Goal: Information Seeking & Learning: Find specific fact

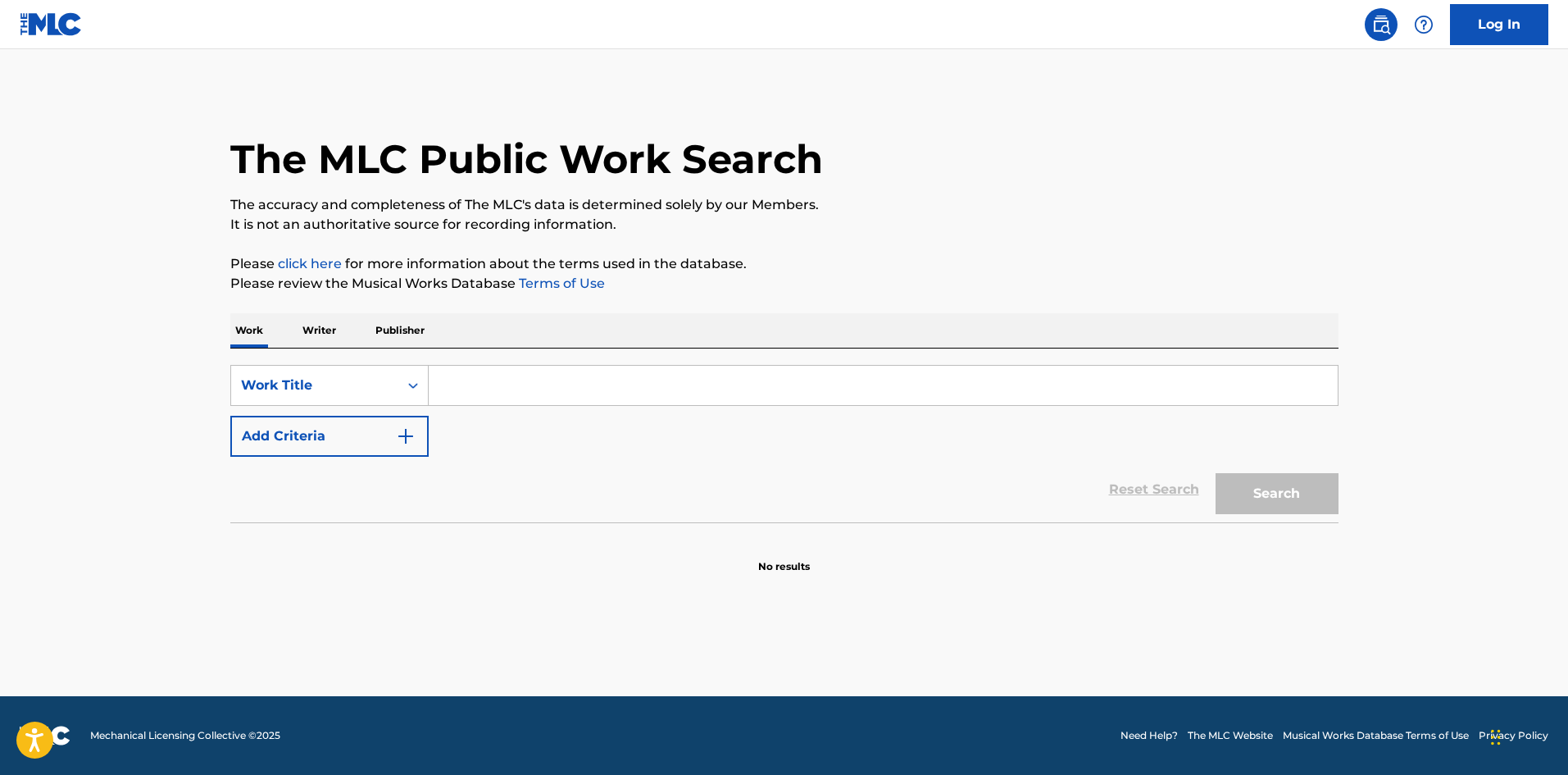
click at [692, 390] on input "Search Form" at bounding box center [882, 385] width 908 height 39
paste input "Freak"
type input "Freak"
click at [358, 438] on button "Add Criteria" at bounding box center [329, 436] width 198 height 41
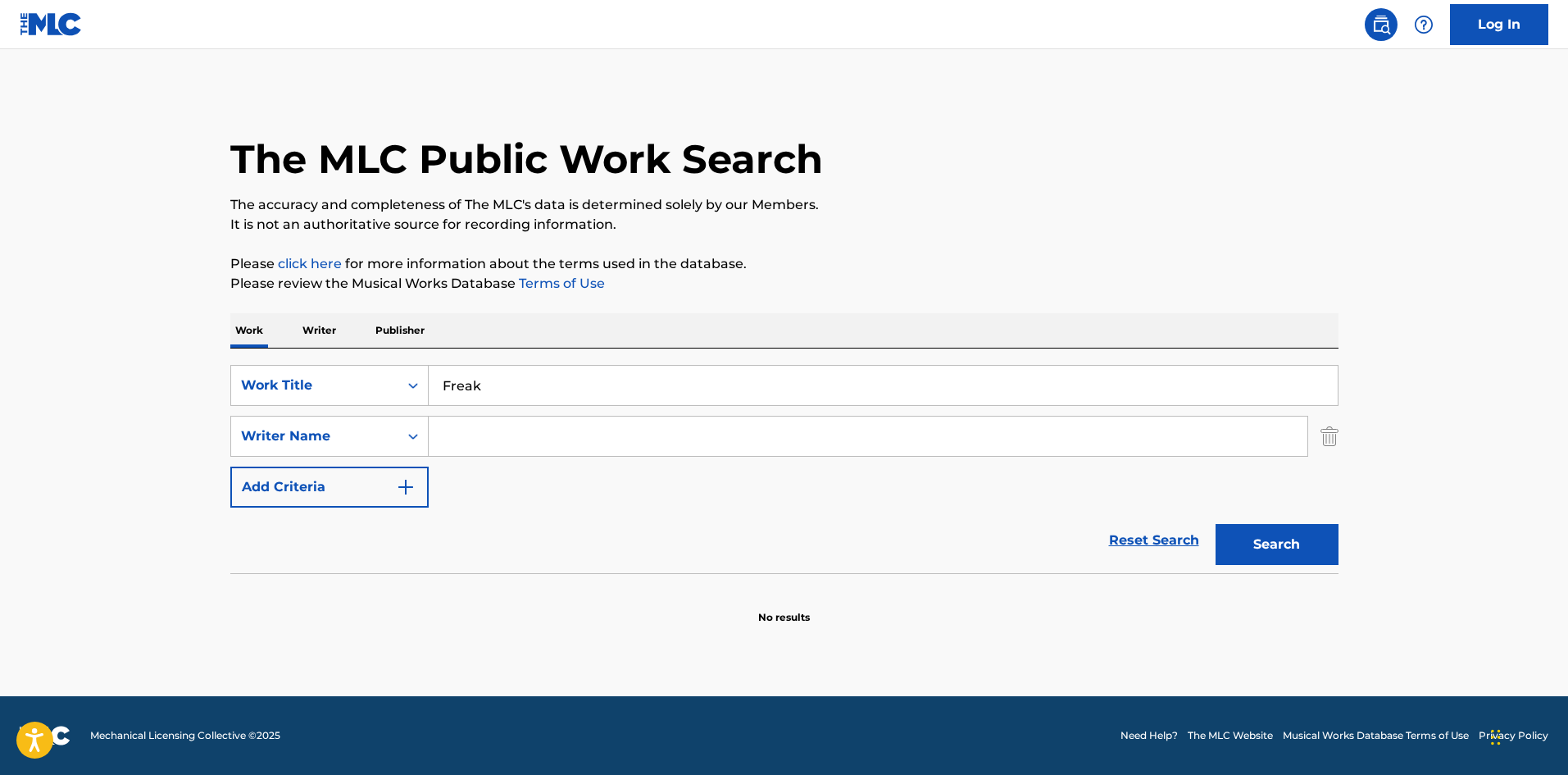
click at [530, 466] on div "SearchWithCriteriae5aea373-8aa2-485d-b353-938335118be1 Work Title Freak SearchW…" at bounding box center [784, 437] width 1108 height 143
click at [552, 443] on input "Search Form" at bounding box center [868, 436] width 879 height 39
paste input "NAKAMURA"
type input "NAKAMURA"
click at [1303, 535] on button "Search" at bounding box center [1276, 545] width 123 height 41
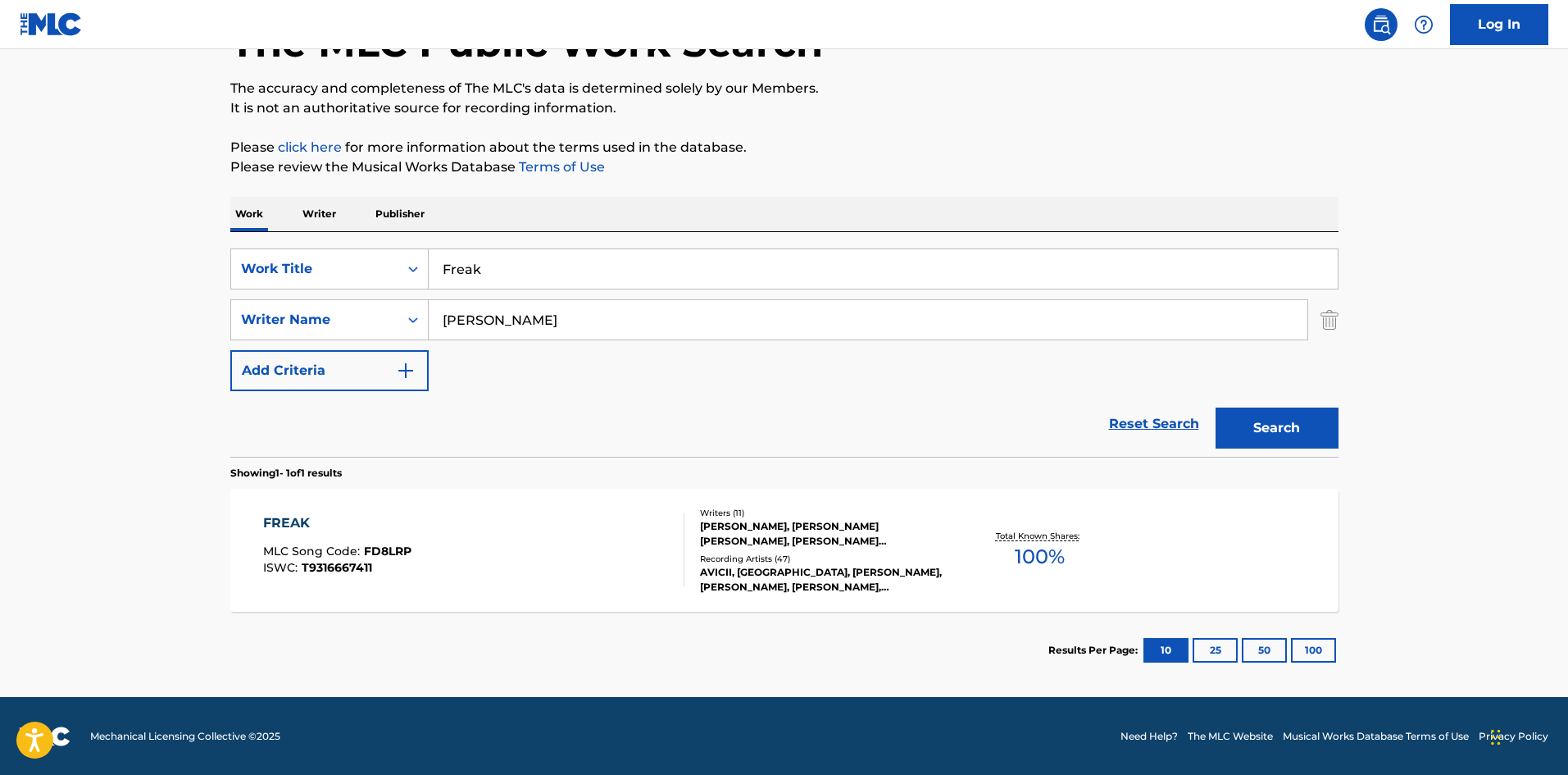
scroll to position [117, 0]
click at [383, 598] on div "FREAK MLC Song Code : FD8LRP ISWC : T9316667411 Writers ( 11 ) JEFF LYNNE, SAMU…" at bounding box center [784, 549] width 1108 height 123
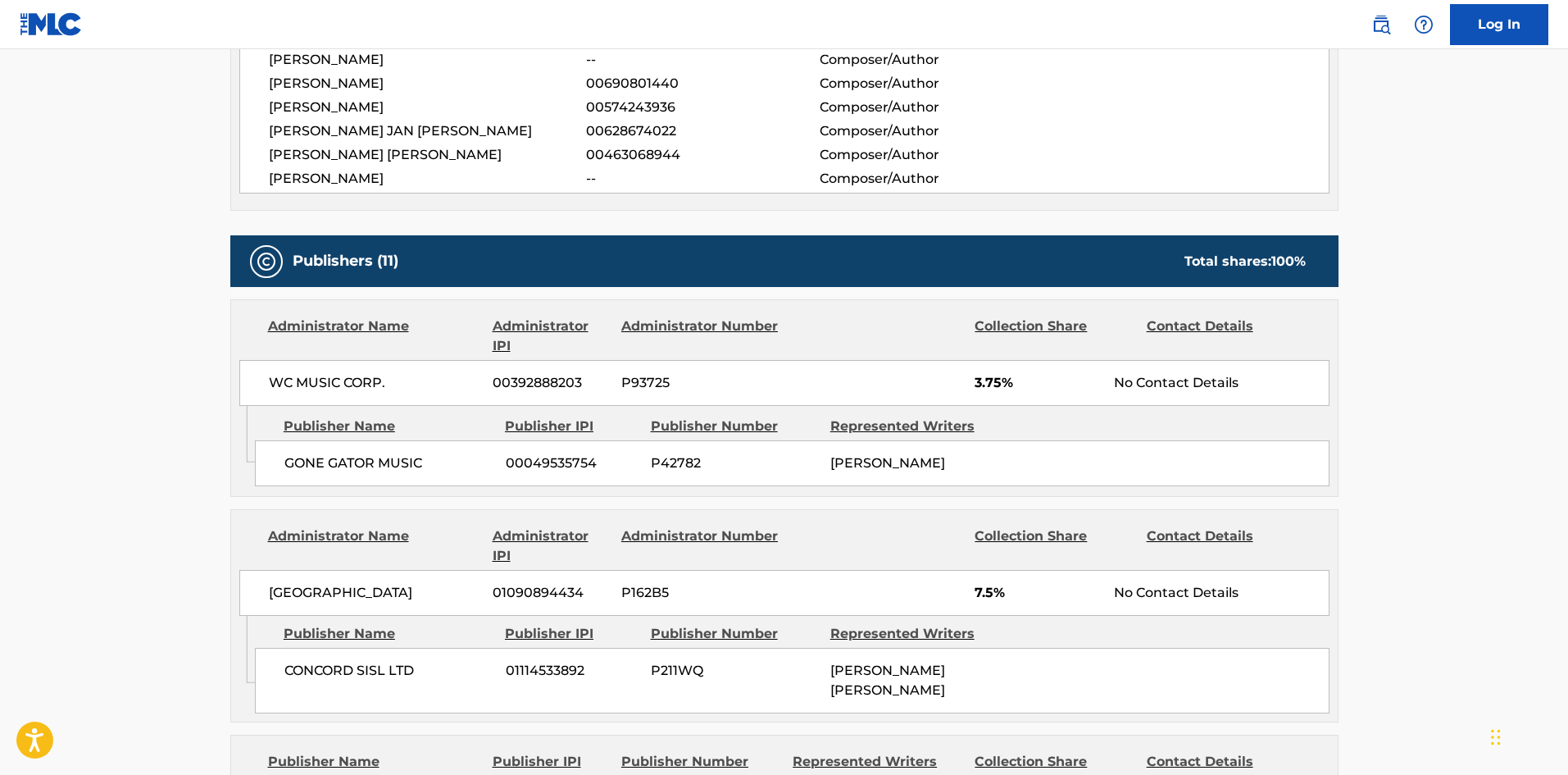
scroll to position [901, 0]
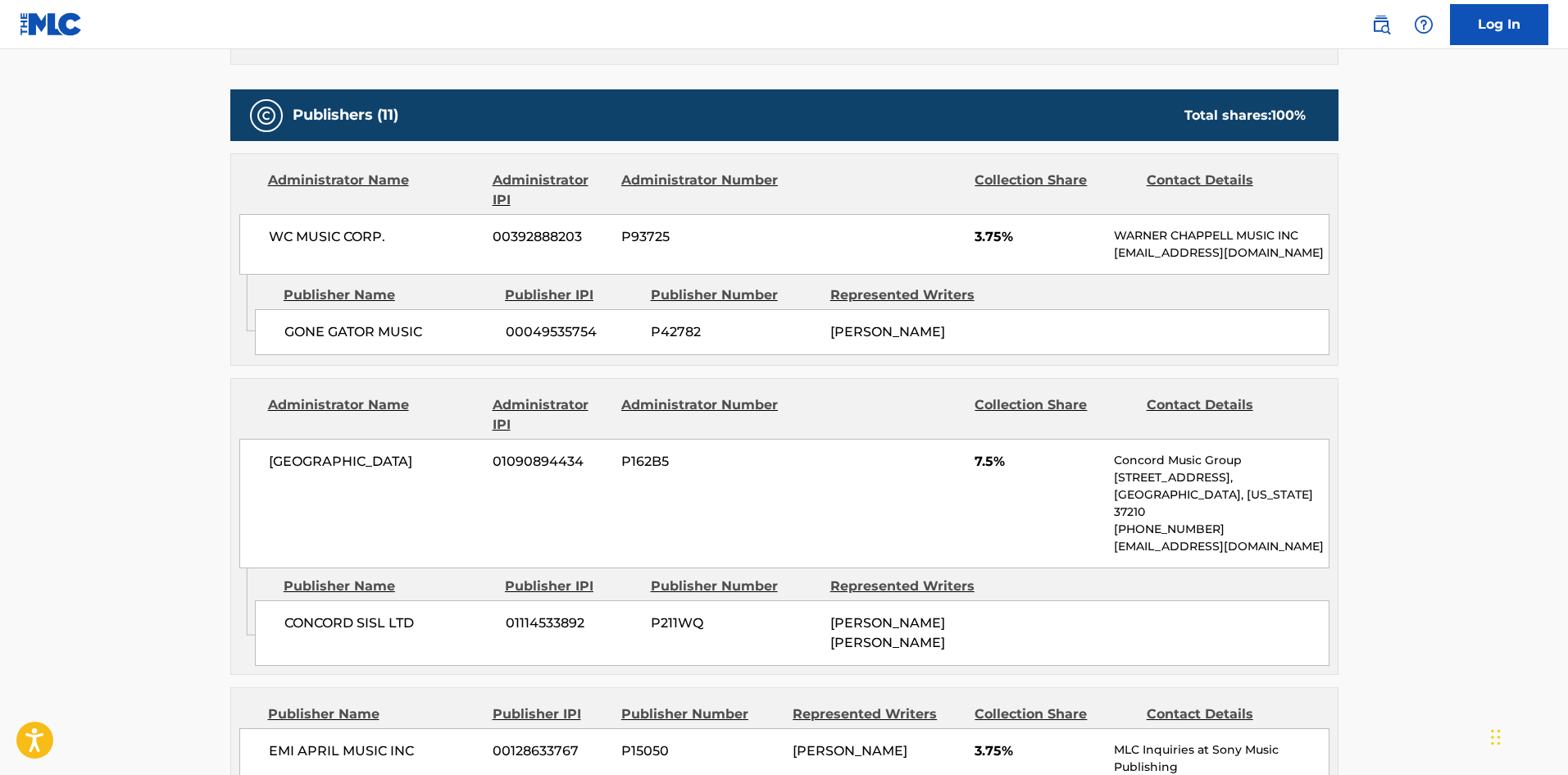
click at [301, 342] on span "GONE GATOR MUSIC" at bounding box center [388, 332] width 209 height 20
drag, startPoint x: 301, startPoint y: 345, endPoint x: 382, endPoint y: 355, distance: 81.6
click at [382, 342] on span "GONE GATOR MUSIC" at bounding box center [388, 332] width 209 height 20
copy span "GONE GATOR MUSIC"
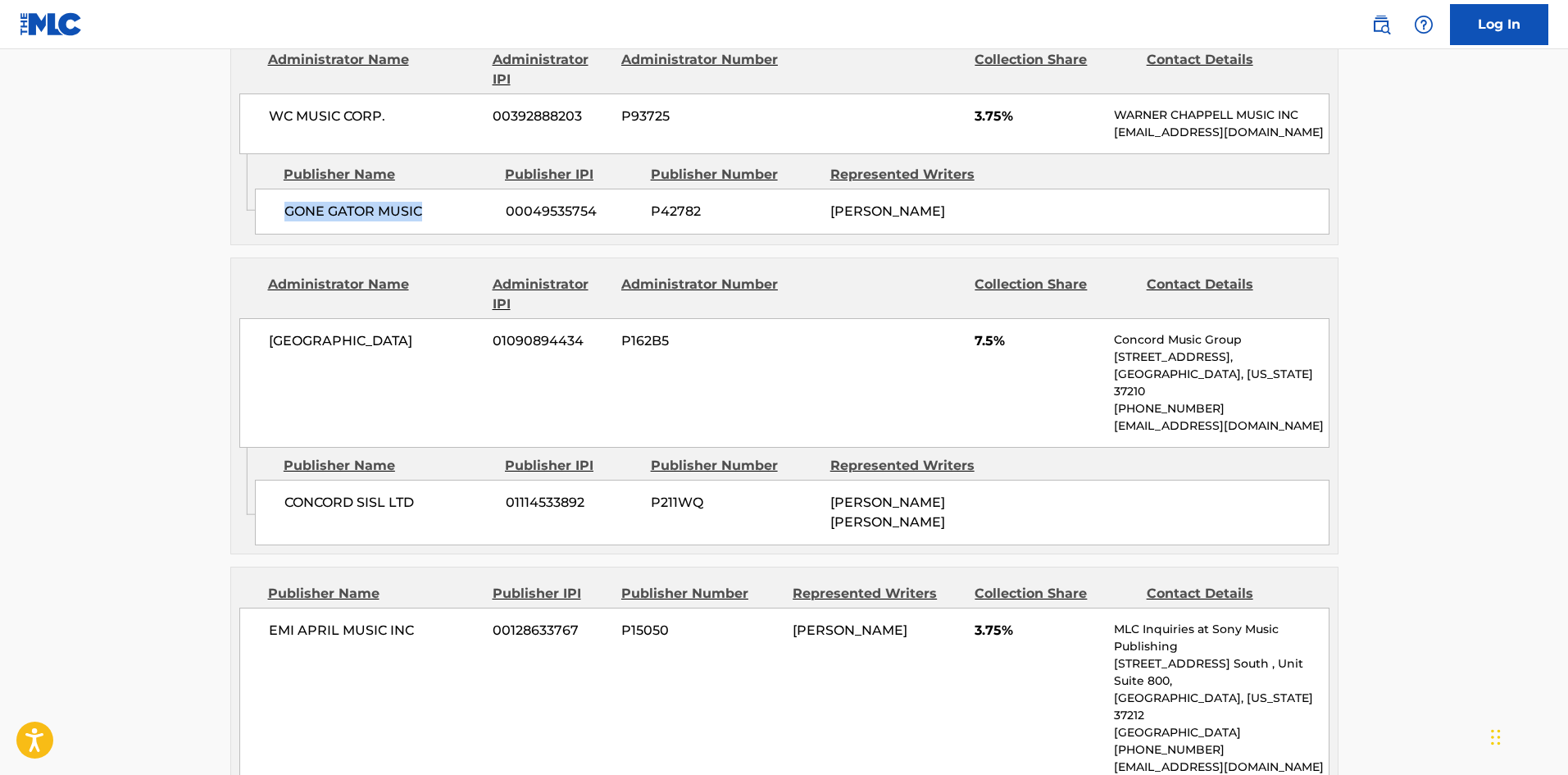
scroll to position [1066, 0]
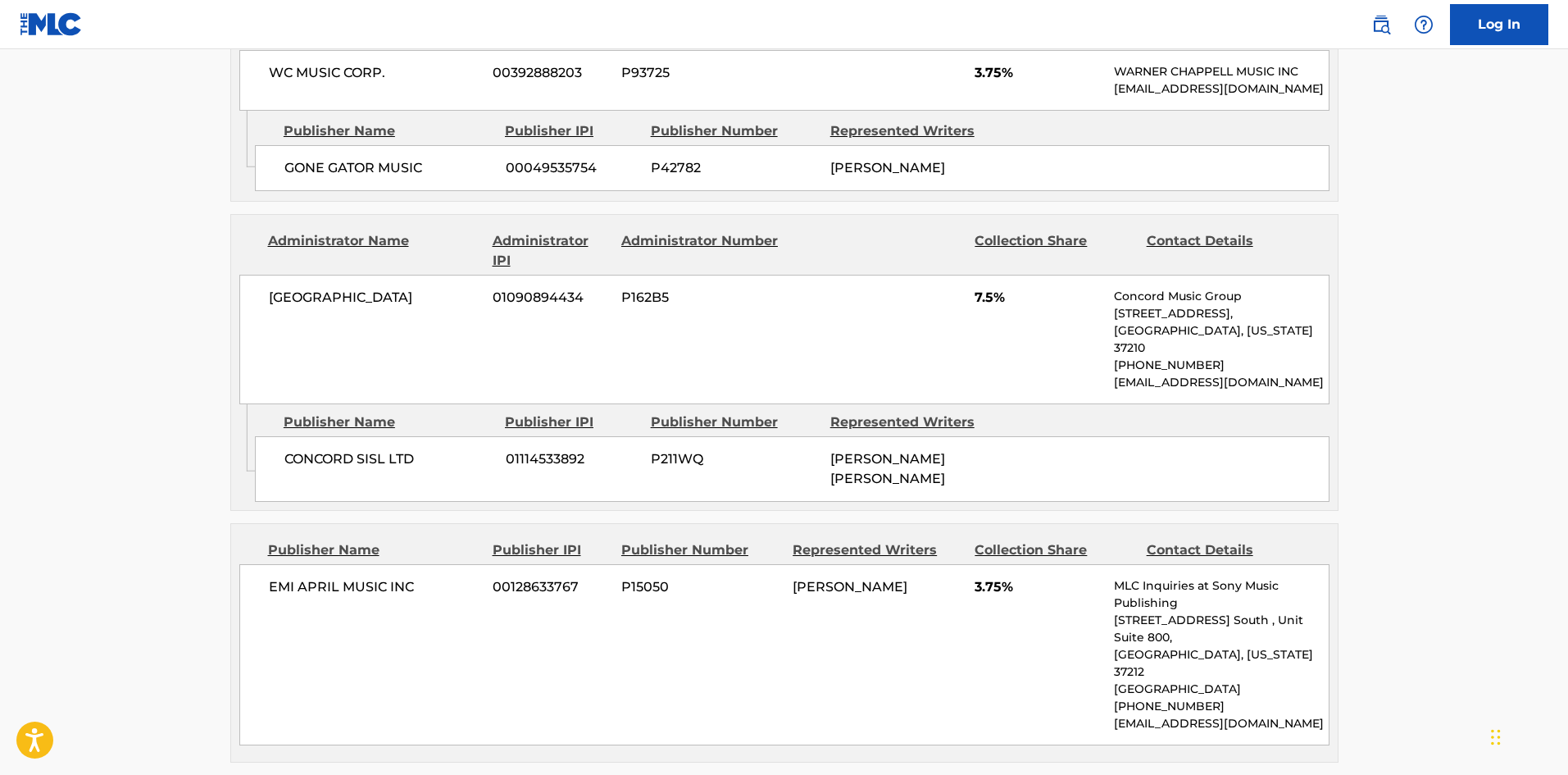
click at [302, 456] on span "CONCORD SISL LTD" at bounding box center [388, 458] width 209 height 20
drag, startPoint x: 302, startPoint y: 456, endPoint x: 421, endPoint y: 465, distance: 119.3
click at [421, 465] on span "CONCORD SISL LTD" at bounding box center [388, 458] width 209 height 20
copy div "CONCORD SISL LTD"
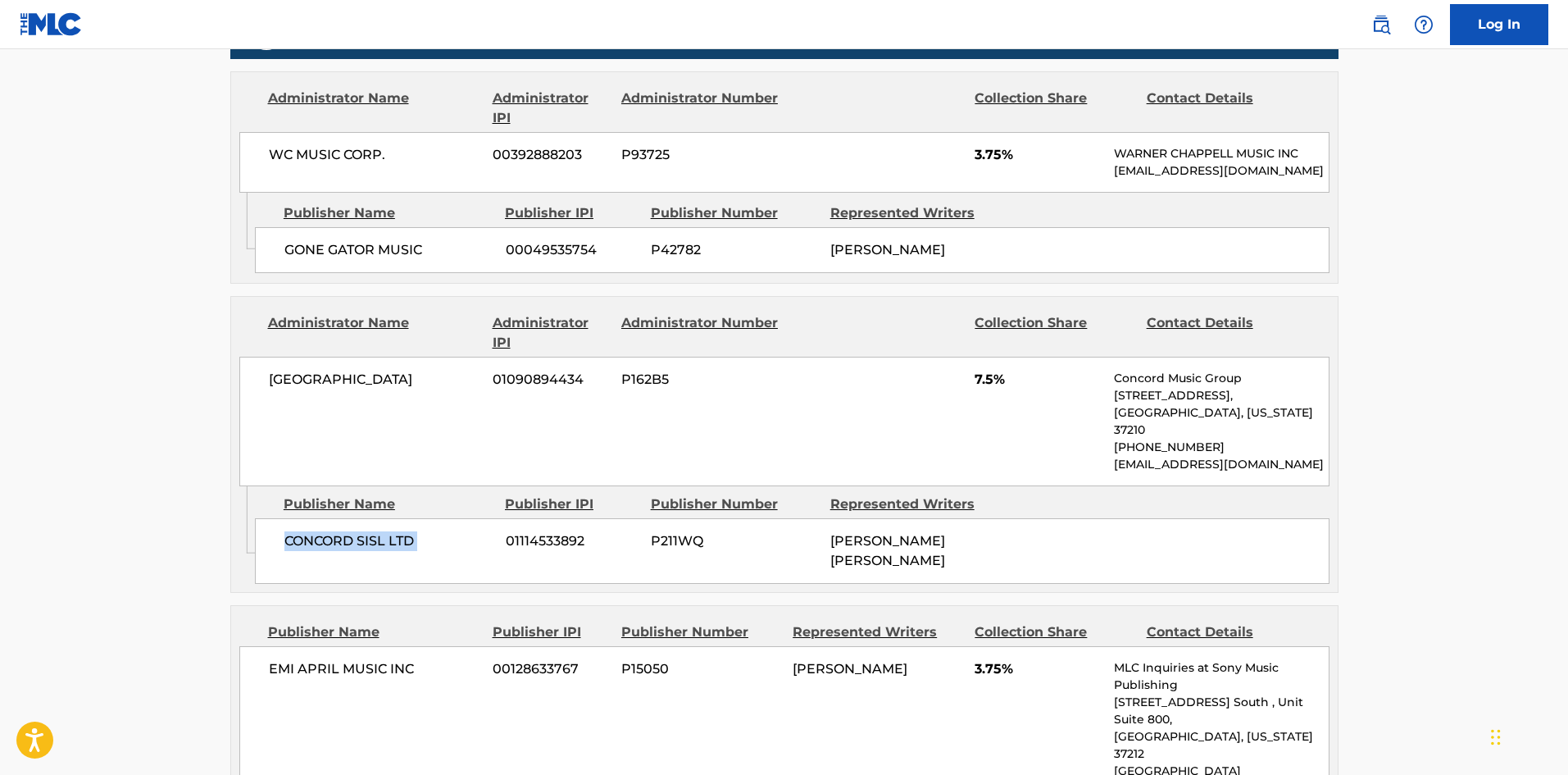
scroll to position [1229, 0]
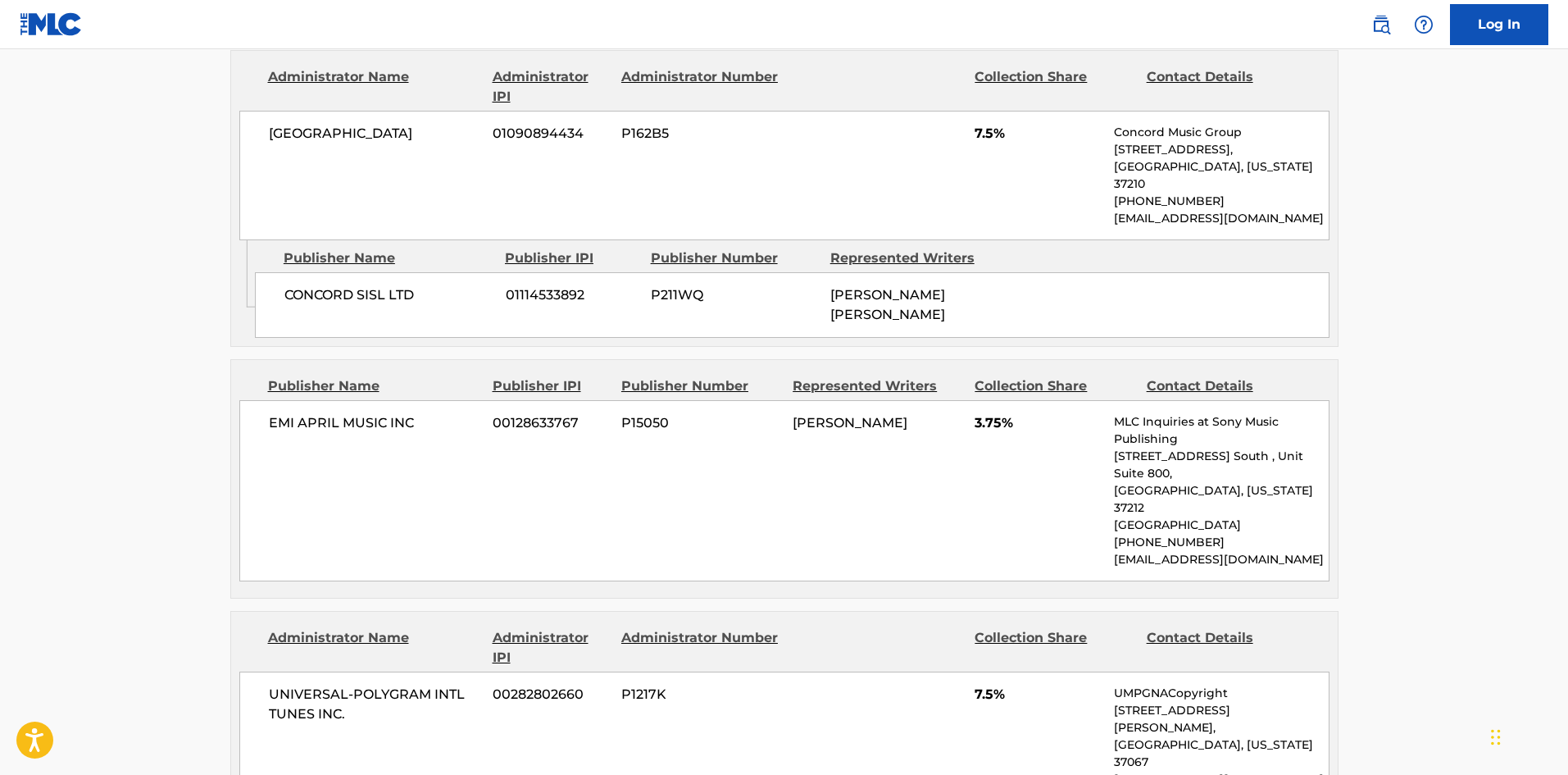
click at [274, 415] on span "EMI APRIL MUSIC INC" at bounding box center [374, 423] width 212 height 20
drag, startPoint x: 274, startPoint y: 415, endPoint x: 381, endPoint y: 400, distance: 108.0
click at [381, 414] on span "EMI APRIL MUSIC INC" at bounding box center [374, 423] width 212 height 20
copy span "EMI APRIL MUSIC"
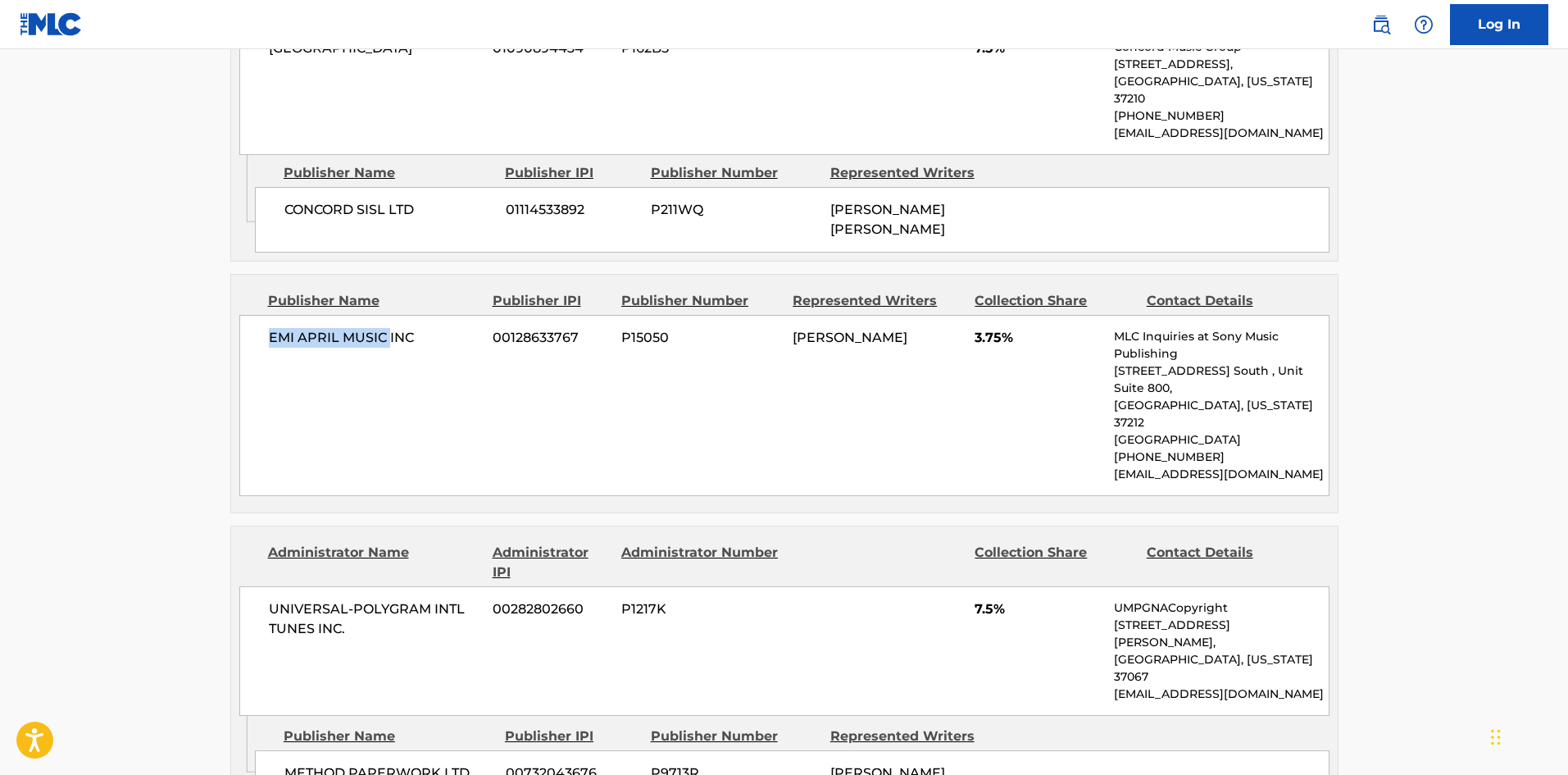
scroll to position [1476, 0]
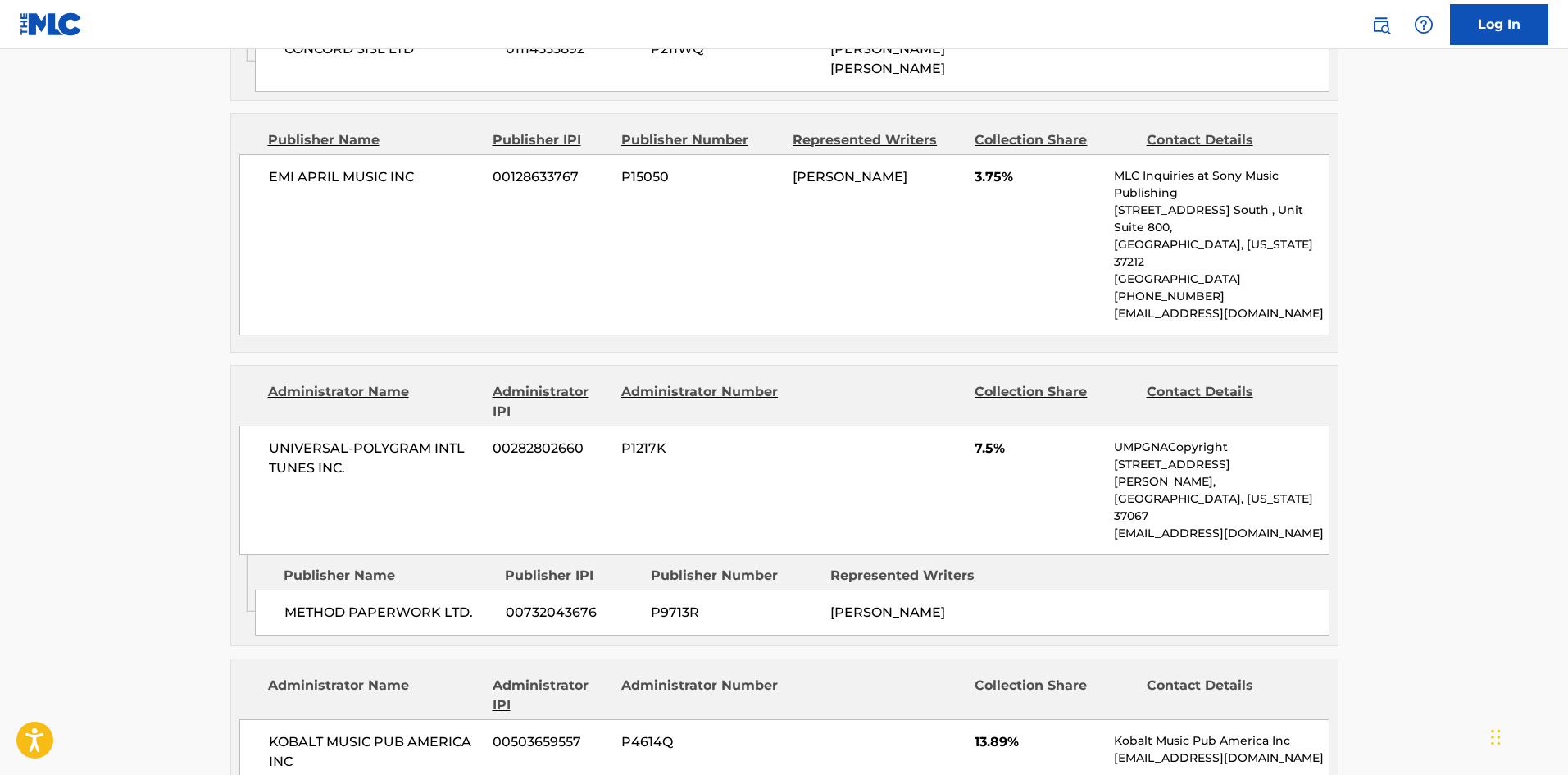
click at [317, 602] on span "METHOD PAPERWORK LTD." at bounding box center [388, 611] width 209 height 20
drag, startPoint x: 317, startPoint y: 525, endPoint x: 412, endPoint y: 533, distance: 95.3
click at [412, 602] on span "METHOD PAPERWORK LTD." at bounding box center [388, 611] width 209 height 20
copy span "METHOD PAPERWORK"
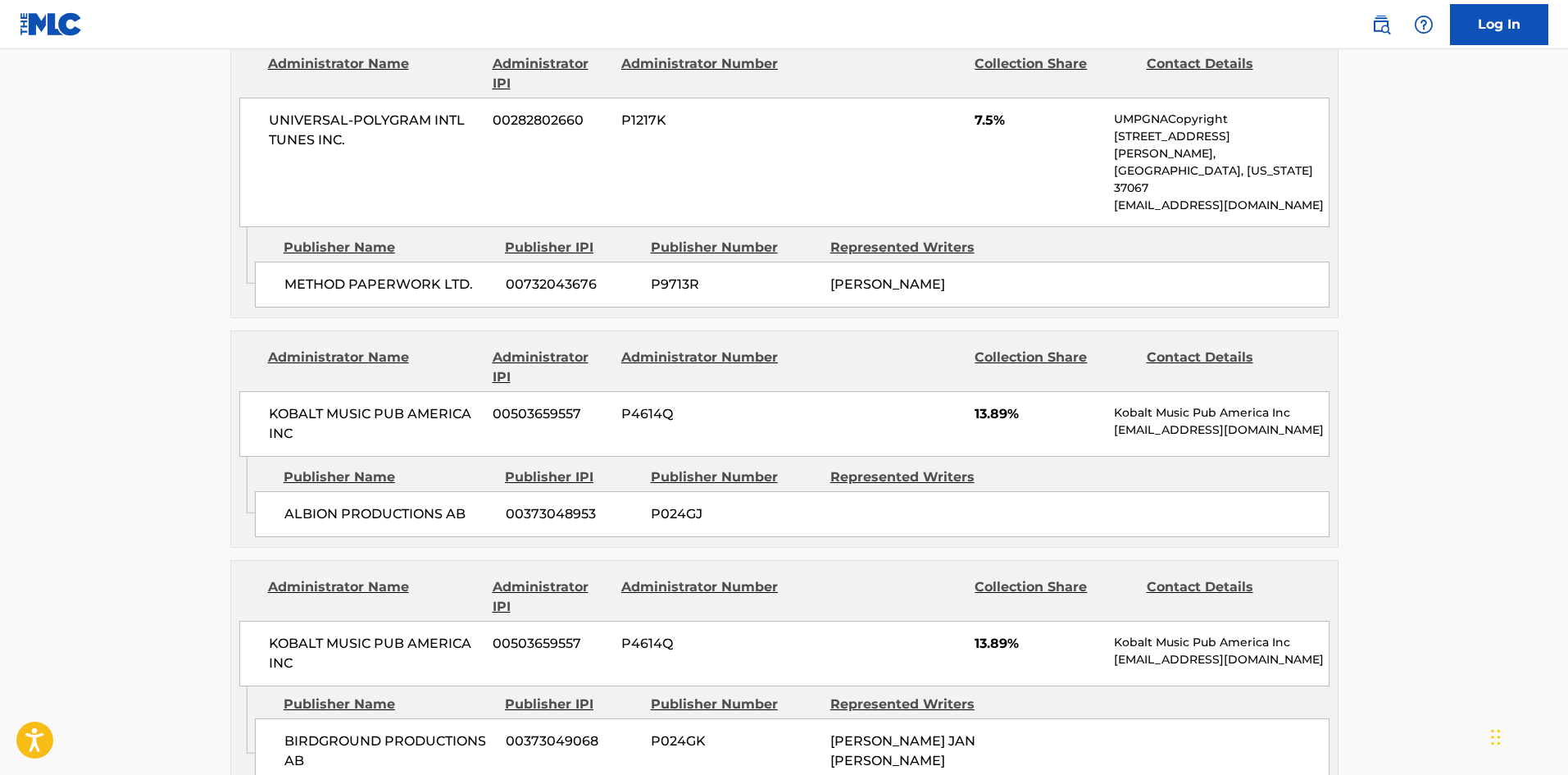
click at [304, 491] on div "ALBION PRODUCTIONS AB 00373048953 P024GJ" at bounding box center [791, 513] width 1075 height 46
drag, startPoint x: 304, startPoint y: 458, endPoint x: 390, endPoint y: 456, distance: 86.0
click at [390, 491] on div "ALBION PRODUCTIONS AB 00373048953 P024GJ" at bounding box center [791, 513] width 1075 height 46
copy span "ALBION PRODUCTIONS"
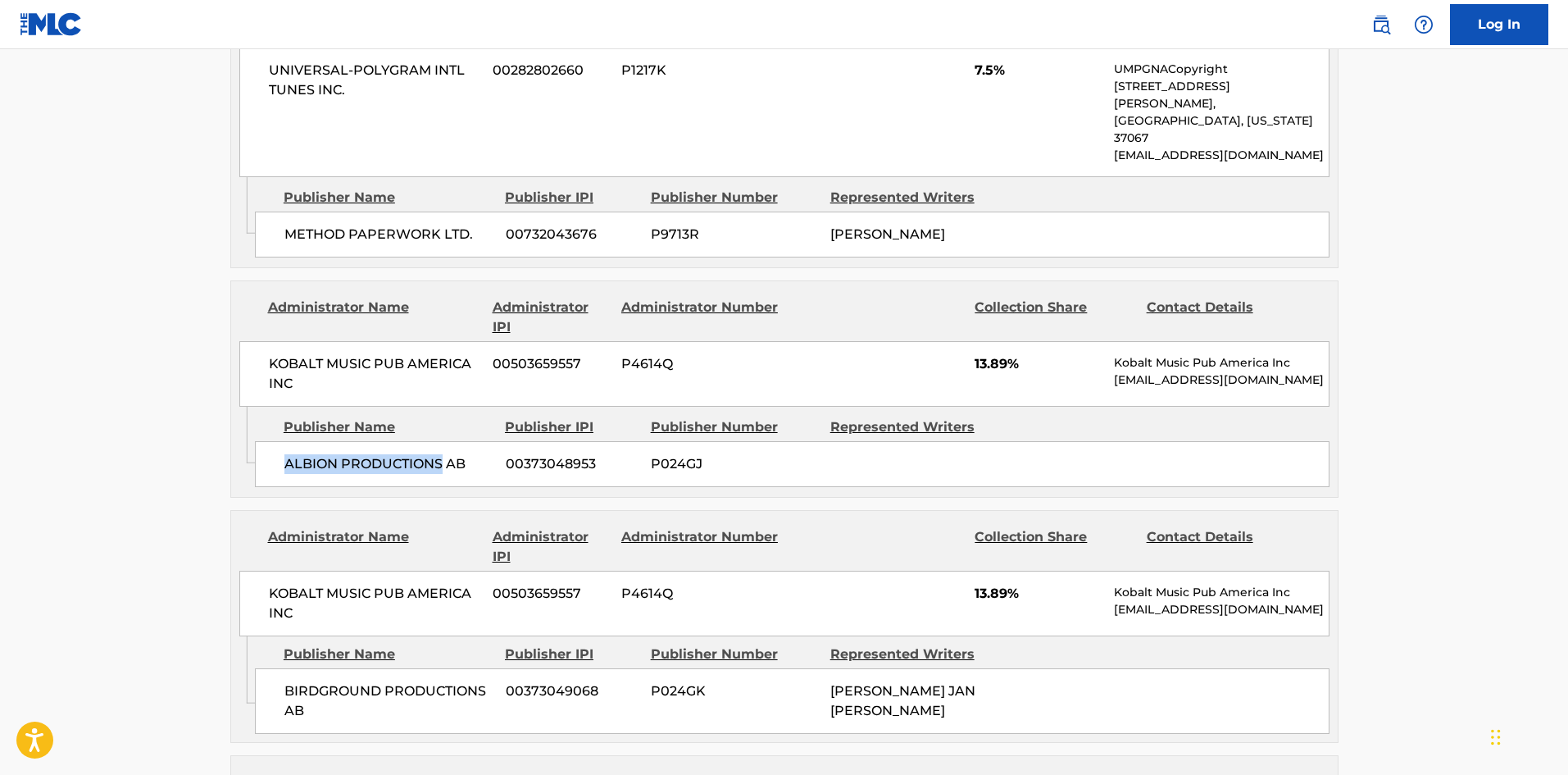
scroll to position [2050, 0]
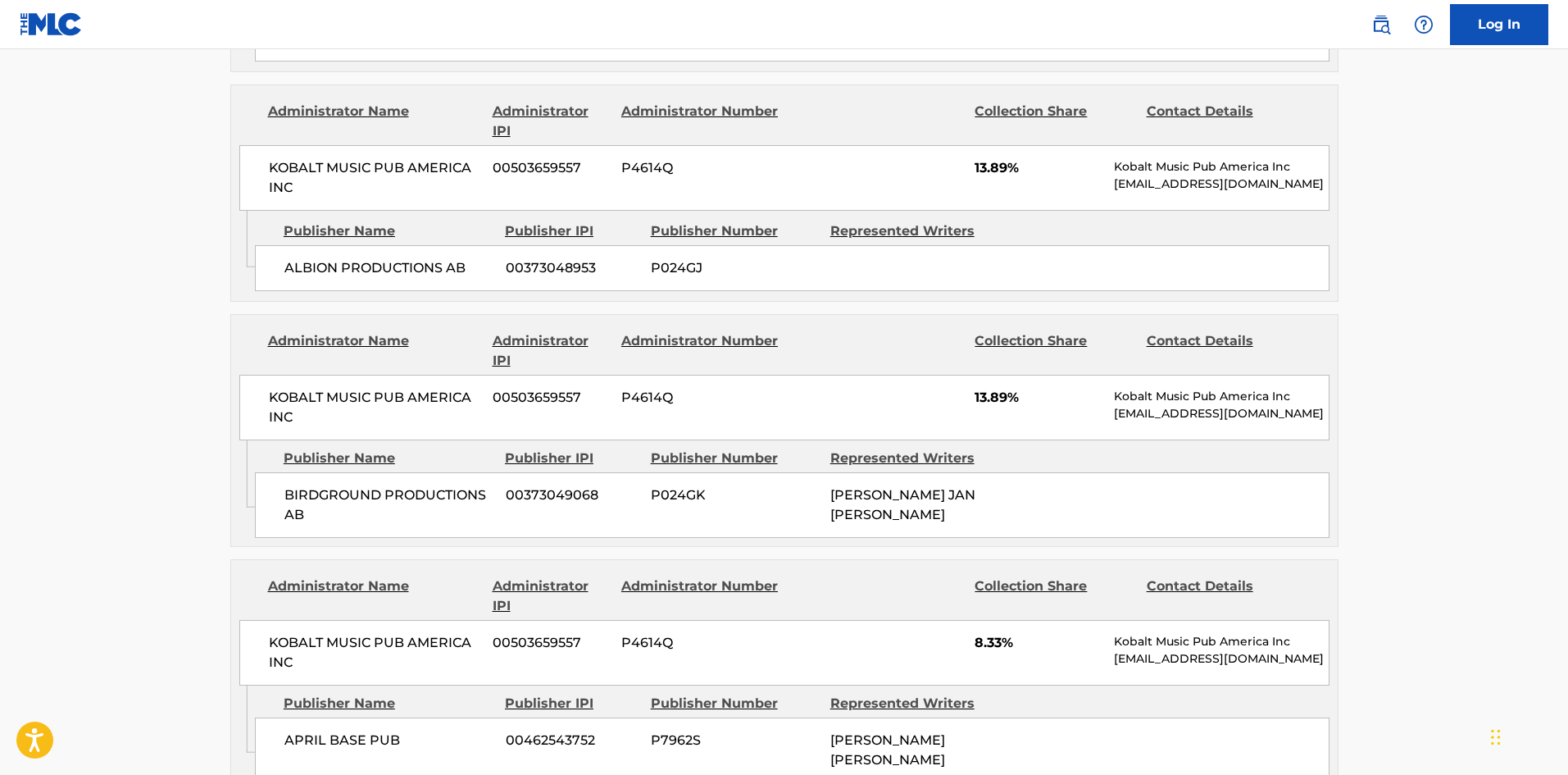
click at [275, 472] on div "BIRDGROUND PRODUCTIONS AB 00373049068 P024GK KRISTOFFER JAN PATRIK FOGELMARK" at bounding box center [791, 505] width 1075 height 66
drag, startPoint x: 275, startPoint y: 421, endPoint x: 394, endPoint y: 425, distance: 119.1
click at [394, 472] on div "BIRDGROUND PRODUCTIONS AB 00373049068 P024GK KRISTOFFER JAN PATRIK FOGELMARK" at bounding box center [791, 505] width 1075 height 66
copy span "BIRDGROUND PRODUCTIONS"
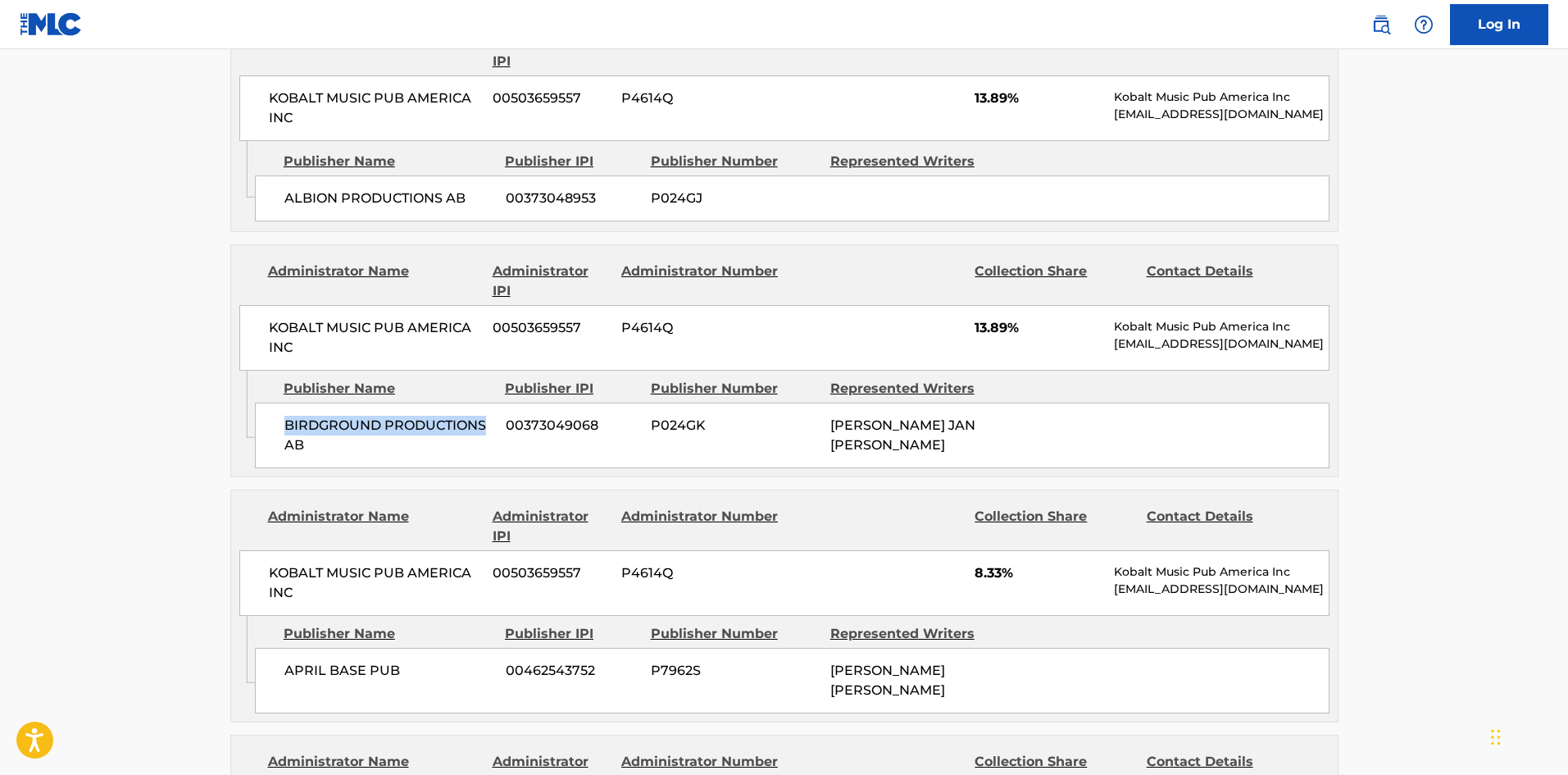
scroll to position [2213, 0]
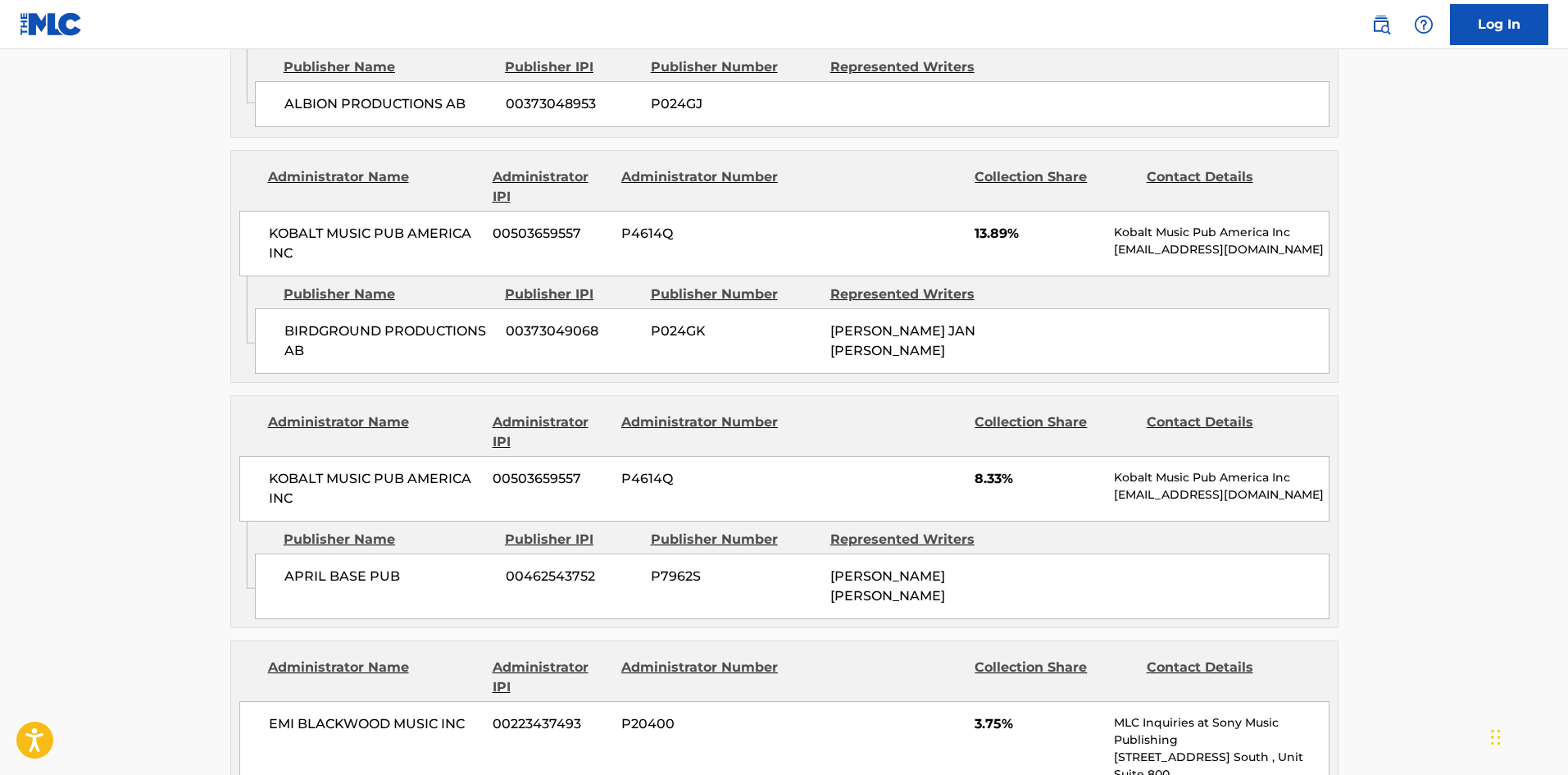
click at [295, 567] on span "APRIL BASE PUB" at bounding box center [388, 576] width 209 height 20
drag, startPoint x: 295, startPoint y: 508, endPoint x: 338, endPoint y: 507, distance: 43.0
click at [338, 567] on span "APRIL BASE PUB" at bounding box center [388, 576] width 209 height 20
copy span "APRIL BASE"
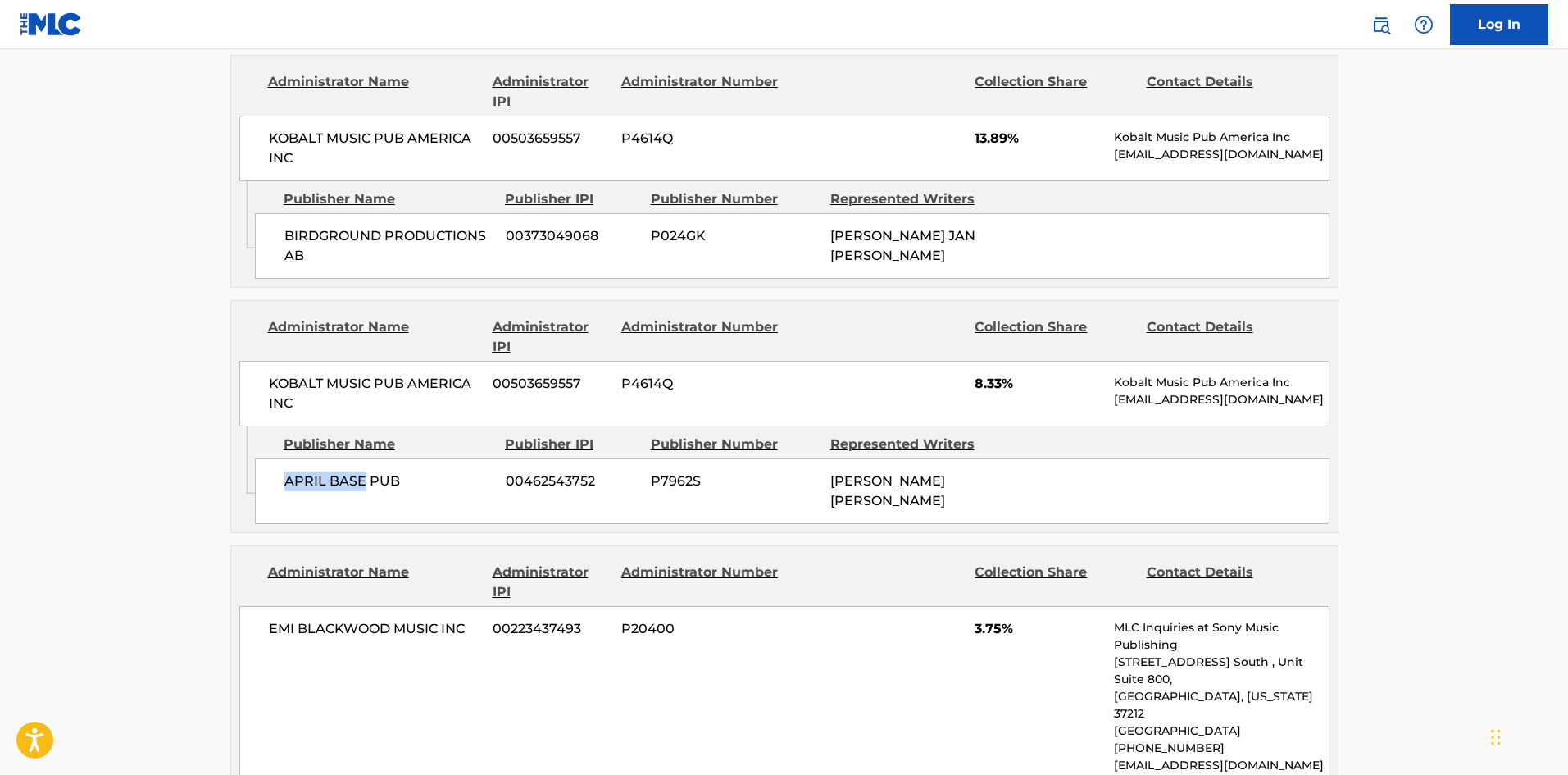
scroll to position [2542, 0]
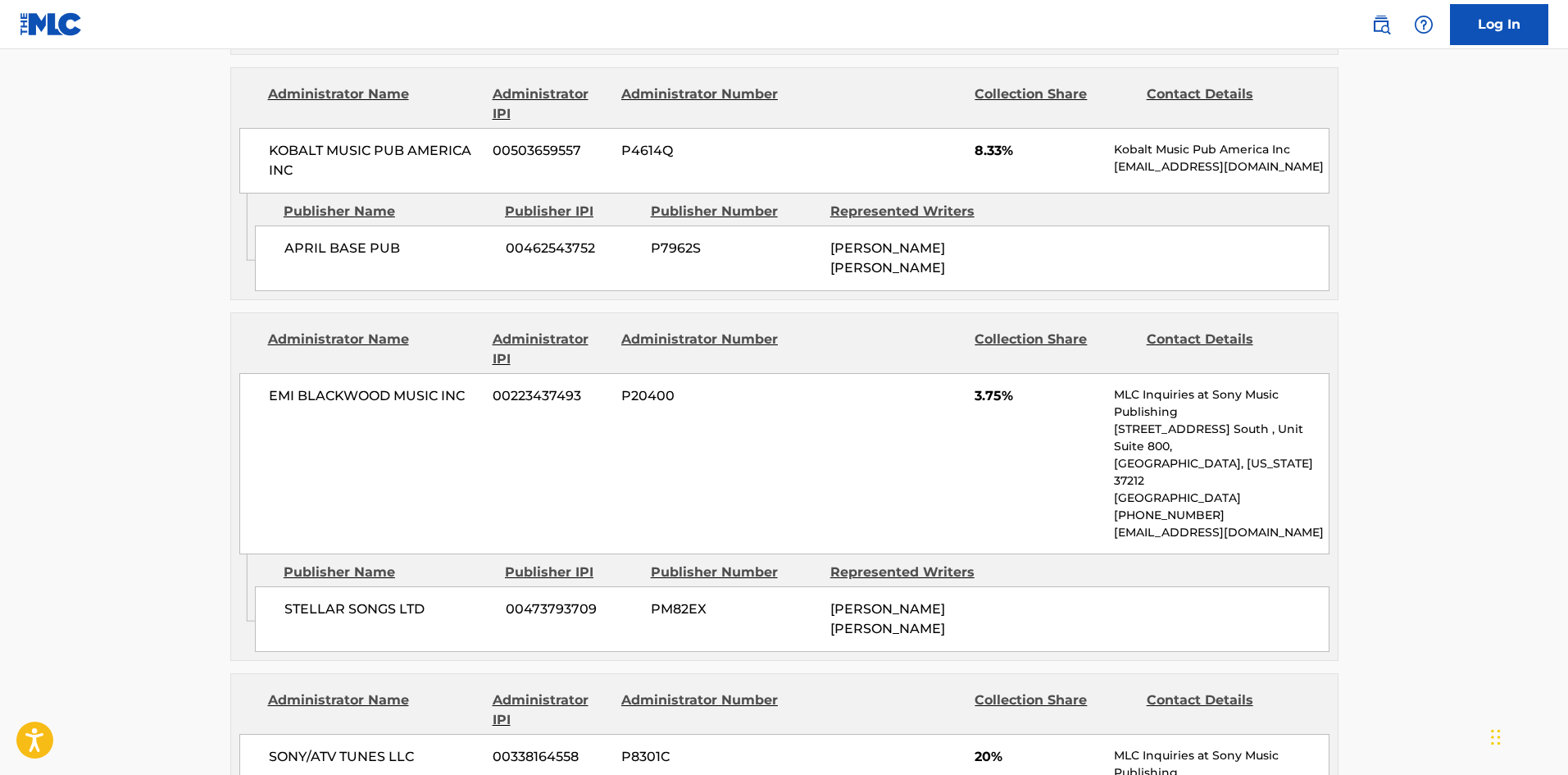
click at [308, 599] on span "STELLAR SONGS LTD" at bounding box center [388, 609] width 209 height 20
drag, startPoint x: 308, startPoint y: 507, endPoint x: 372, endPoint y: 509, distance: 64.0
click at [372, 599] on span "STELLAR SONGS LTD" at bounding box center [388, 609] width 209 height 20
copy span "STELLAR SONGS"
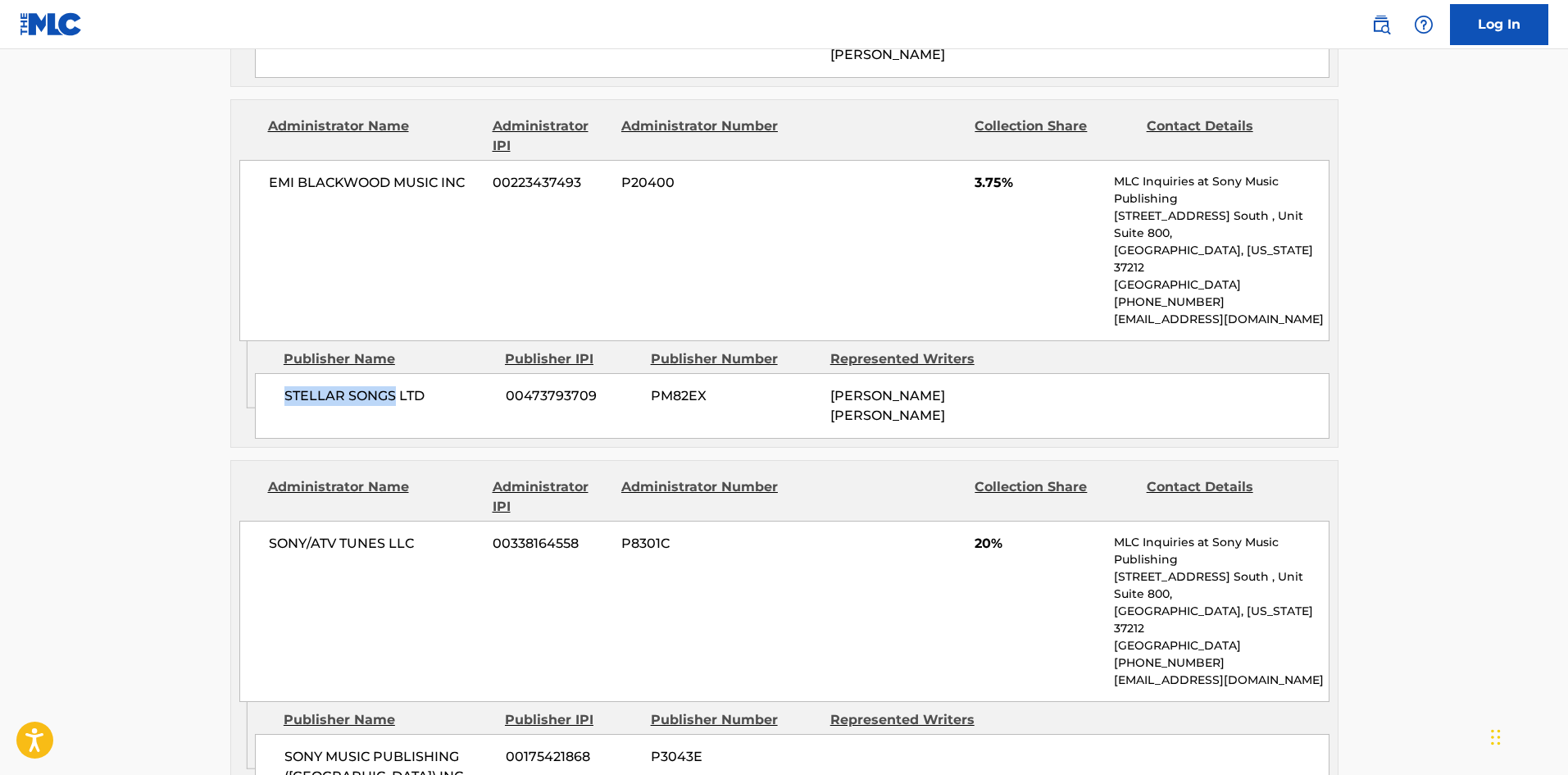
scroll to position [2788, 0]
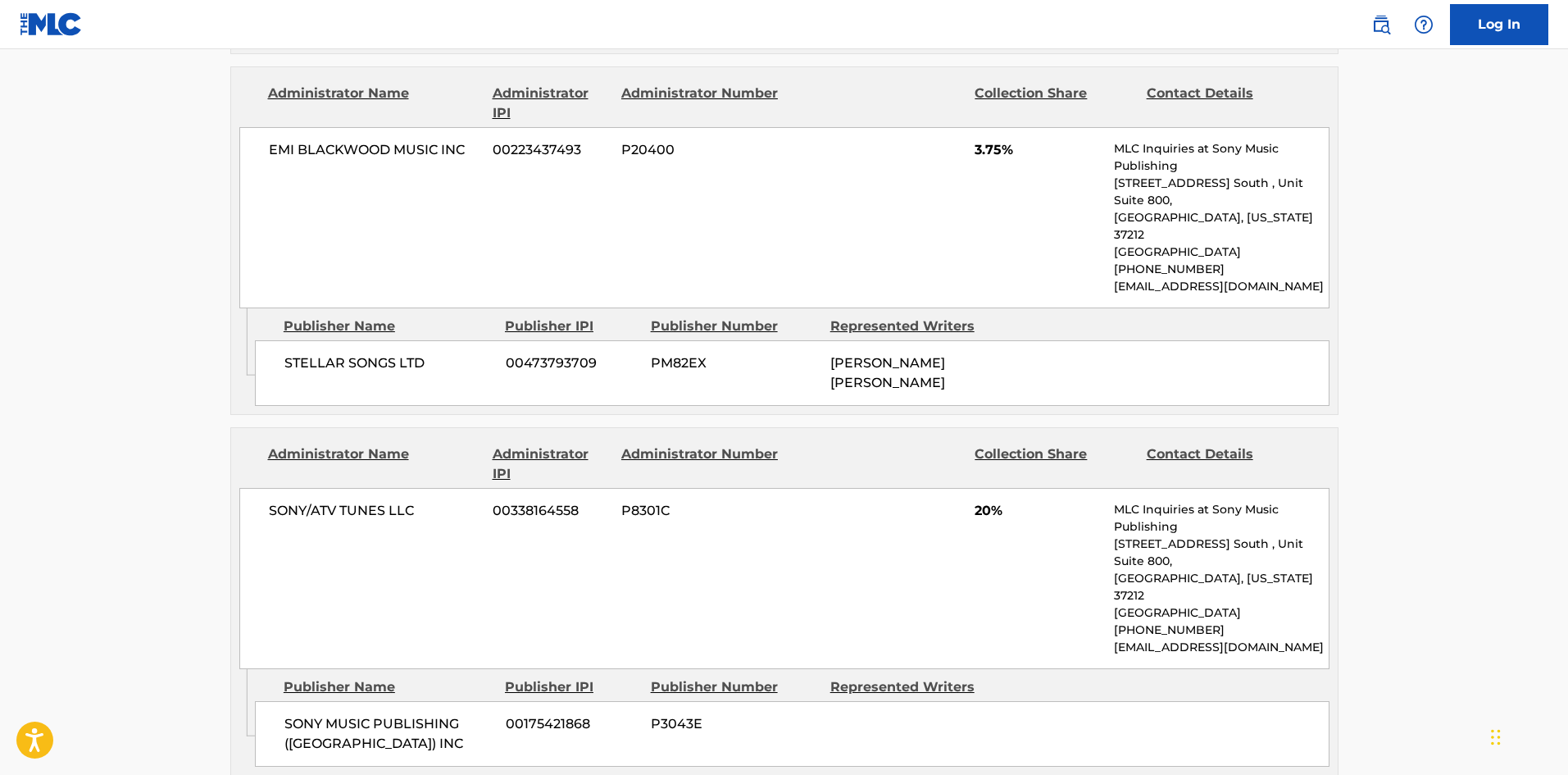
click at [316, 714] on span "SONY MUSIC PUBLISHING (JAPAN) INC" at bounding box center [388, 733] width 209 height 39
drag, startPoint x: 316, startPoint y: 590, endPoint x: 379, endPoint y: 607, distance: 65.3
click at [379, 714] on span "SONY MUSIC PUBLISHING (JAPAN) INC" at bounding box center [388, 733] width 209 height 39
copy div "SONY MUSIC PUBLISHING (JAPAN) INC"
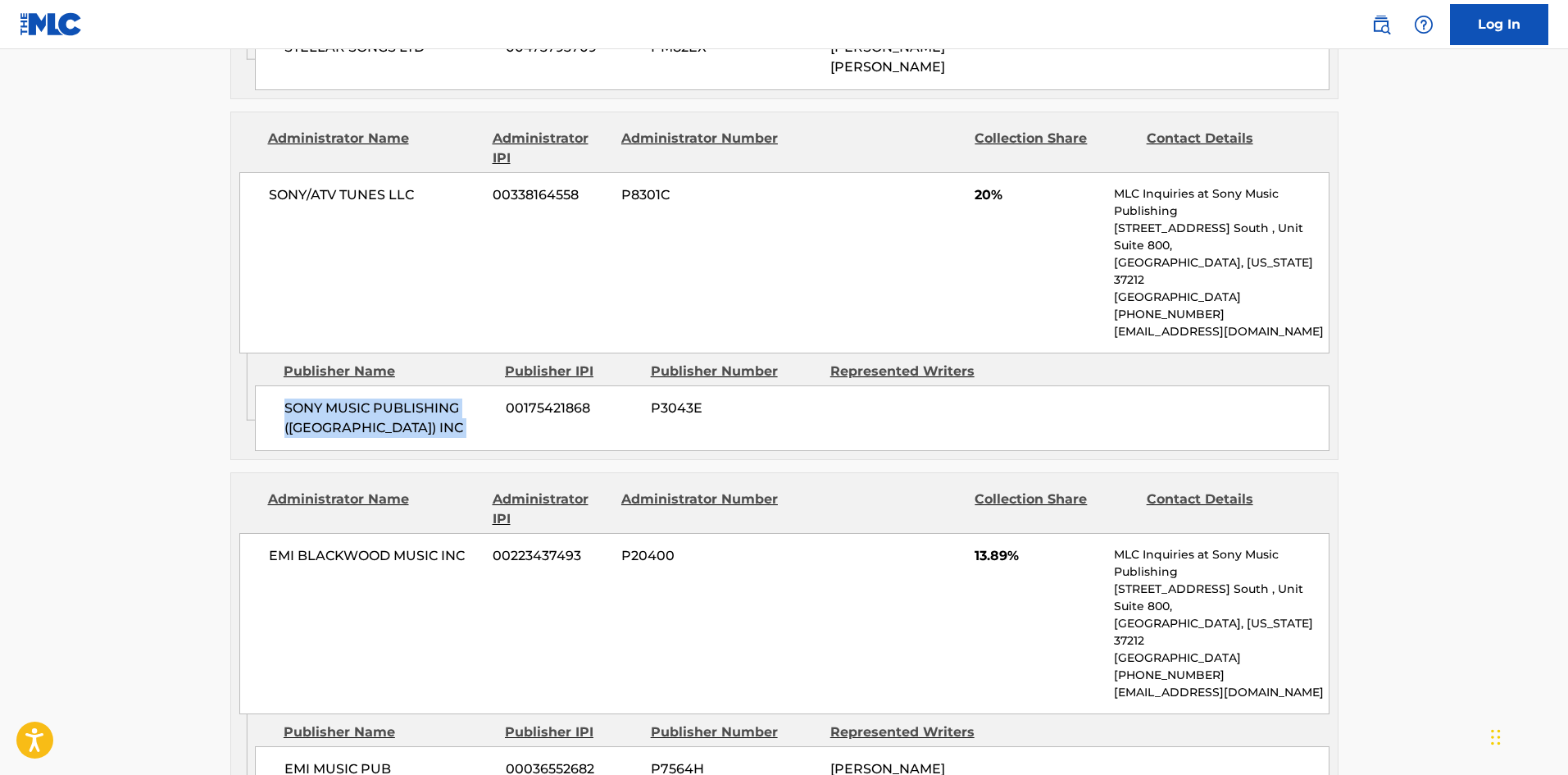
scroll to position [3115, 0]
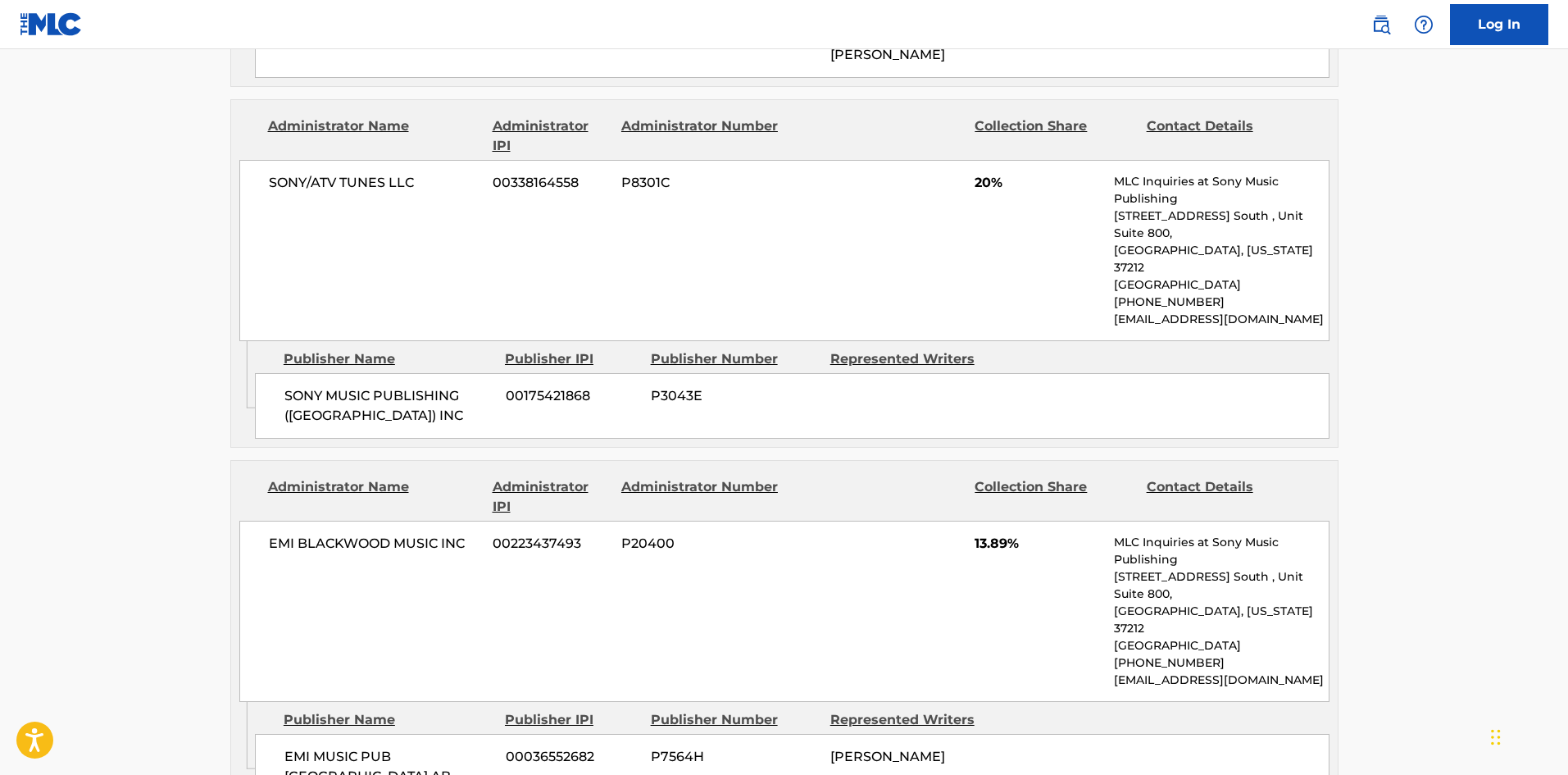
click at [302, 747] on span "EMI MUSIC PUB SCANDINAVIA AB" at bounding box center [388, 767] width 209 height 39
drag, startPoint x: 302, startPoint y: 585, endPoint x: 334, endPoint y: 599, distance: 34.9
click at [334, 747] on span "EMI MUSIC PUB SCANDINAVIA AB" at bounding box center [388, 767] width 209 height 39
copy div "EMI MUSIC PUB SCANDINAVIA AB"
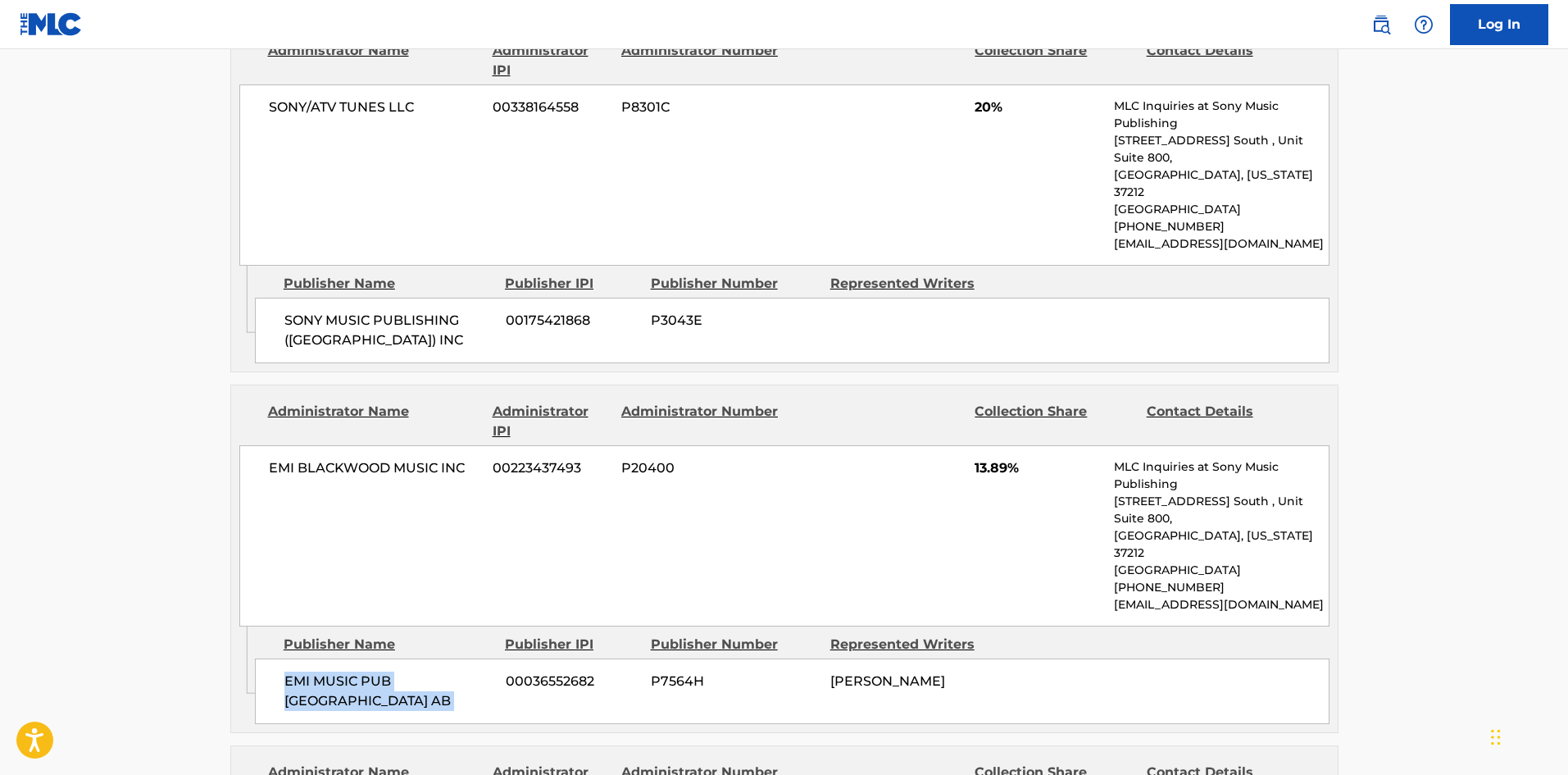
scroll to position [3361, 0]
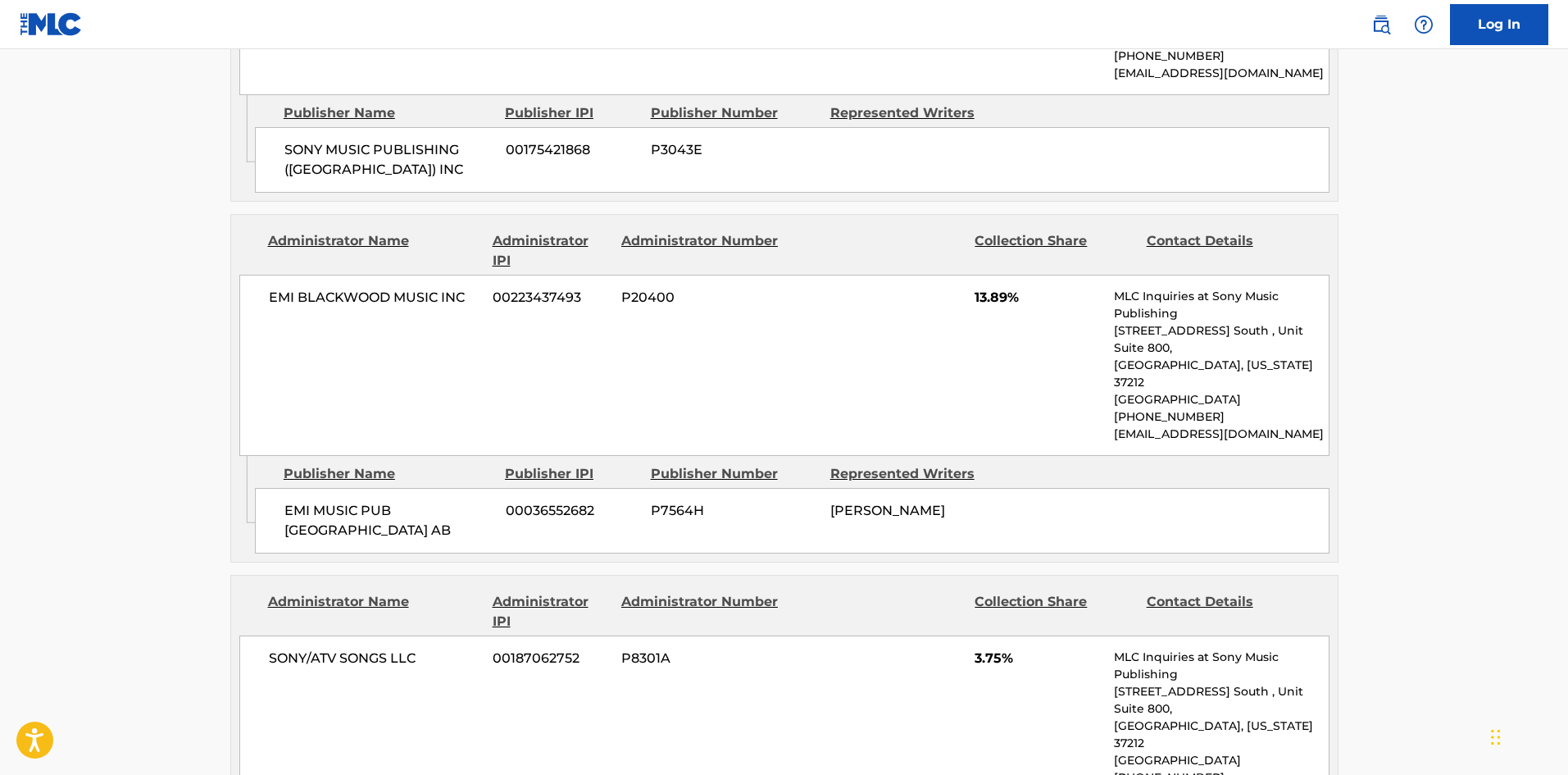
drag, startPoint x: 301, startPoint y: 669, endPoint x: 365, endPoint y: 663, distance: 64.3
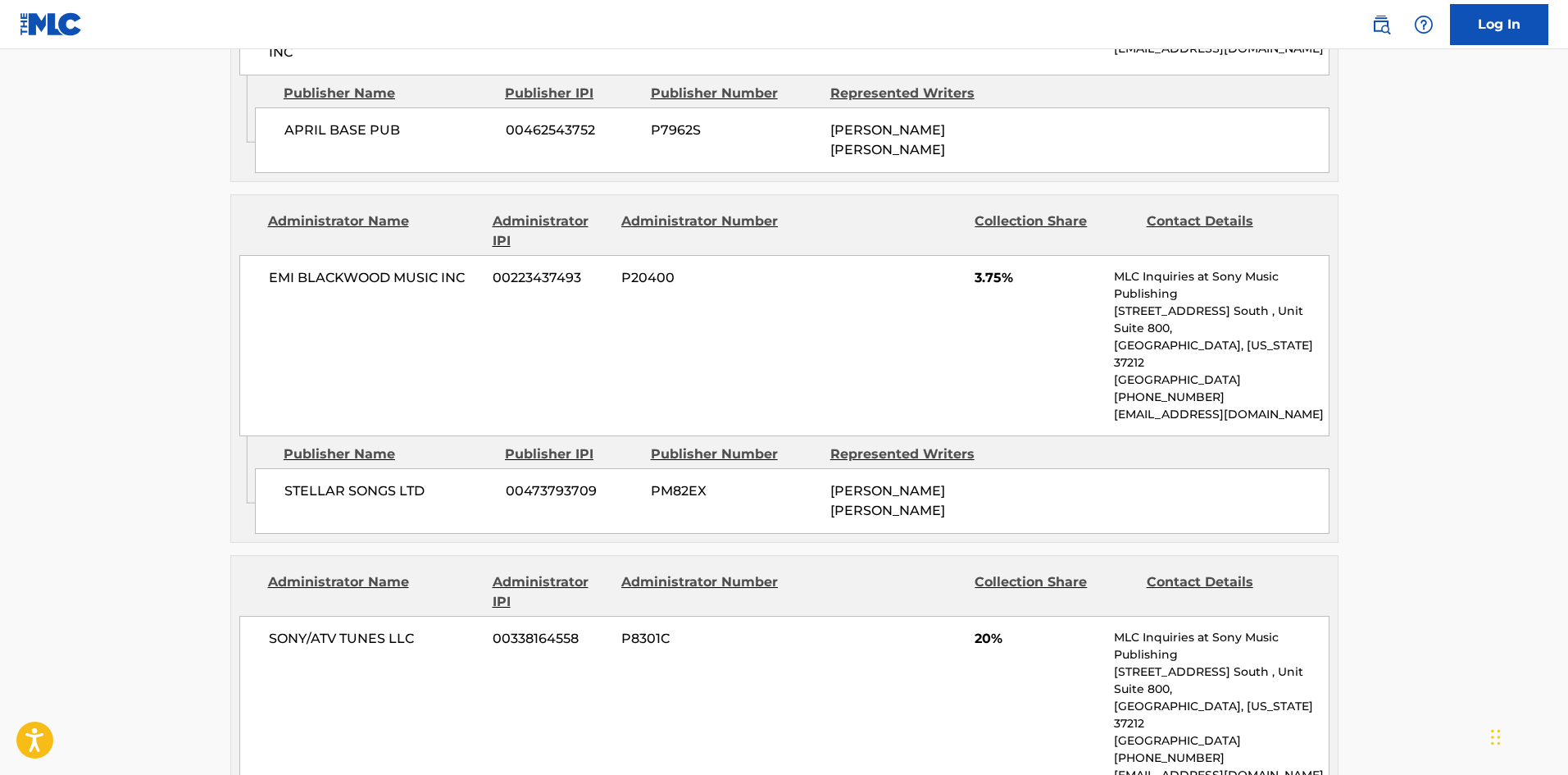
scroll to position [1861, 0]
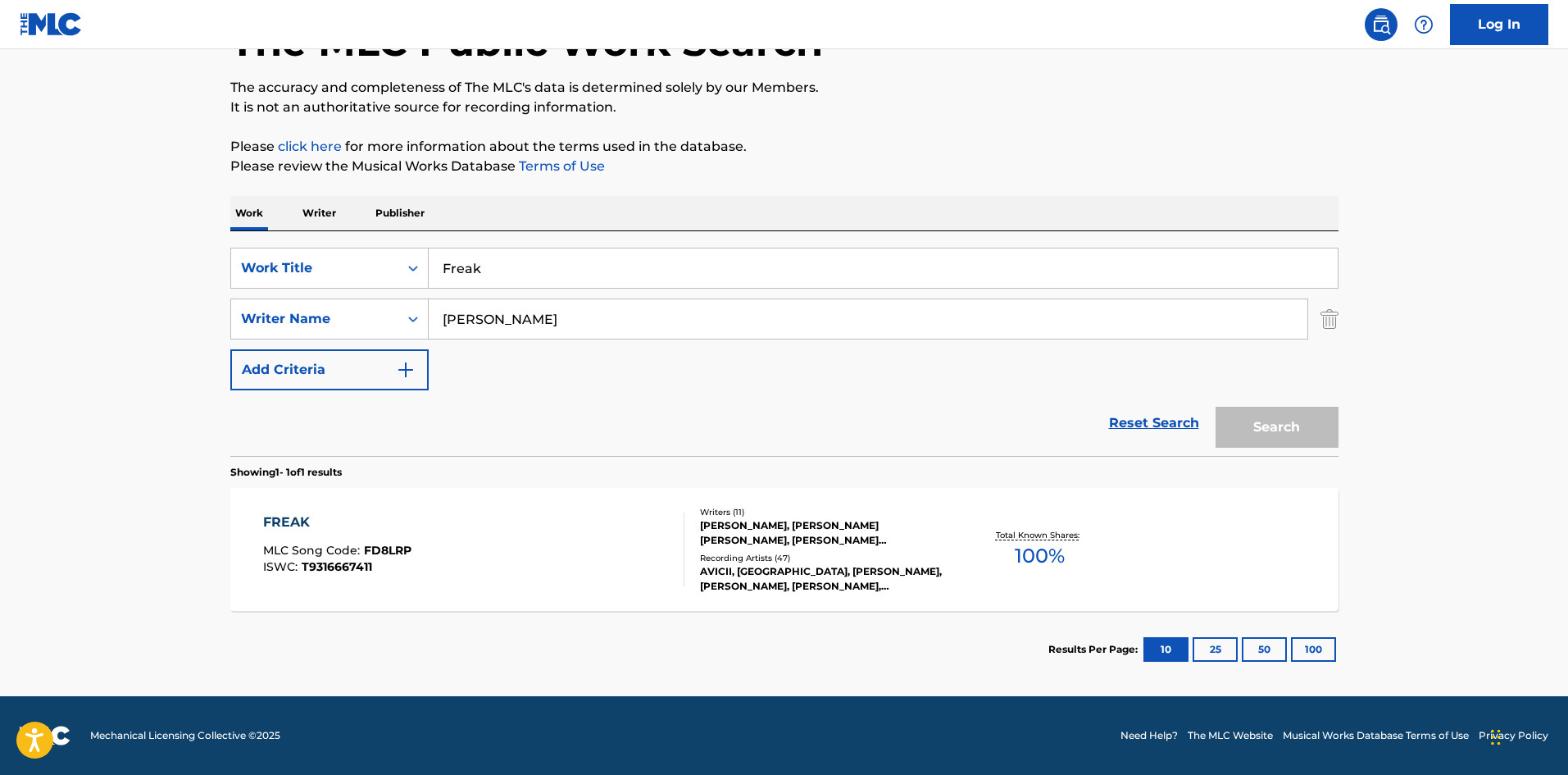
scroll to position [117, 0]
click at [467, 565] on div "FREAK MLC Song Code : FD8LRP ISWC : T9316667411" at bounding box center [473, 548] width 421 height 73
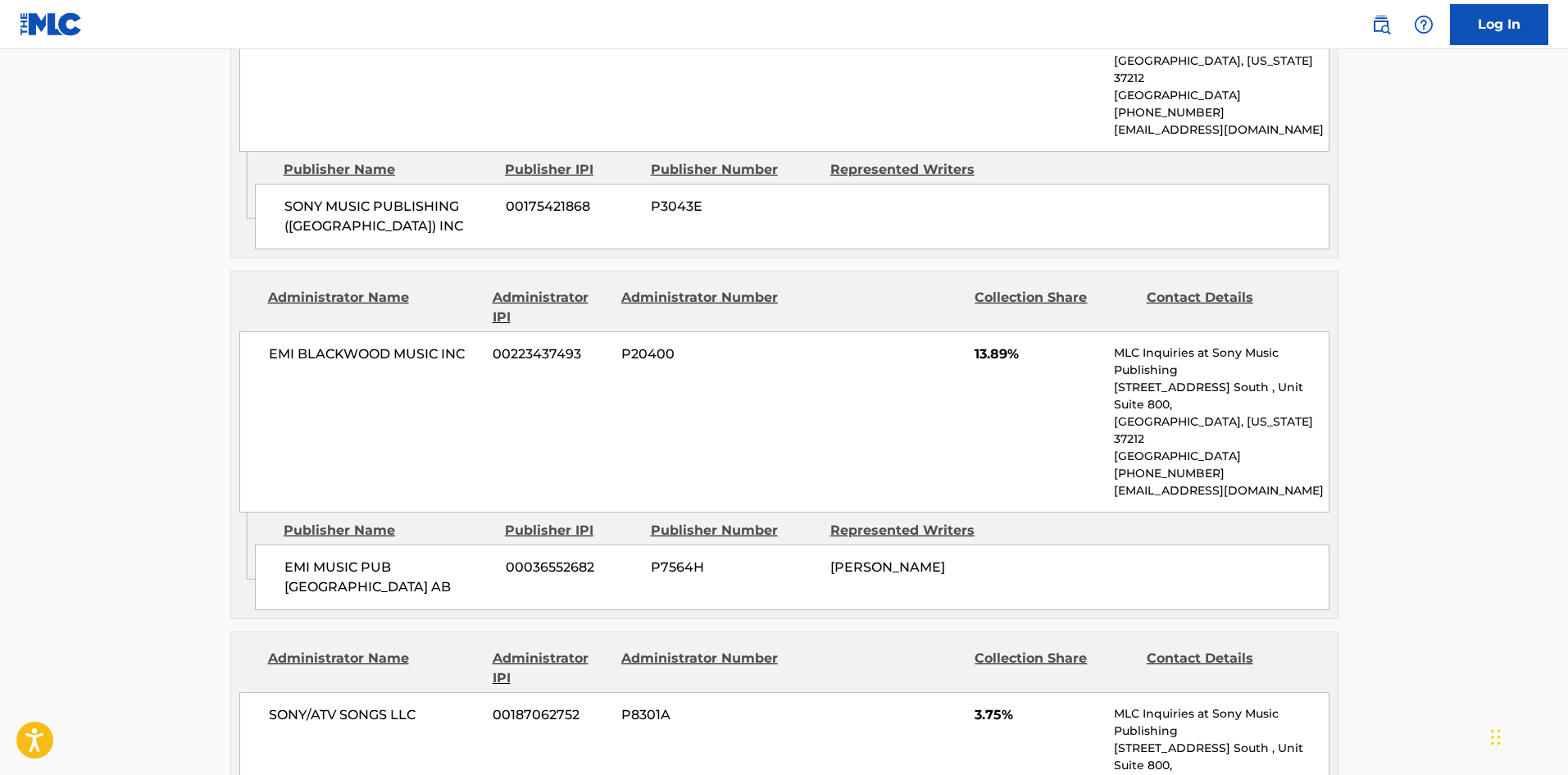
scroll to position [3443, 0]
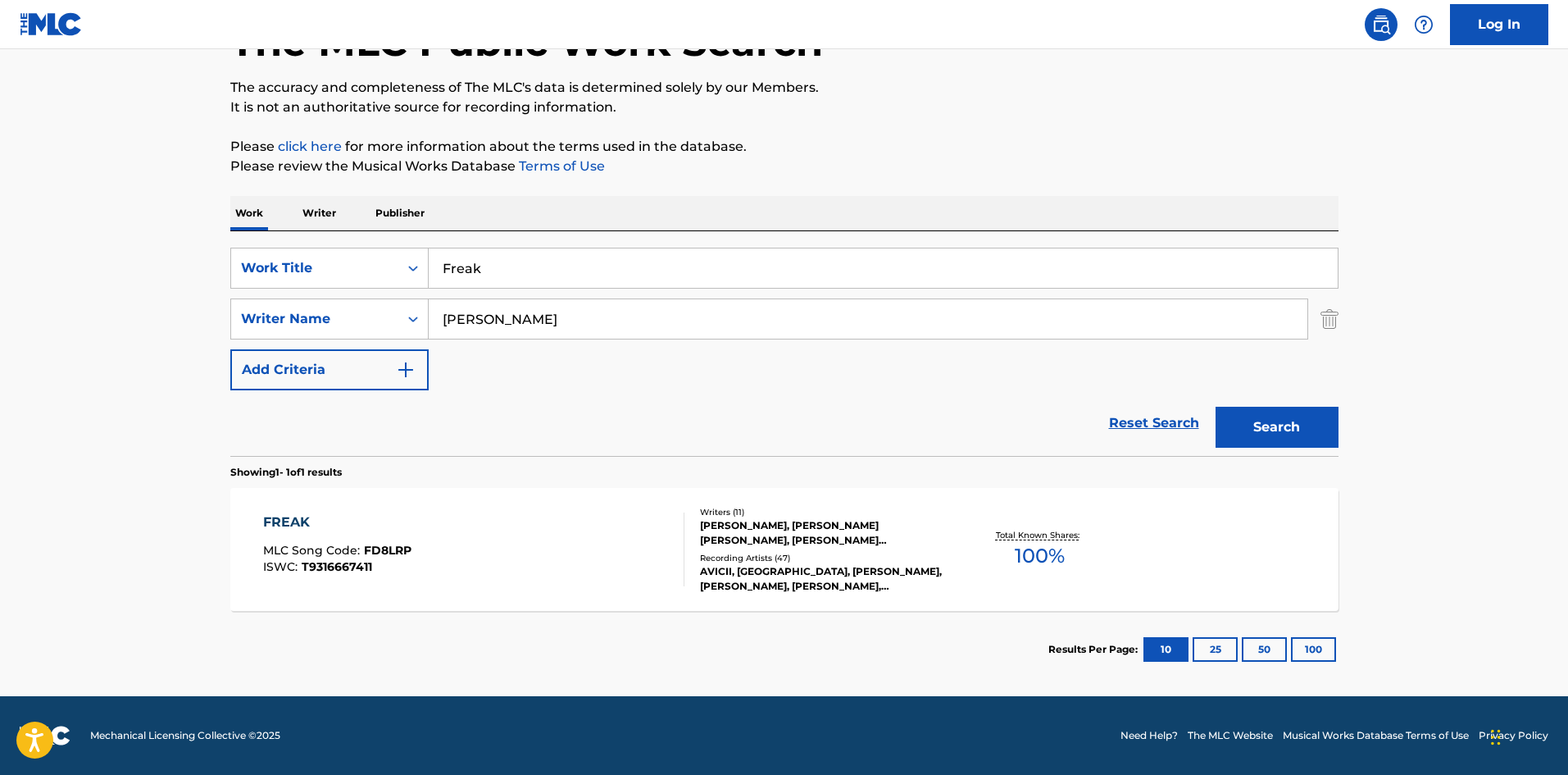
scroll to position [117, 0]
click at [706, 269] on input "Freak" at bounding box center [882, 268] width 908 height 39
paste input "What A Diff'rence A Day Made"
type input "What A Diff'rence A Day Made"
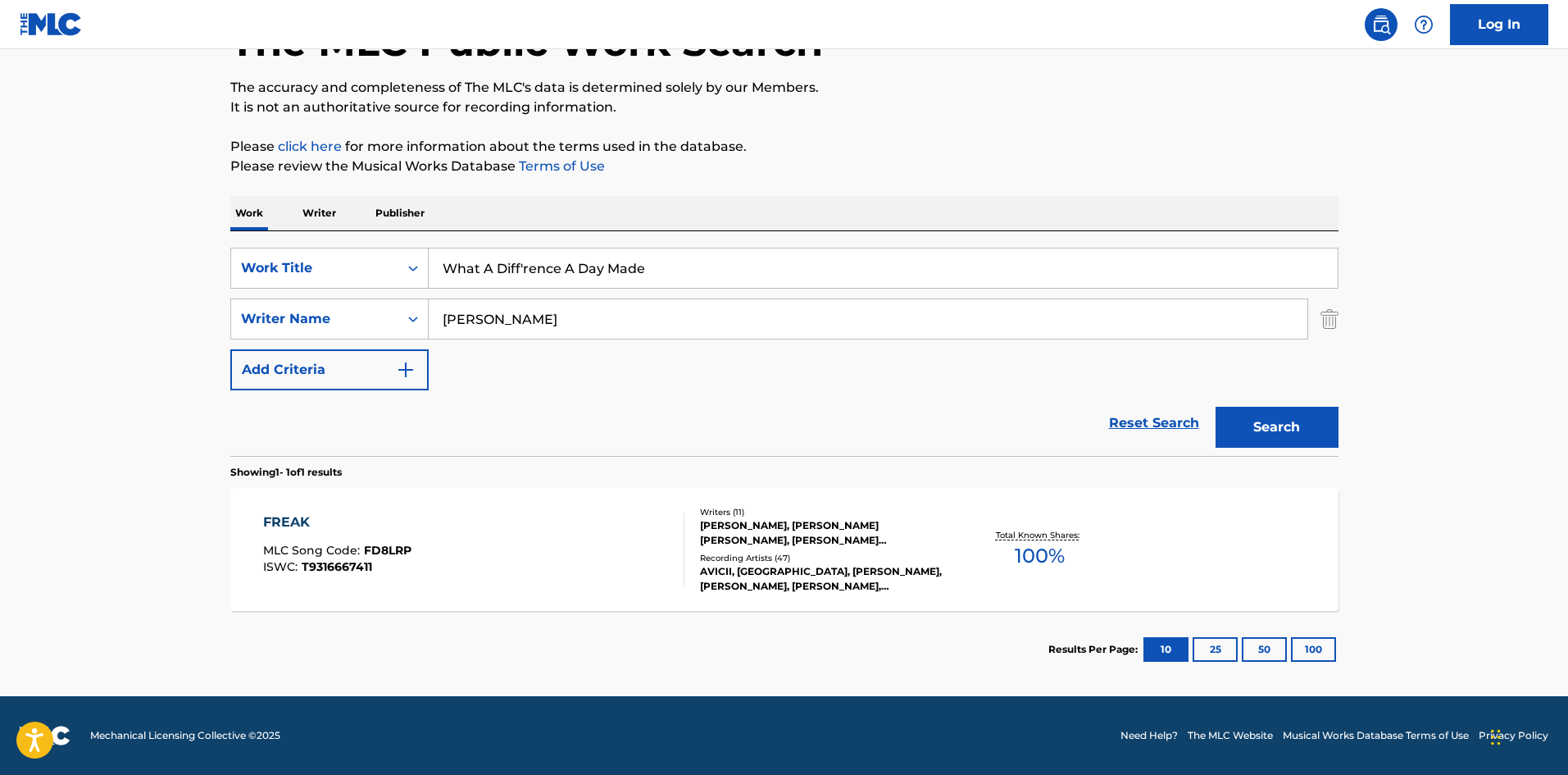
click at [693, 293] on div "SearchWithCriteriae5aea373-8aa2-485d-b353-938335118be1 Work Title What A Diff'r…" at bounding box center [784, 319] width 1108 height 143
click at [693, 302] on input "NAKAMURA" at bounding box center [868, 319] width 879 height 39
click at [699, 337] on input "NAKAMURA" at bounding box center [868, 319] width 879 height 39
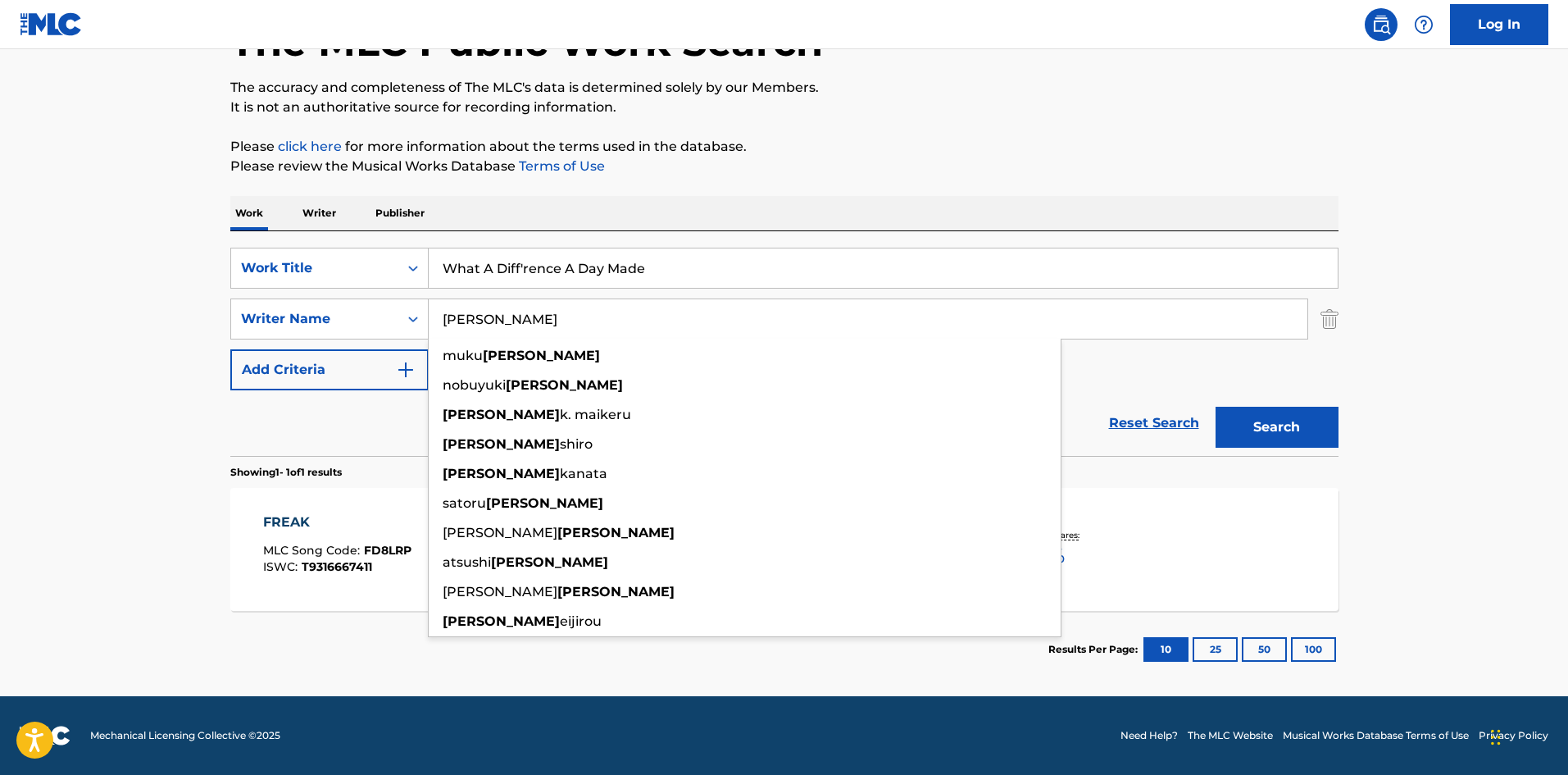
click at [699, 337] on input "NAKAMURA" at bounding box center [868, 319] width 879 height 39
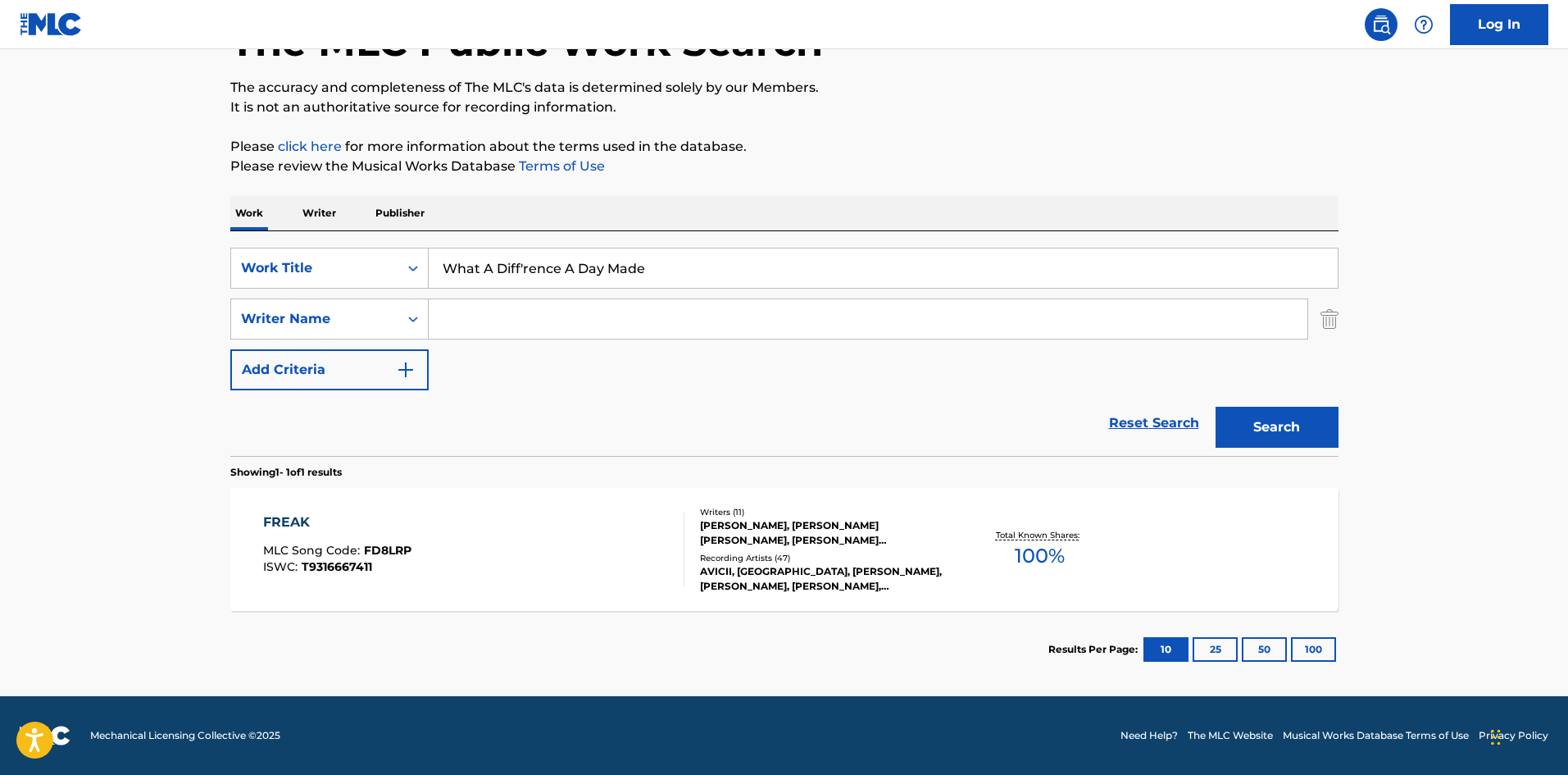
click at [1215, 407] on button "Search" at bounding box center [1276, 427] width 123 height 41
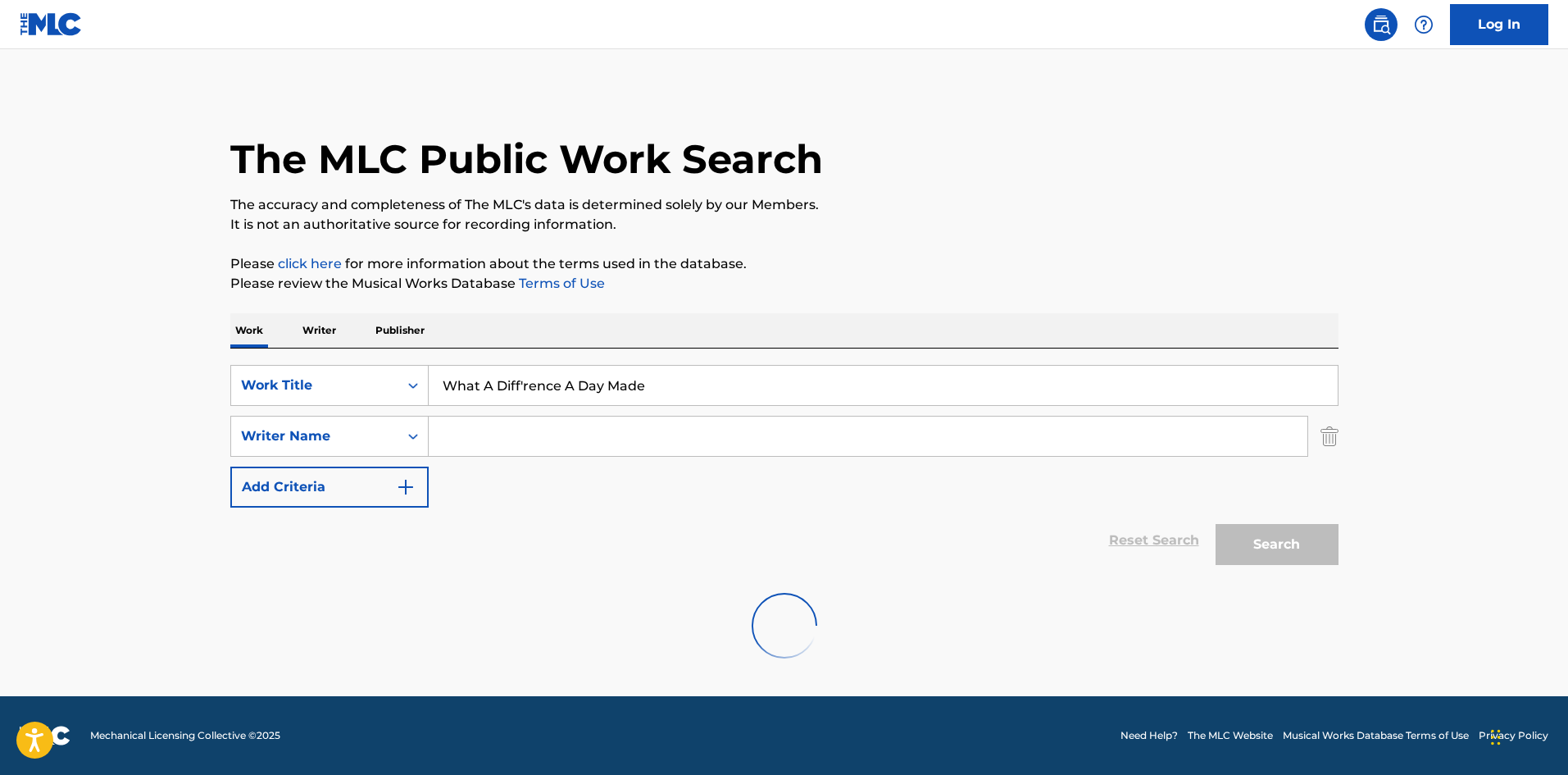
scroll to position [0, 0]
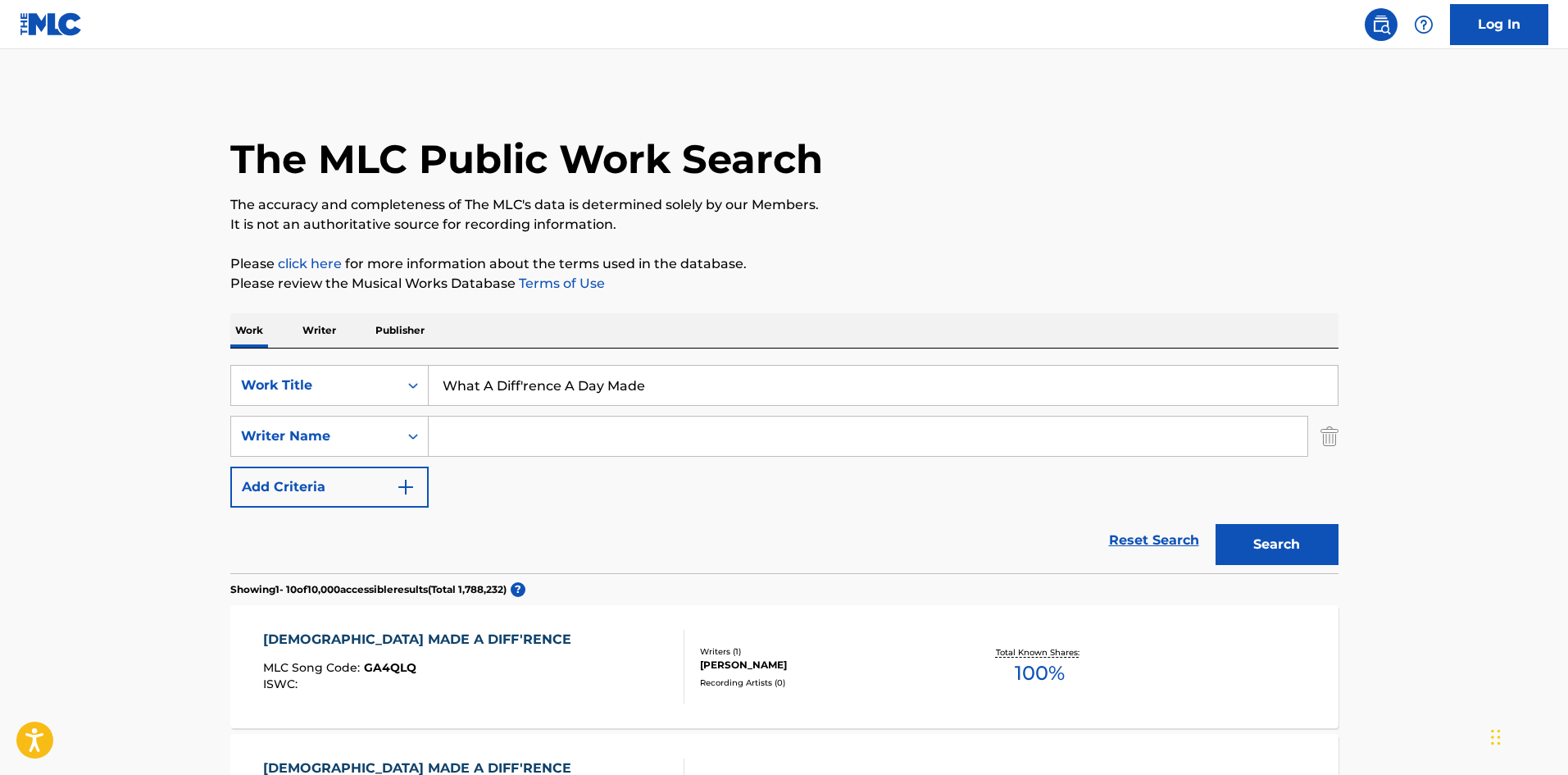
click at [554, 418] on input "Search Form" at bounding box center [868, 436] width 879 height 39
paste input "ESENTS,7 PRODUCTIONS PRESENTS,AMERITZ KARAOKE HITS,AMERITZ KARAOKE PARTY,BARNEY…"
drag, startPoint x: 1243, startPoint y: 442, endPoint x: 135, endPoint y: 363, distance: 1110.8
type input "ADAMS"
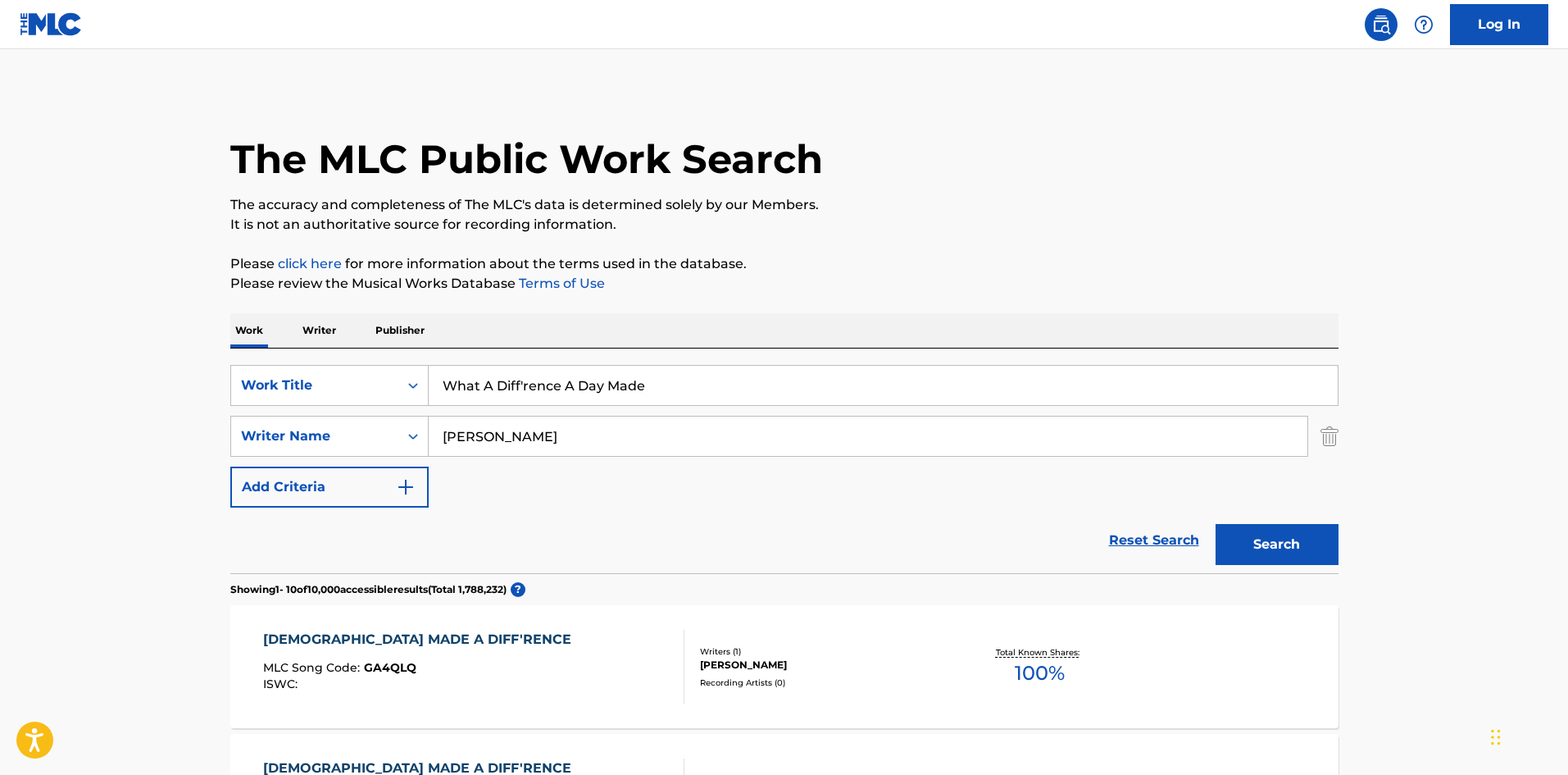
click at [1215, 524] on button "Search" at bounding box center [1276, 545] width 123 height 41
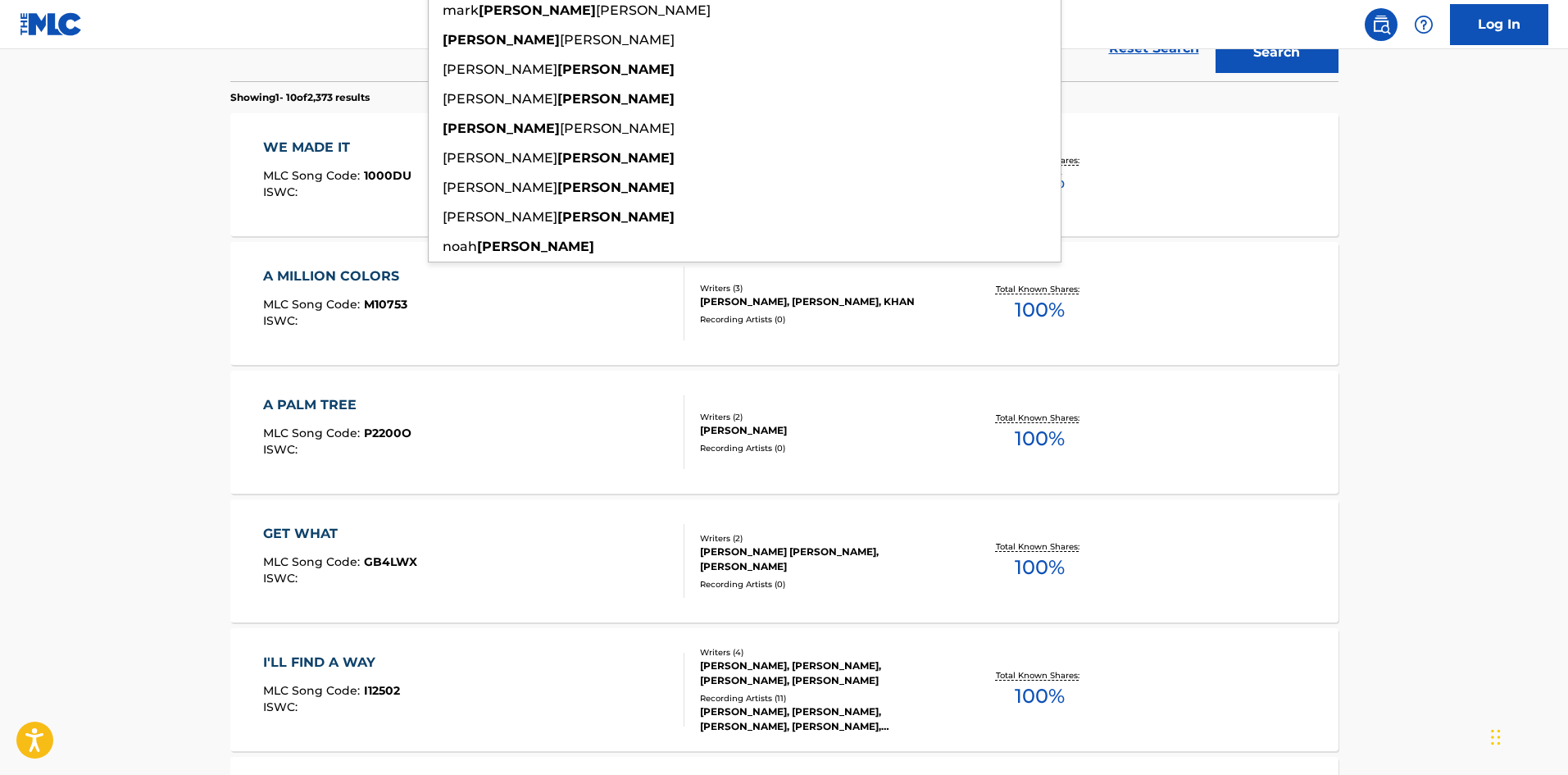
scroll to position [82, 0]
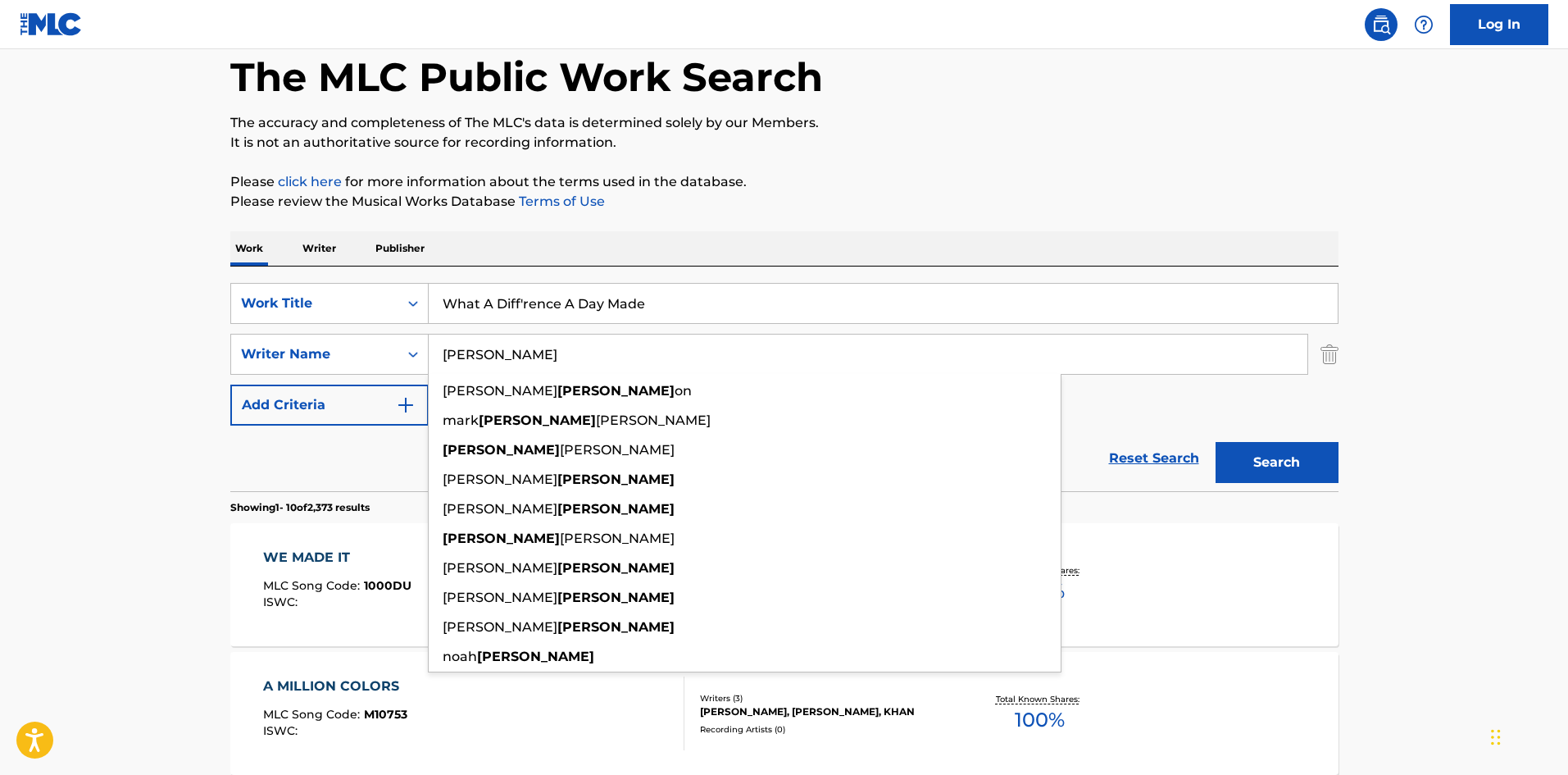
drag, startPoint x: 525, startPoint y: 297, endPoint x: 528, endPoint y: 306, distance: 9.5
click at [525, 297] on input "What A Diff'rence A Day Made" at bounding box center [882, 303] width 908 height 39
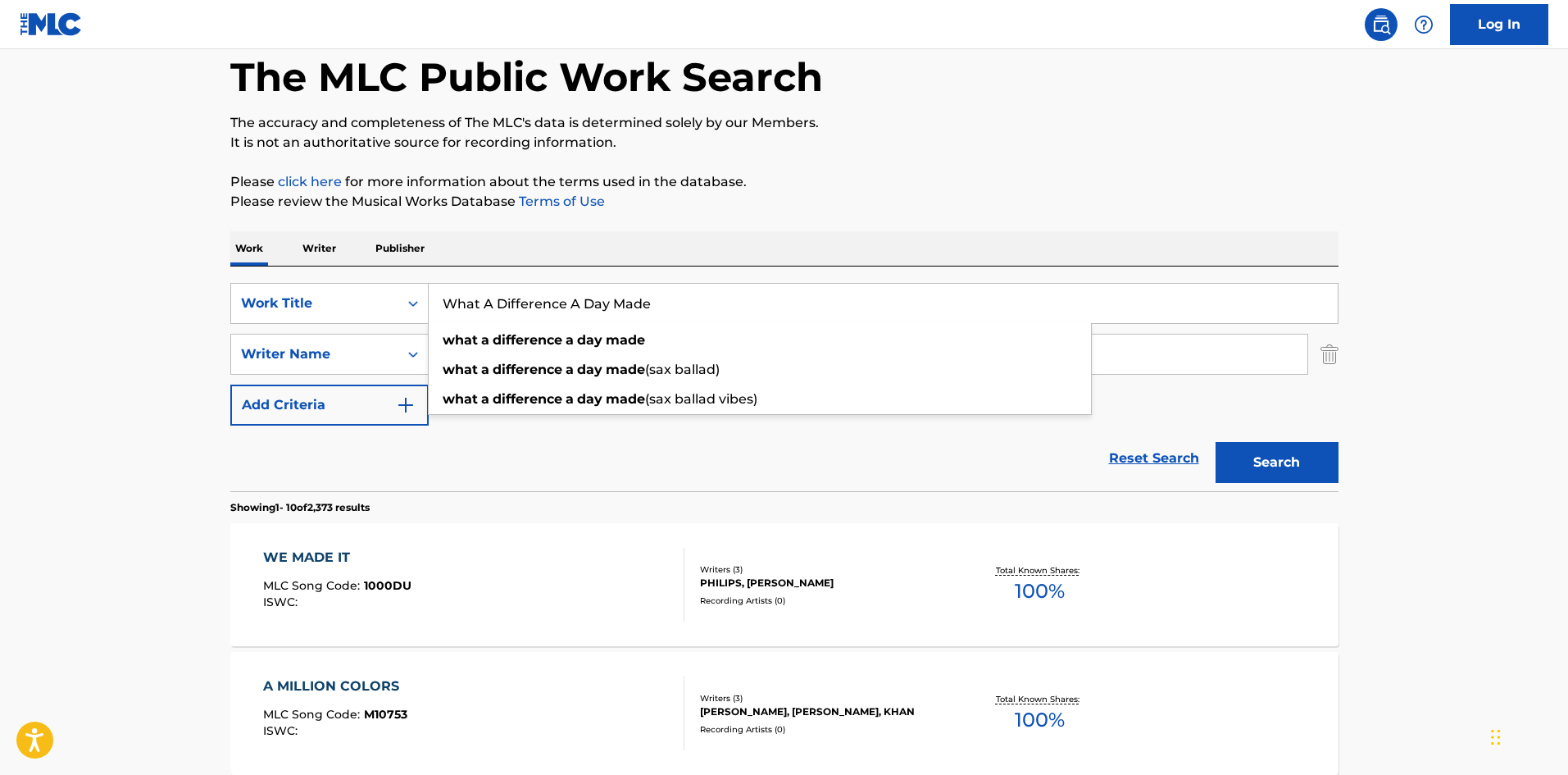
type input "What A Difference A Day Made"
click at [1258, 478] on button "Search" at bounding box center [1276, 463] width 123 height 41
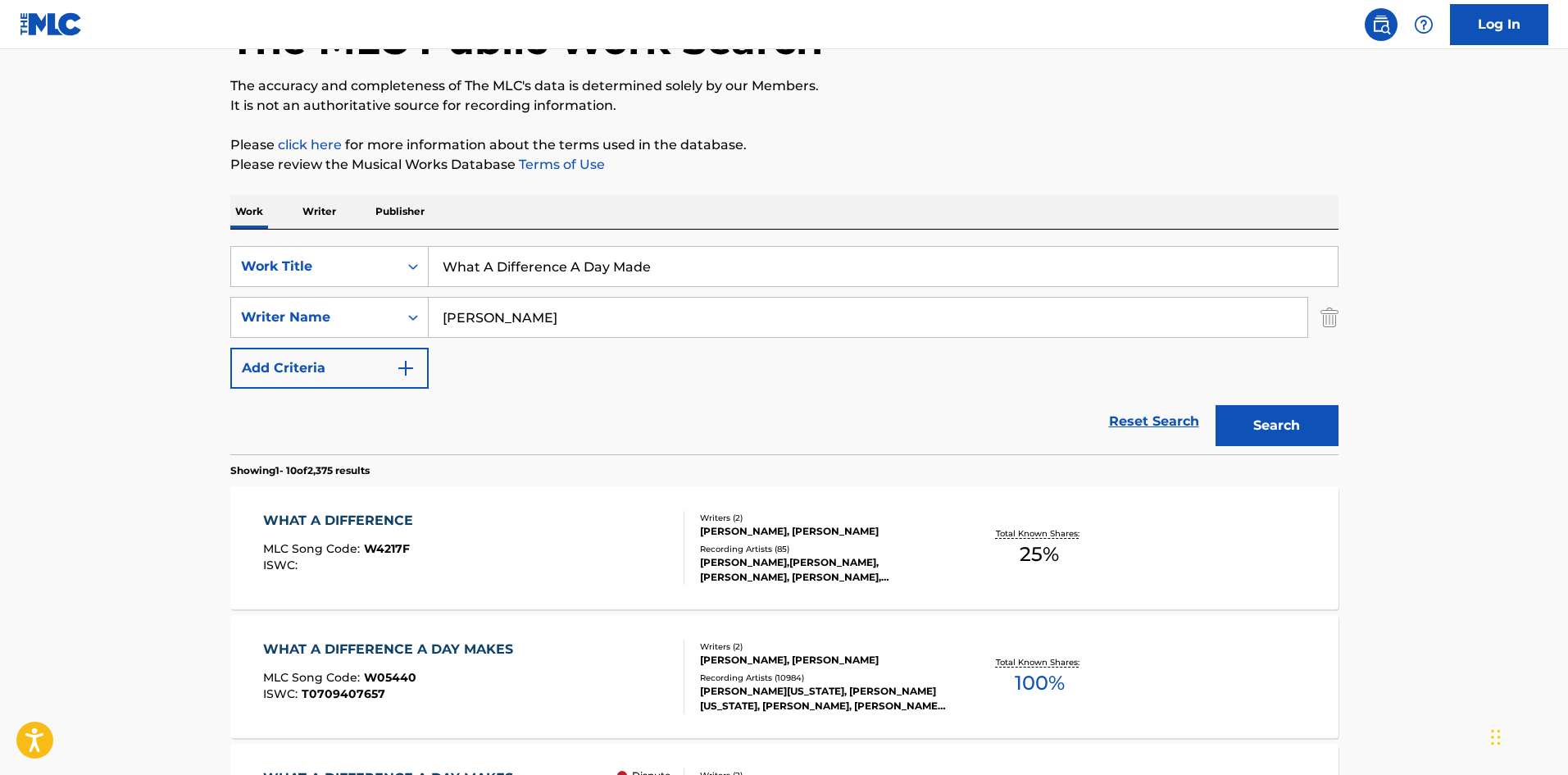
scroll to position [0, 0]
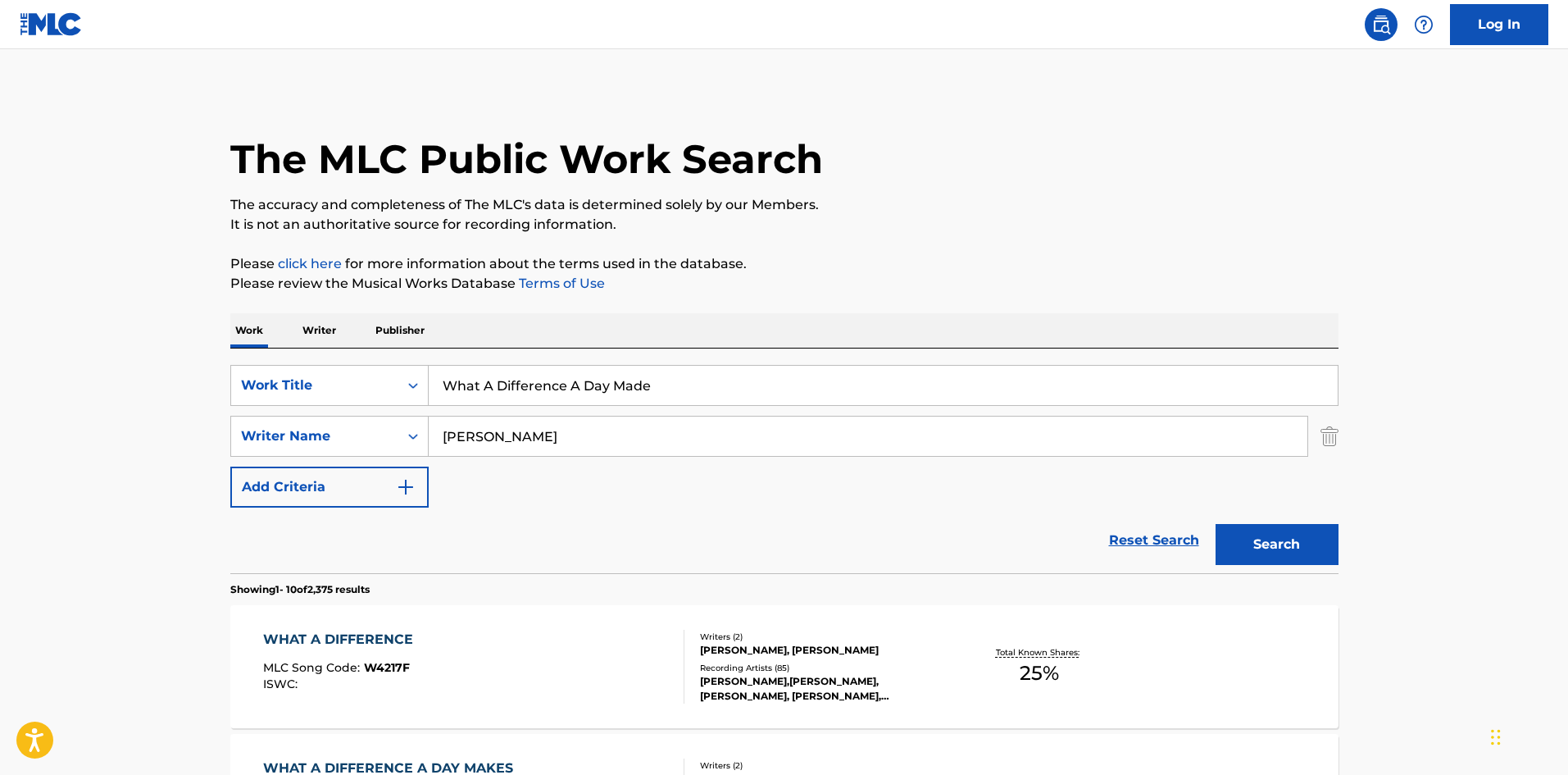
click at [1283, 555] on button "Search" at bounding box center [1276, 545] width 123 height 41
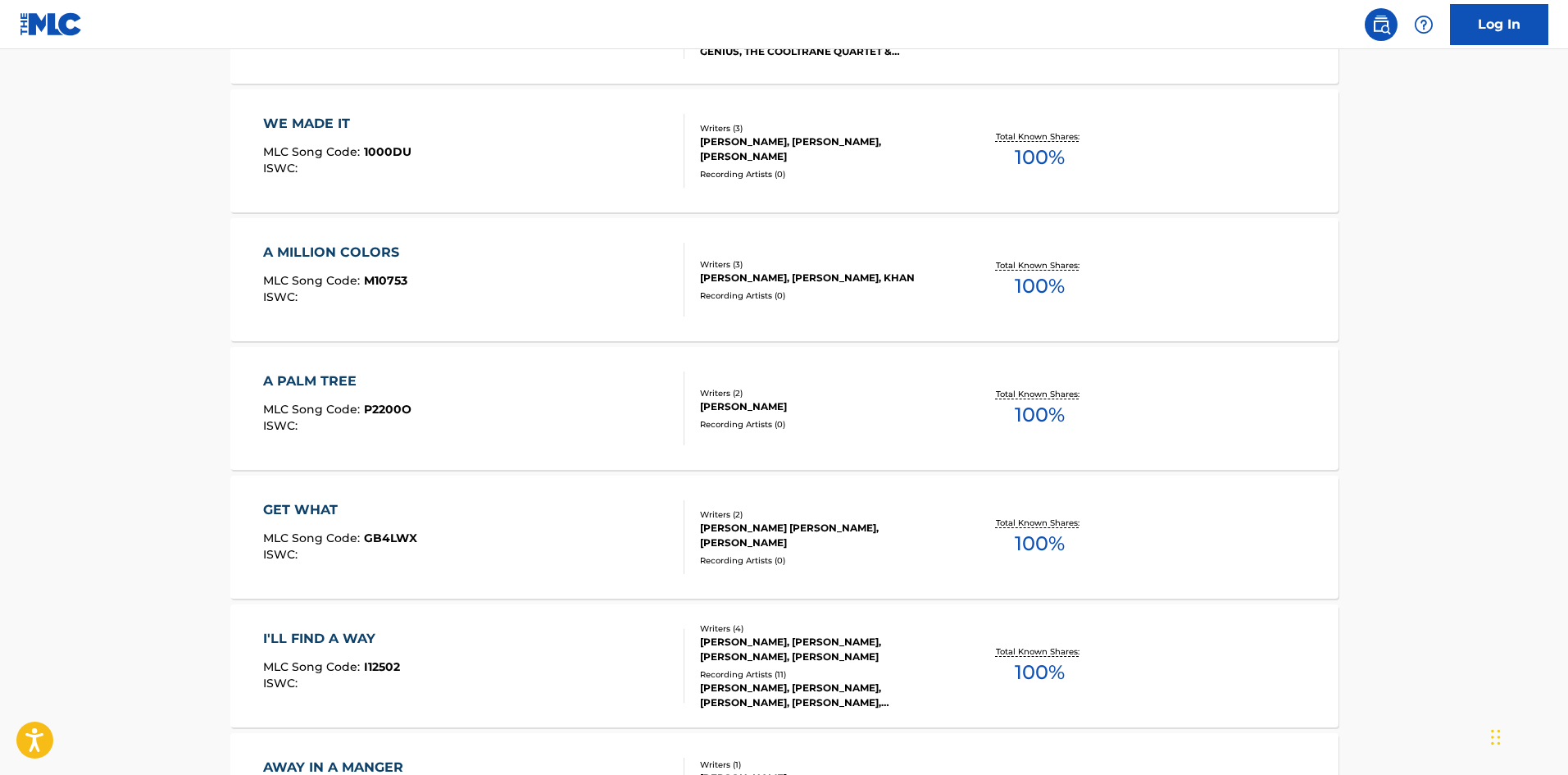
scroll to position [1283, 0]
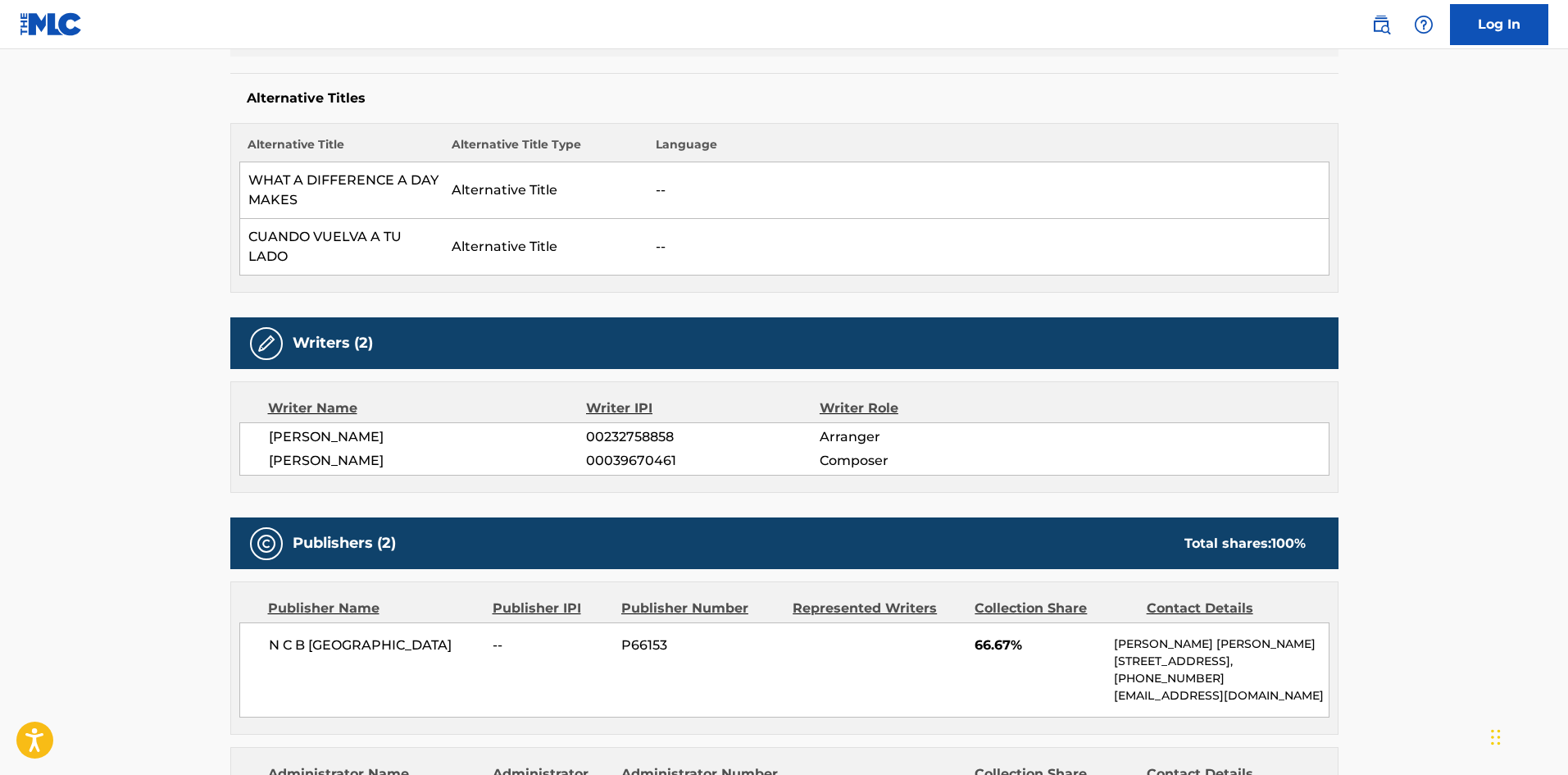
scroll to position [901, 0]
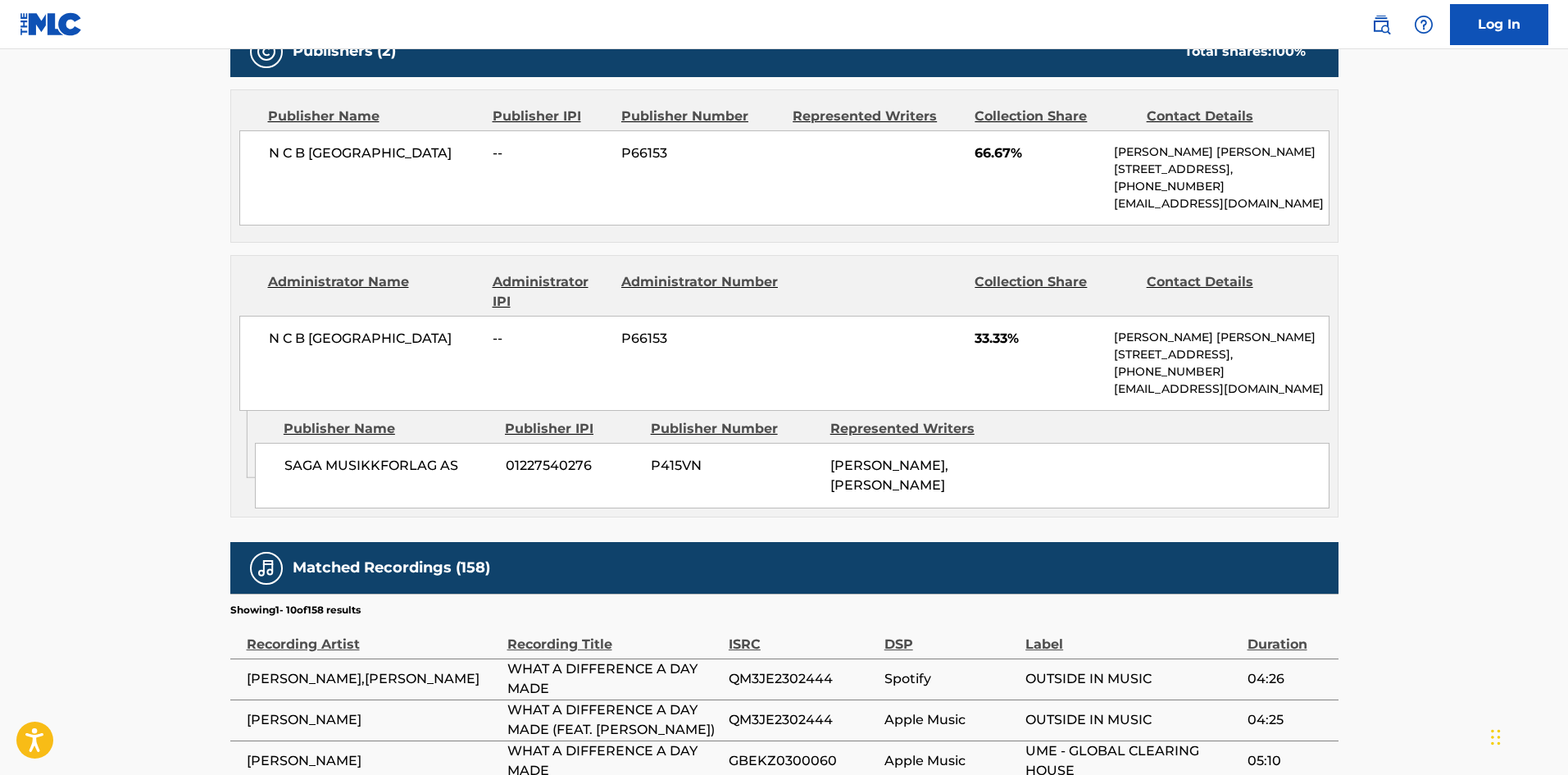
click at [288, 475] on span "SAGA MUSIKKFORLAG AS" at bounding box center [388, 466] width 209 height 20
drag, startPoint x: 288, startPoint y: 475, endPoint x: 460, endPoint y: 469, distance: 172.1
click at [460, 469] on span "SAGA MUSIKKFORLAG AS" at bounding box center [388, 466] width 209 height 20
copy div "SAGA MUSIKKFORLAG AS"
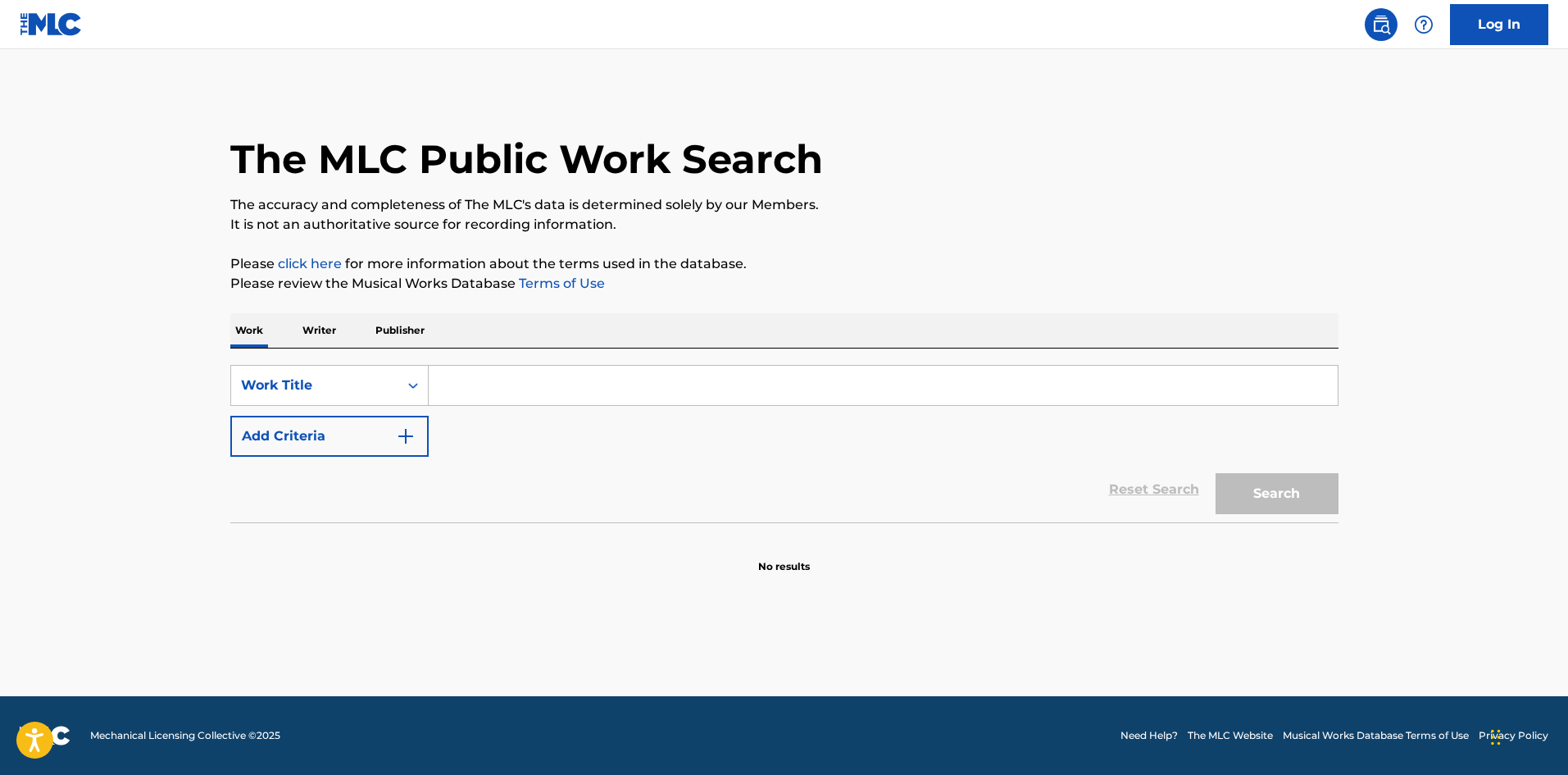
click at [699, 386] on input "Search Form" at bounding box center [882, 385] width 908 height 39
click at [391, 439] on button "Add Criteria" at bounding box center [329, 436] width 198 height 41
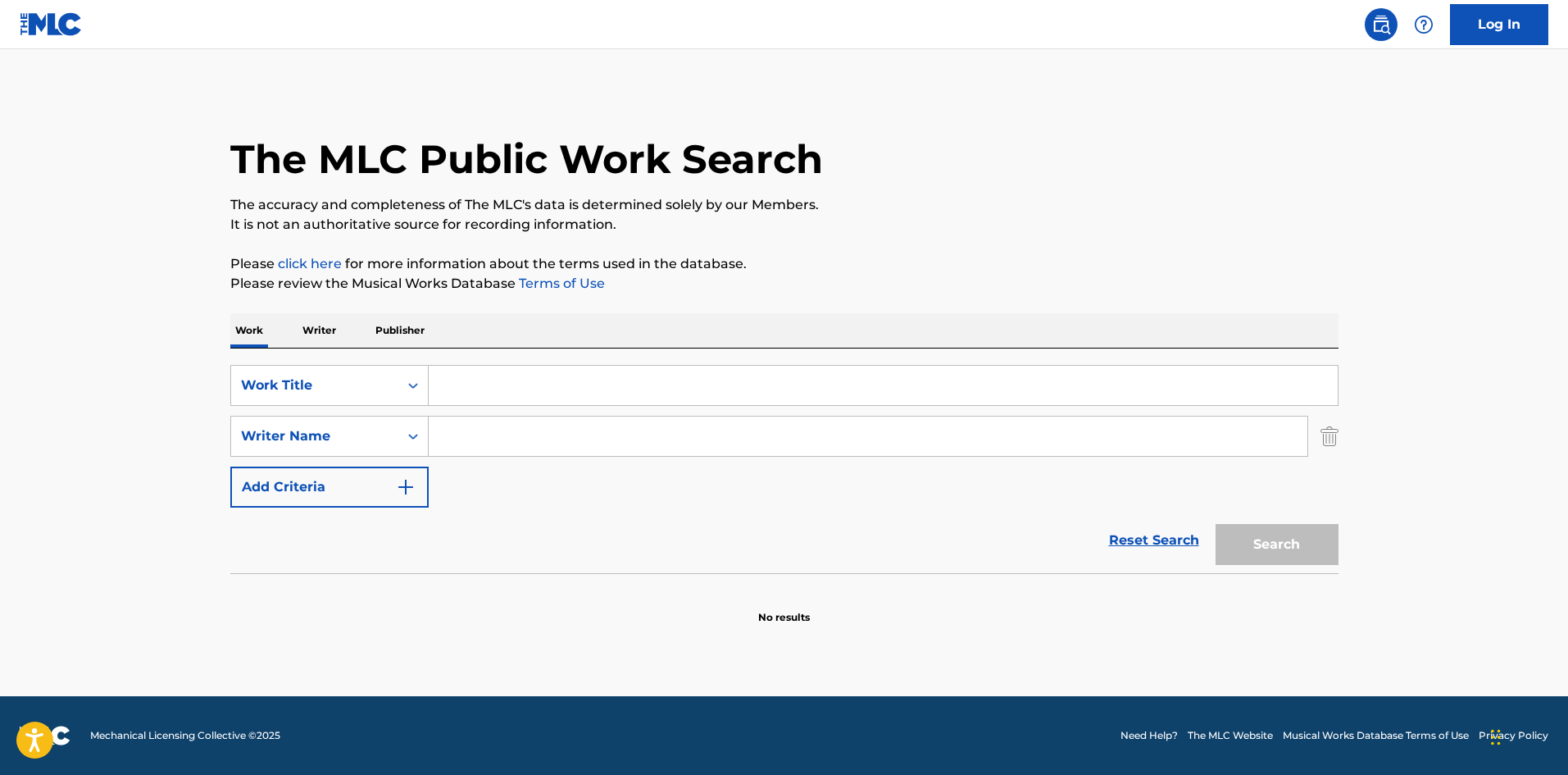
click at [491, 418] on input "Search Form" at bounding box center [868, 436] width 879 height 39
paste input "MAYA J'AN BROWN"
click at [544, 436] on input "MAYA J'AN BROWN" at bounding box center [868, 436] width 879 height 39
click at [547, 436] on input "MAYA J'AN BROWN" at bounding box center [868, 436] width 879 height 39
click at [464, 428] on input "MAYA J'AN BROWN" at bounding box center [868, 436] width 879 height 39
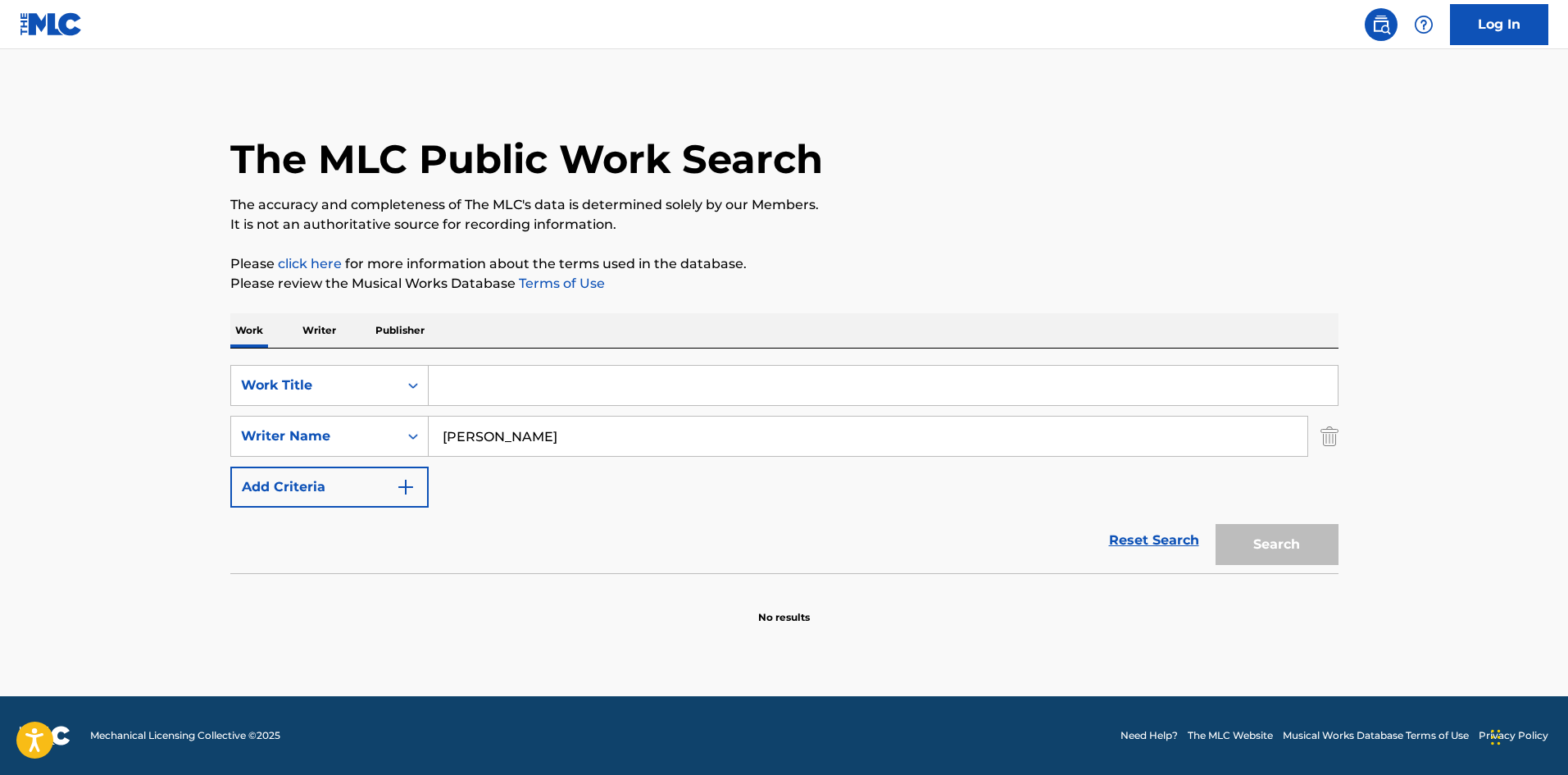
click at [565, 442] on input "MAYA J'AN BROWN" at bounding box center [868, 436] width 879 height 39
drag, startPoint x: 544, startPoint y: 435, endPoint x: 0, endPoint y: 195, distance: 594.6
click at [0, 195] on main "The MLC Public Work Search The accuracy and completeness of The MLC's data is d…" at bounding box center [784, 373] width 1568 height 647
type input "BROWN"
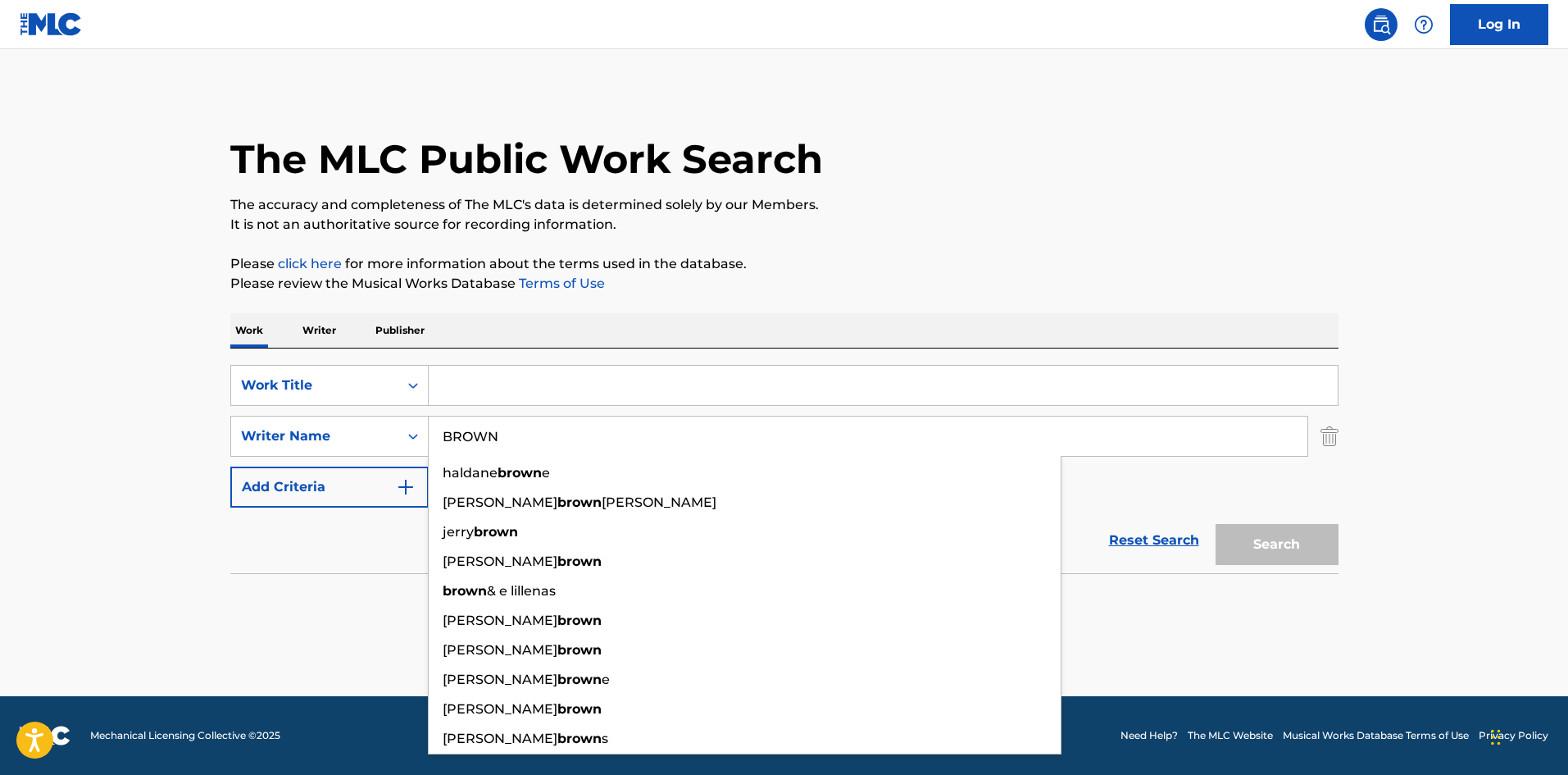
click at [636, 378] on input "Search Form" at bounding box center [882, 385] width 908 height 39
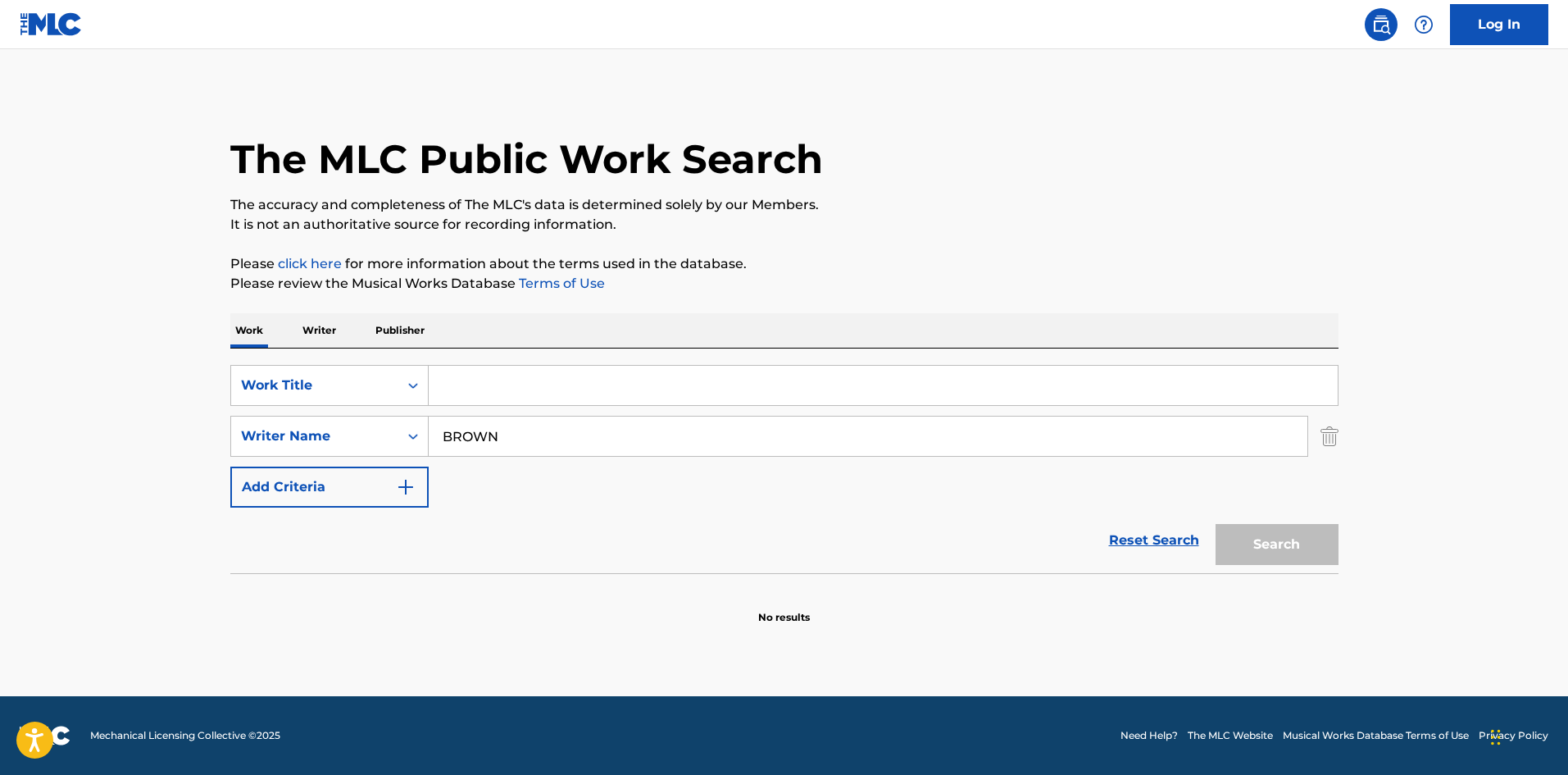
paste input "Bloom"
type input "Bloom"
click at [1288, 549] on button "Search" at bounding box center [1276, 545] width 123 height 41
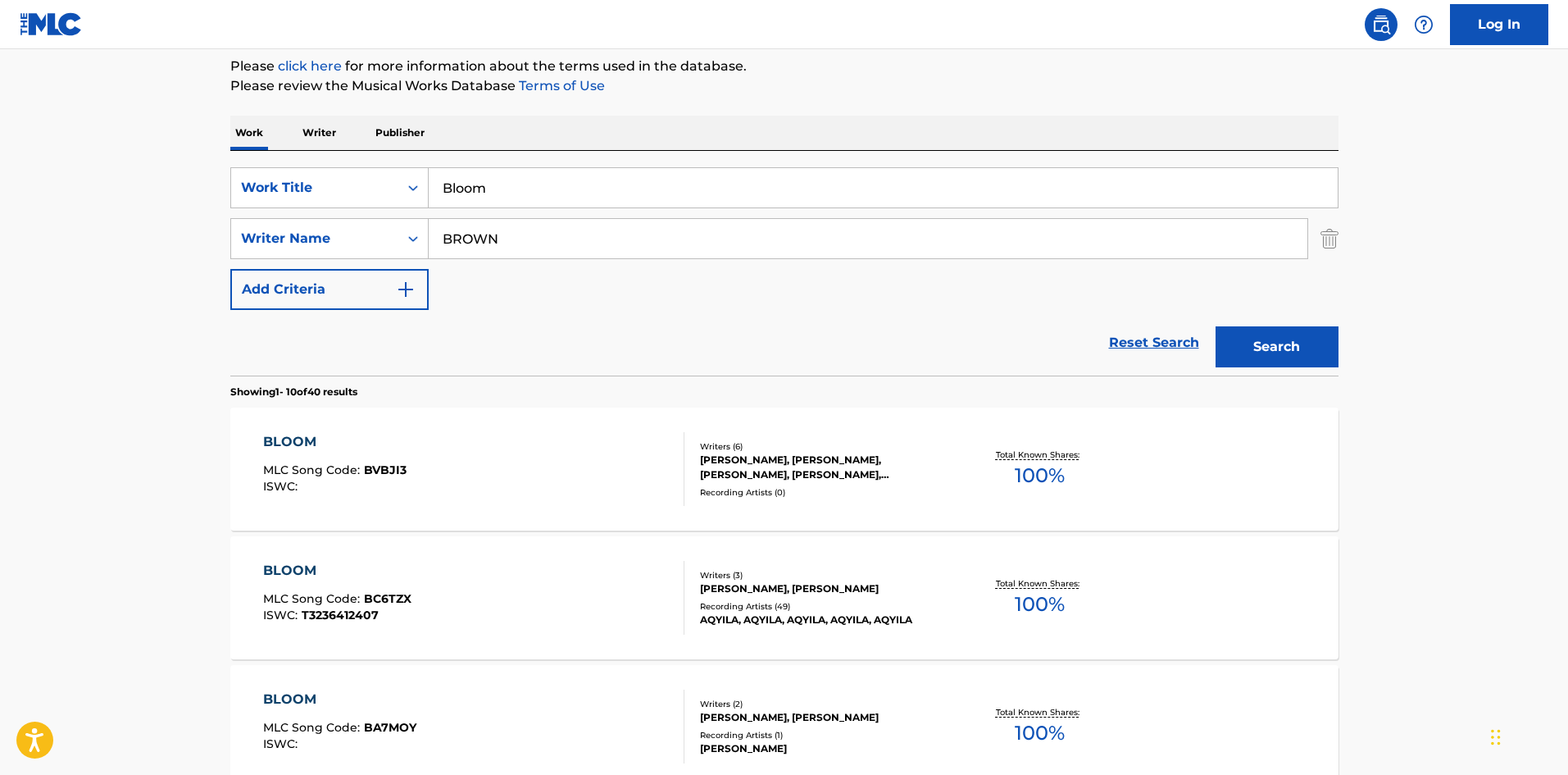
scroll to position [410, 0]
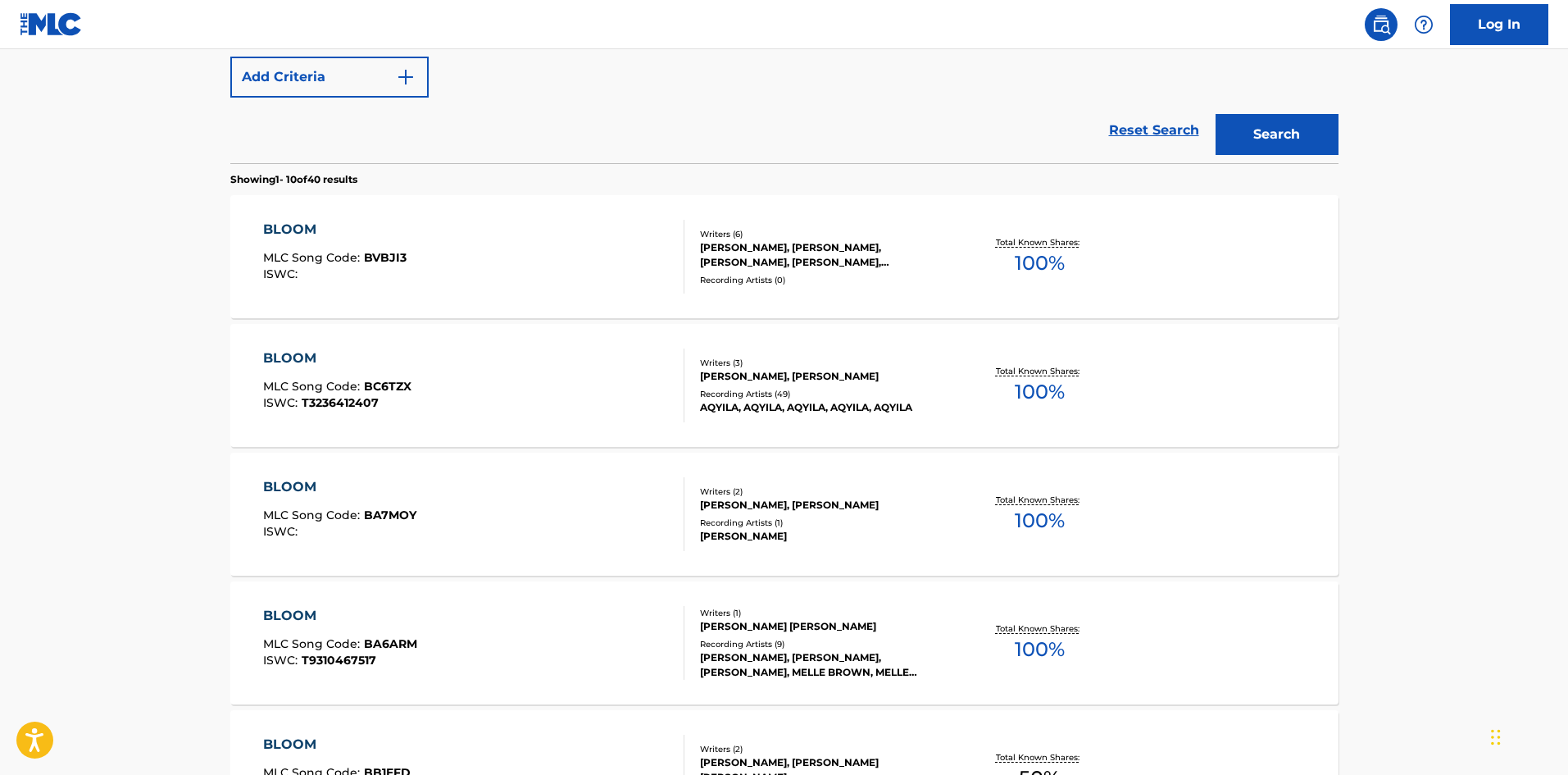
click at [468, 425] on div "BLOOM MLC Song Code : BC6TZX ISWC : T3236412407 Writers ( 3 ) MAYA J AN BROWN, …" at bounding box center [784, 385] width 1108 height 123
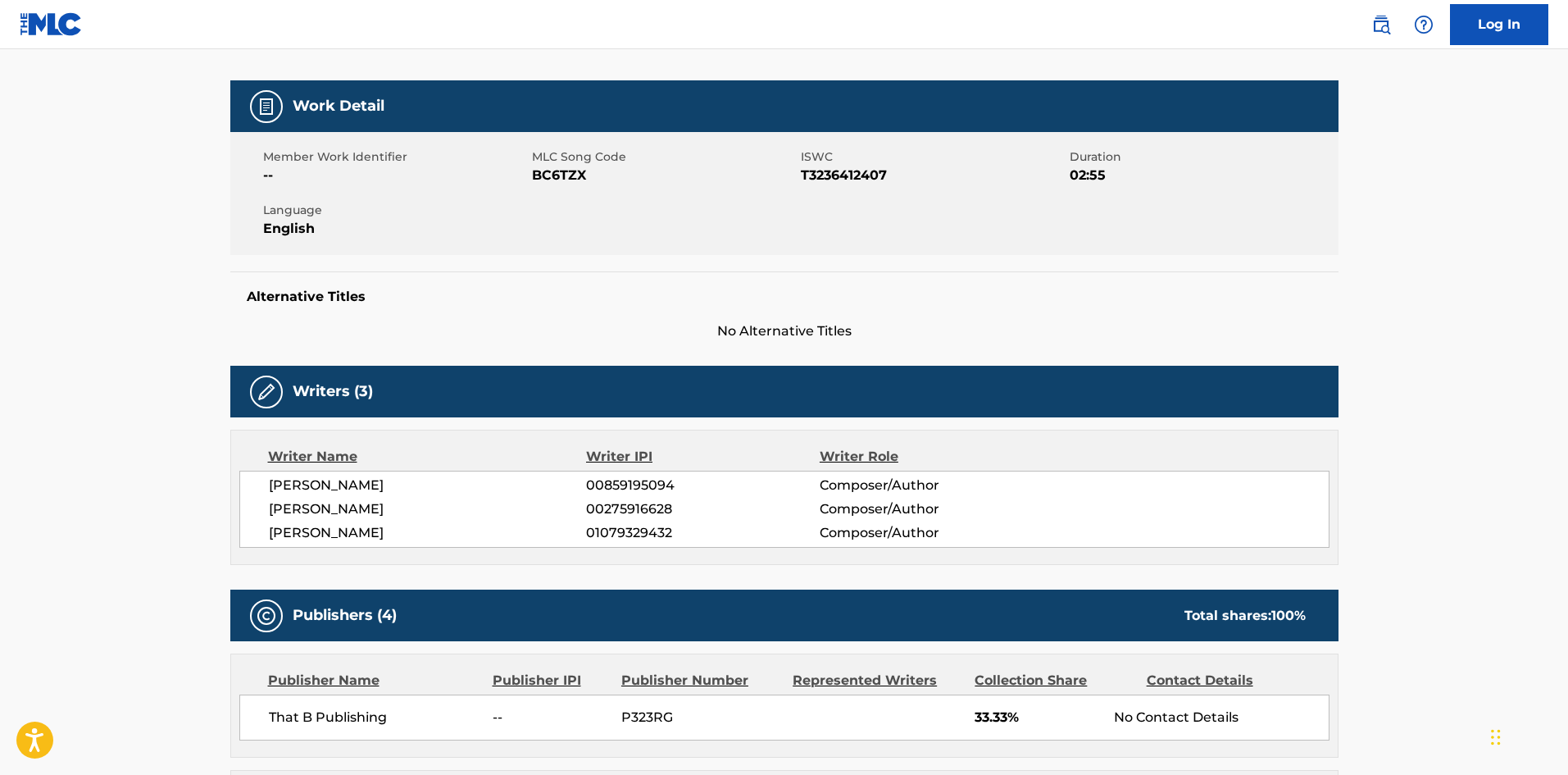
scroll to position [492, 0]
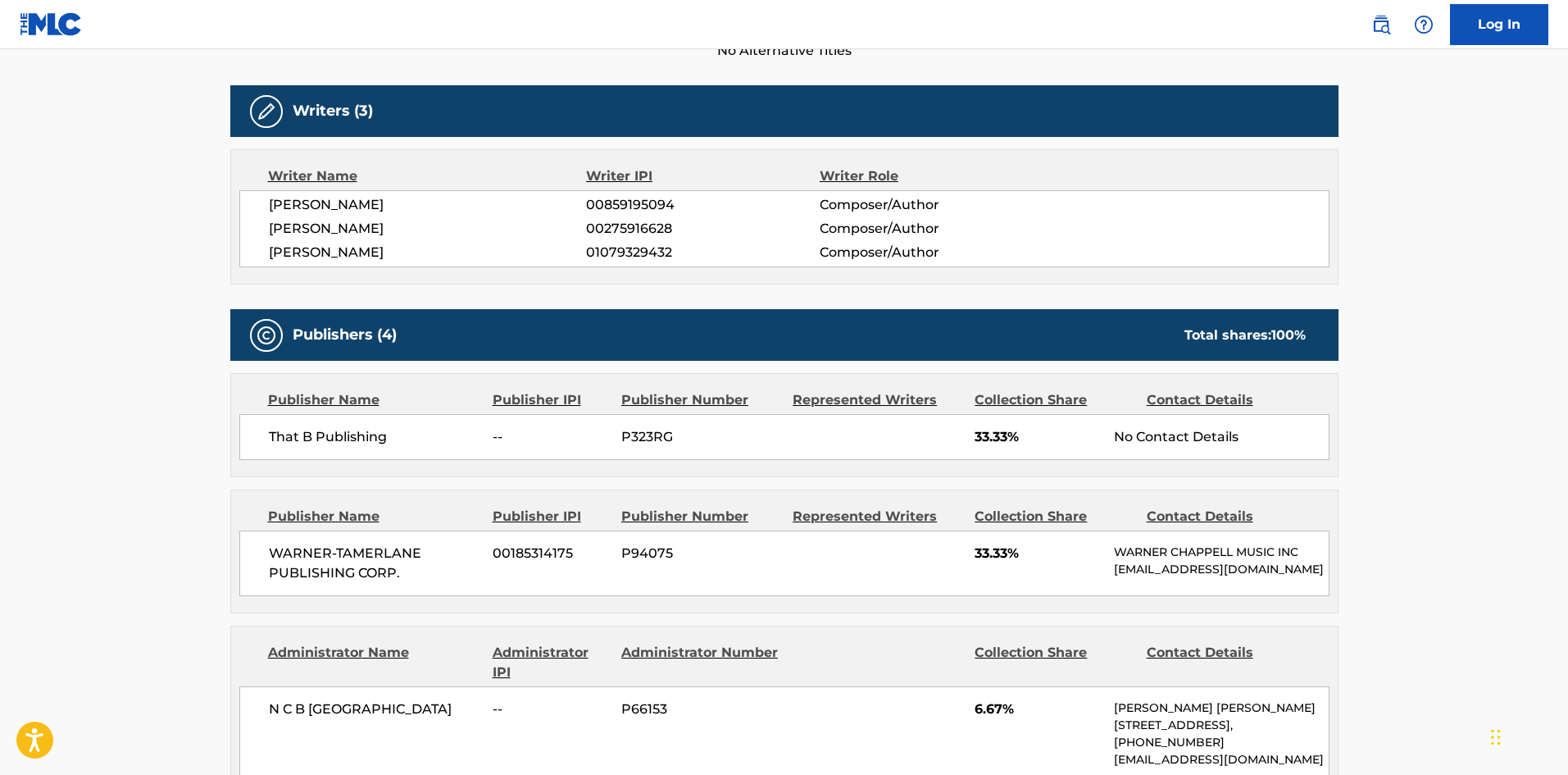
click at [268, 439] on span "That B Publishing" at bounding box center [374, 437] width 212 height 20
drag, startPoint x: 268, startPoint y: 439, endPoint x: 377, endPoint y: 436, distance: 109.0
click at [377, 436] on span "That B Publishing" at bounding box center [374, 437] width 212 height 20
copy span "That B Publishing"
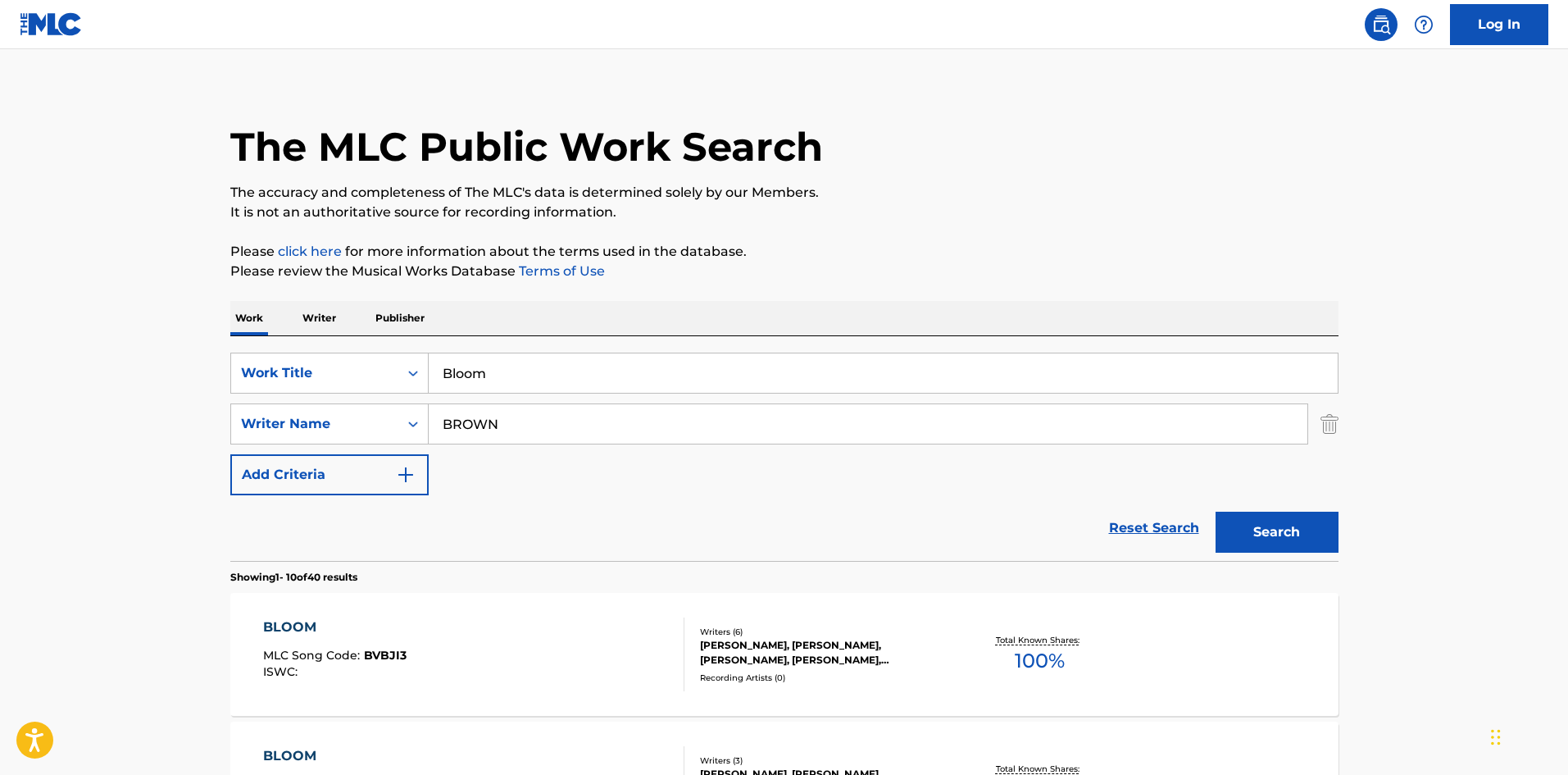
scroll to position [11, 0]
click at [525, 373] on input "Bloom" at bounding box center [882, 374] width 908 height 39
paste input "GATA"
type input "GATA"
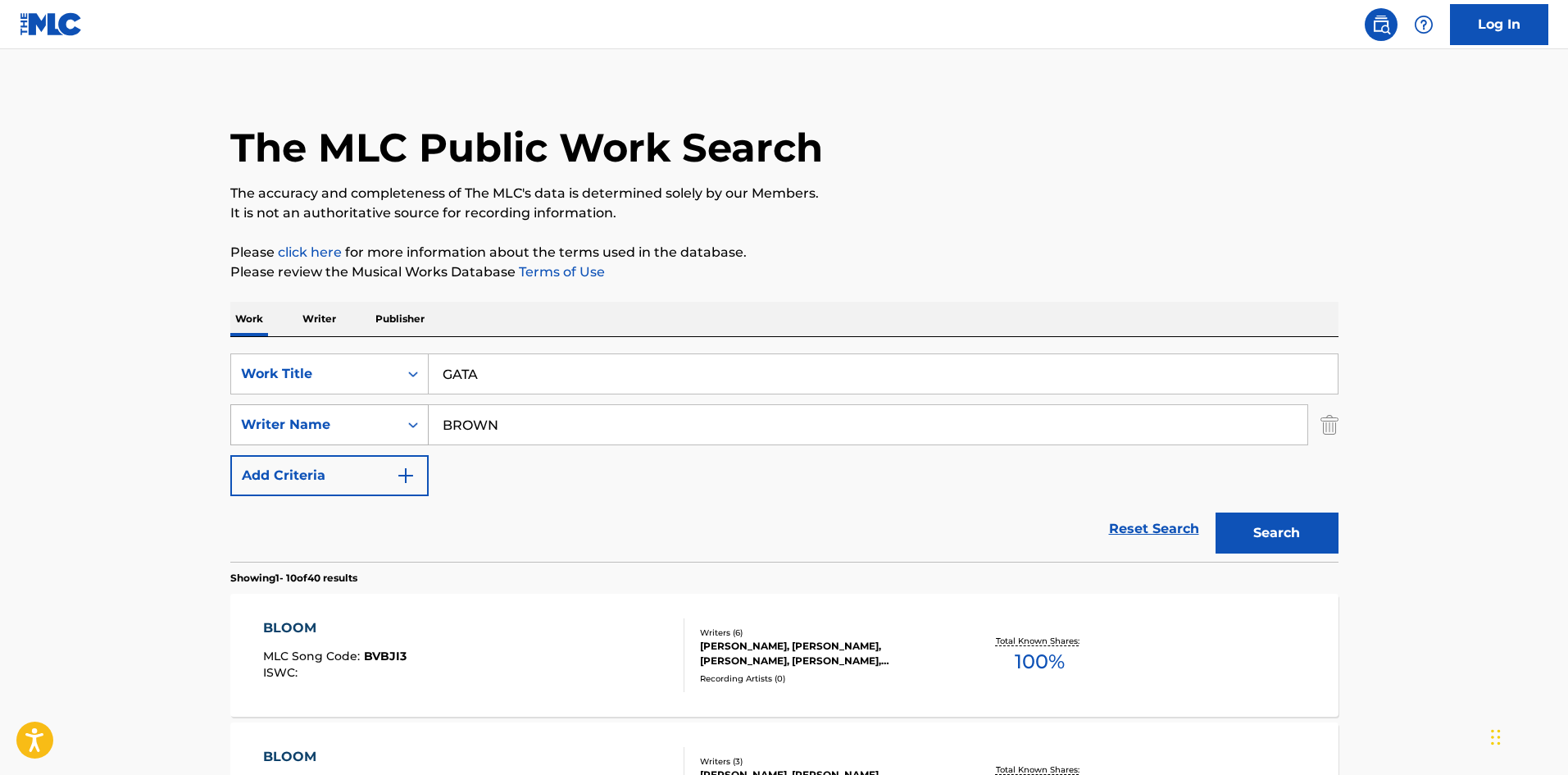
drag, startPoint x: 6, startPoint y: 473, endPoint x: 417, endPoint y: 418, distance: 414.7
click at [454, 413] on input "BROWN" at bounding box center [868, 425] width 879 height 39
paste input "SLY DUNBAR"
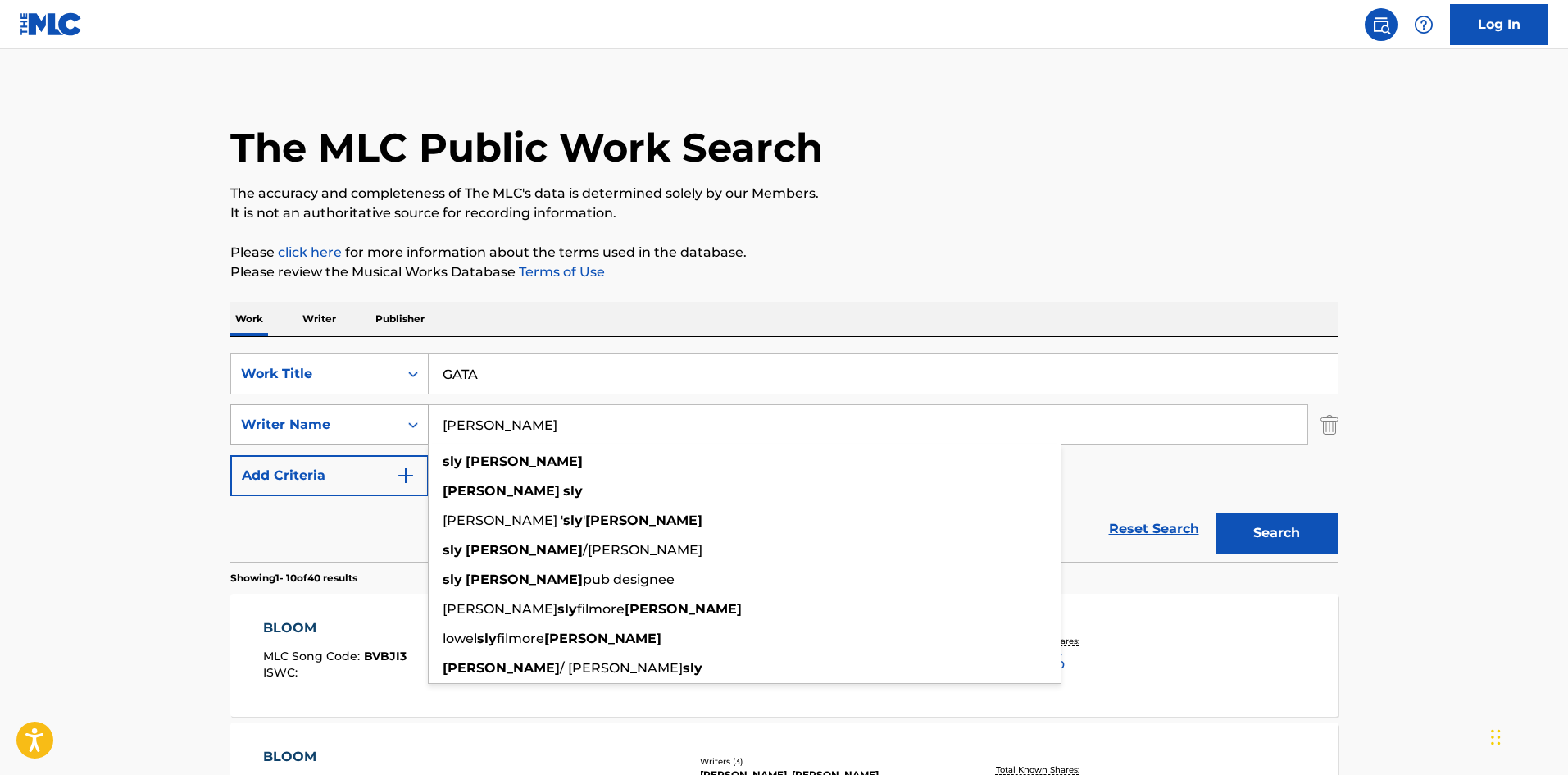
drag, startPoint x: 501, startPoint y: 424, endPoint x: 249, endPoint y: 411, distance: 252.3
click at [249, 411] on div "SearchWithCriteria32a92759-a93a-4551-822a-71a52850ee6a Writer Name SLY DUNBAR s…" at bounding box center [784, 425] width 1108 height 41
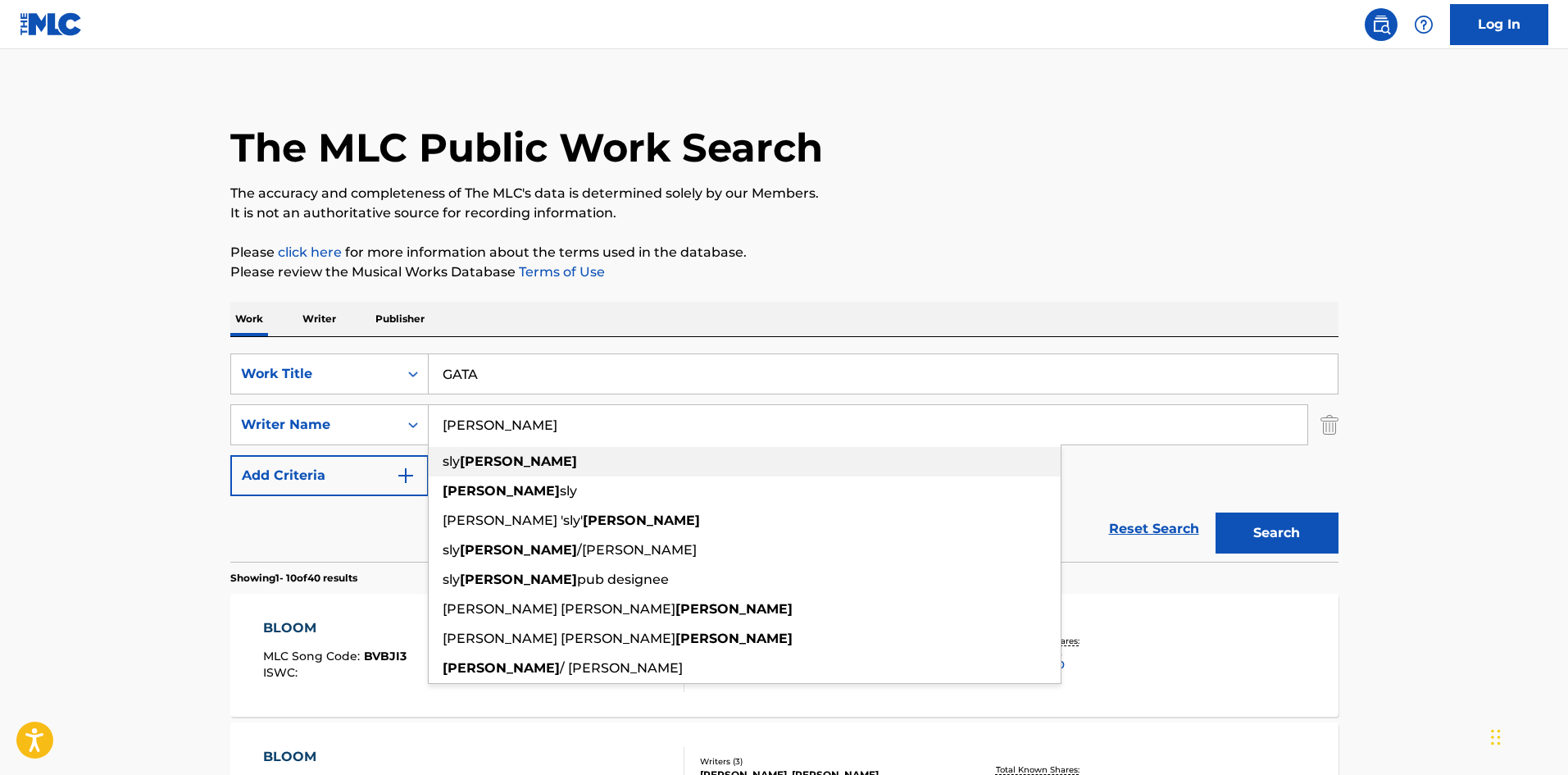
type input "DUNBAR"
click at [1215, 512] on button "Search" at bounding box center [1276, 532] width 123 height 41
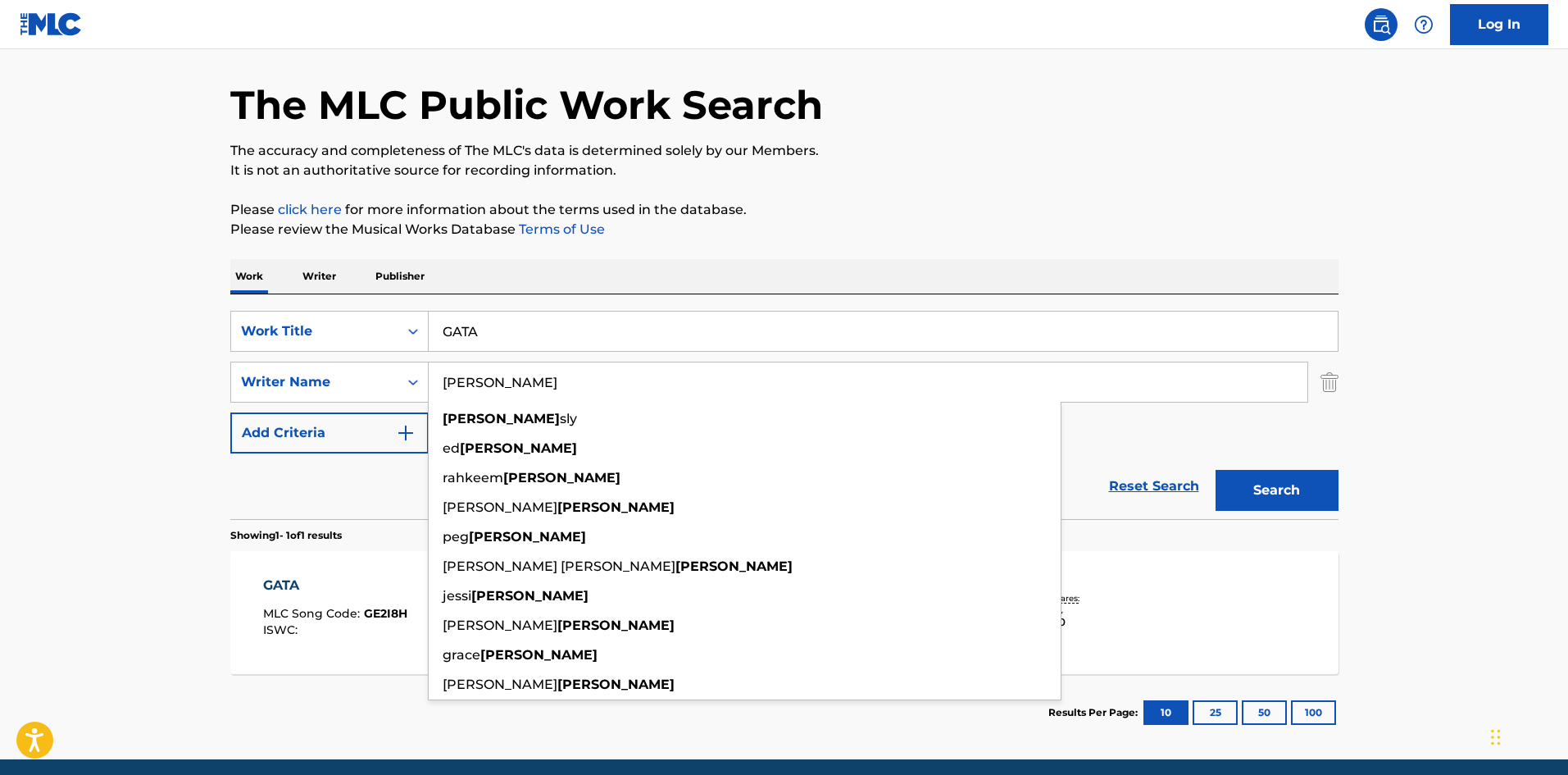
scroll to position [117, 0]
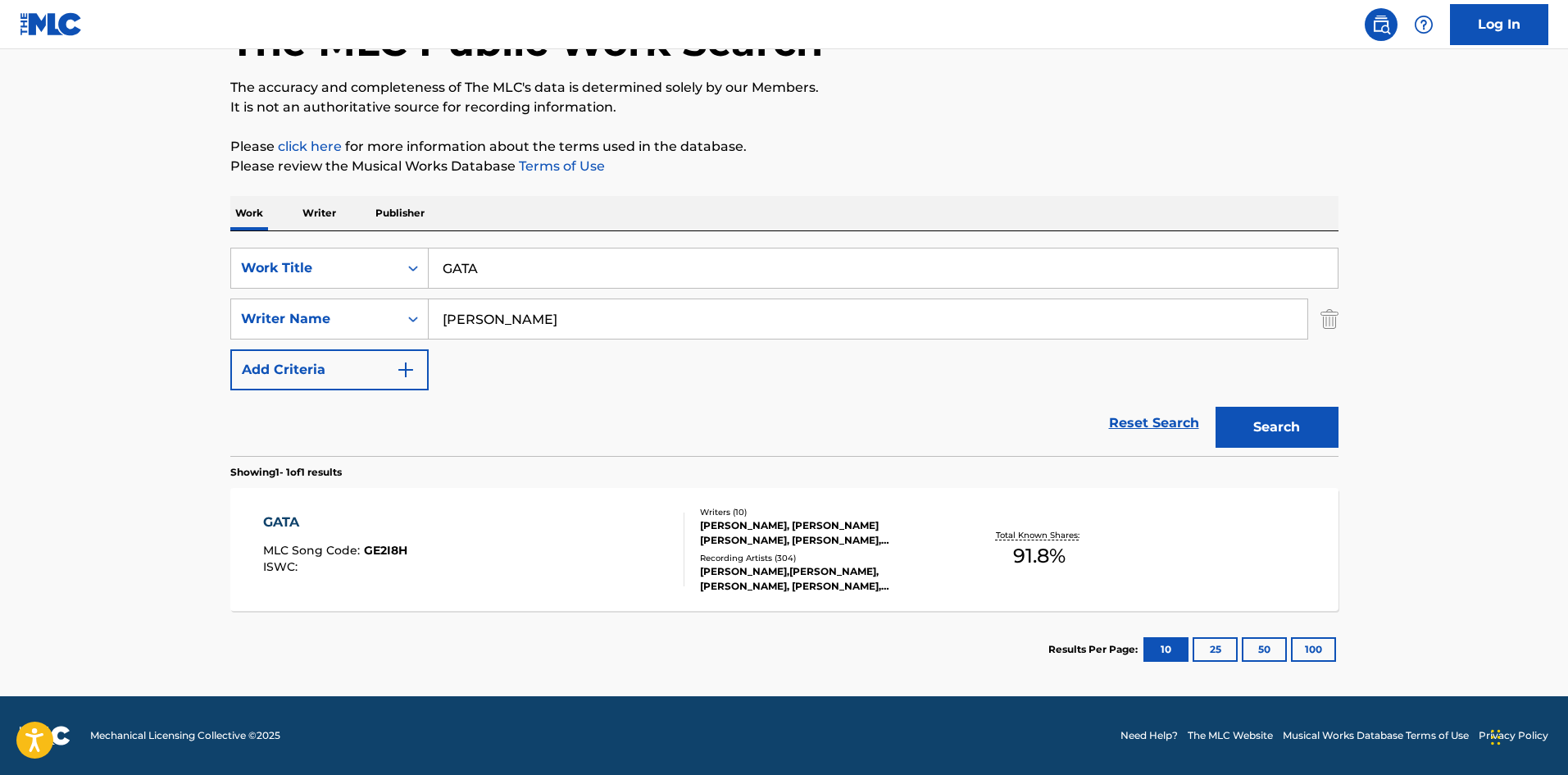
click at [0, 572] on main "The MLC Public Work Search The accuracy and completeness of The MLC's data is d…" at bounding box center [784, 314] width 1568 height 764
click at [352, 534] on div "GATA MLC Song Code : GE2I8H ISWC :" at bounding box center [334, 548] width 144 height 73
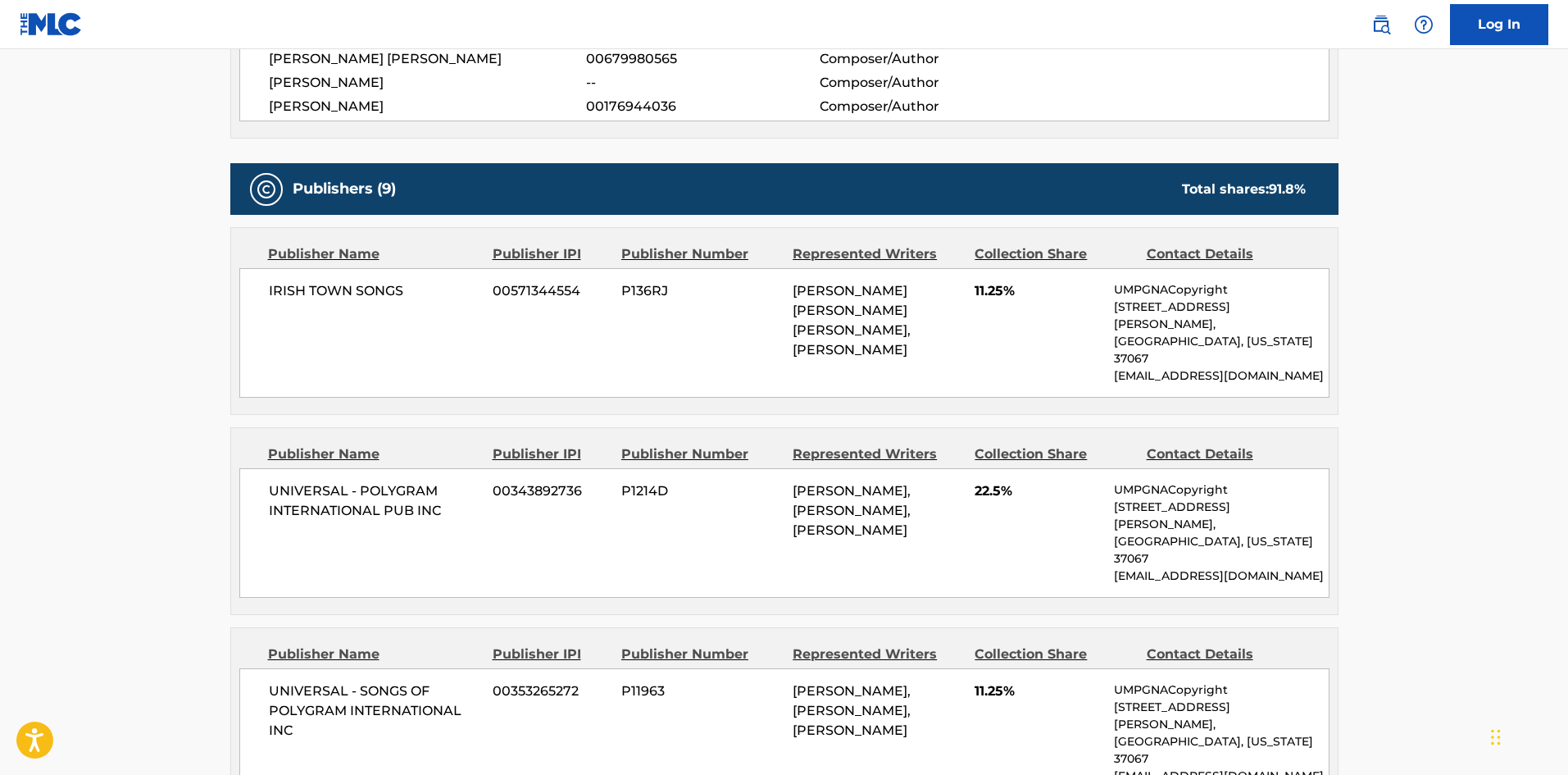
scroll to position [984, 0]
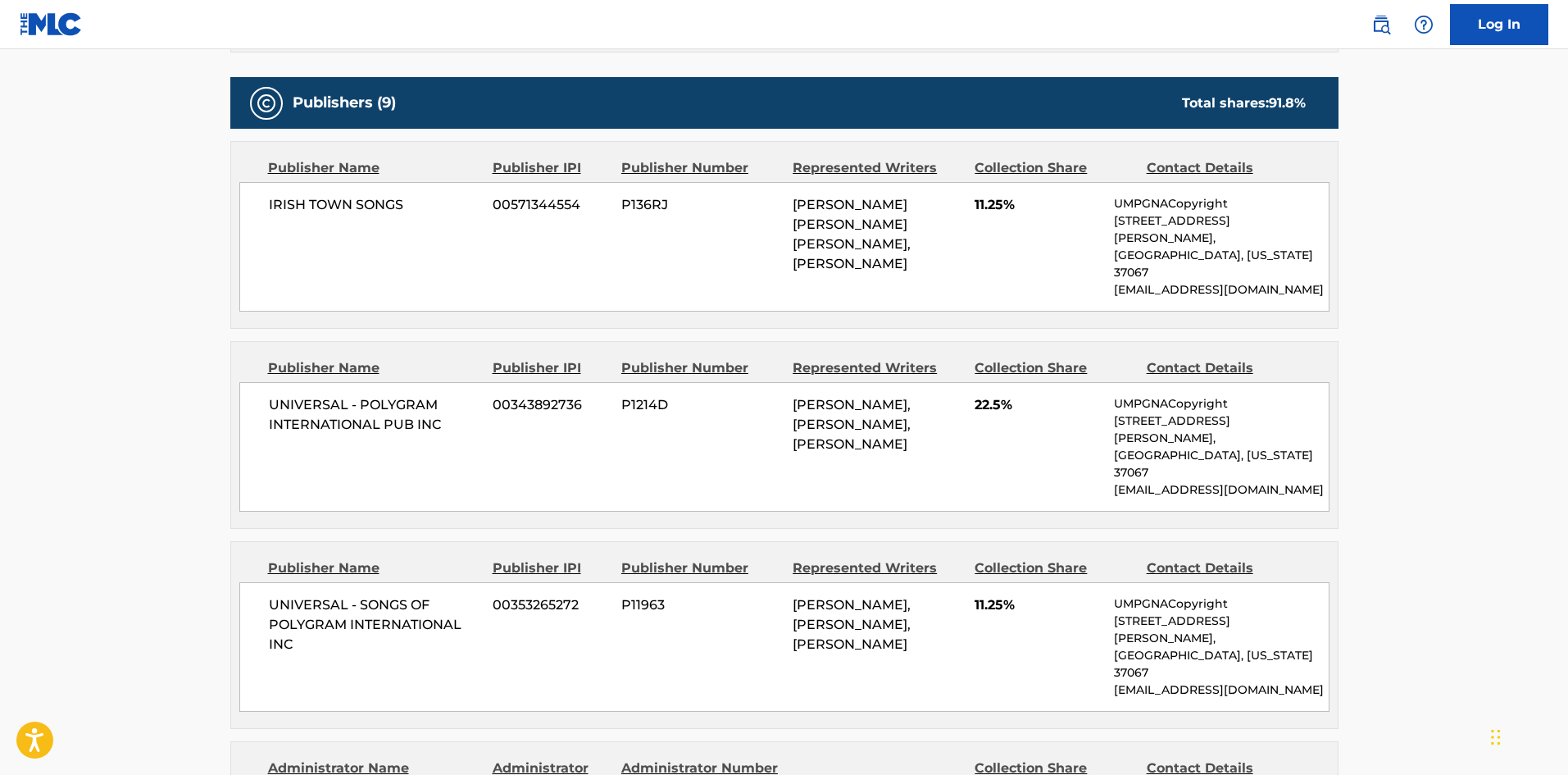
click at [268, 192] on div "IRISH TOWN SONGS 00571344554 P136RJ LLOYD OLIVER WILLIS, LLOYD OLIVER WILLIS, L…" at bounding box center [784, 246] width 1090 height 129
drag, startPoint x: 268, startPoint y: 192, endPoint x: 378, endPoint y: 198, distance: 110.2
click at [378, 198] on div "IRISH TOWN SONGS 00571344554 P136RJ LLOYD OLIVER WILLIS, LLOYD OLIVER WILLIS, L…" at bounding box center [784, 246] width 1090 height 129
copy span "IRISH TOWN SONGS"
click at [278, 395] on span "UNIVERSAL - POLYGRAM INTERNATIONAL PUB INC" at bounding box center [374, 414] width 212 height 39
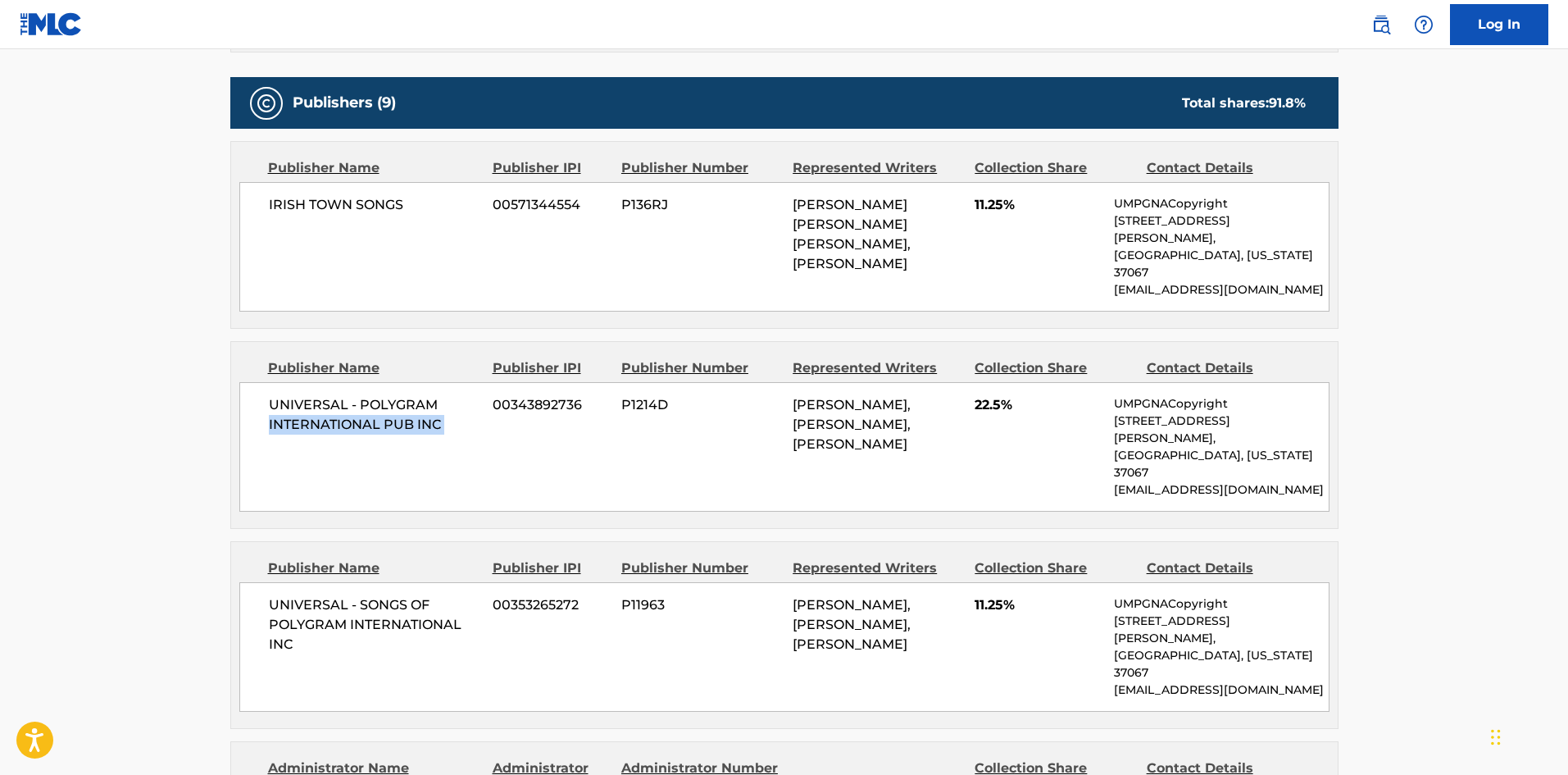
drag, startPoint x: 278, startPoint y: 380, endPoint x: 481, endPoint y: 388, distance: 203.2
click at [481, 388] on div "UNIVERSAL - POLYGRAM INTERNATIONAL PUB INC 00343892736 P1214D EVERTON BONNER, E…" at bounding box center [784, 446] width 1090 height 129
click at [267, 382] on div "UNIVERSAL - POLYGRAM INTERNATIONAL PUB INC 00343892736 P1214D EVERTON BONNER, E…" at bounding box center [784, 446] width 1090 height 129
drag, startPoint x: 267, startPoint y: 369, endPoint x: 429, endPoint y: 388, distance: 163.1
click at [429, 388] on div "UNIVERSAL - POLYGRAM INTERNATIONAL PUB INC 00343892736 P1214D EVERTON BONNER, E…" at bounding box center [784, 446] width 1090 height 129
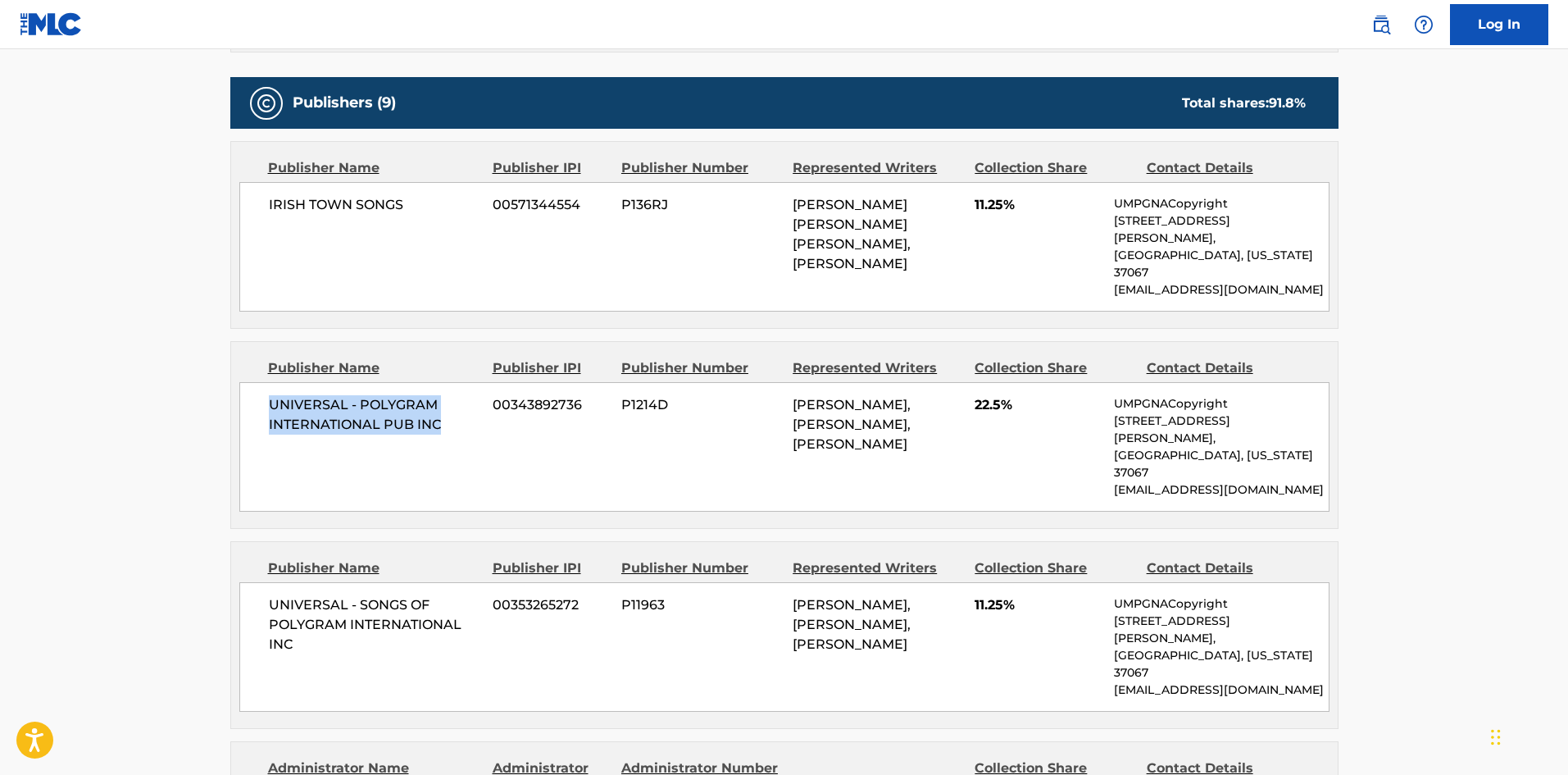
copy span "UNIVERSAL - POLYGRAM INTERNATIONAL PUB INC"
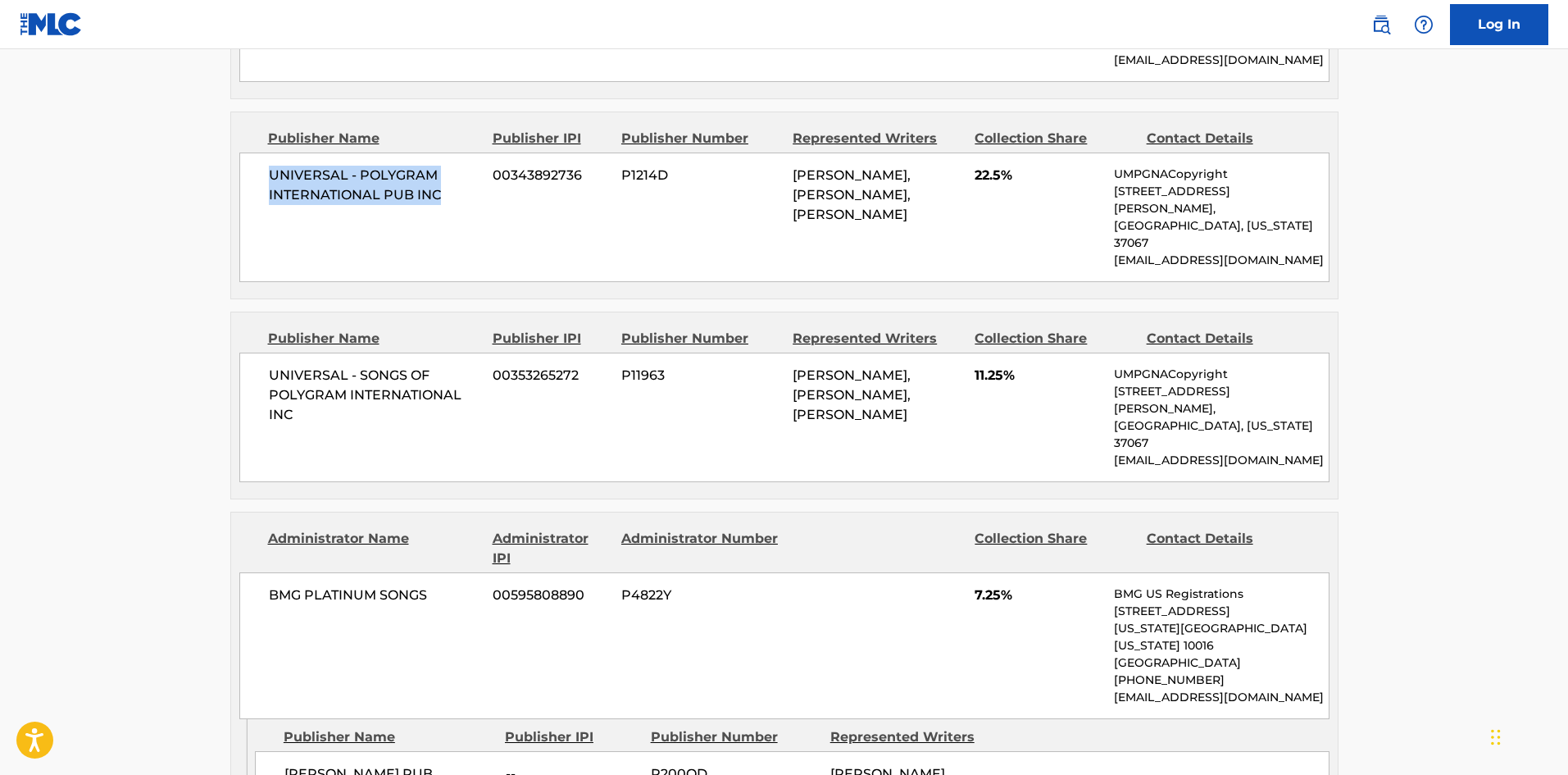
scroll to position [1229, 0]
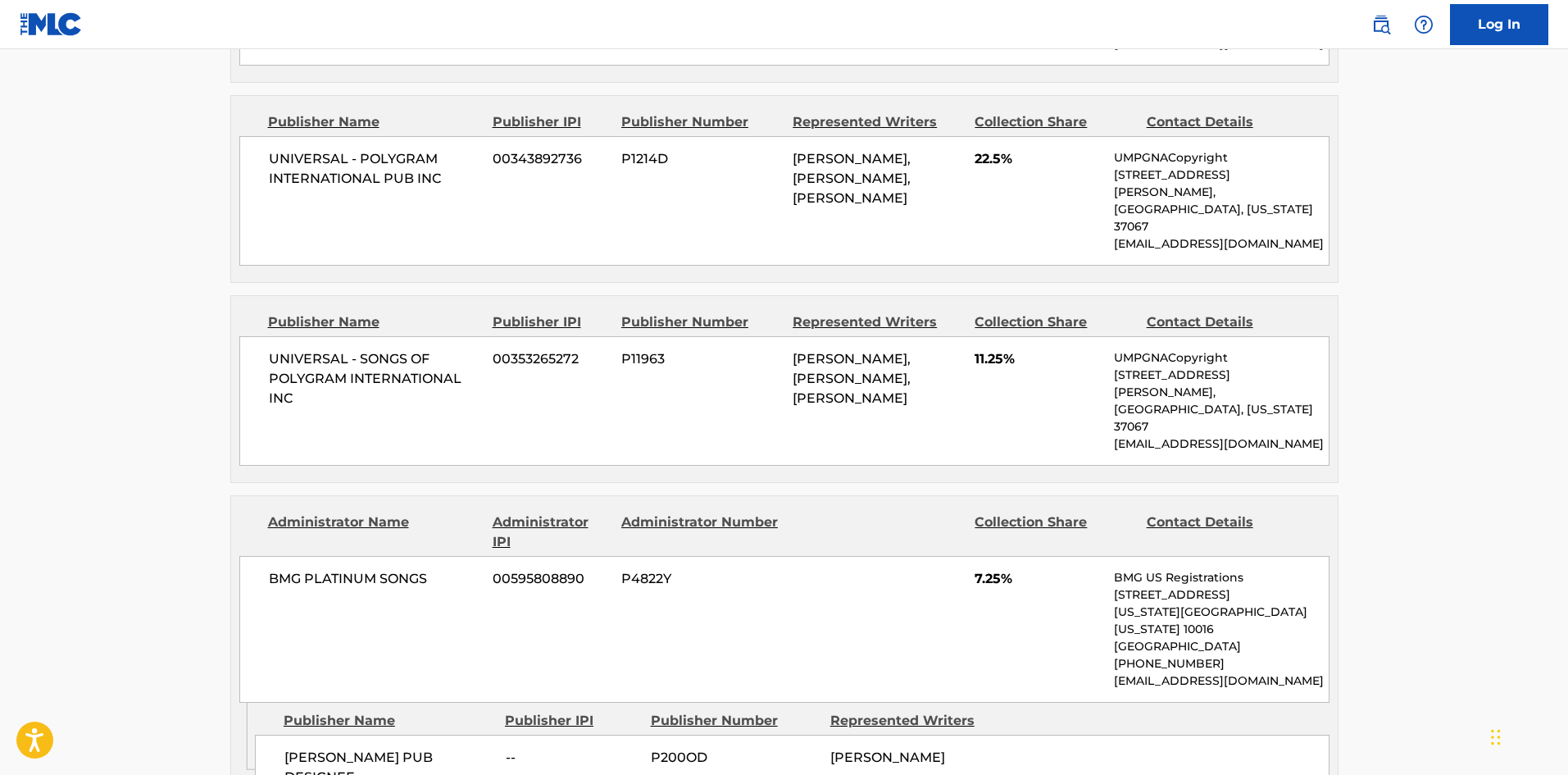
click at [278, 569] on span "BMG PLATINUM SONGS" at bounding box center [374, 578] width 212 height 20
click at [268, 349] on span "UNIVERSAL - SONGS OF POLYGRAM INTERNATIONAL INC" at bounding box center [374, 379] width 212 height 59
drag, startPoint x: 268, startPoint y: 294, endPoint x: 309, endPoint y: 332, distance: 55.9
click at [309, 349] on span "UNIVERSAL - SONGS OF POLYGRAM INTERNATIONAL INC" at bounding box center [374, 379] width 212 height 59
copy div "UNIVERSAL - SONGS OF POLYGRAM INTERNATIONAL INC"
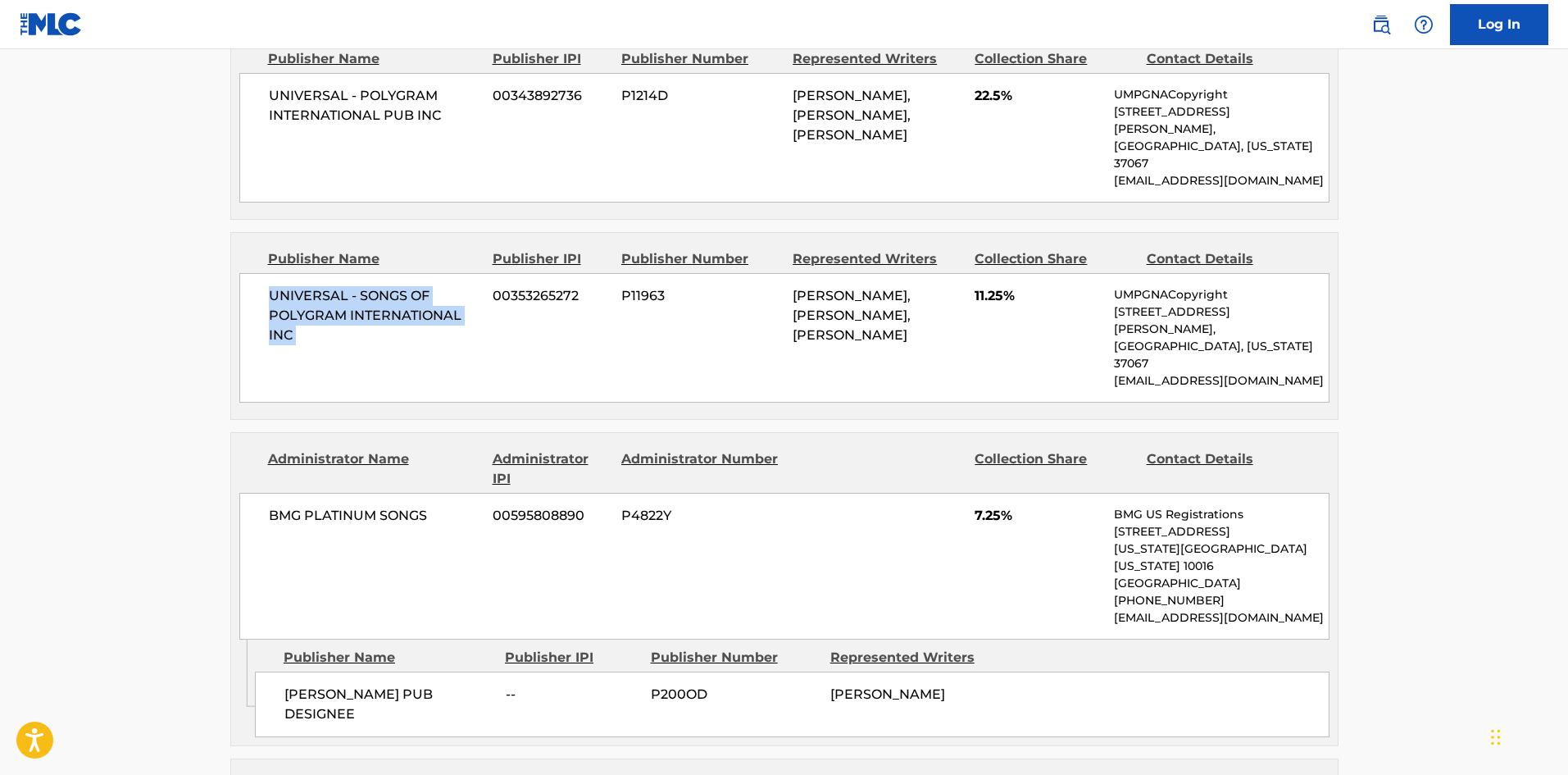
scroll to position [1394, 0]
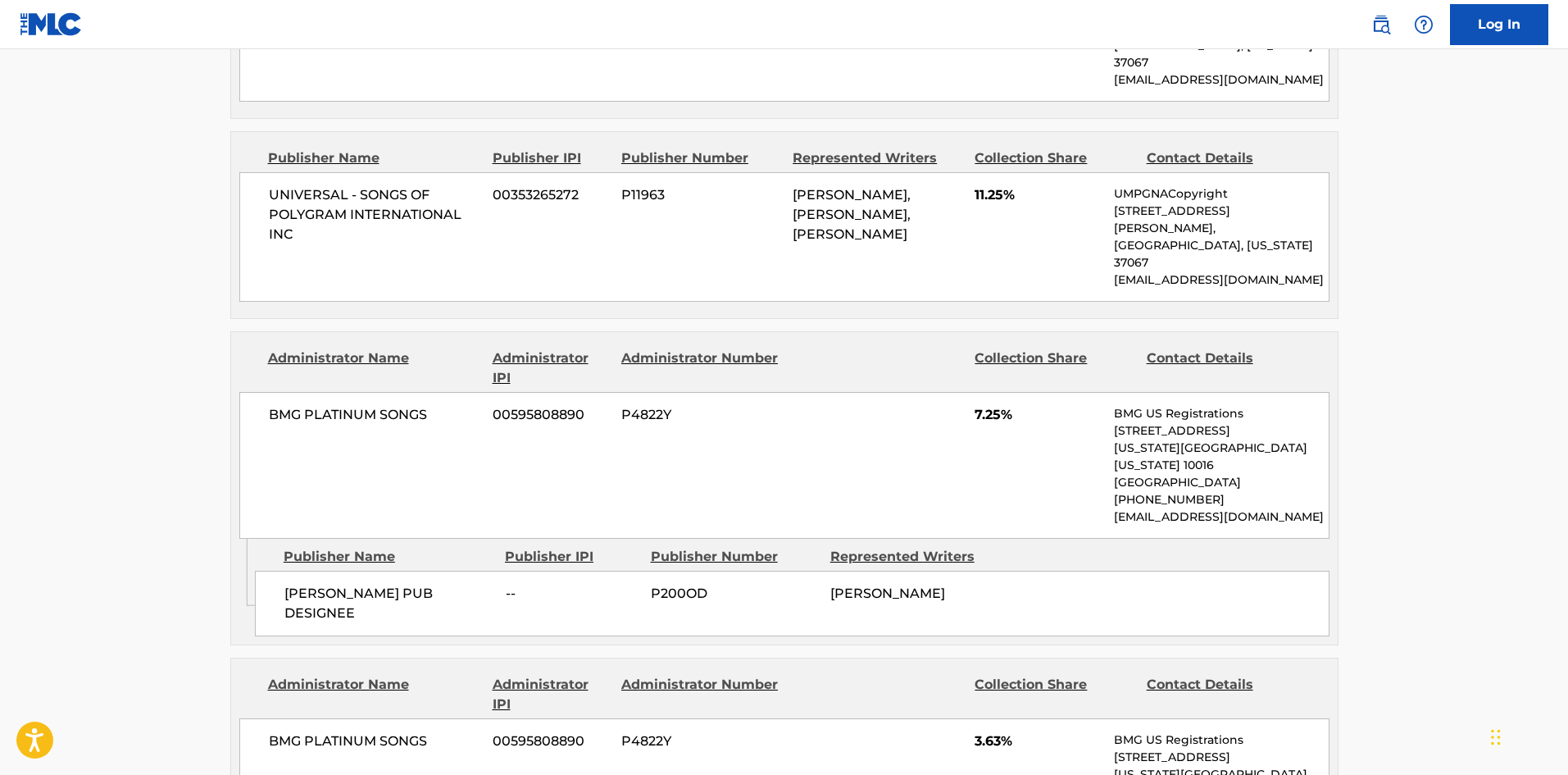
click at [304, 584] on span "MARTY ROD PUB DESIGNEE" at bounding box center [388, 603] width 209 height 39
drag, startPoint x: 304, startPoint y: 473, endPoint x: 350, endPoint y: 477, distance: 46.2
click at [350, 584] on span "MARTY ROD PUB DESIGNEE" at bounding box center [388, 603] width 209 height 39
copy span "MARTY ROD"
click at [315, 584] on span "MARTY ROD PUB DESIGNEE" at bounding box center [388, 603] width 209 height 39
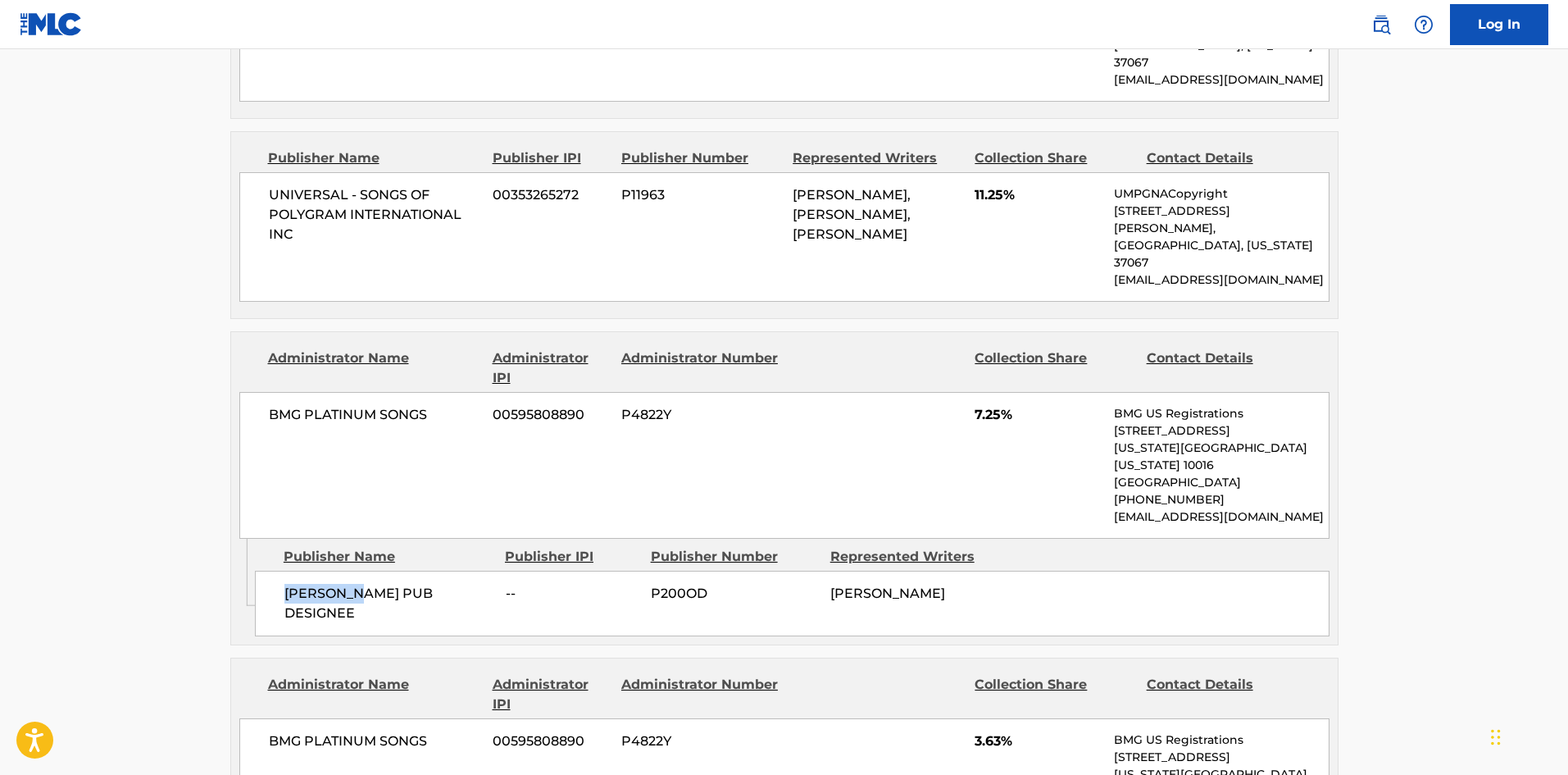
drag, startPoint x: 315, startPoint y: 467, endPoint x: 341, endPoint y: 471, distance: 26.3
click at [341, 584] on span "MARTY ROD PUB DESIGNEE" at bounding box center [388, 603] width 209 height 39
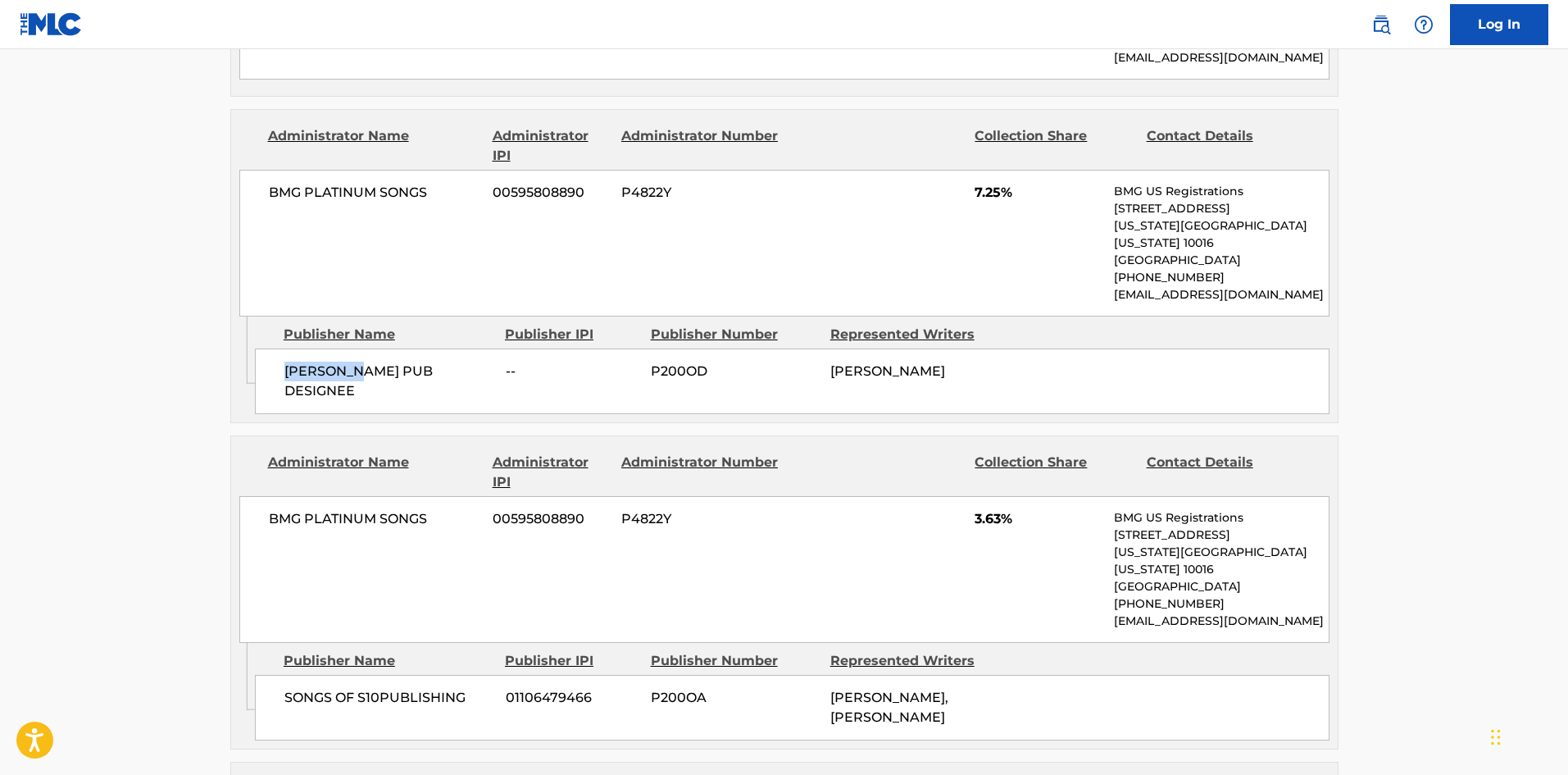
scroll to position [1639, 0]
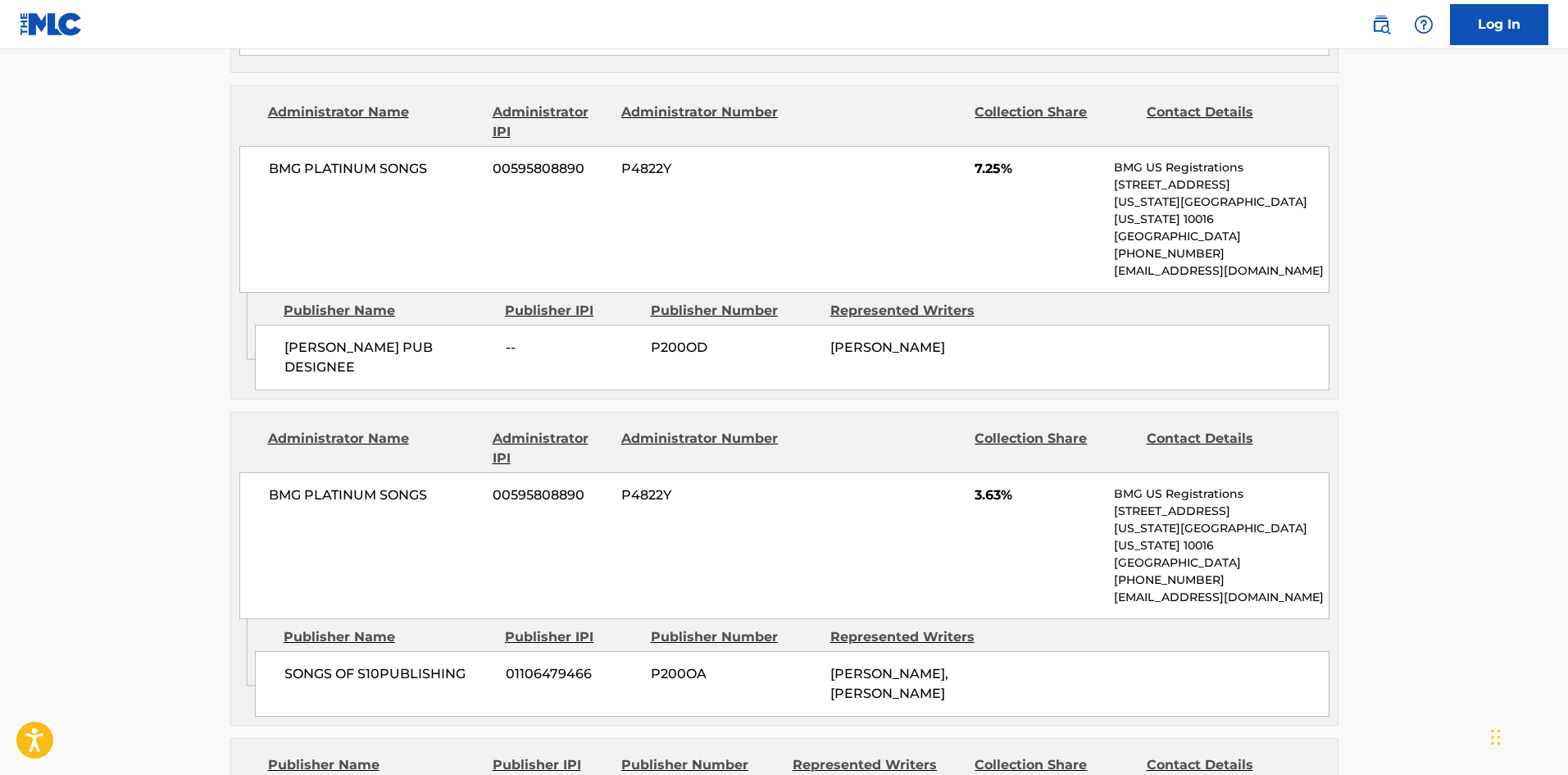
click at [304, 650] on div "SONGS OF S10PUBLISHING 01106479466 P200OA MARTY ROD, ABBY-LYNN KEEN" at bounding box center [791, 683] width 1075 height 66
drag, startPoint x: 304, startPoint y: 510, endPoint x: 408, endPoint y: 515, distance: 104.1
click at [408, 650] on div "SONGS OF S10PUBLISHING 01106479466 P200OA MARTY ROD, ABBY-LYNN KEEN" at bounding box center [791, 683] width 1075 height 66
copy span "SONGS OF S10PUBLISHING"
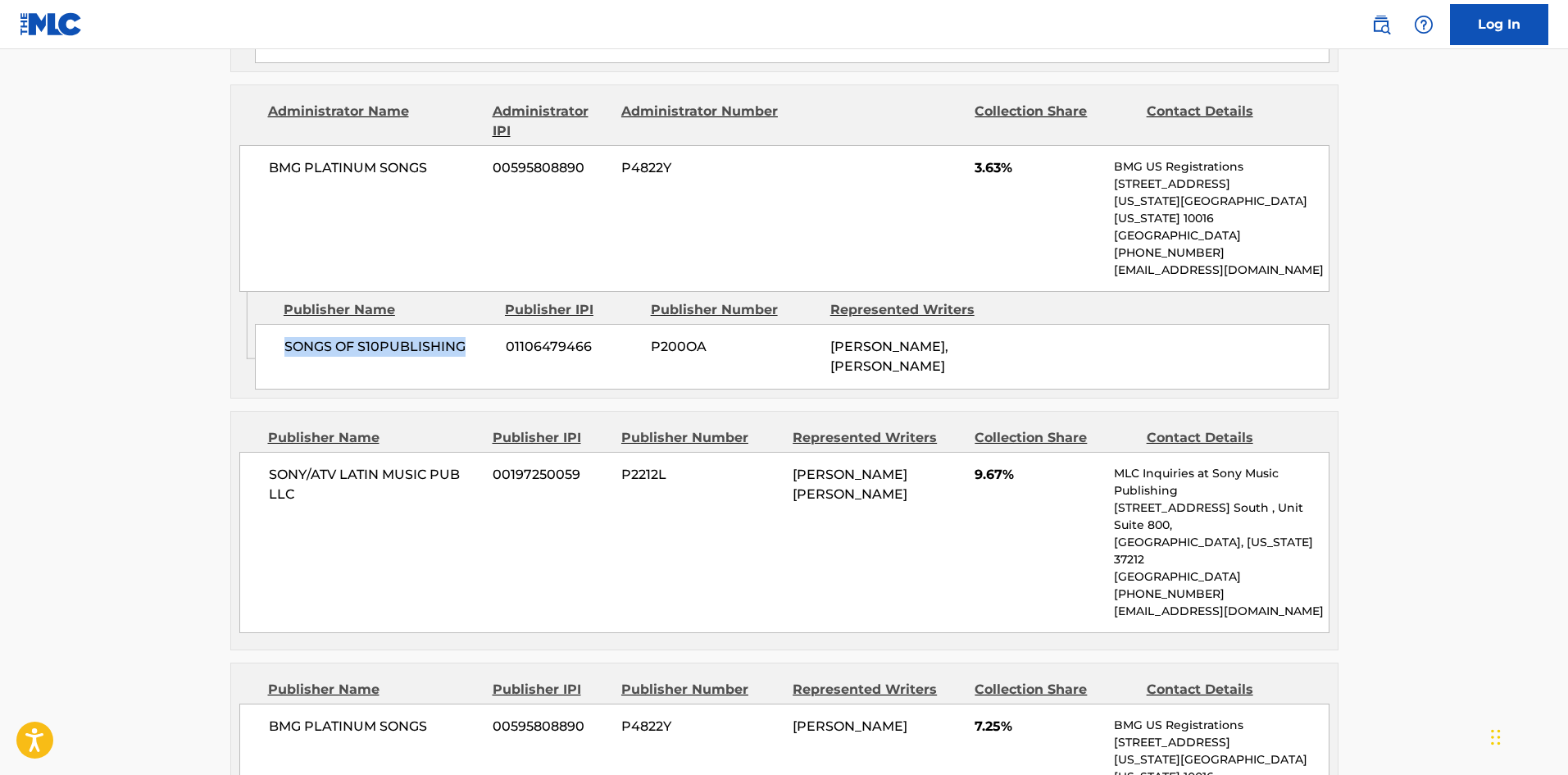
scroll to position [1967, 0]
click at [289, 464] on span "SONY/ATV LATIN MUSIC PUB LLC" at bounding box center [374, 483] width 212 height 39
drag, startPoint x: 289, startPoint y: 315, endPoint x: 296, endPoint y: 332, distance: 18.4
click at [296, 464] on span "SONY/ATV LATIN MUSIC PUB LLC" at bounding box center [374, 483] width 212 height 39
copy div "SONY/ATV LATIN MUSIC PUB LLC"
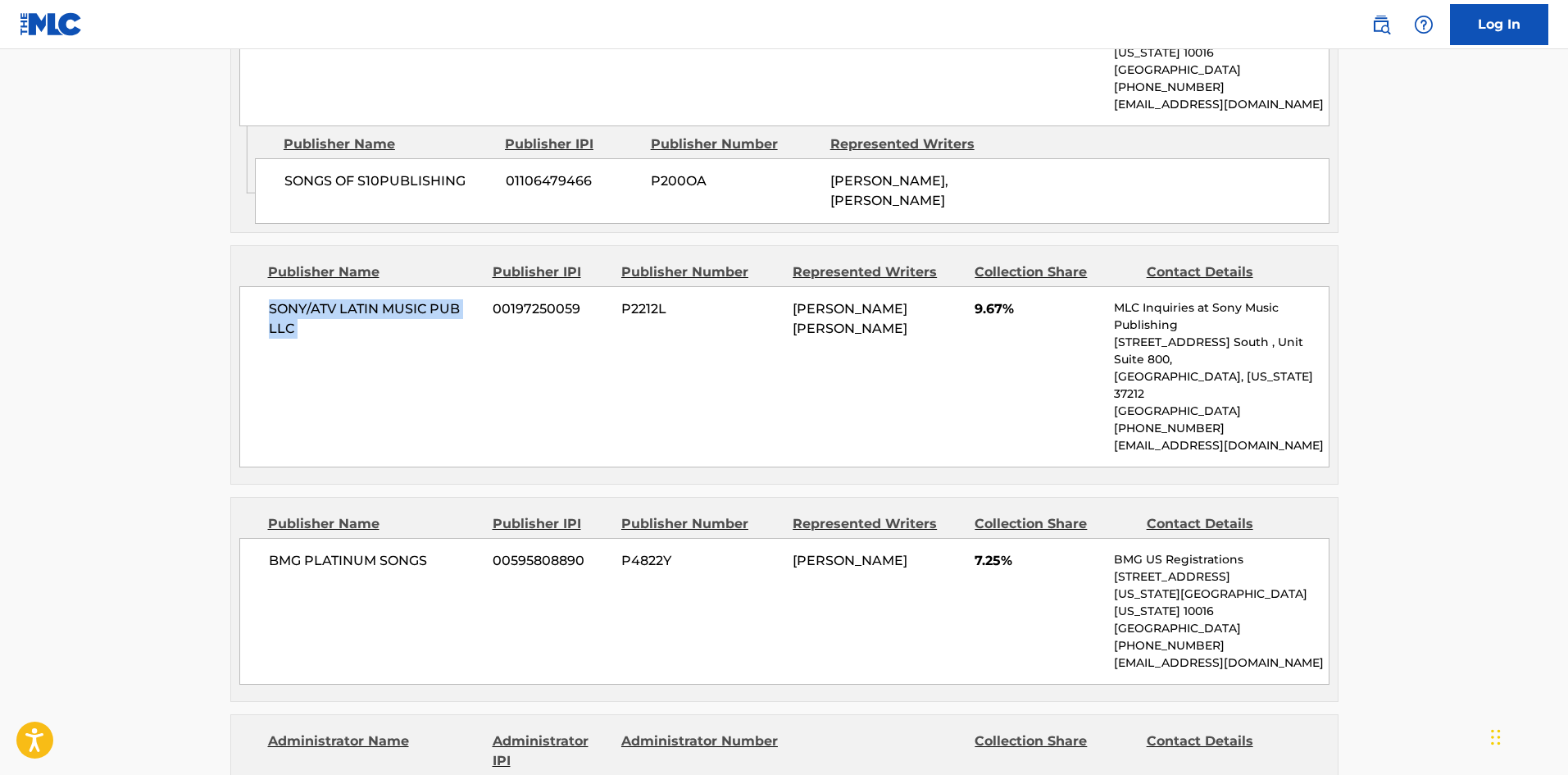
scroll to position [2213, 0]
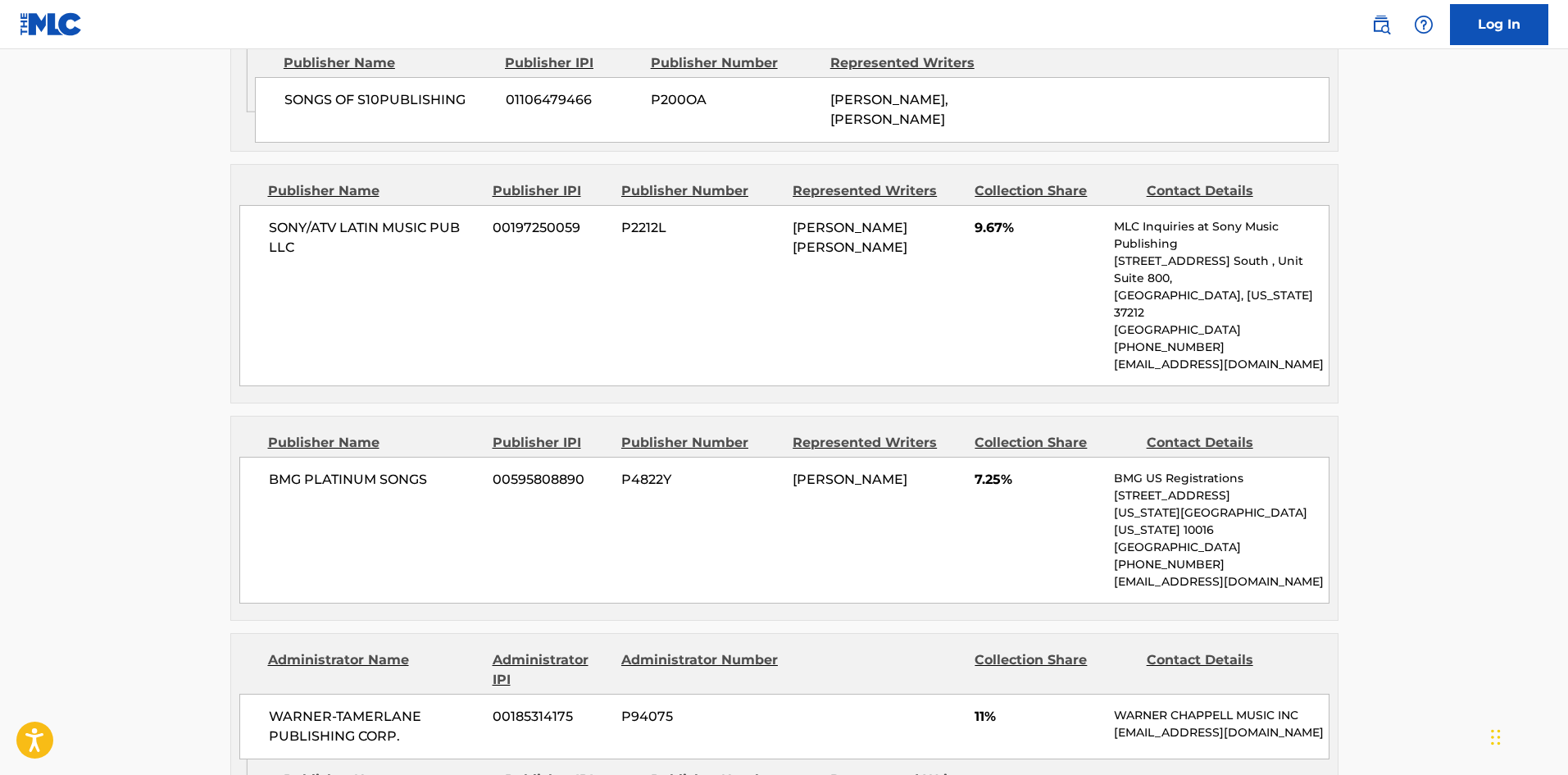
click at [272, 470] on span "BMG PLATINUM SONGS" at bounding box center [374, 479] width 212 height 20
drag, startPoint x: 272, startPoint y: 298, endPoint x: 437, endPoint y: 282, distance: 165.8
click at [437, 470] on span "BMG PLATINUM SONGS" at bounding box center [374, 479] width 212 height 20
copy div "BMG PLATINUM SONGS"
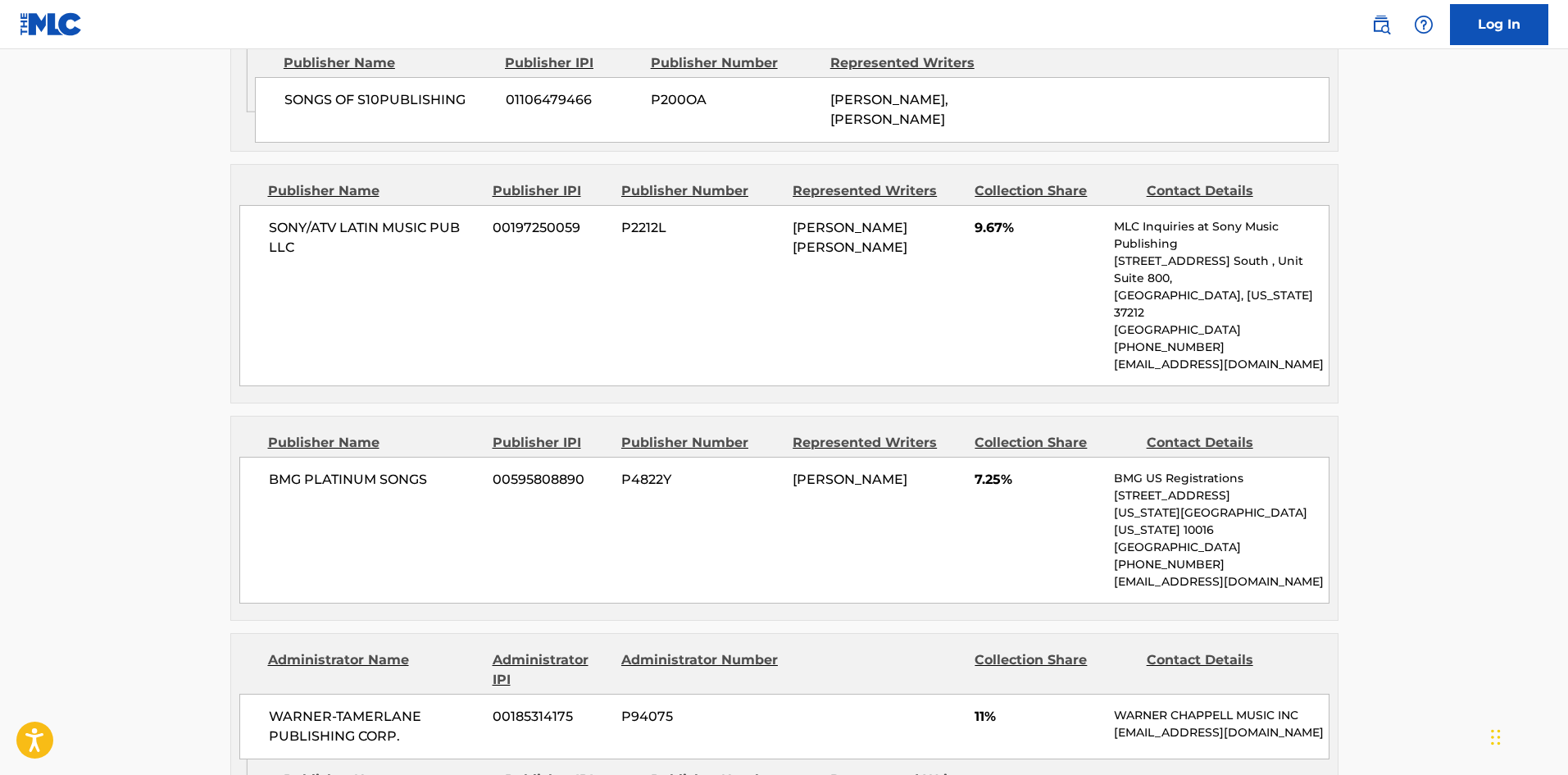
drag, startPoint x: 307, startPoint y: 629, endPoint x: 337, endPoint y: 615, distance: 33.1
copy span "CORLEONE"
drag, startPoint x: 317, startPoint y: 611, endPoint x: 449, endPoint y: 624, distance: 132.6
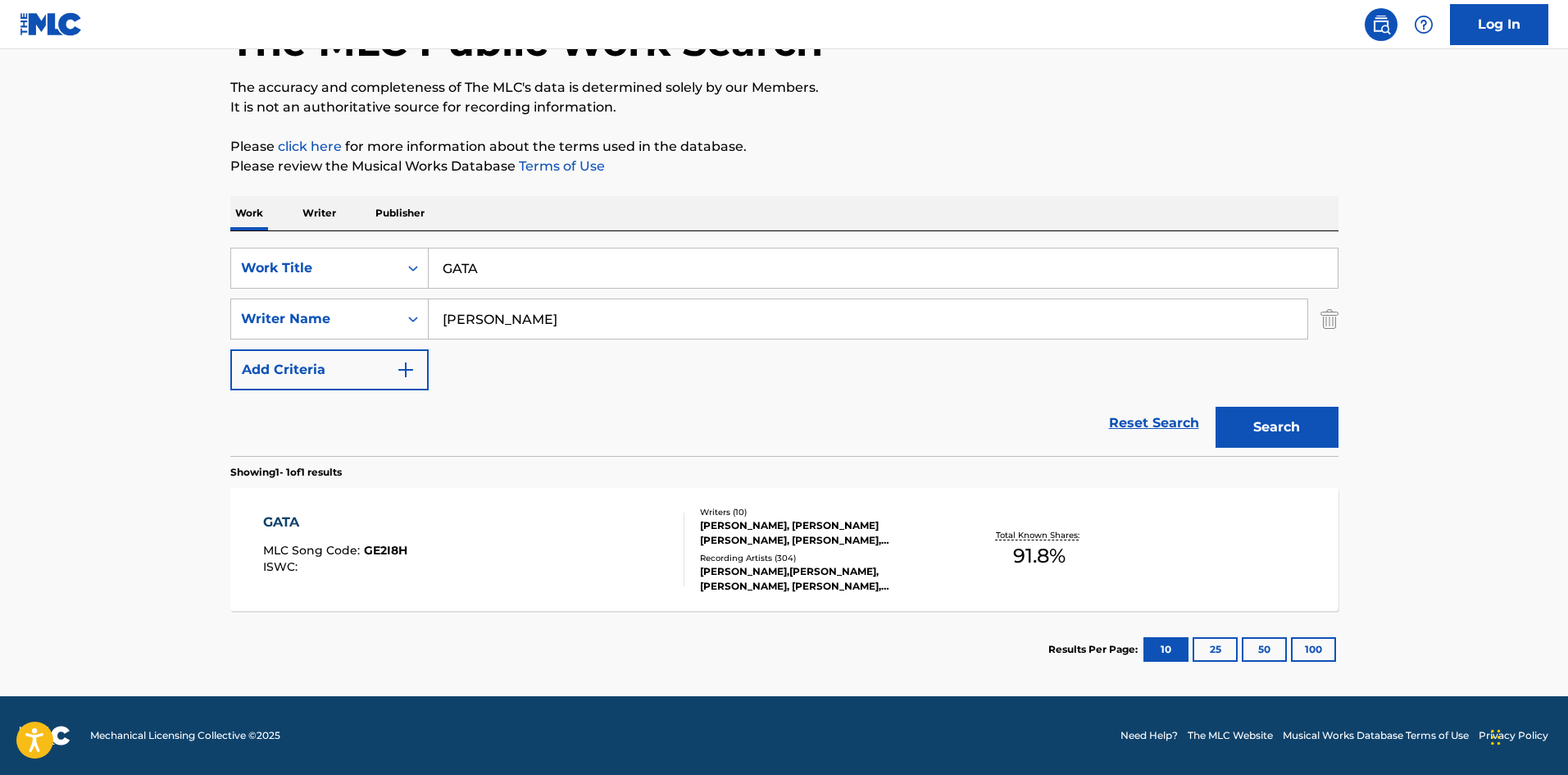
click at [455, 499] on div "GATA MLC Song Code : GE2I8H ISWC : Writers ( 10 ) ABBY-LYNN KEEN, CAROLINA COLO…" at bounding box center [784, 549] width 1108 height 123
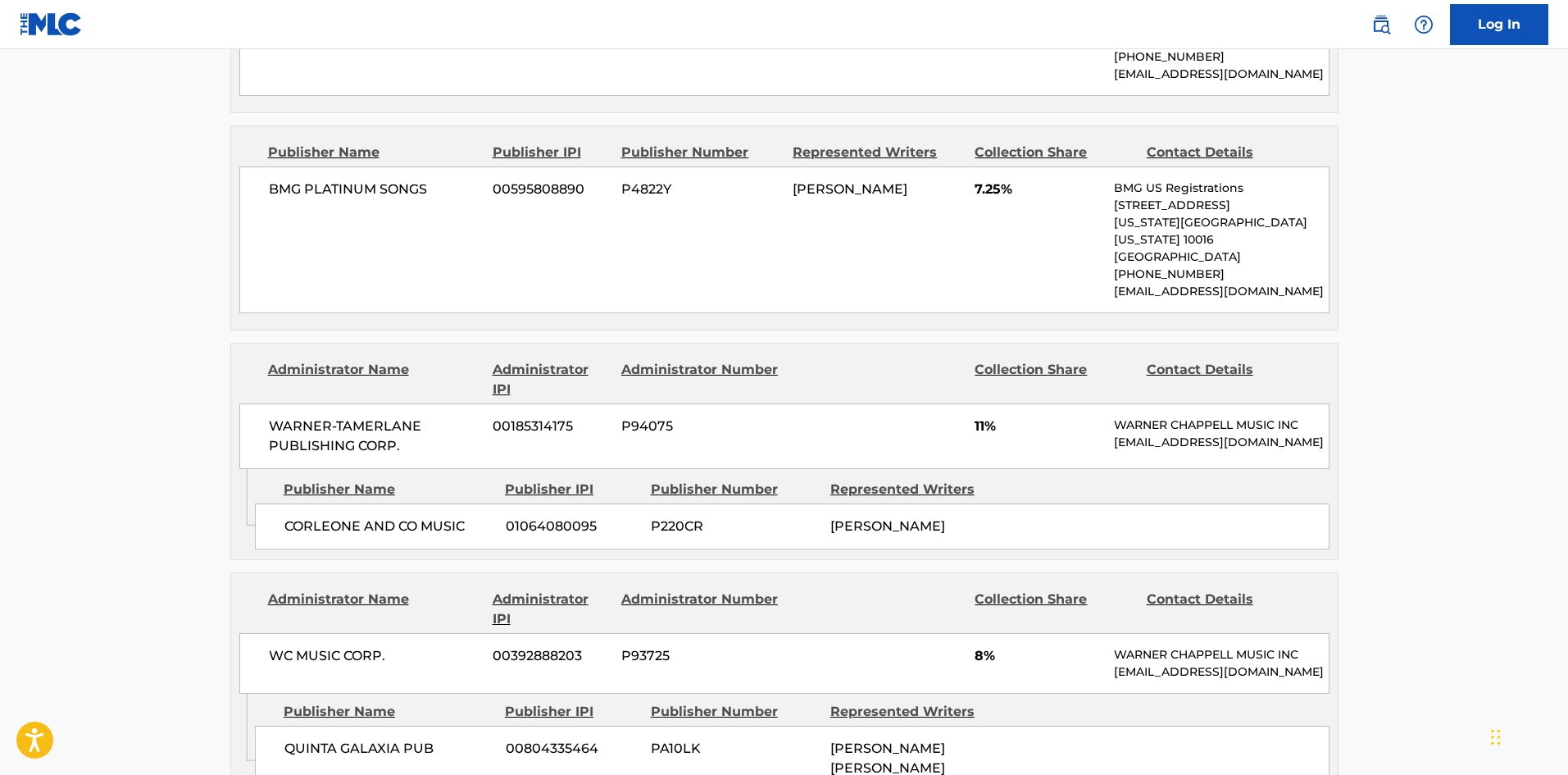
scroll to position [2512, 0]
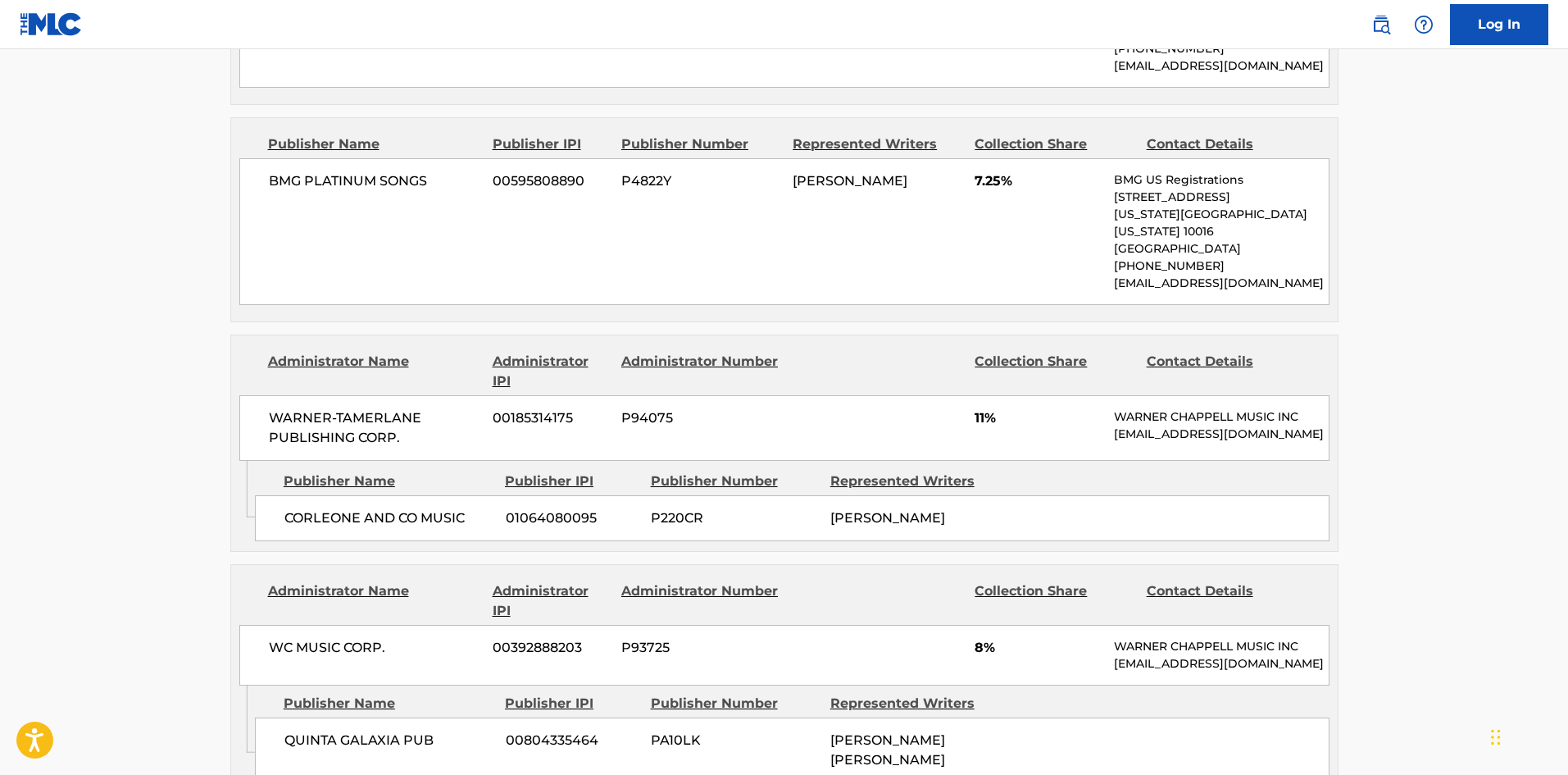
scroll to position [117, 0]
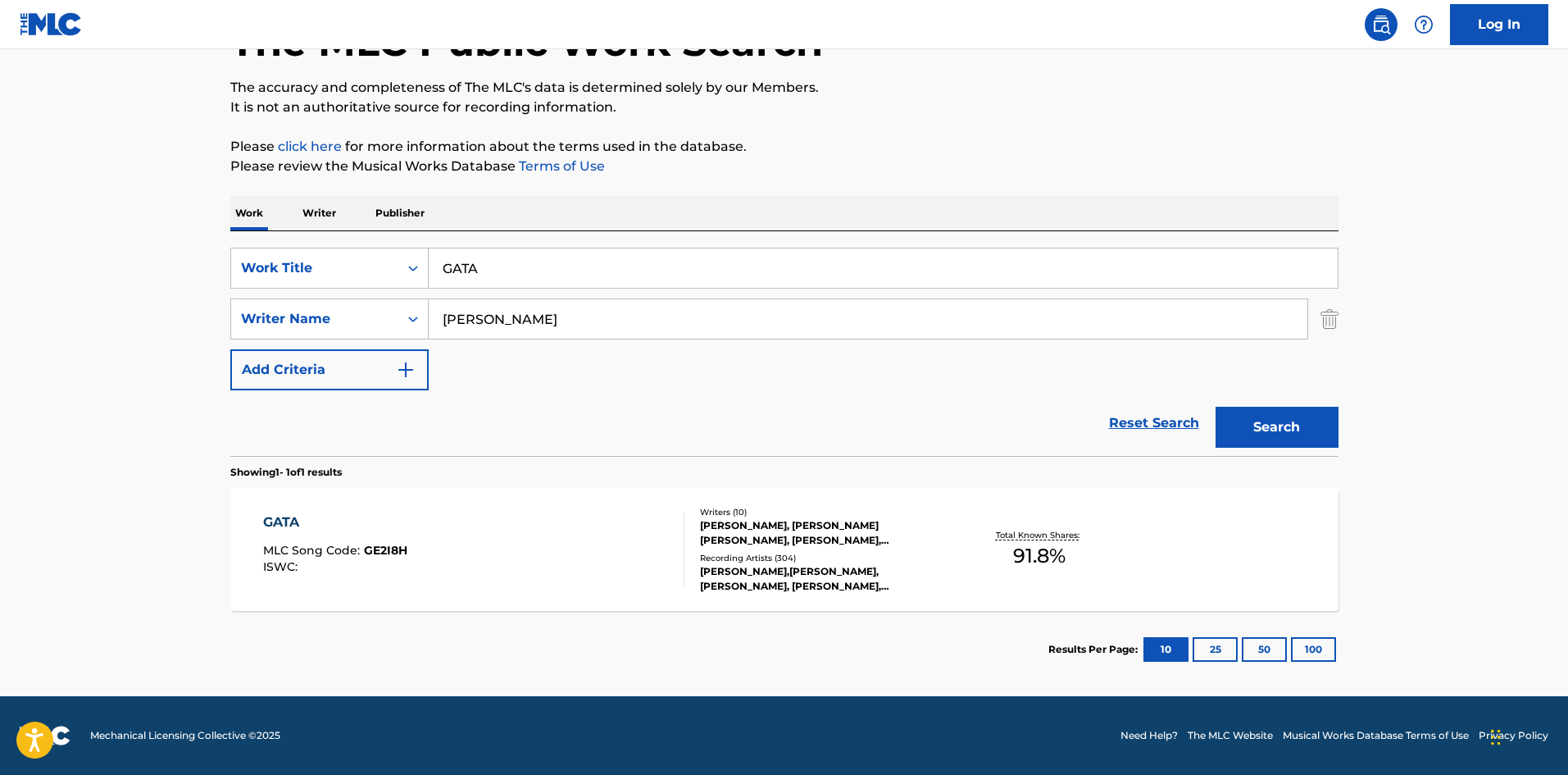
click at [574, 265] on input "GATA" at bounding box center [882, 268] width 908 height 39
paste input "Atención"
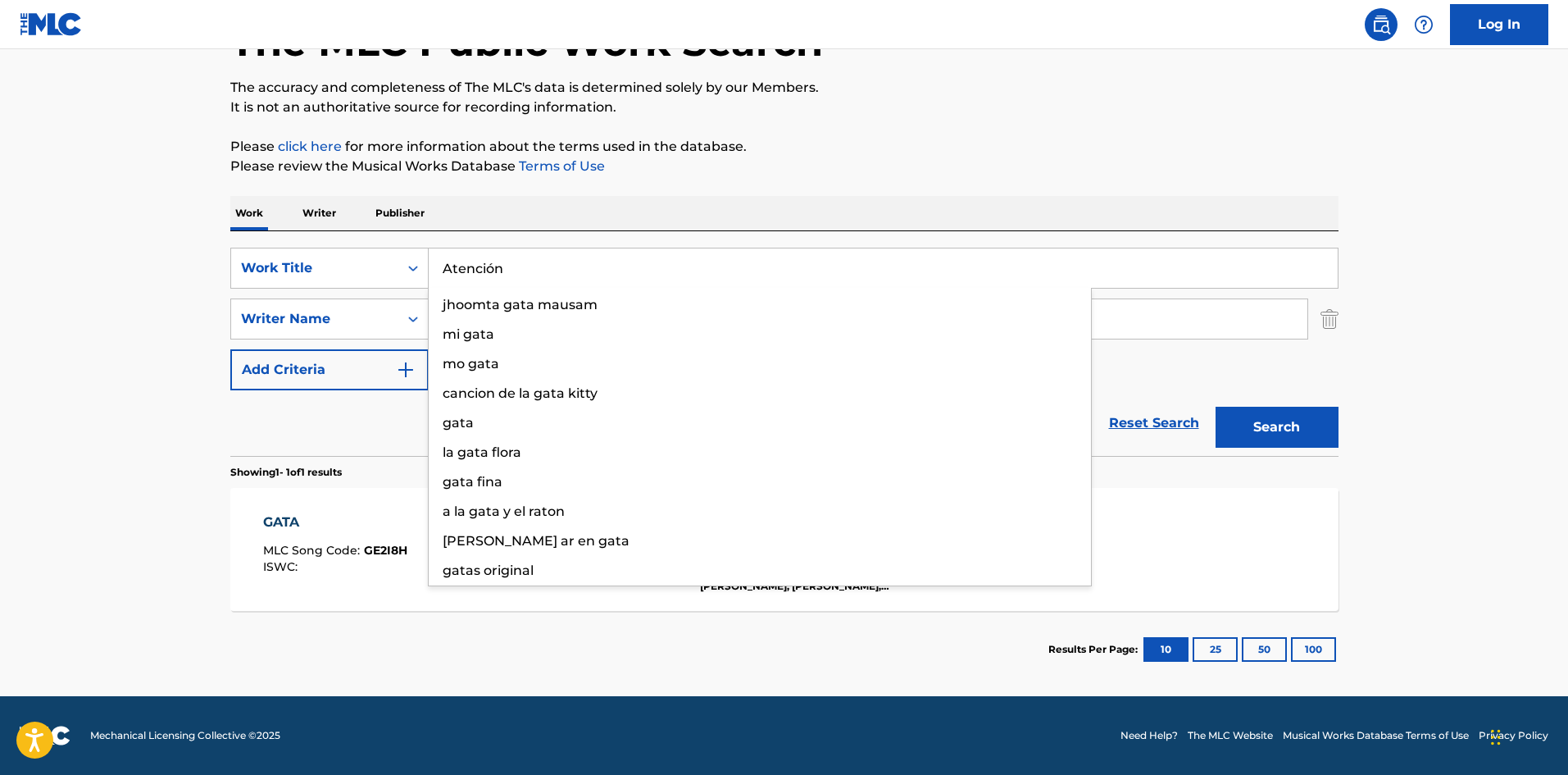
type input "Atención"
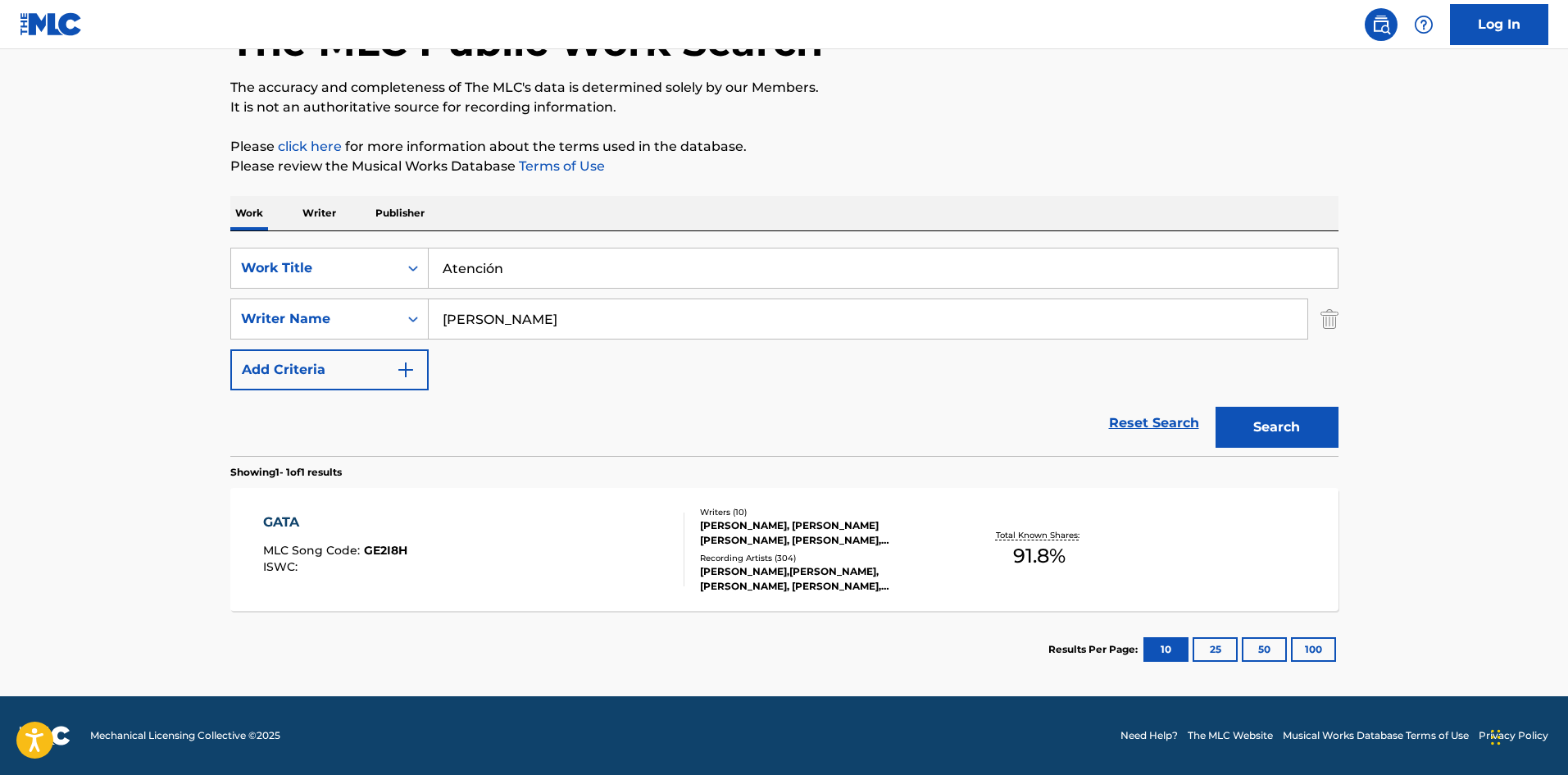
drag, startPoint x: 2, startPoint y: 400, endPoint x: 37, endPoint y: 396, distance: 35.2
click at [9, 400] on main "The MLC Public Work Search The accuracy and completeness of The MLC's data is d…" at bounding box center [784, 314] width 1568 height 764
click at [513, 284] on input "Atención" at bounding box center [882, 268] width 908 height 39
click at [502, 327] on input "DUNBAR" at bounding box center [868, 319] width 879 height 39
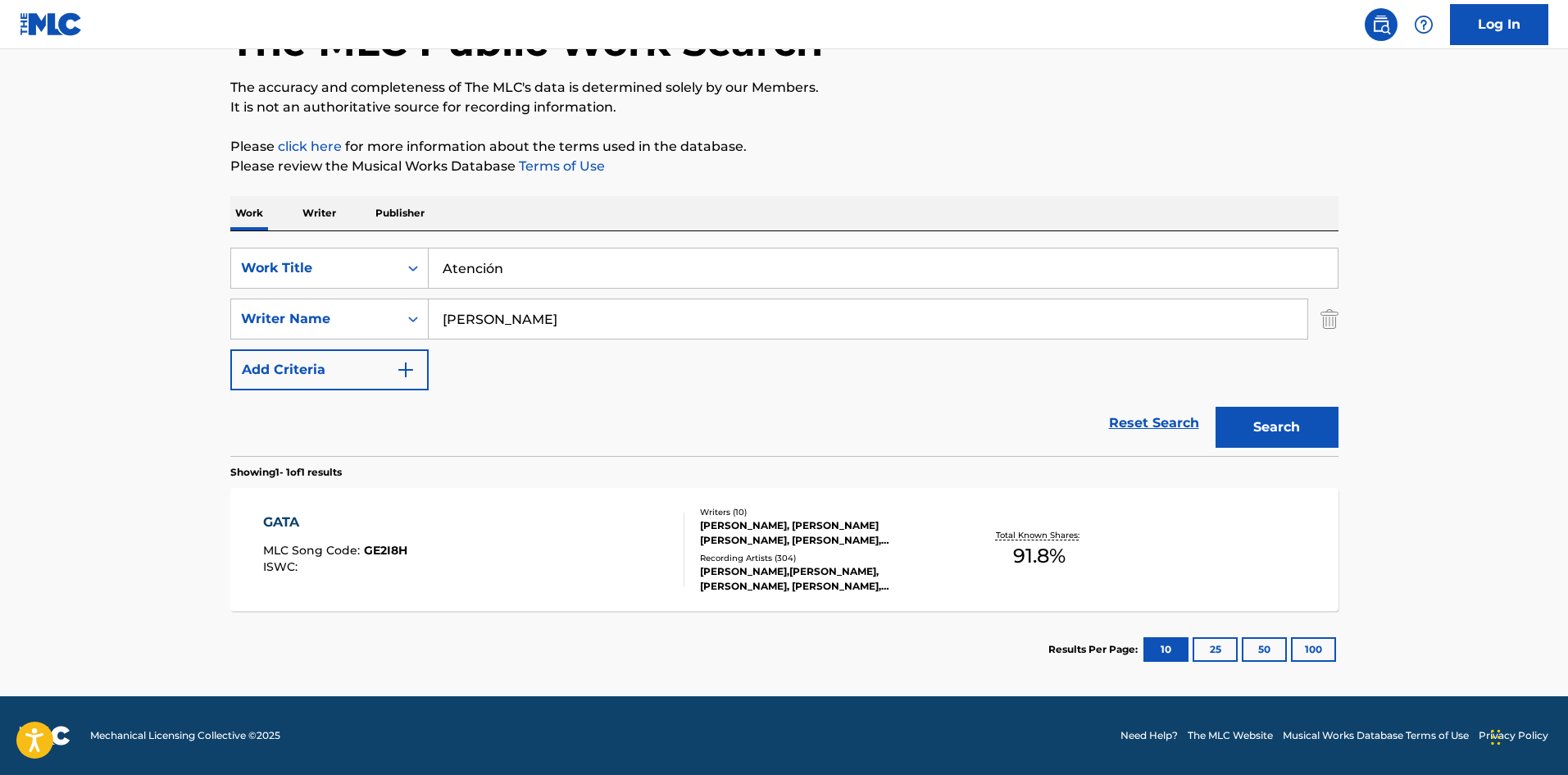
paste input "JESUS MANUEL NIEVES"
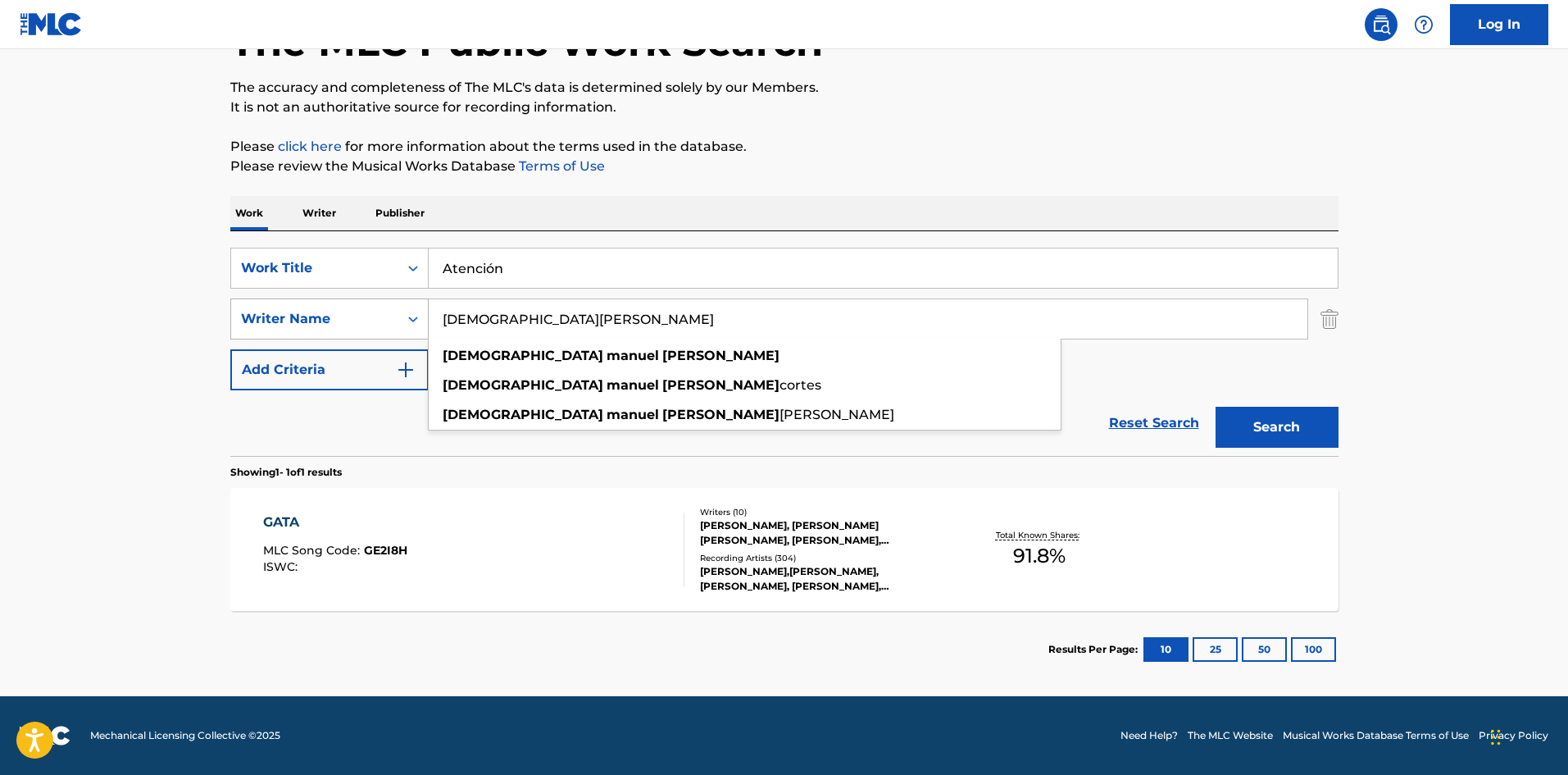
drag, startPoint x: 581, startPoint y: 323, endPoint x: 294, endPoint y: 303, distance: 287.7
click at [294, 303] on div "SearchWithCriteria32a92759-a93a-4551-822a-71a52850ee6a Writer Name JESUS MANUEL…" at bounding box center [784, 319] width 1108 height 41
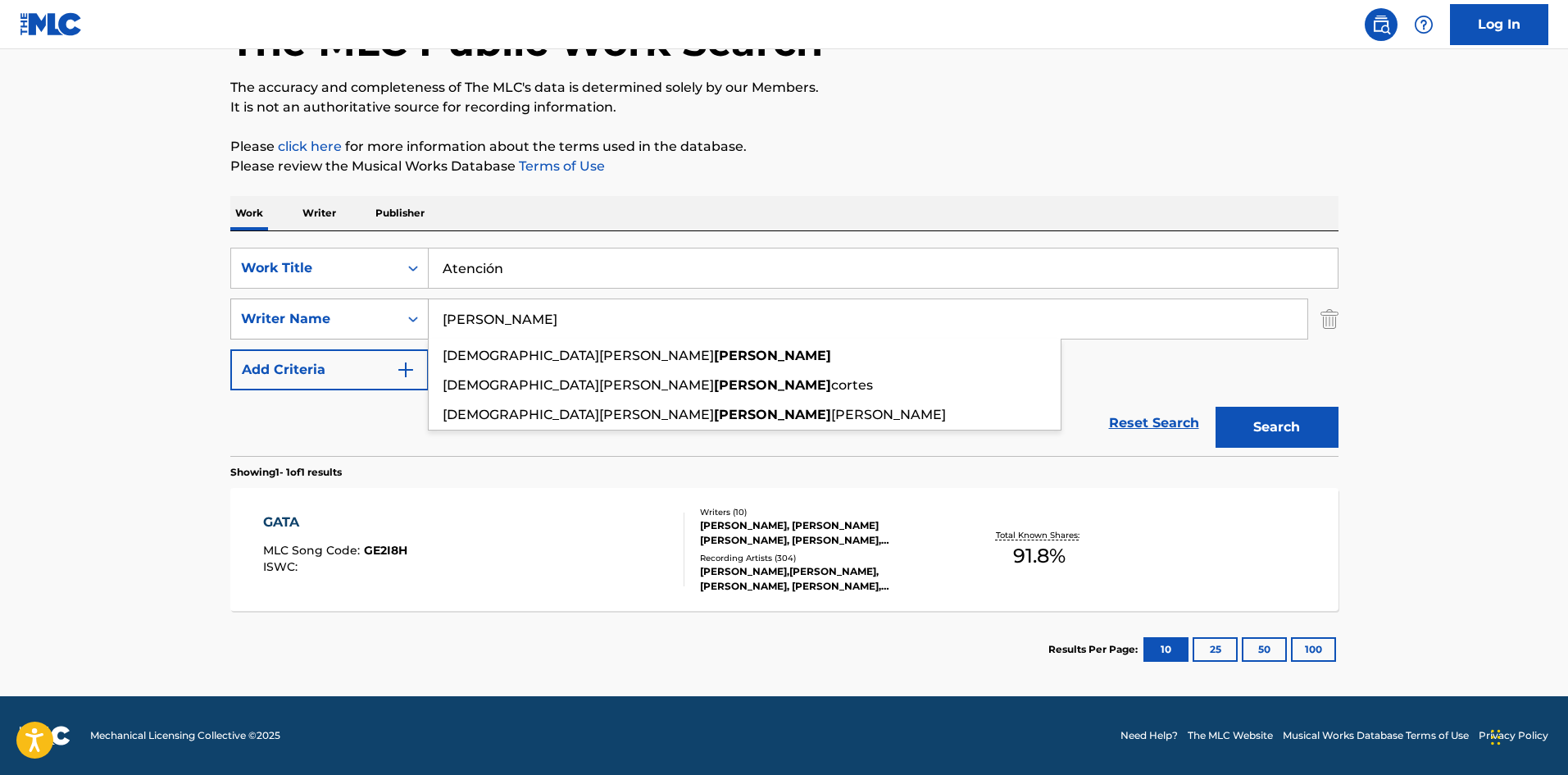
type input "NIEVES"
click at [1215, 407] on button "Search" at bounding box center [1276, 427] width 123 height 41
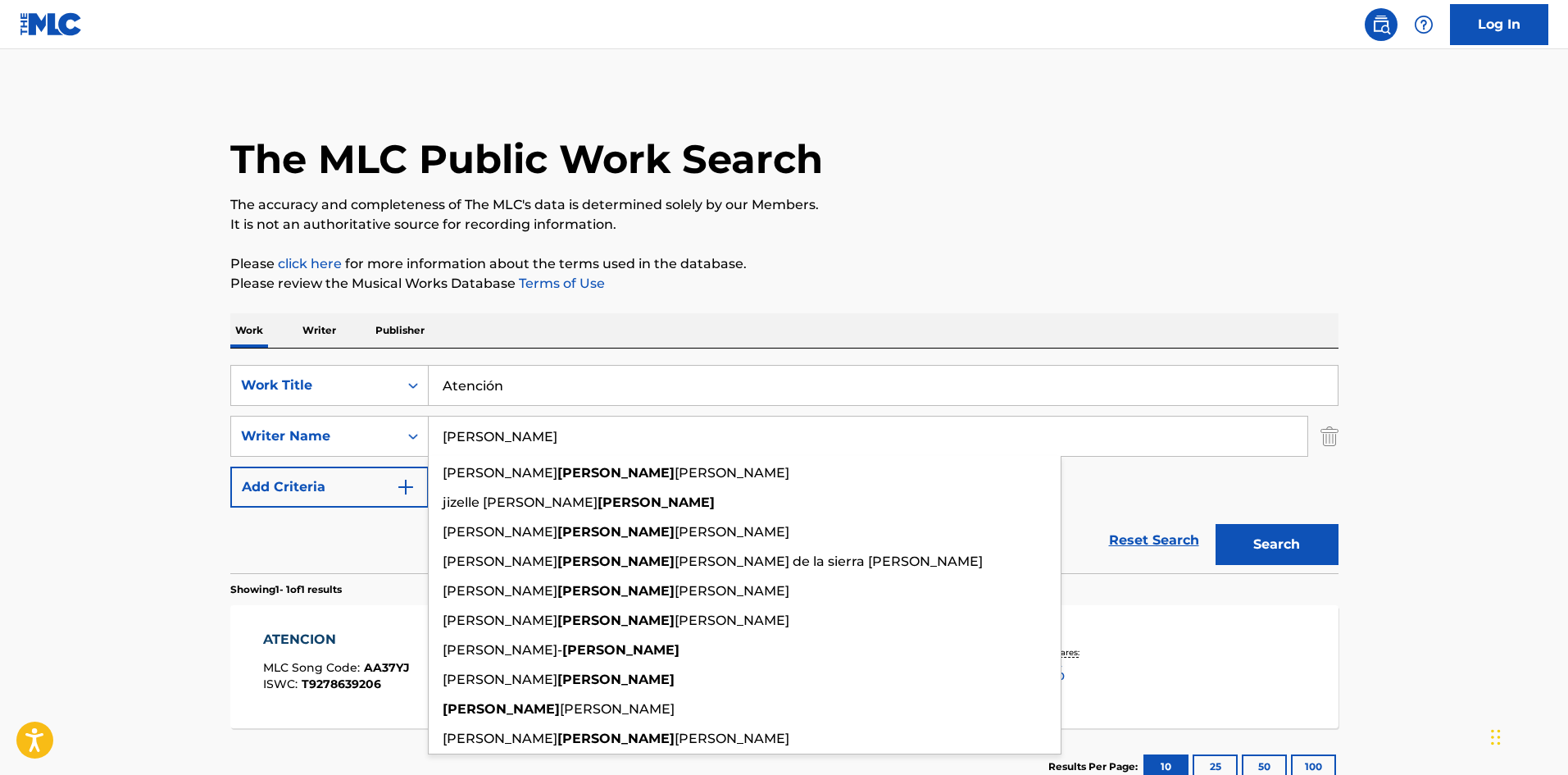
click at [54, 360] on main "The MLC Public Work Search The accuracy and completeness of The MLC's data is d…" at bounding box center [784, 431] width 1568 height 764
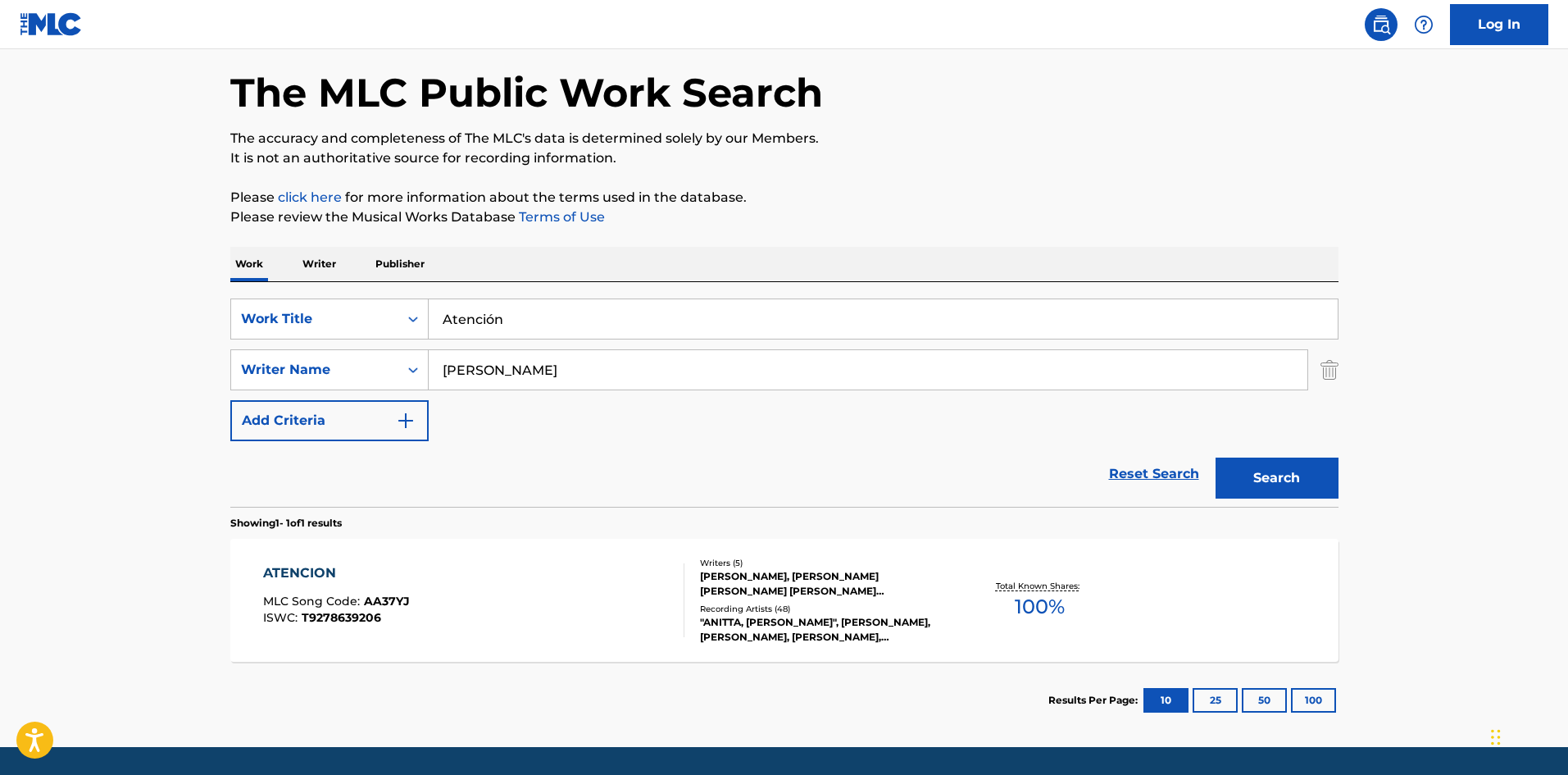
scroll to position [117, 0]
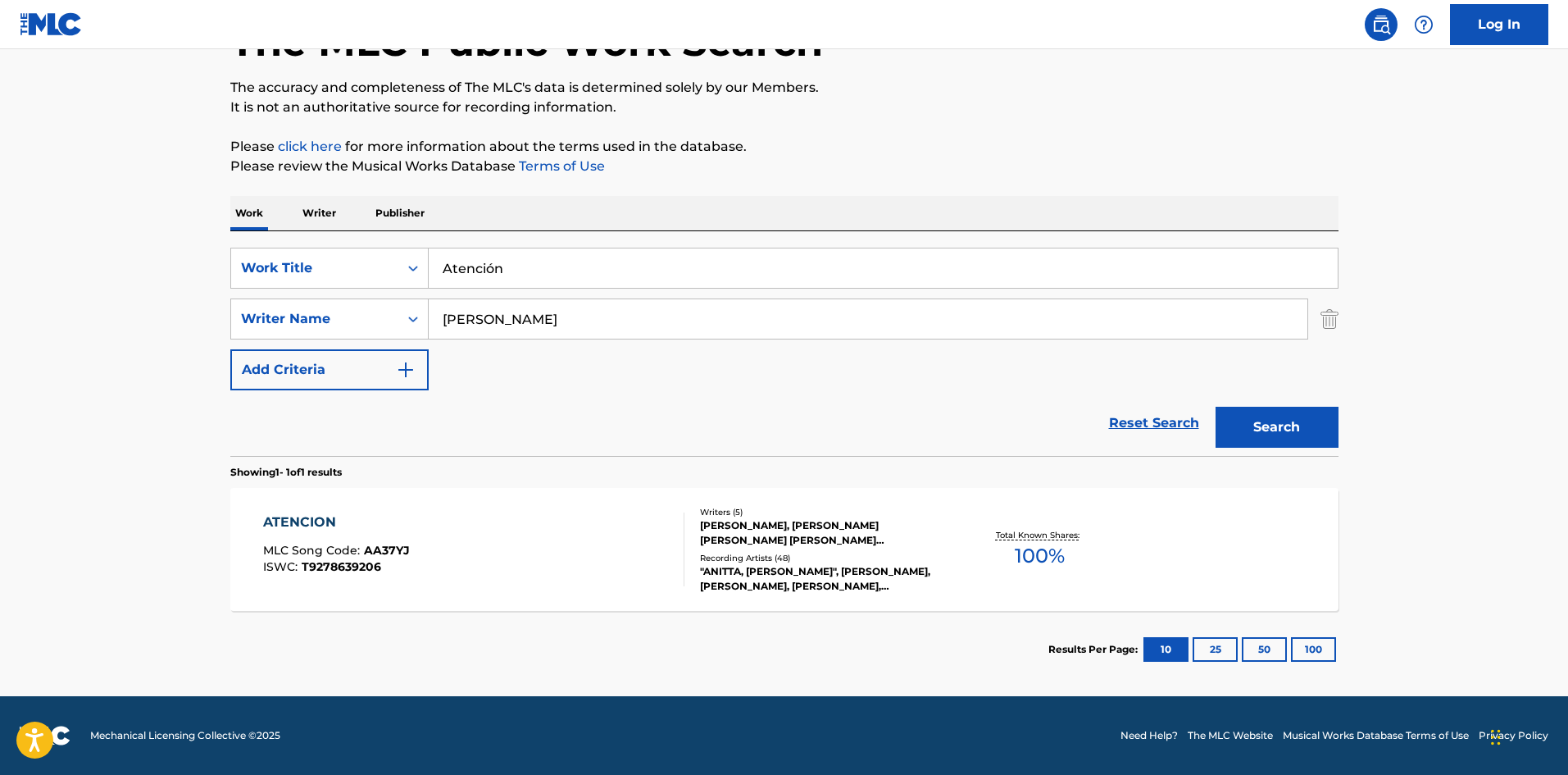
click at [429, 535] on div "ATENCION MLC Song Code : AA37YJ ISWC : T9278639206" at bounding box center [473, 548] width 421 height 73
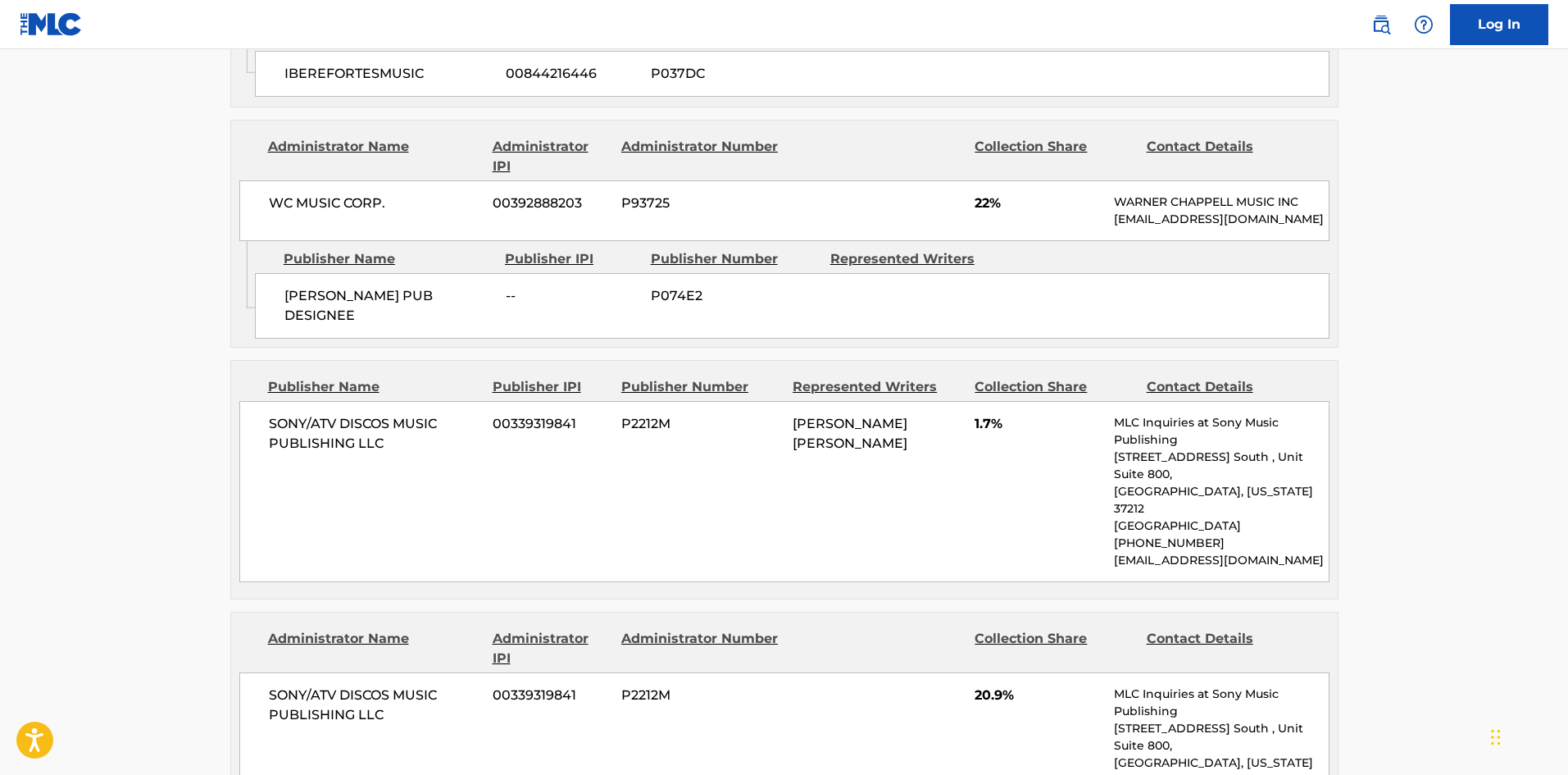
scroll to position [1897, 0]
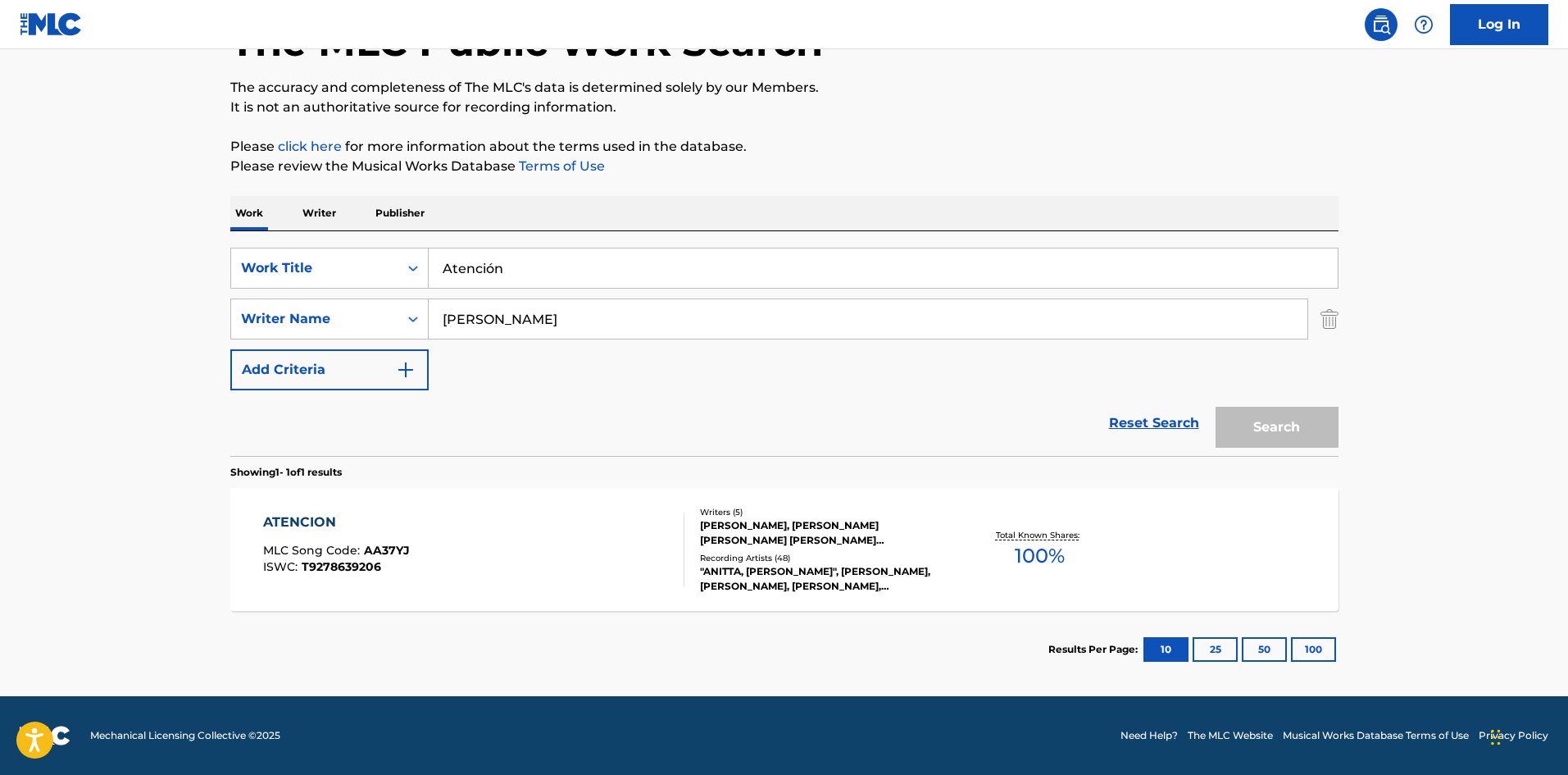
scroll to position [117, 0]
click at [630, 277] on input "Atención" at bounding box center [882, 268] width 908 height 39
paste input "304362"
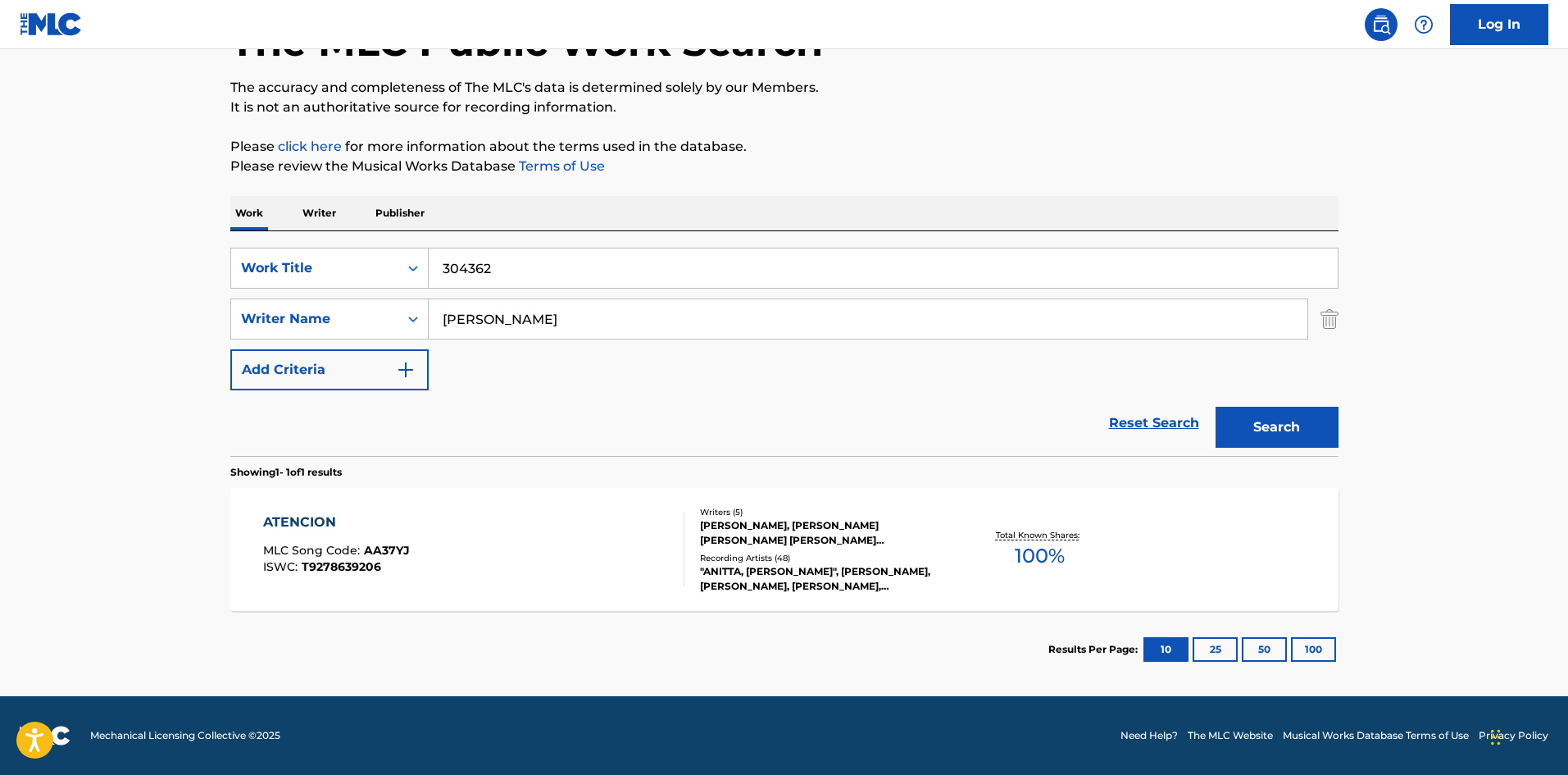
type input "304362"
click at [529, 308] on input "NIEVES" at bounding box center [868, 319] width 879 height 39
paste input "CAHN"
type input "CAHN"
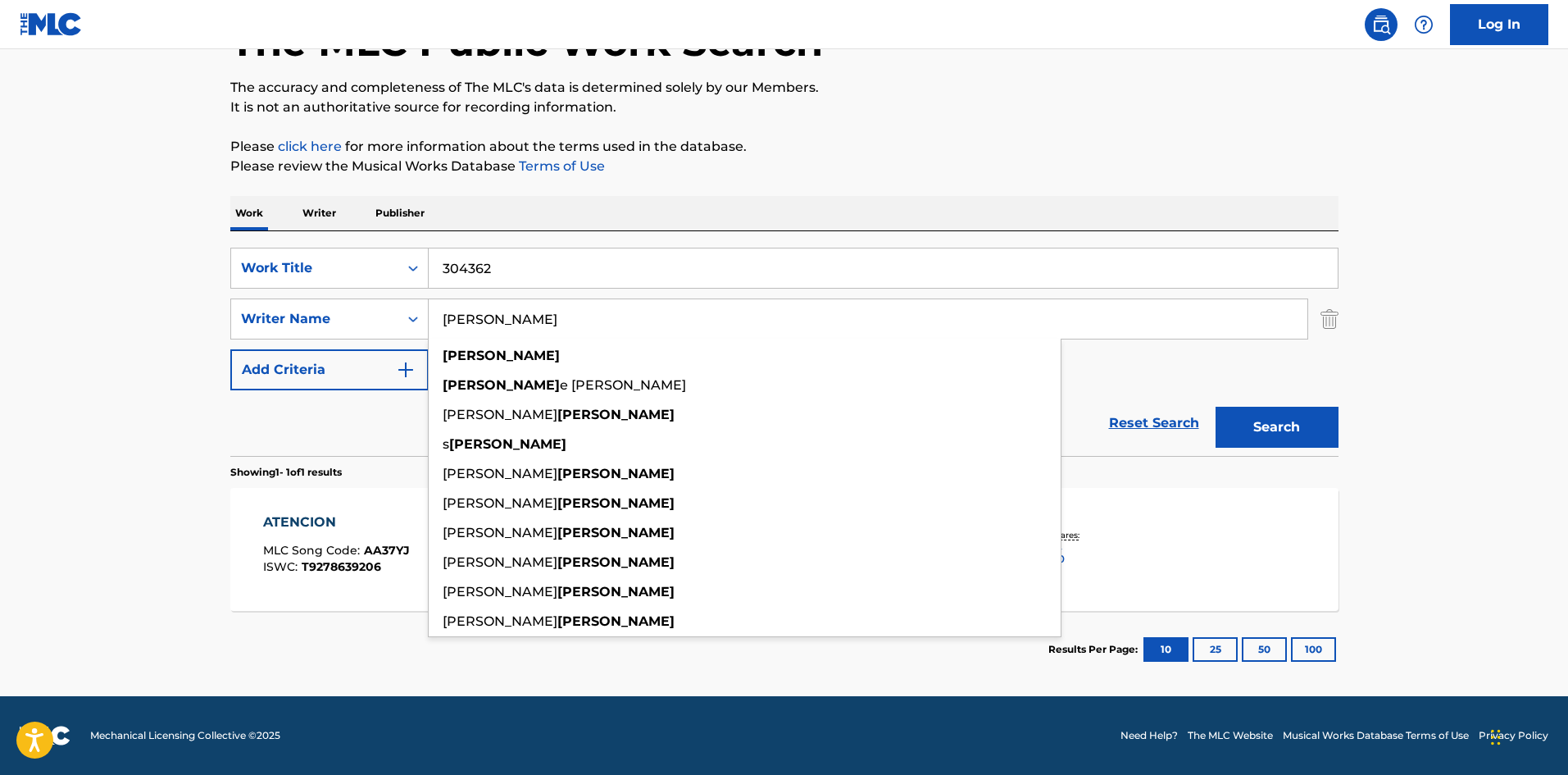
click at [463, 314] on input "CAHN" at bounding box center [868, 319] width 879 height 39
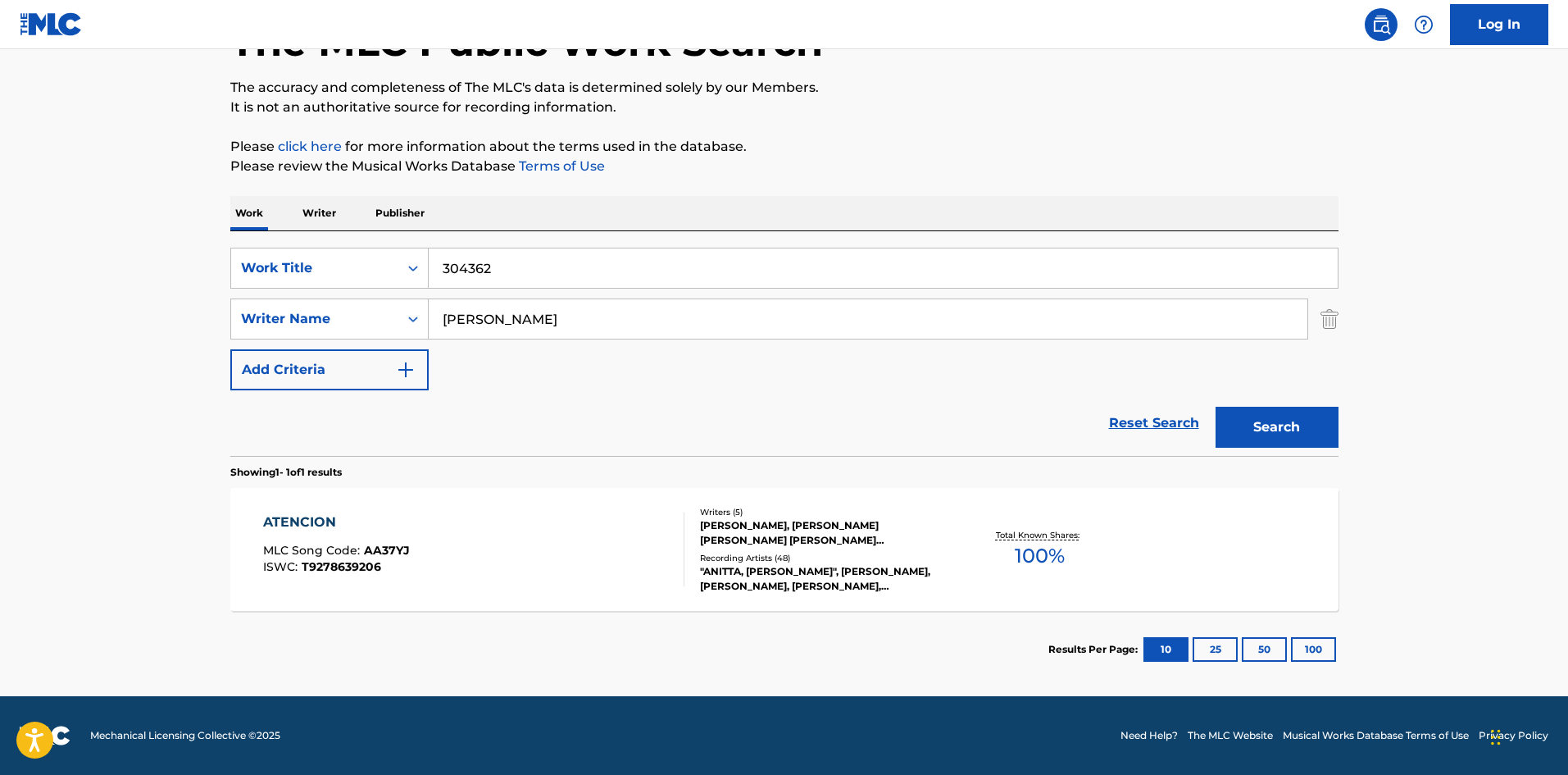
click at [501, 265] on input "304362" at bounding box center [882, 268] width 908 height 39
paste input "I Should Care"
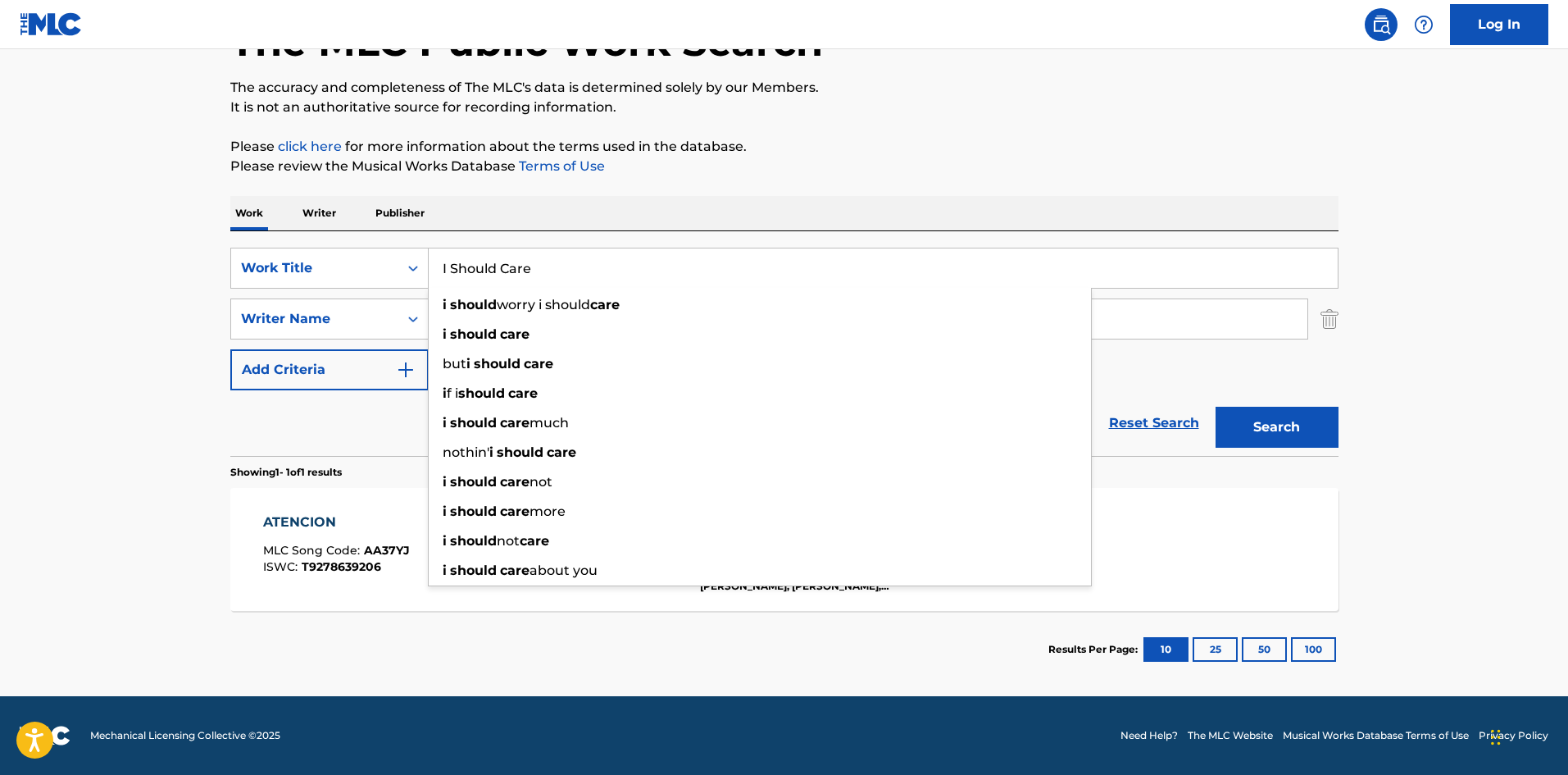
click at [24, 346] on main "The MLC Public Work Search The accuracy and completeness of The MLC's data is d…" at bounding box center [784, 314] width 1568 height 764
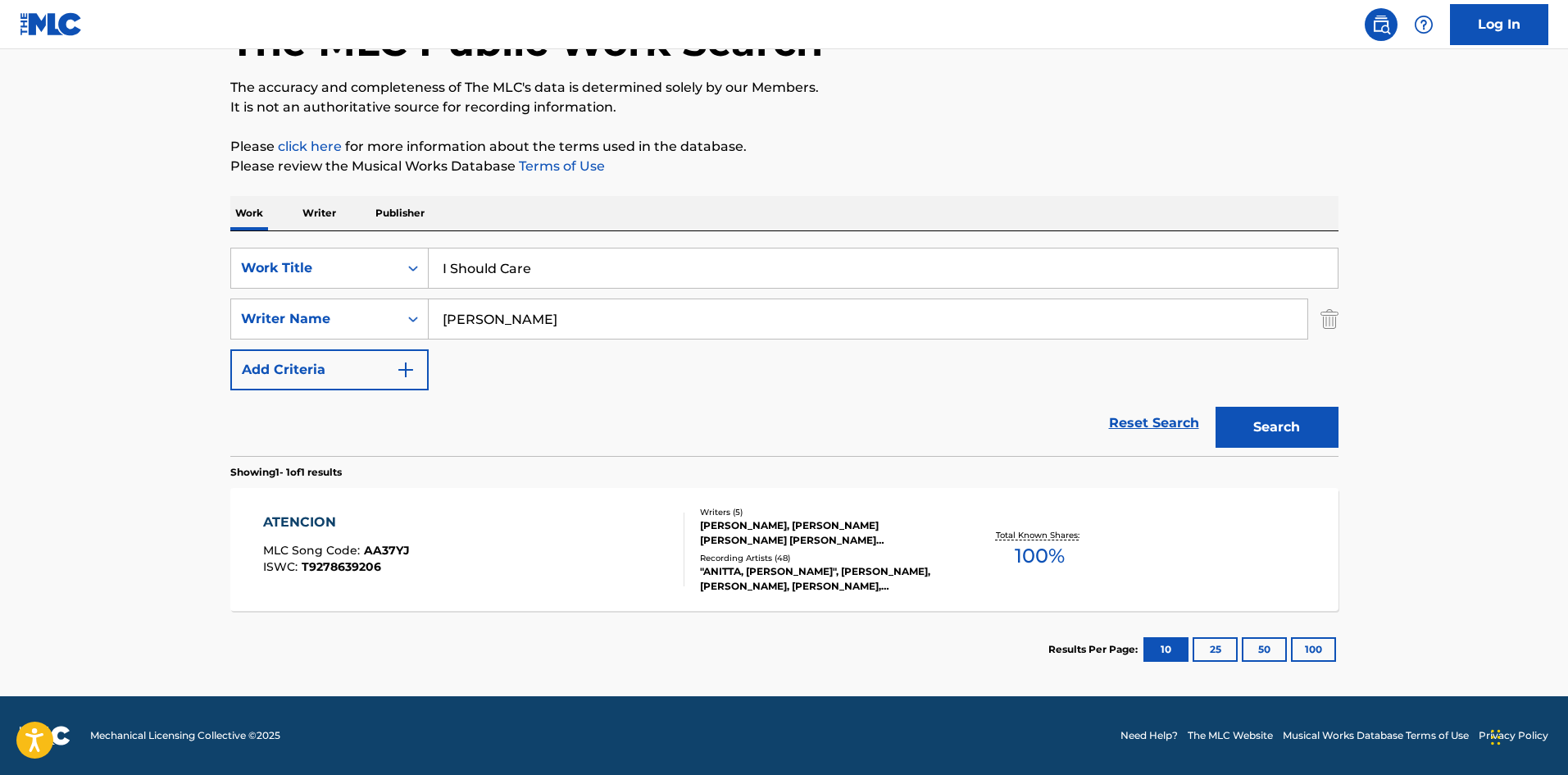
click at [456, 322] on input "CAHN" at bounding box center [868, 319] width 879 height 39
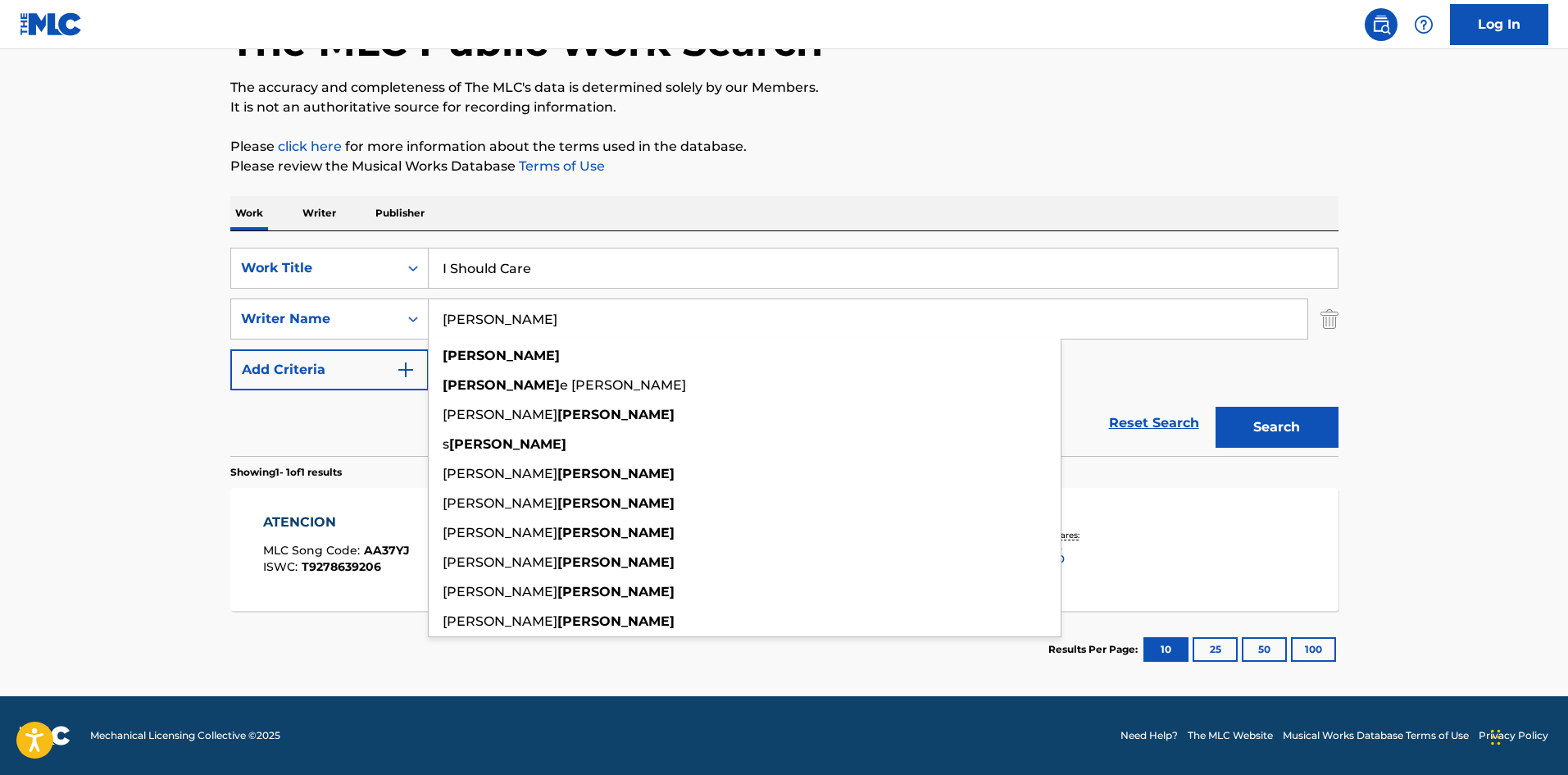
click at [594, 283] on input "I Should Care" at bounding box center [882, 268] width 908 height 39
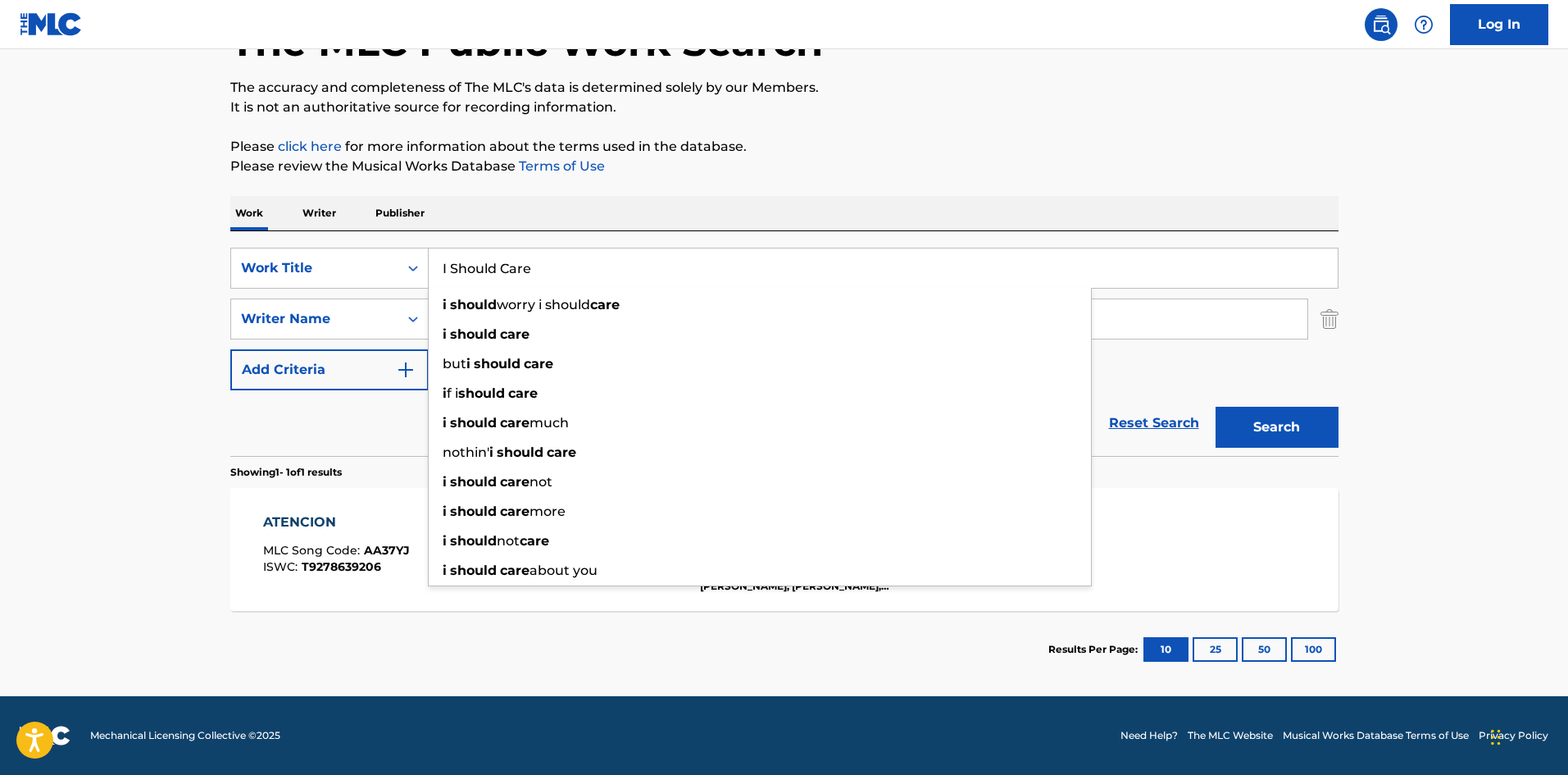
type input "I Should Care"
click at [1215, 407] on button "Search" at bounding box center [1276, 427] width 123 height 41
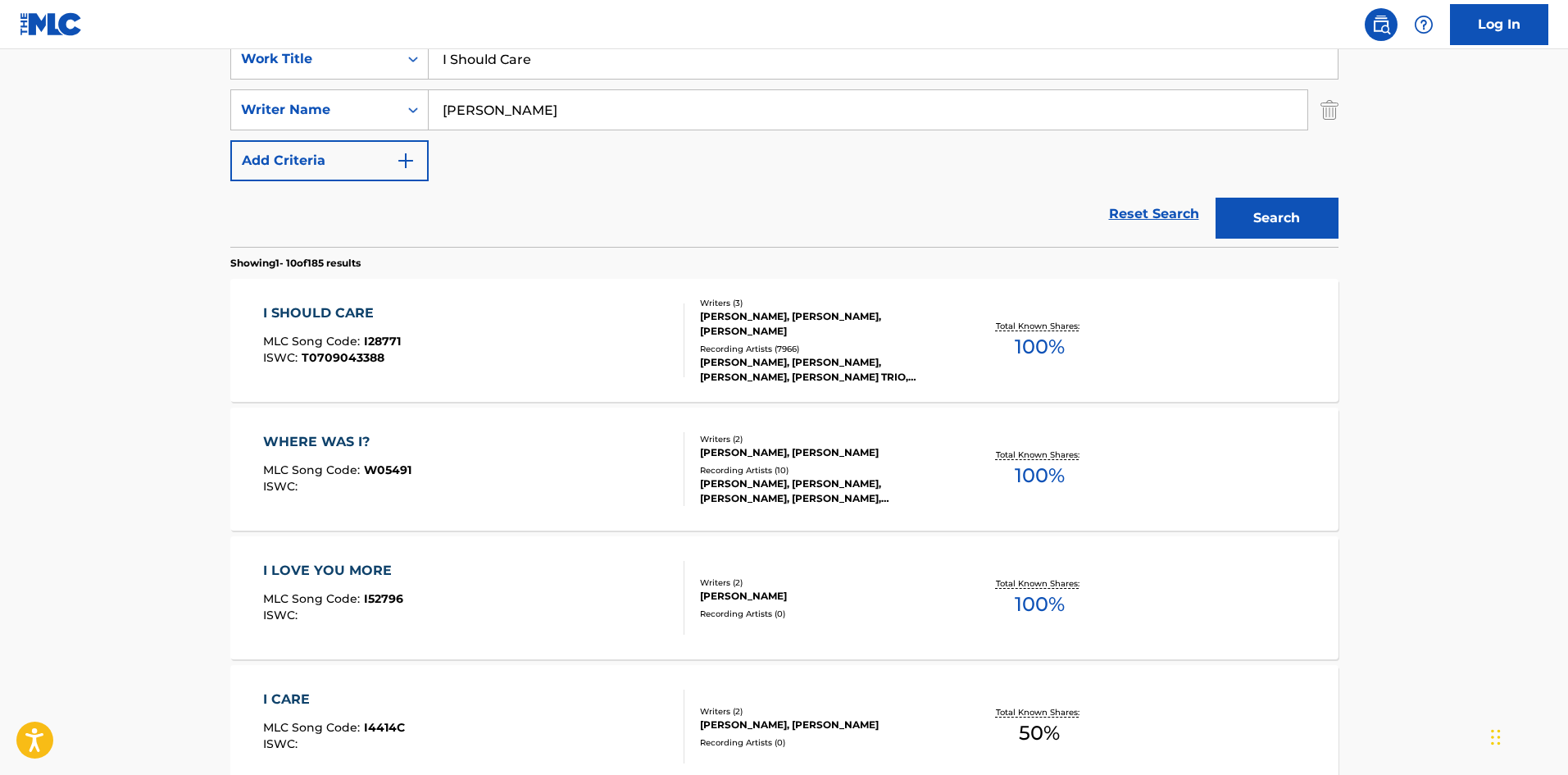
scroll to position [328, 0]
click at [622, 345] on div "I SHOULD CARE MLC Song Code : I28771 ISWC : T0709043388" at bounding box center [473, 338] width 421 height 73
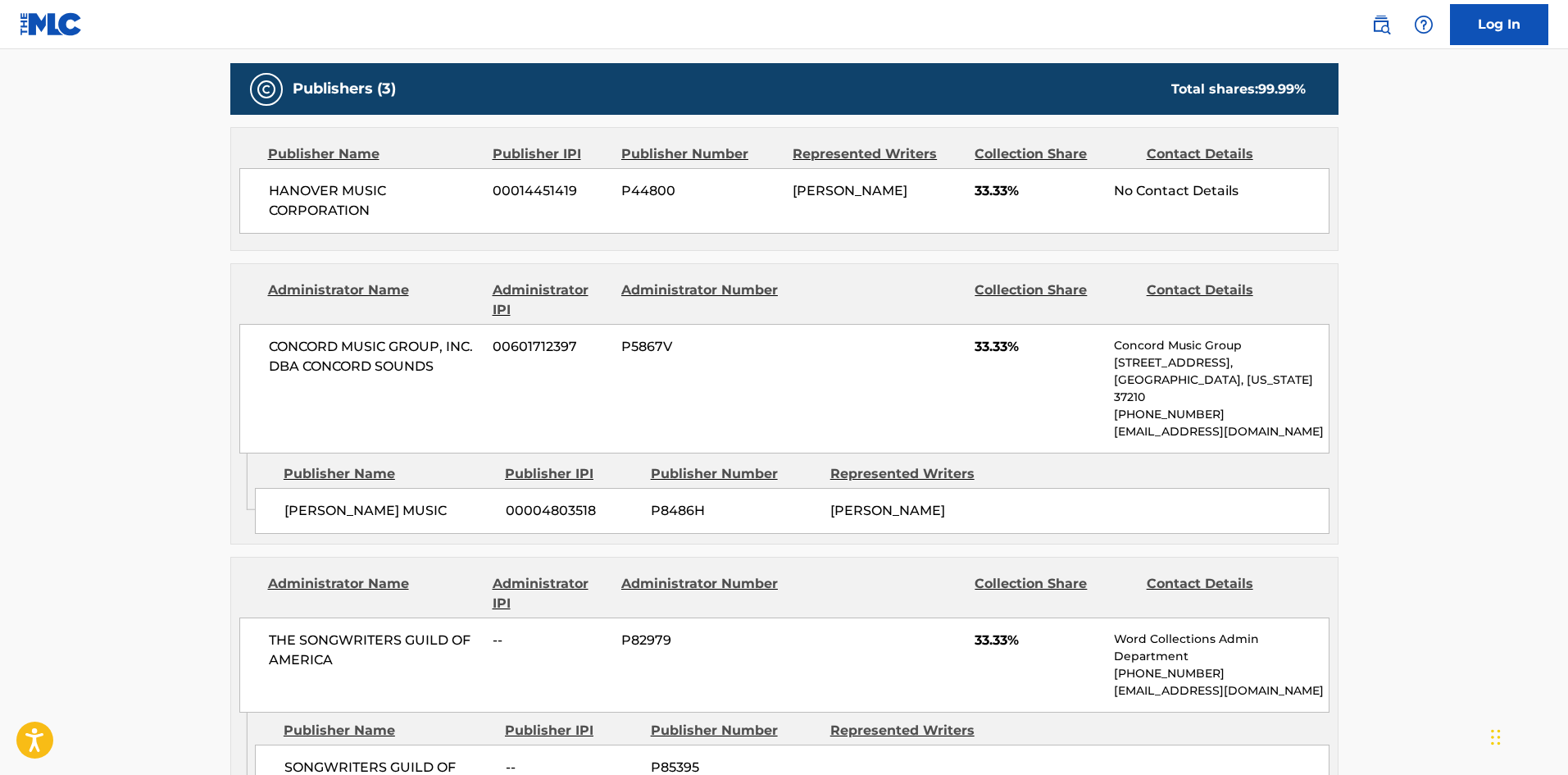
scroll to position [984, 0]
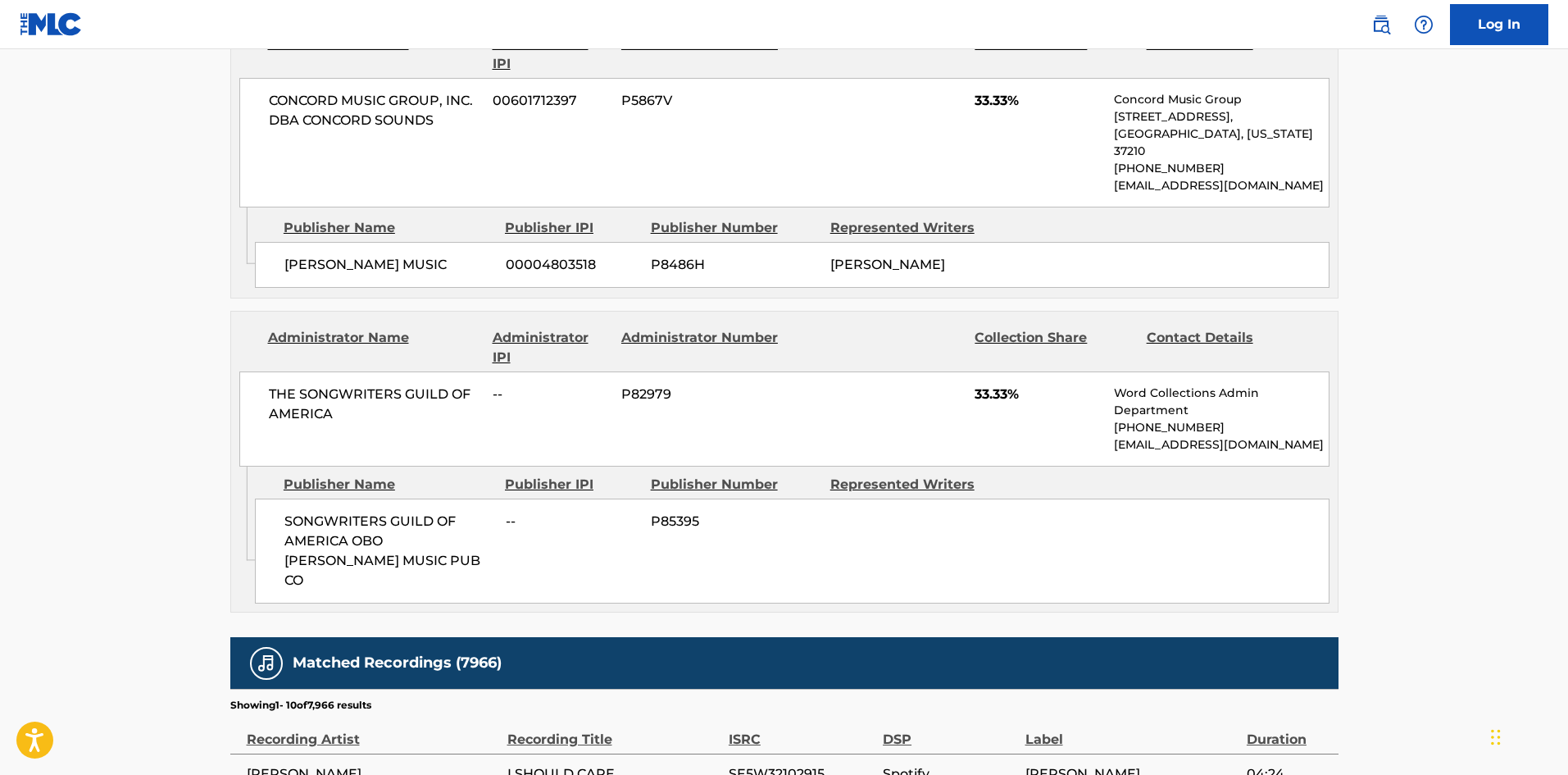
click at [293, 511] on span "SONGWRITERS GUILD OF AMERICA OBO STORDAHL MUSIC PUB CO" at bounding box center [388, 550] width 209 height 79
drag, startPoint x: 293, startPoint y: 502, endPoint x: 456, endPoint y: 545, distance: 168.6
click at [456, 545] on span "SONGWRITERS GUILD OF AMERICA OBO STORDAHL MUSIC PUB CO" at bounding box center [388, 550] width 209 height 79
copy div "SONGWRITERS GUILD OF AMERICA OBO STORDAHL MUSIC PUB CO"
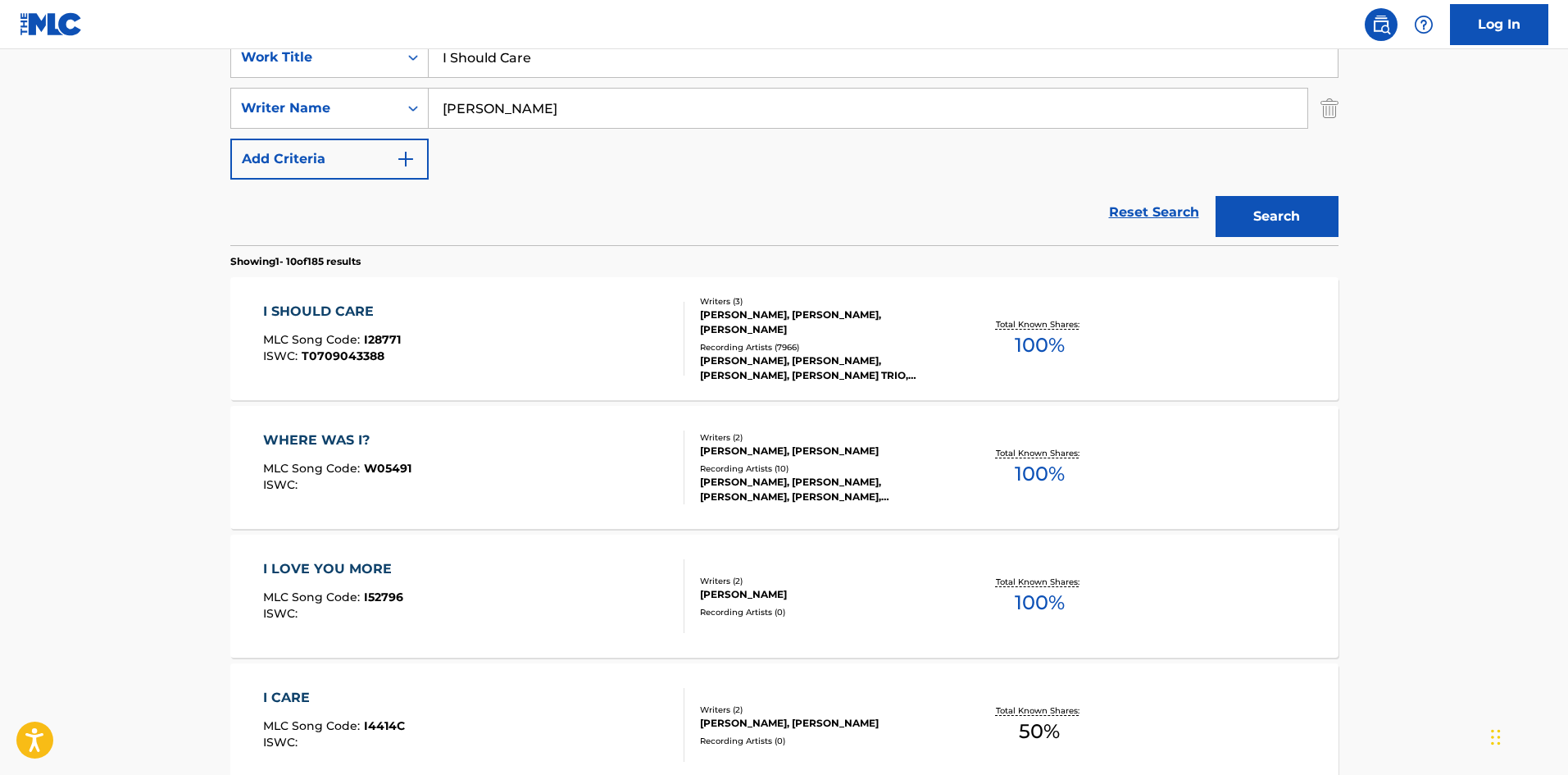
click at [559, 59] on input "I Should Care" at bounding box center [882, 58] width 908 height 39
paste input "Lay Me Down"
type input "Lay Me Down"
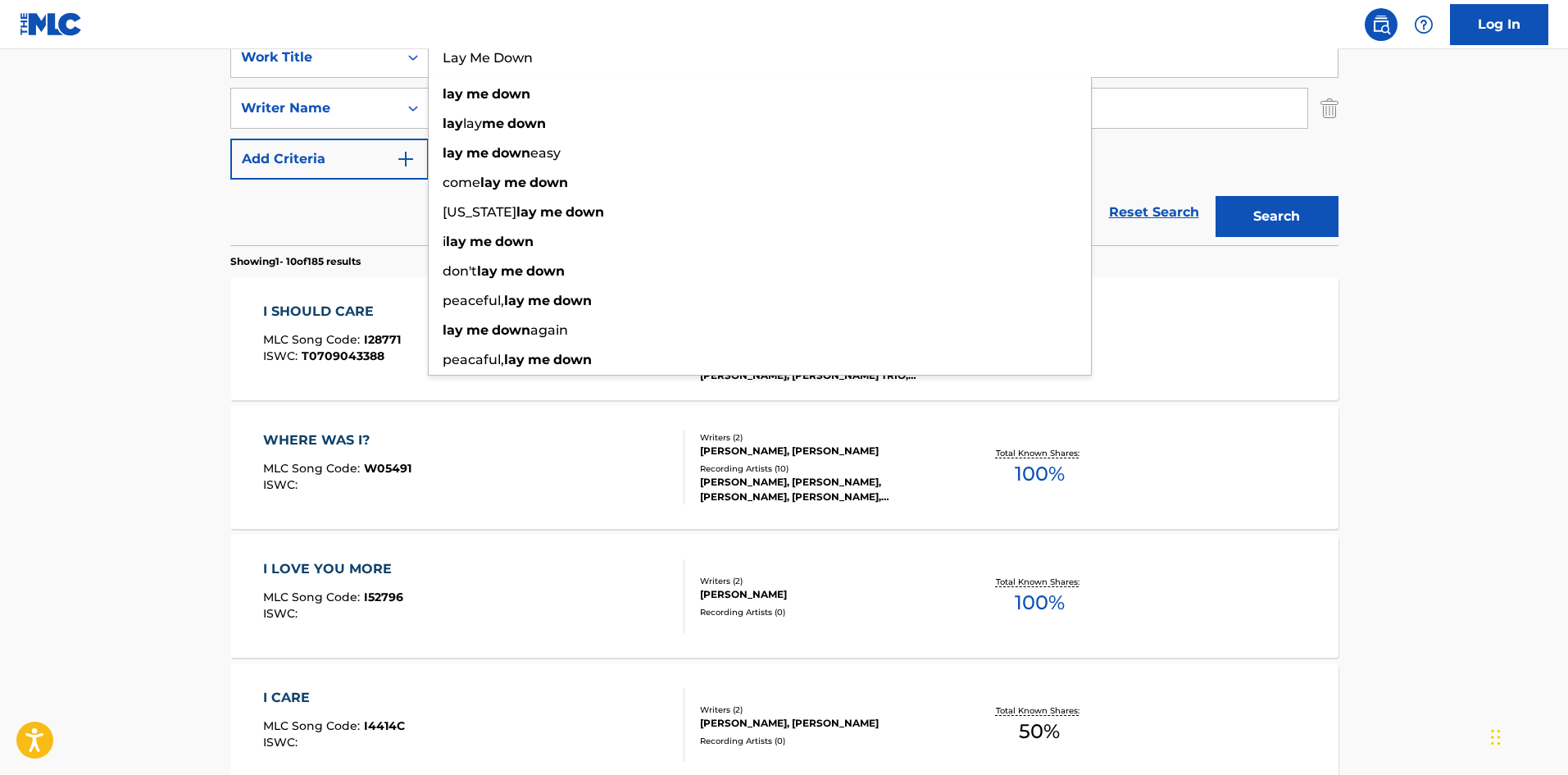
drag, startPoint x: 0, startPoint y: 400, endPoint x: 154, endPoint y: 345, distance: 163.5
click at [4, 399] on main "The MLC Public Work Search The accuracy and completeness of The MLC's data is d…" at bounding box center [784, 686] width 1568 height 1930
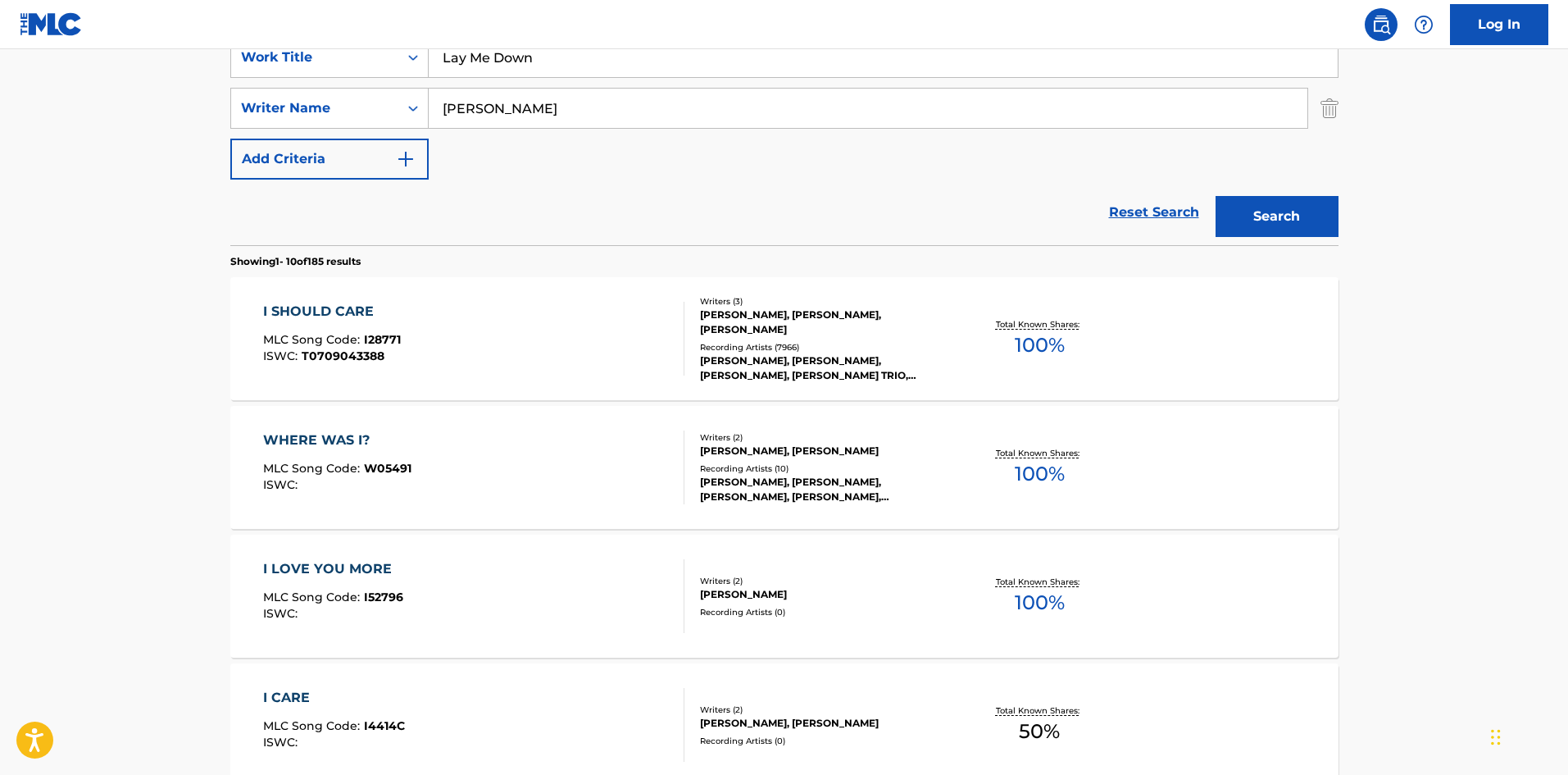
click at [539, 106] on input "CAHN" at bounding box center [868, 108] width 879 height 39
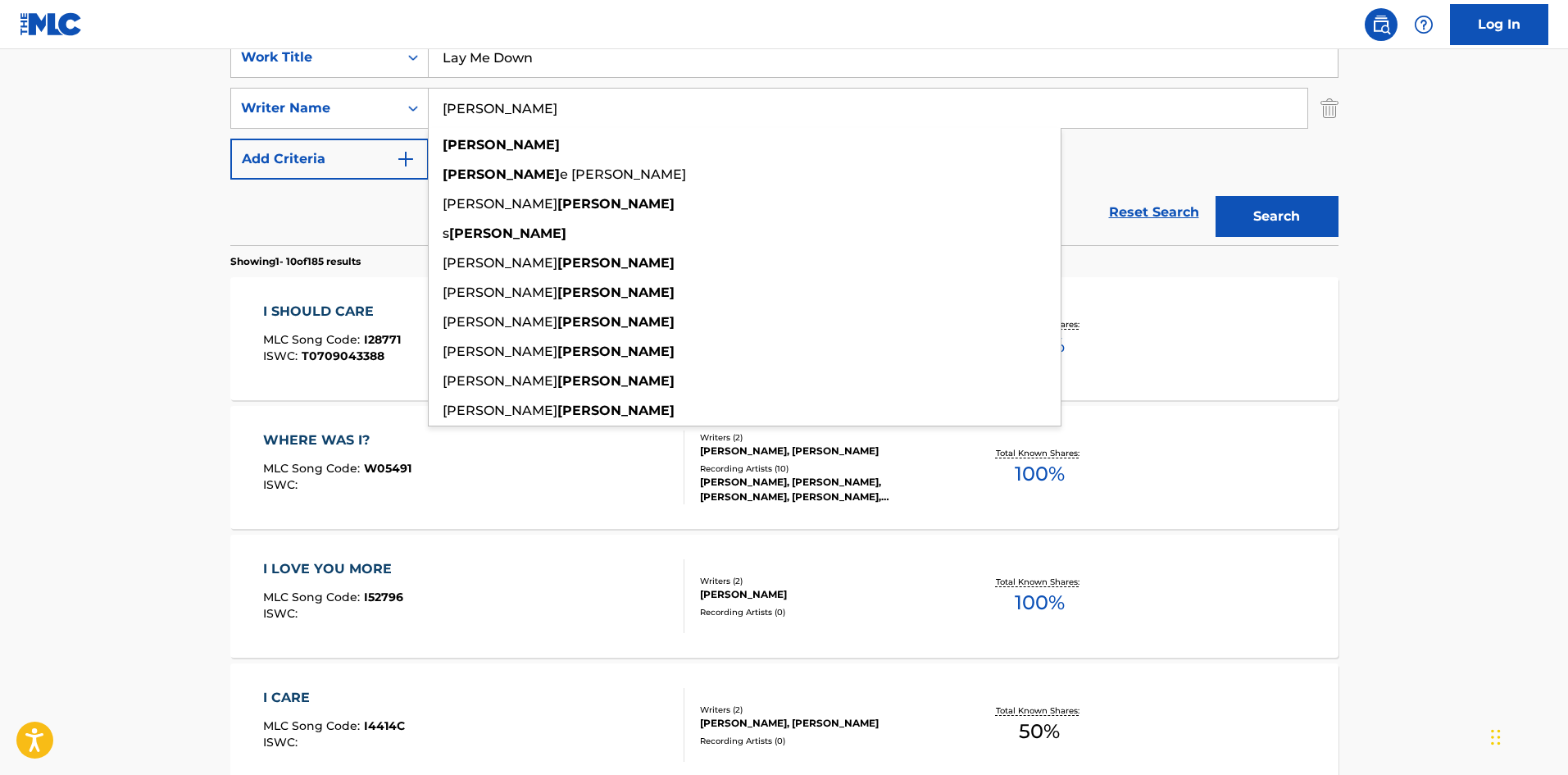
paste input "Rodgers"
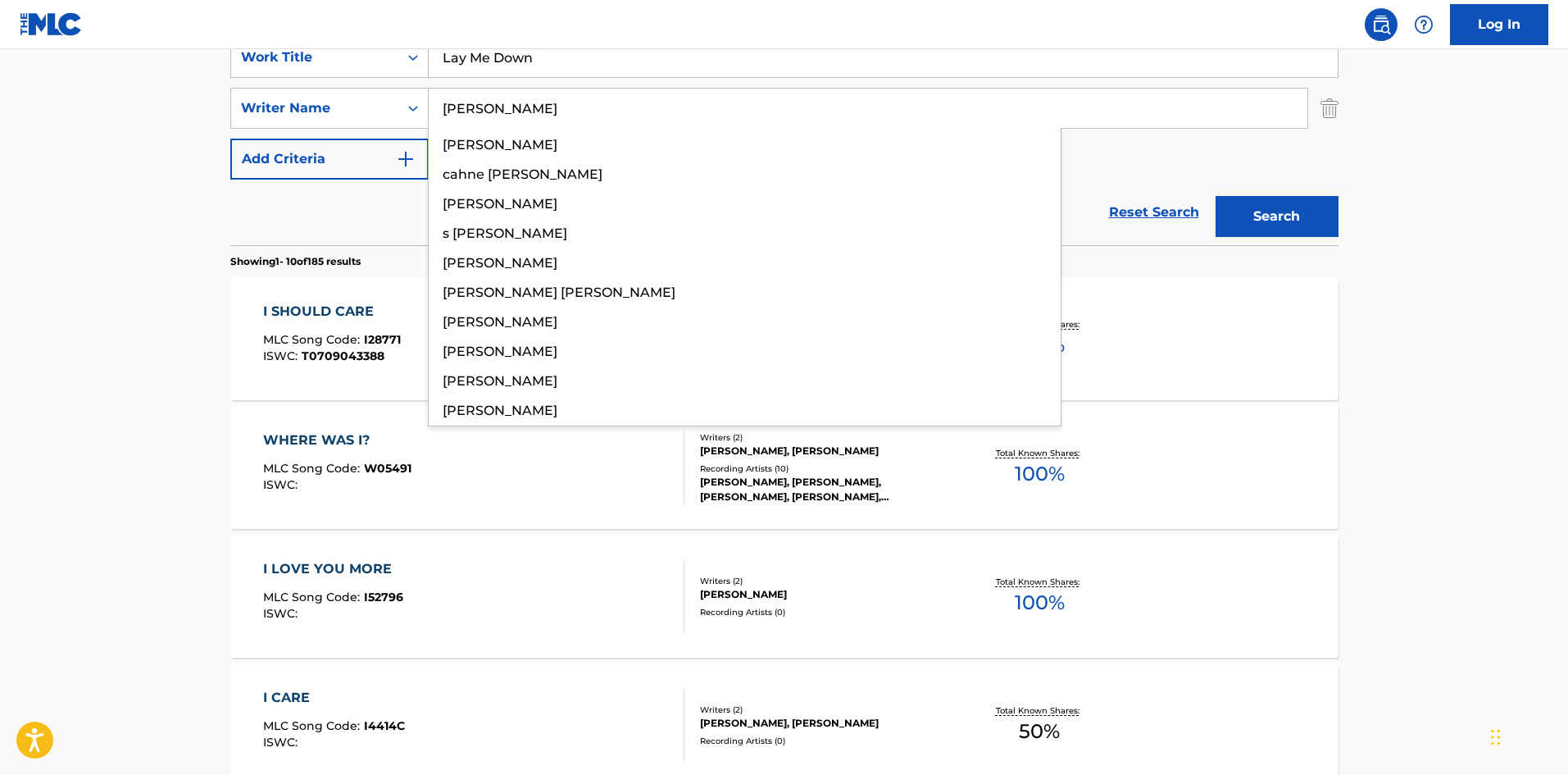
type input "Rodgers"
click at [1301, 226] on button "Search" at bounding box center [1276, 217] width 123 height 41
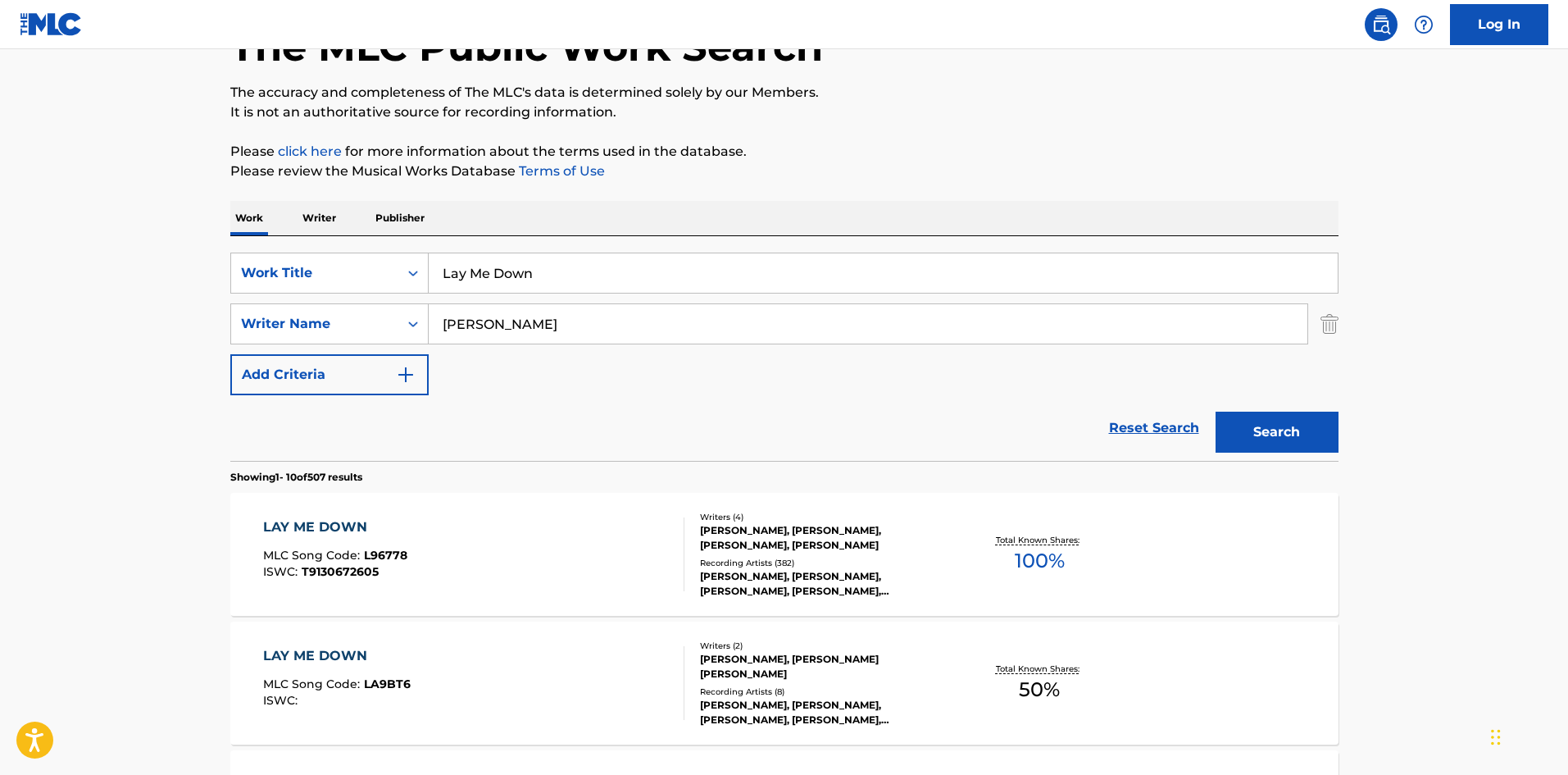
scroll to position [410, 0]
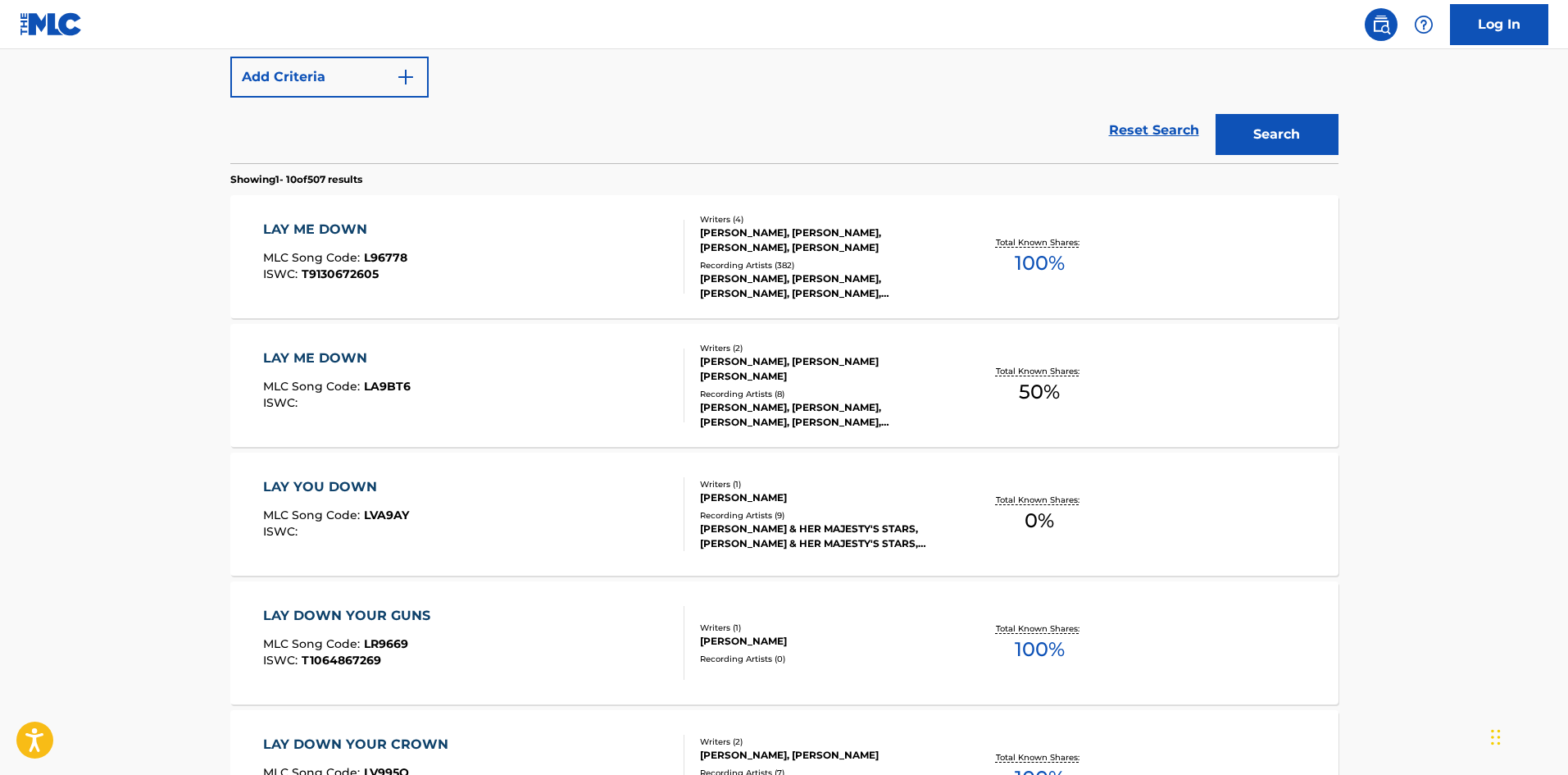
click at [387, 244] on div "LAY ME DOWN MLC Song Code : L96778 ISWC : T9130672605" at bounding box center [334, 256] width 144 height 73
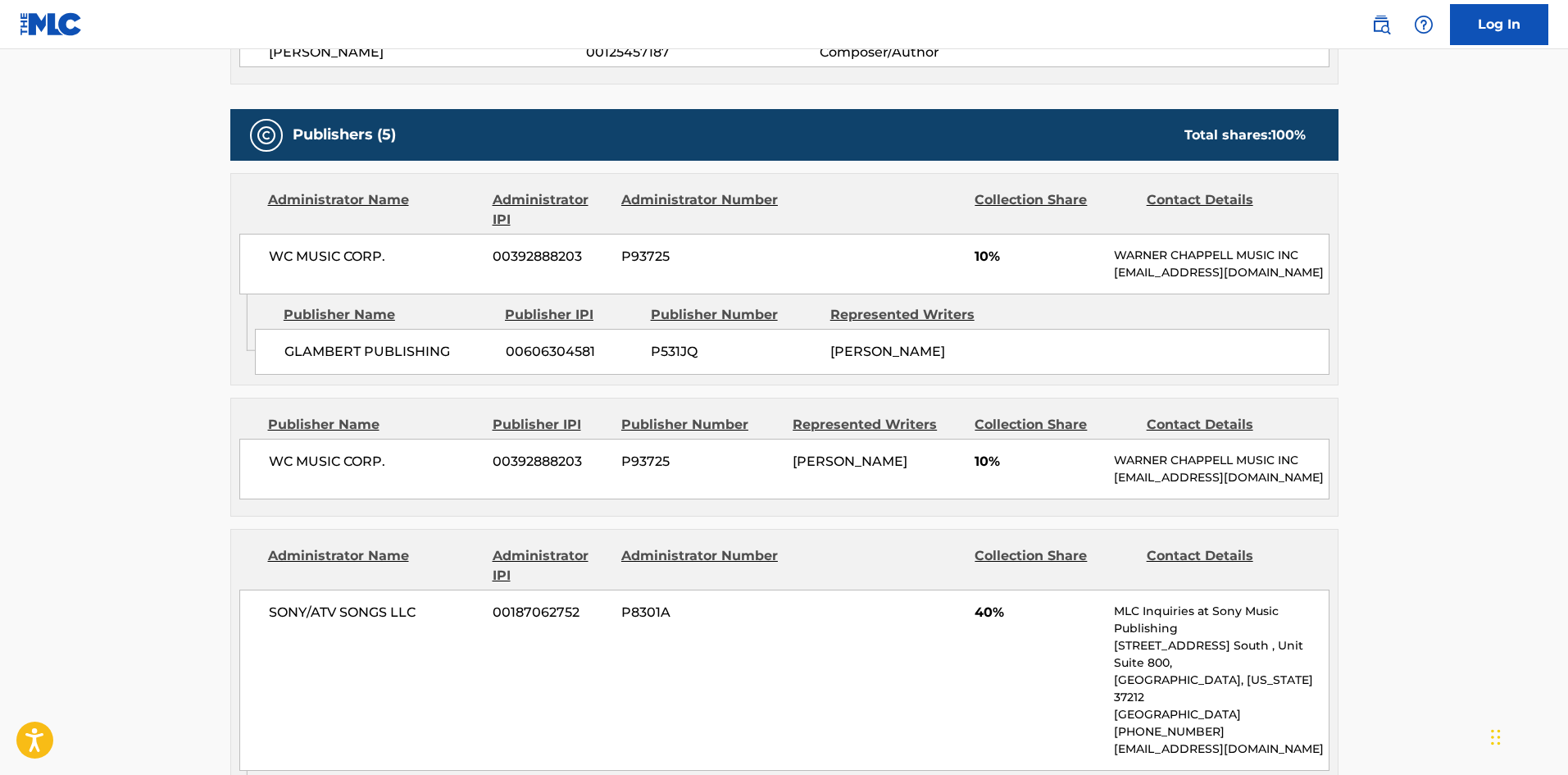
scroll to position [820, 0]
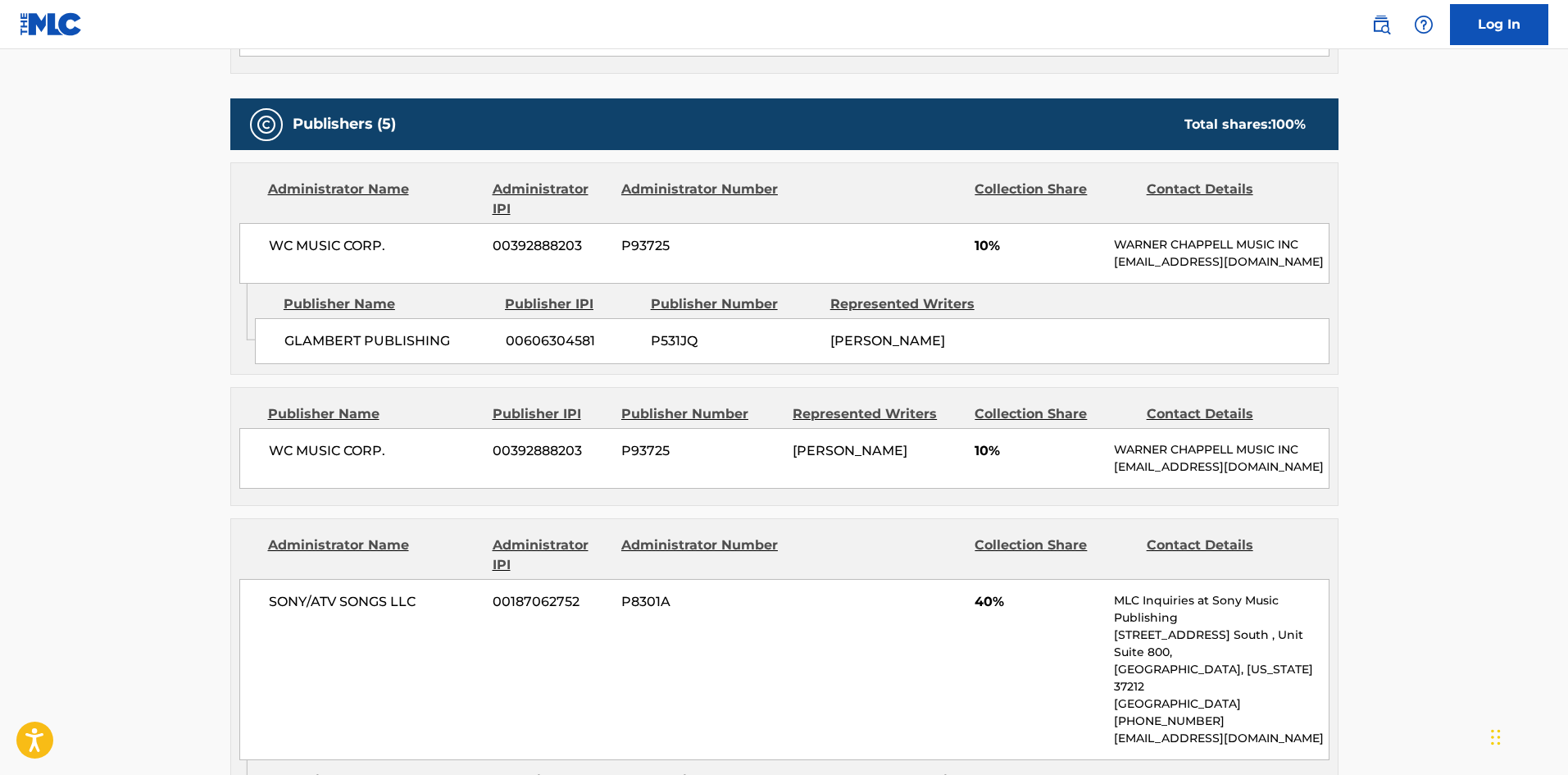
click at [299, 351] on span "GLAMBERT PUBLISHING" at bounding box center [388, 340] width 209 height 20
drag, startPoint x: 299, startPoint y: 351, endPoint x: 335, endPoint y: 355, distance: 36.2
click at [335, 351] on span "GLAMBERT PUBLISHING" at bounding box center [388, 340] width 209 height 20
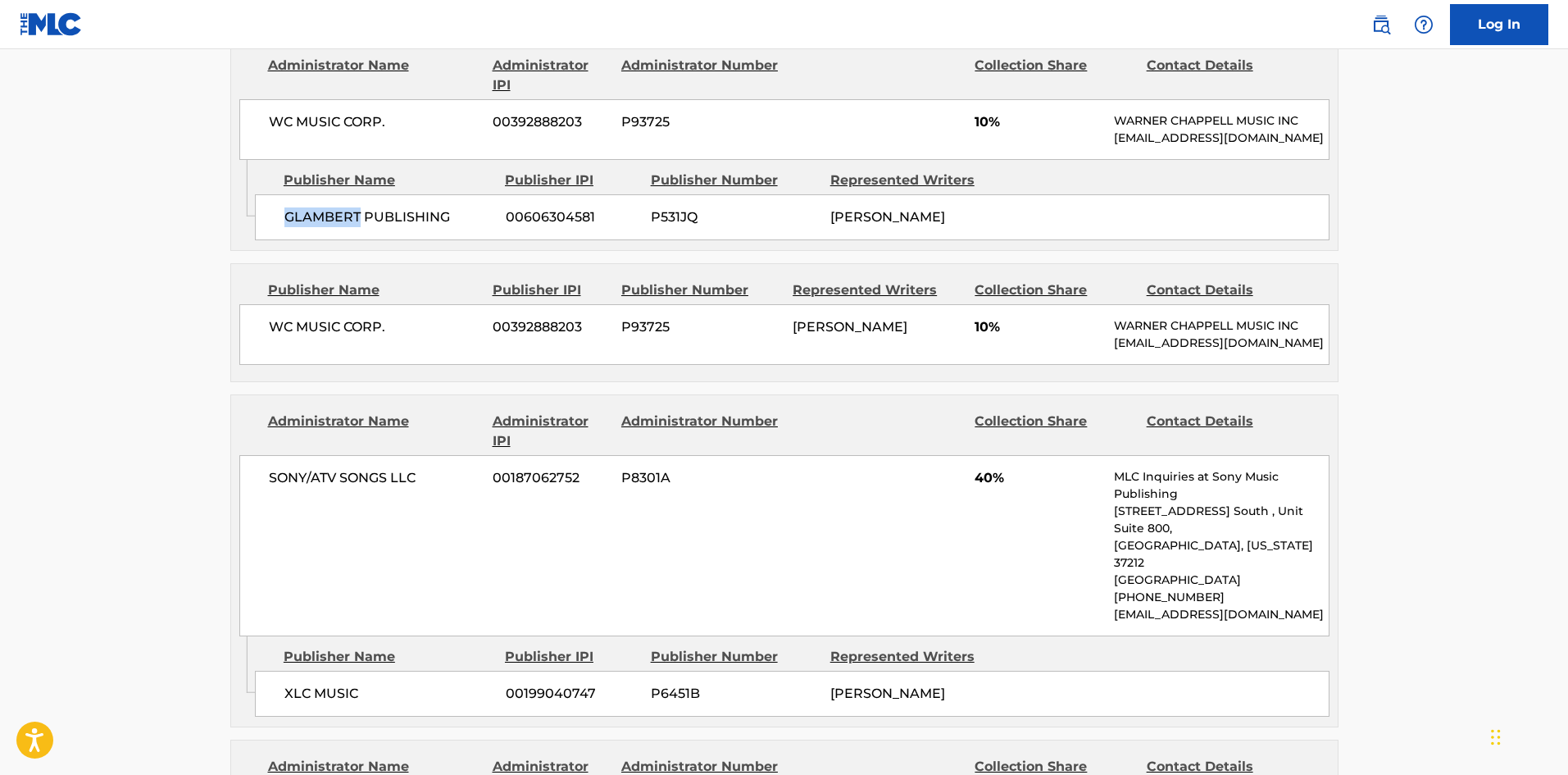
scroll to position [984, 0]
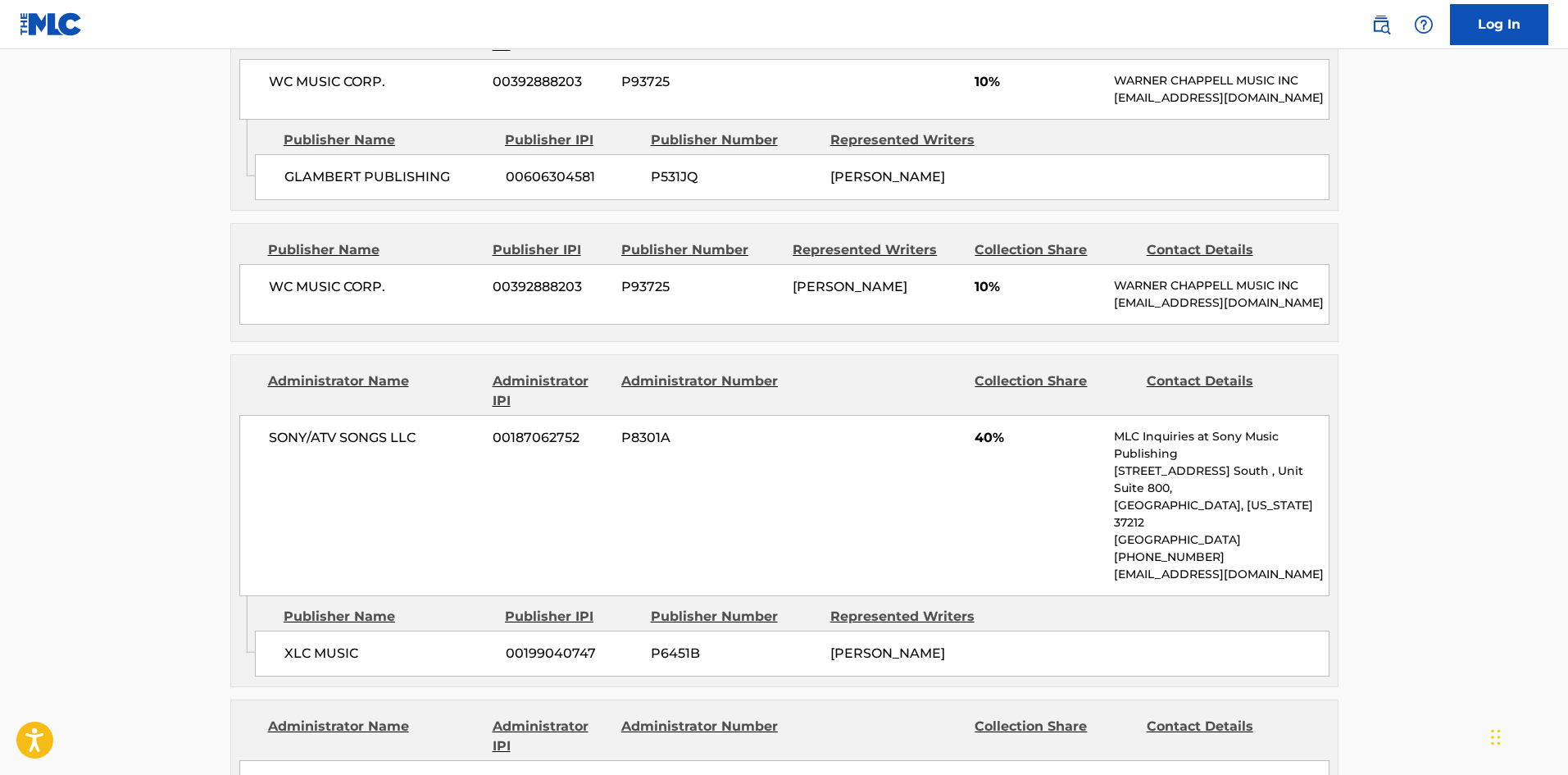
click at [262, 319] on div "WC MUSIC CORP. 00392888203 P93725 ADAM LAMBERT 10% WARNER CHAPPELL MUSIC INC ML…" at bounding box center [784, 294] width 1090 height 60
drag, startPoint x: 262, startPoint y: 319, endPoint x: 420, endPoint y: 306, distance: 158.5
click at [420, 306] on div "WC MUSIC CORP. 00392888203 P93725 ADAM LAMBERT 10% WARNER CHAPPELL MUSIC INC ML…" at bounding box center [784, 294] width 1090 height 60
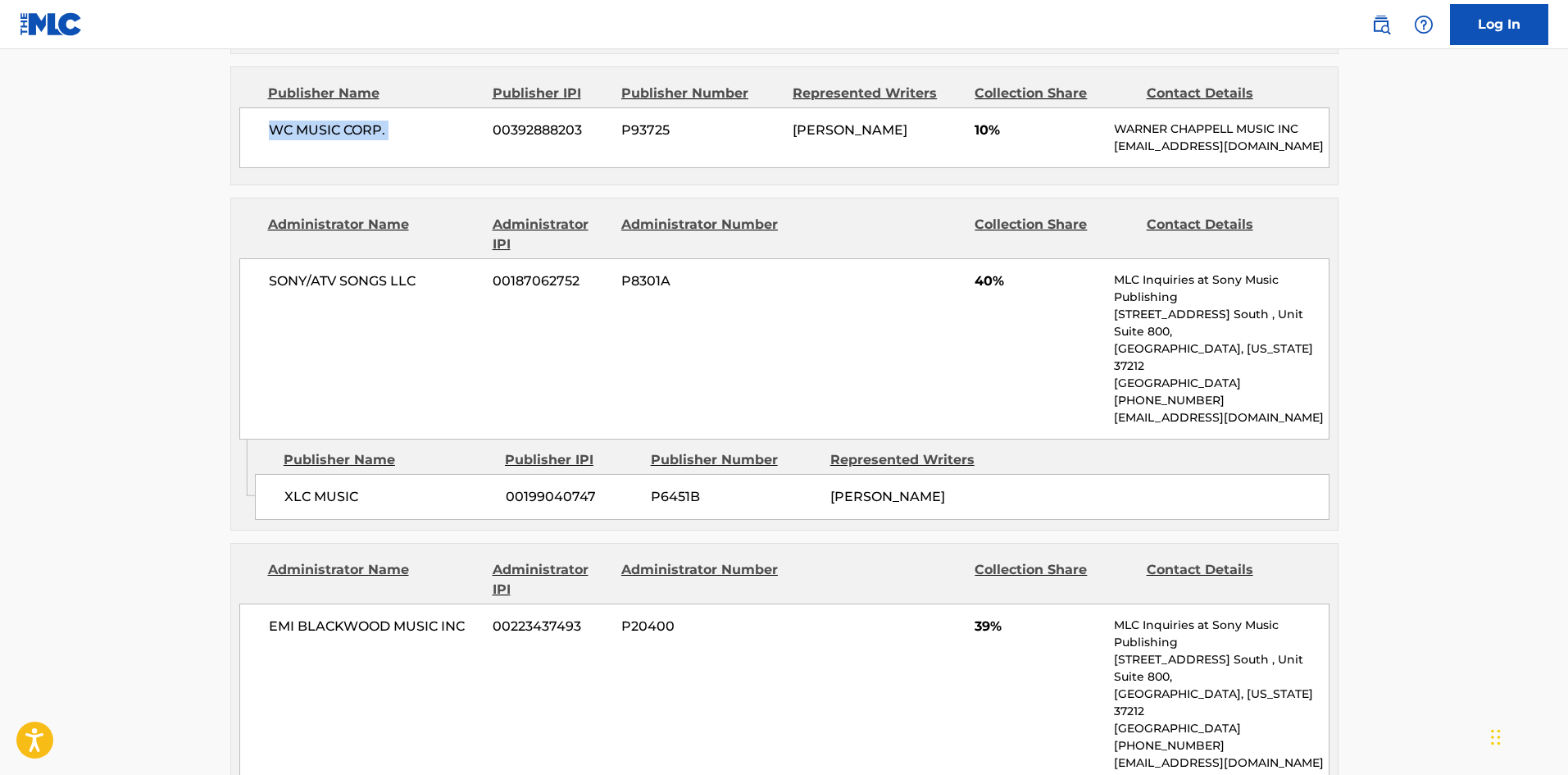
scroll to position [1148, 0]
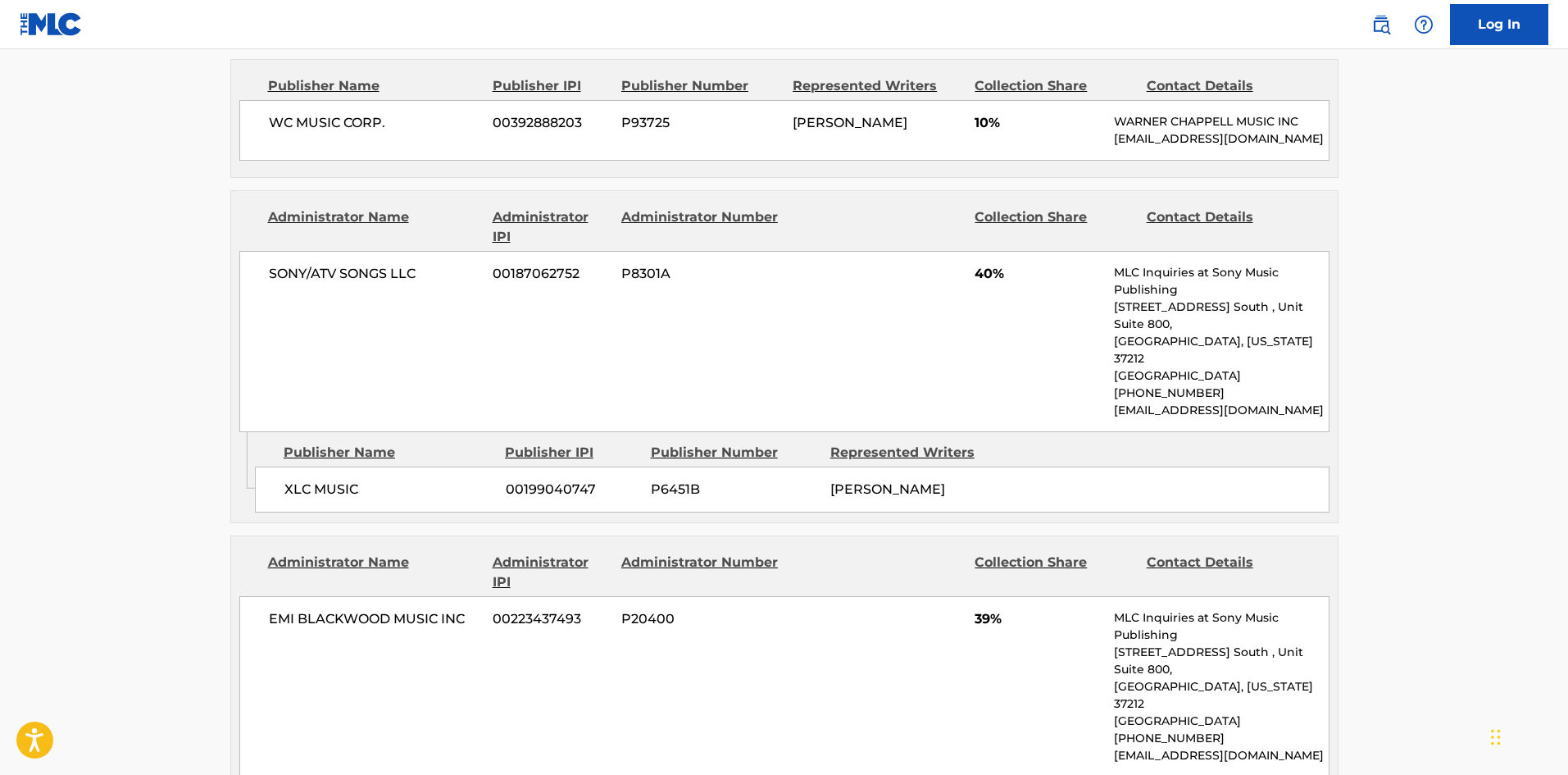
click at [276, 491] on div "XLC MUSIC 00199040747 P6451B NILE GREGORY RODGERS" at bounding box center [791, 489] width 1075 height 46
drag, startPoint x: 276, startPoint y: 491, endPoint x: 356, endPoint y: 485, distance: 80.2
click at [356, 485] on div "XLC MUSIC 00199040747 P6451B NILE GREGORY RODGERS" at bounding box center [791, 489] width 1075 height 46
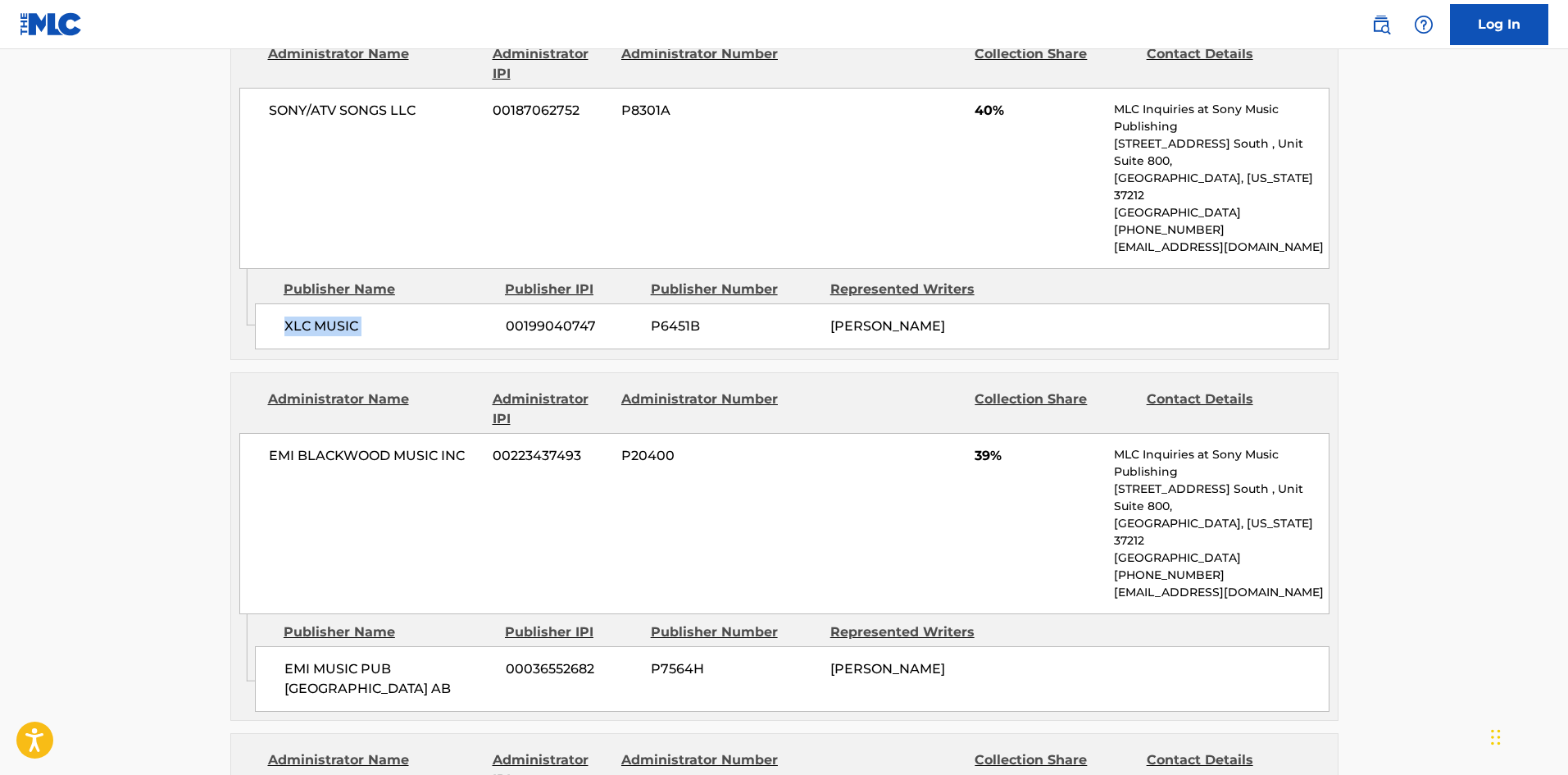
scroll to position [1476, 0]
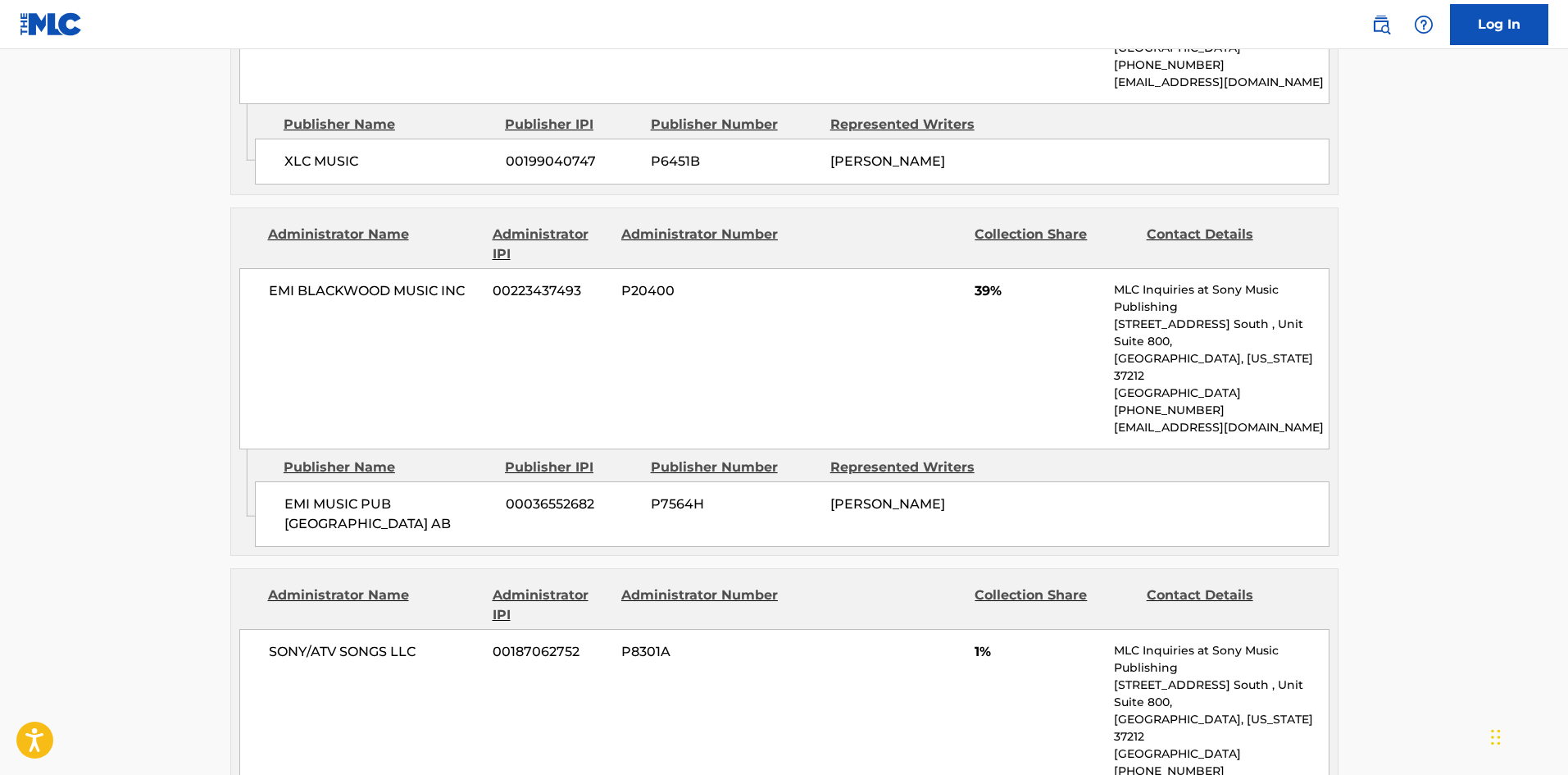
click at [290, 481] on div "EMI MUSIC PUB SCANDINAVIA AB 00036552682 P7564H TIM BERGLING" at bounding box center [791, 514] width 1075 height 66
drag, startPoint x: 290, startPoint y: 475, endPoint x: 321, endPoint y: 499, distance: 39.2
click at [321, 499] on div "EMI MUSIC PUB SCANDINAVIA AB 00036552682 P7564H TIM BERGLING" at bounding box center [791, 514] width 1075 height 66
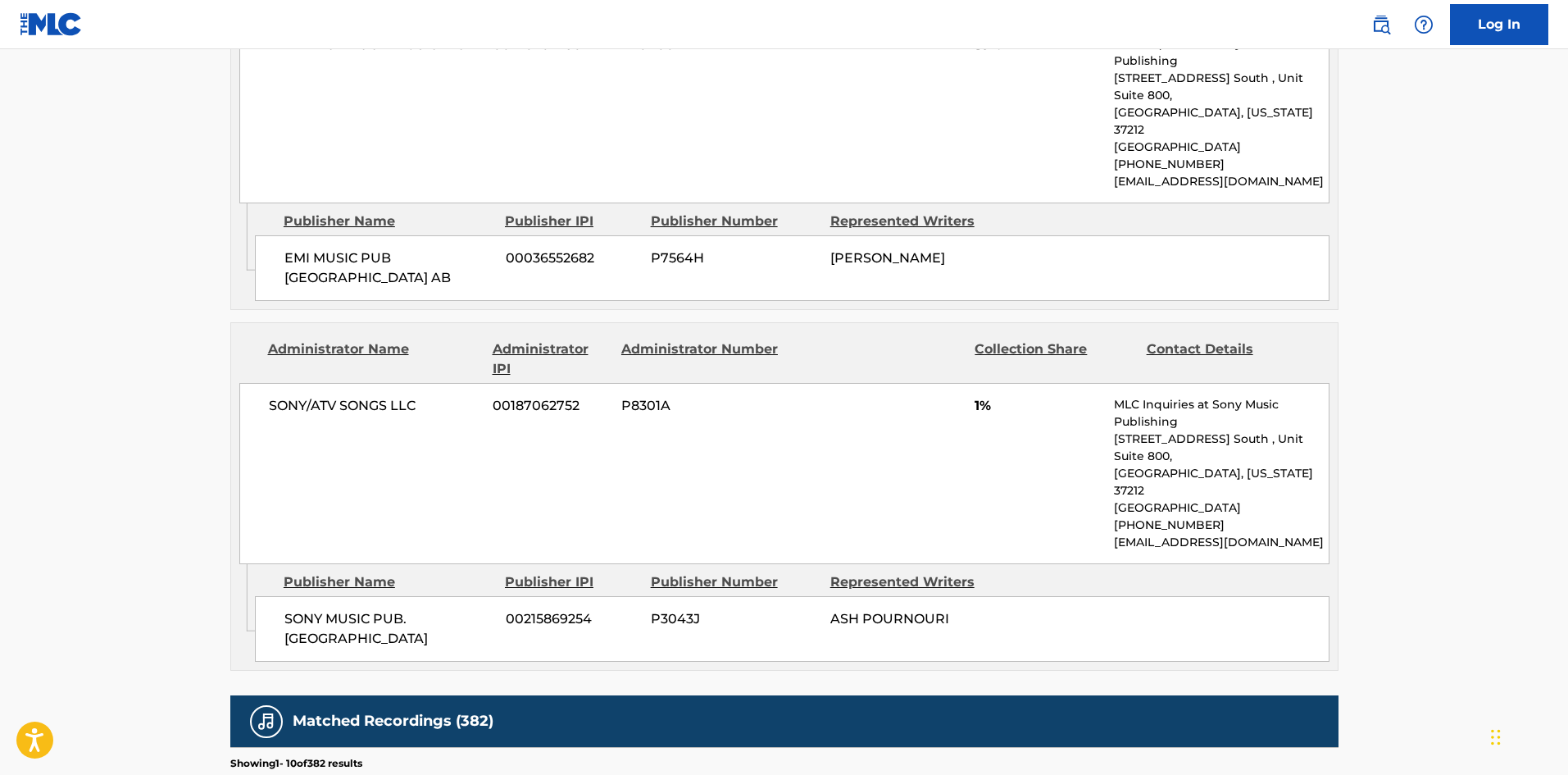
click at [296, 596] on div "SONY MUSIC PUB. SCANDINAVIA 00215869254 P3043J ASH POURNOURI" at bounding box center [791, 628] width 1075 height 66
drag, startPoint x: 296, startPoint y: 555, endPoint x: 404, endPoint y: 587, distance: 112.6
click at [404, 596] on div "SONY MUSIC PUB. SCANDINAVIA 00215869254 P3043J ASH POURNOURI" at bounding box center [791, 628] width 1075 height 66
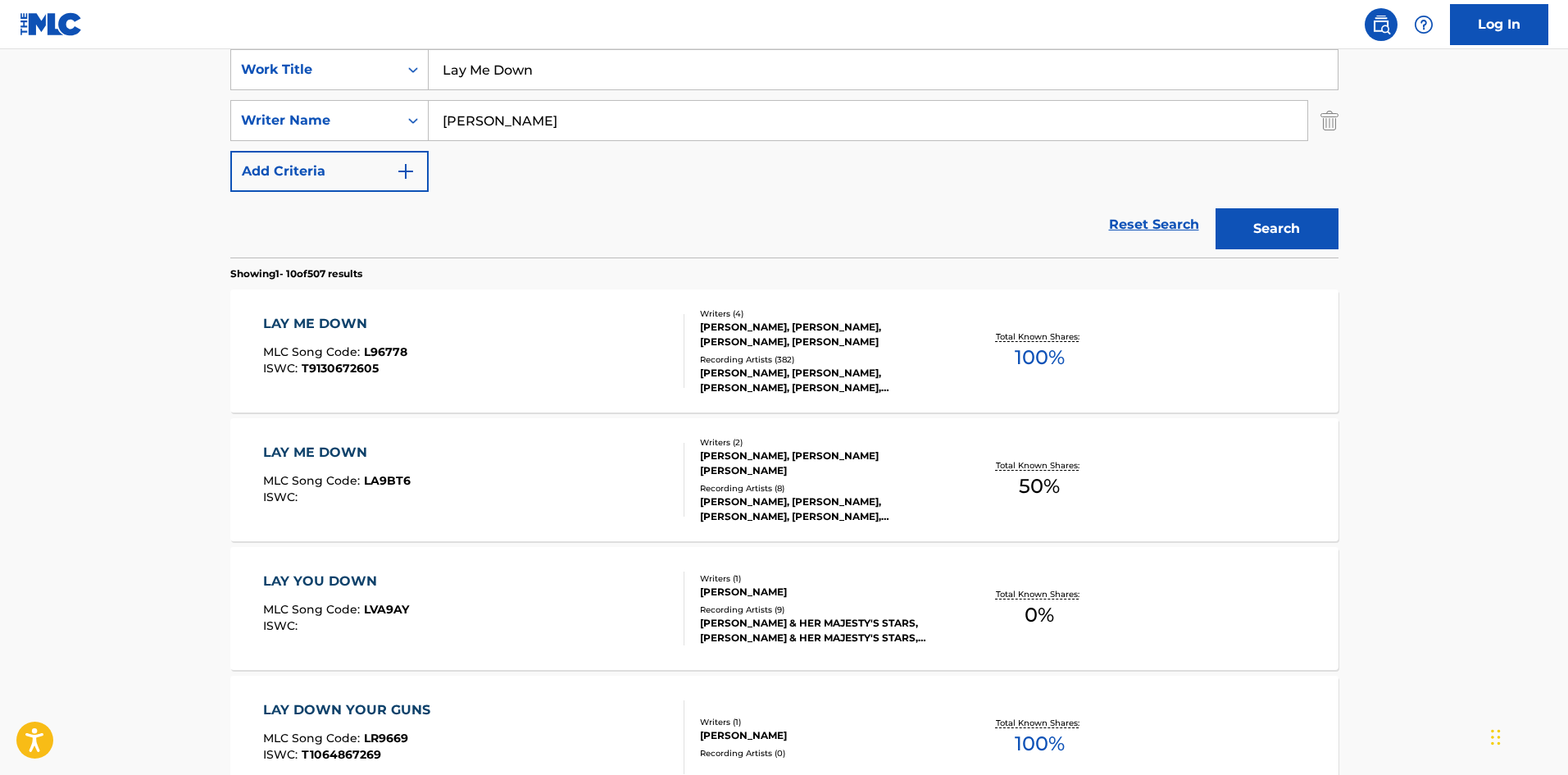
scroll to position [257, 0]
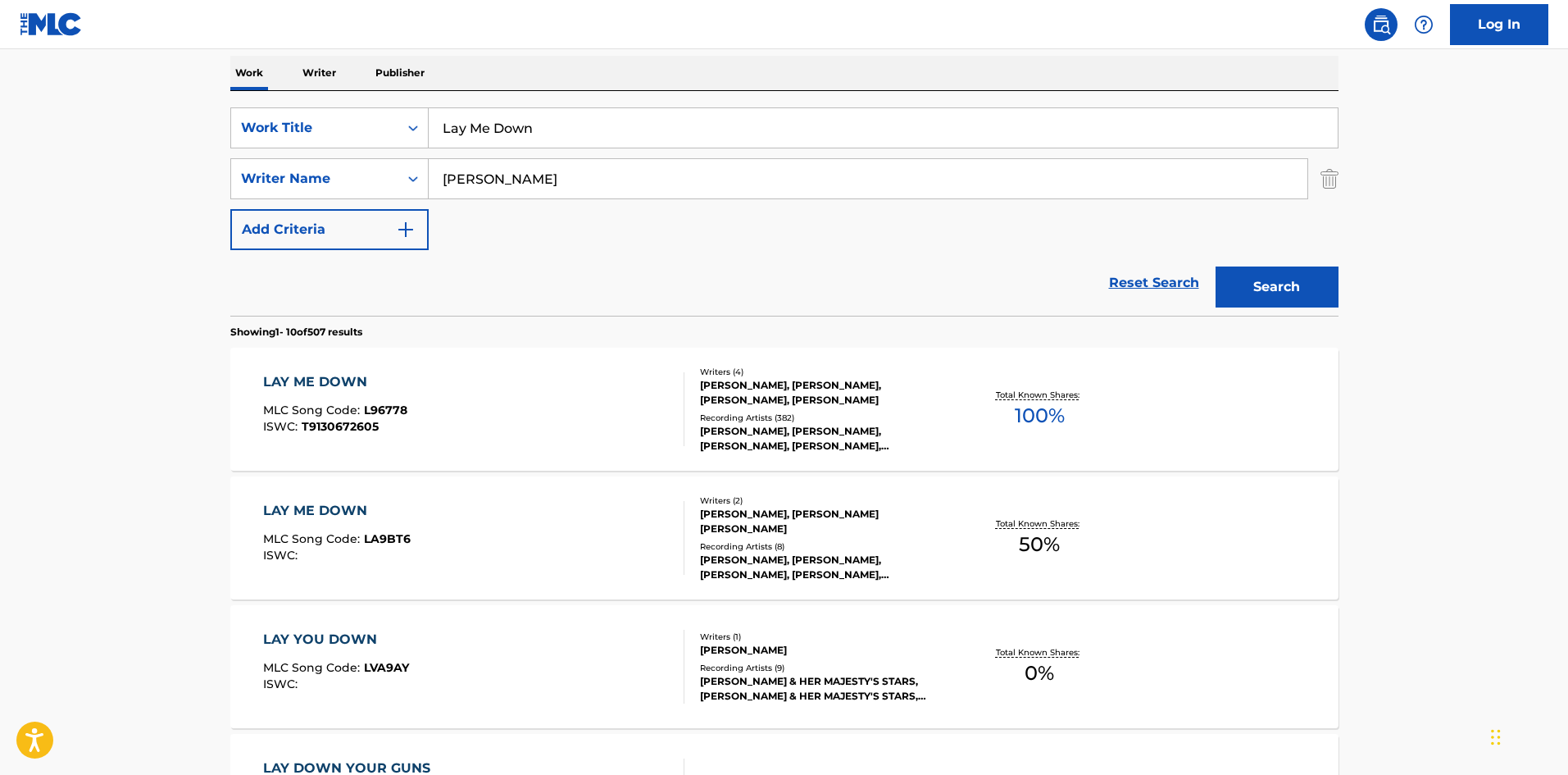
click at [553, 128] on input "Lay Me Down" at bounding box center [882, 127] width 908 height 39
click at [553, 127] on input "Lay Me Down" at bounding box center [882, 127] width 908 height 39
paste input "Pure Grinding"
type input "Pure Grinding"
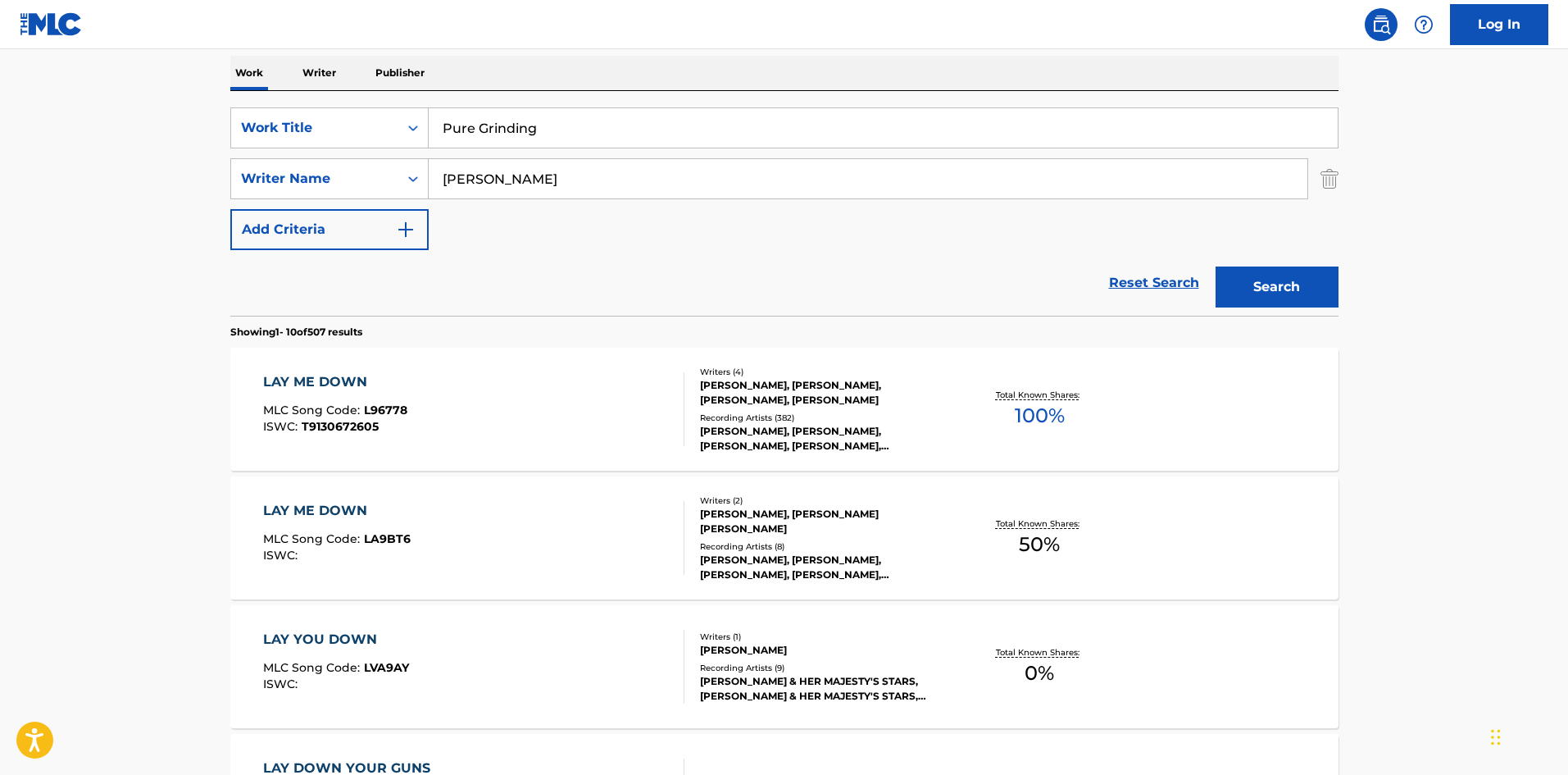
click at [541, 192] on input "Rodgers" at bounding box center [868, 178] width 879 height 39
click at [1215, 267] on button "Search" at bounding box center [1276, 287] width 123 height 41
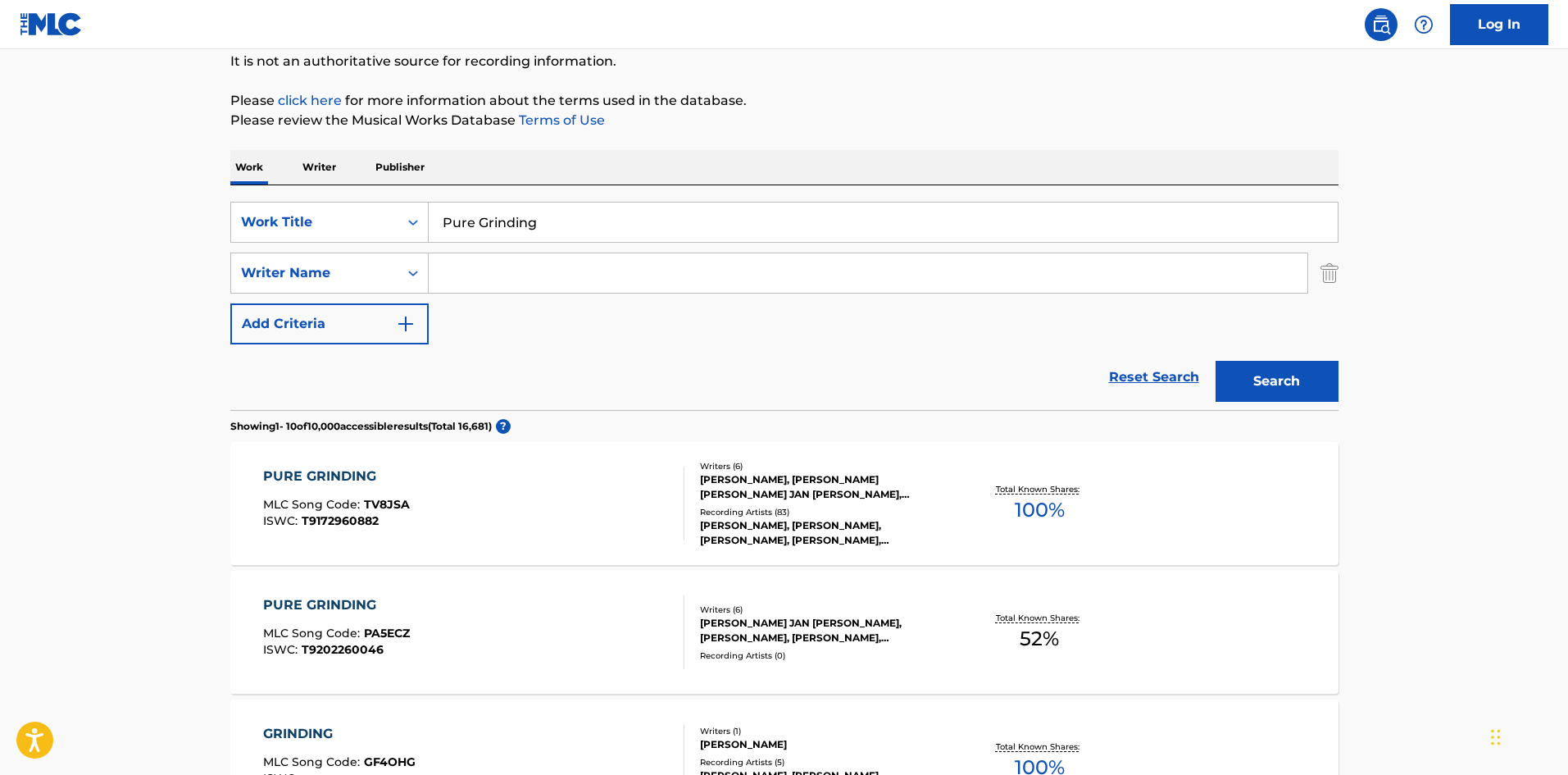
scroll to position [164, 0]
click at [342, 538] on div "PURE GRINDING MLC Song Code : TV8JSA ISWC : T9172960882" at bounding box center [336, 502] width 147 height 73
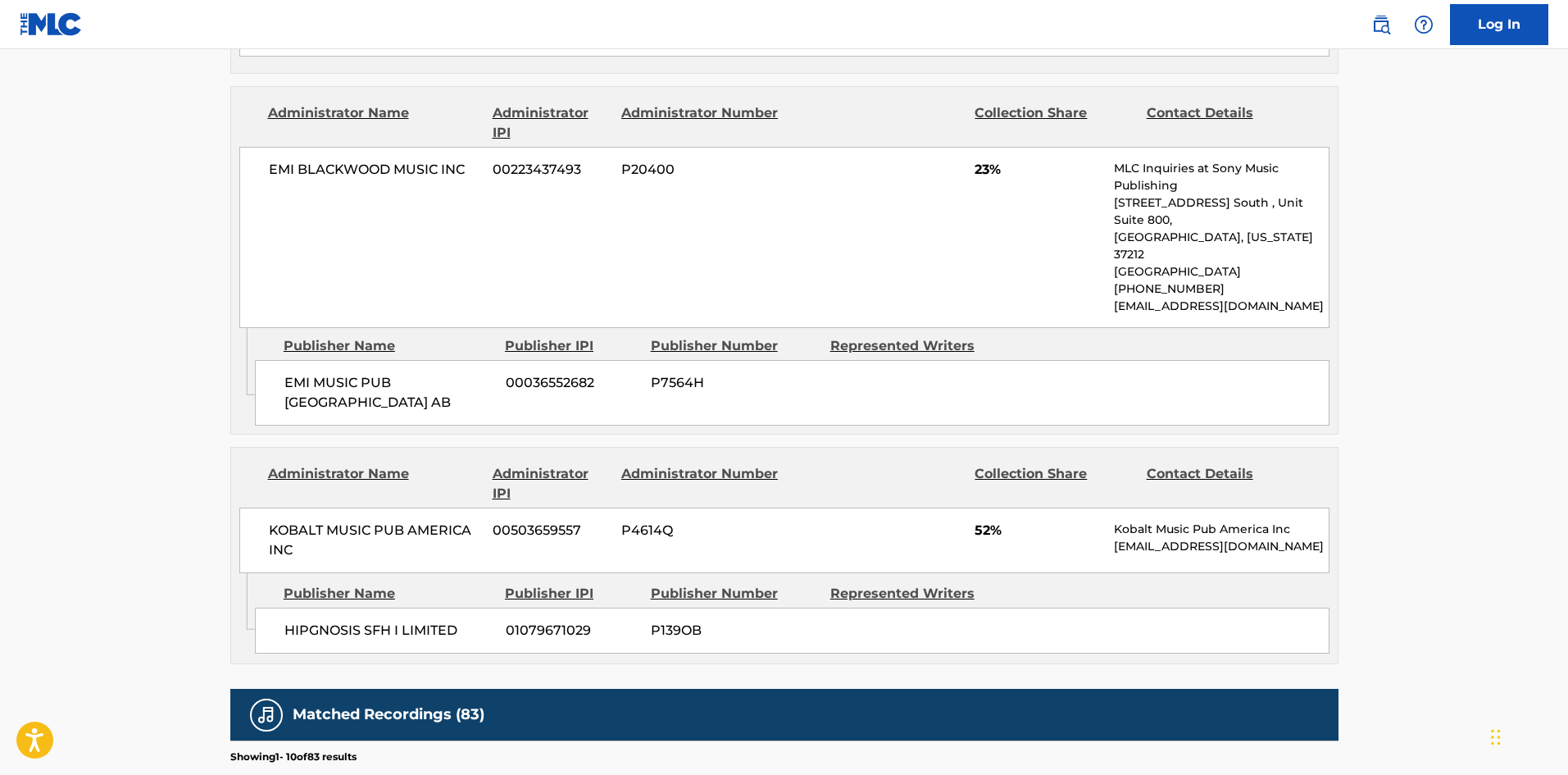
scroll to position [1066, 0]
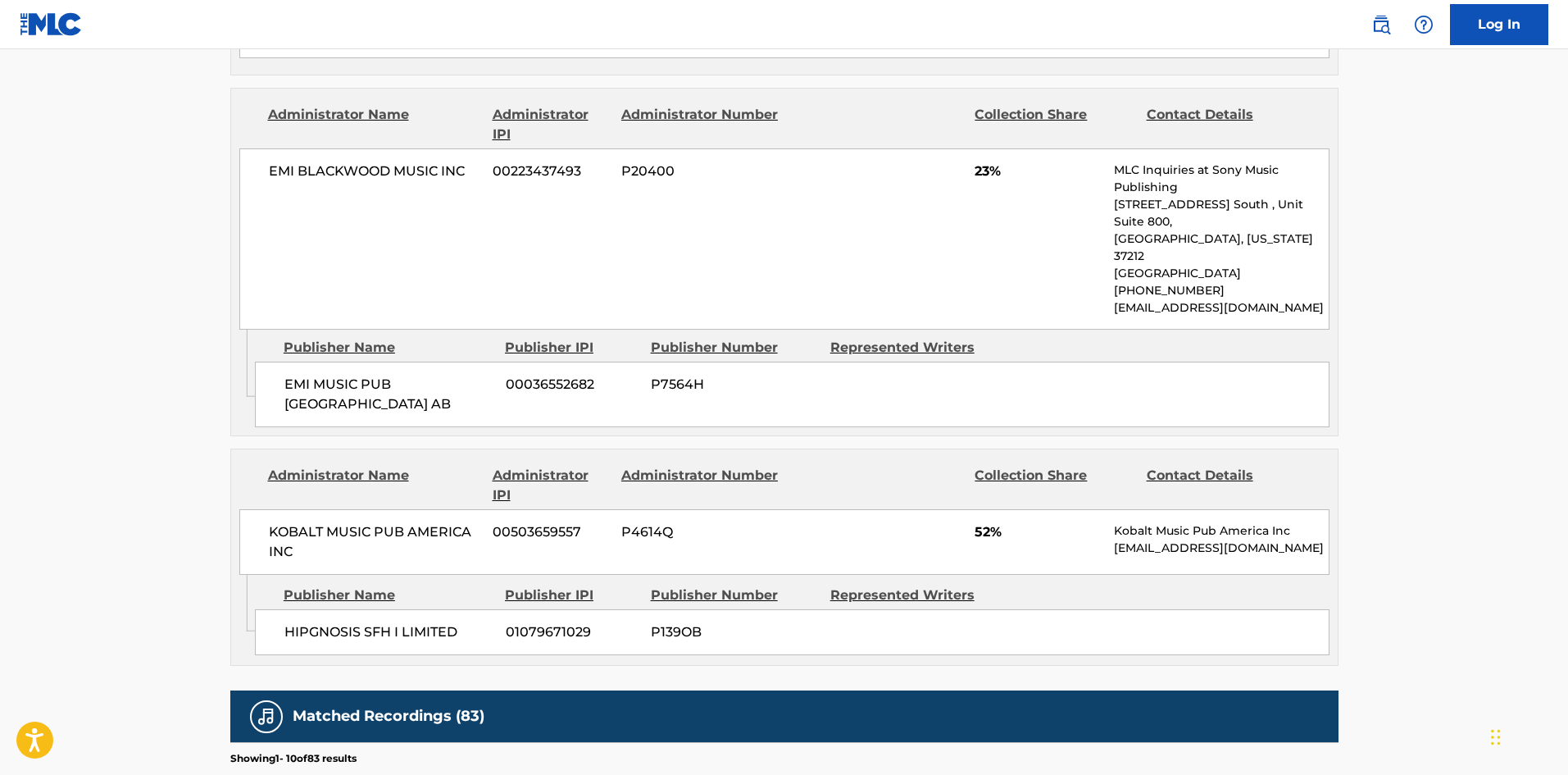
click at [290, 374] on span "EMI MUSIC PUB SCANDINAVIA AB" at bounding box center [388, 394] width 209 height 39
drag, startPoint x: 290, startPoint y: 325, endPoint x: 373, endPoint y: 371, distance: 94.9
click at [373, 371] on div "EMI MUSIC PUB SCANDINAVIA AB 00036552682 P7564H" at bounding box center [791, 394] width 1075 height 66
click at [284, 374] on span "EMI MUSIC PUB SCANDINAVIA AB" at bounding box center [388, 394] width 209 height 39
drag, startPoint x: 283, startPoint y: 325, endPoint x: 344, endPoint y: 353, distance: 67.1
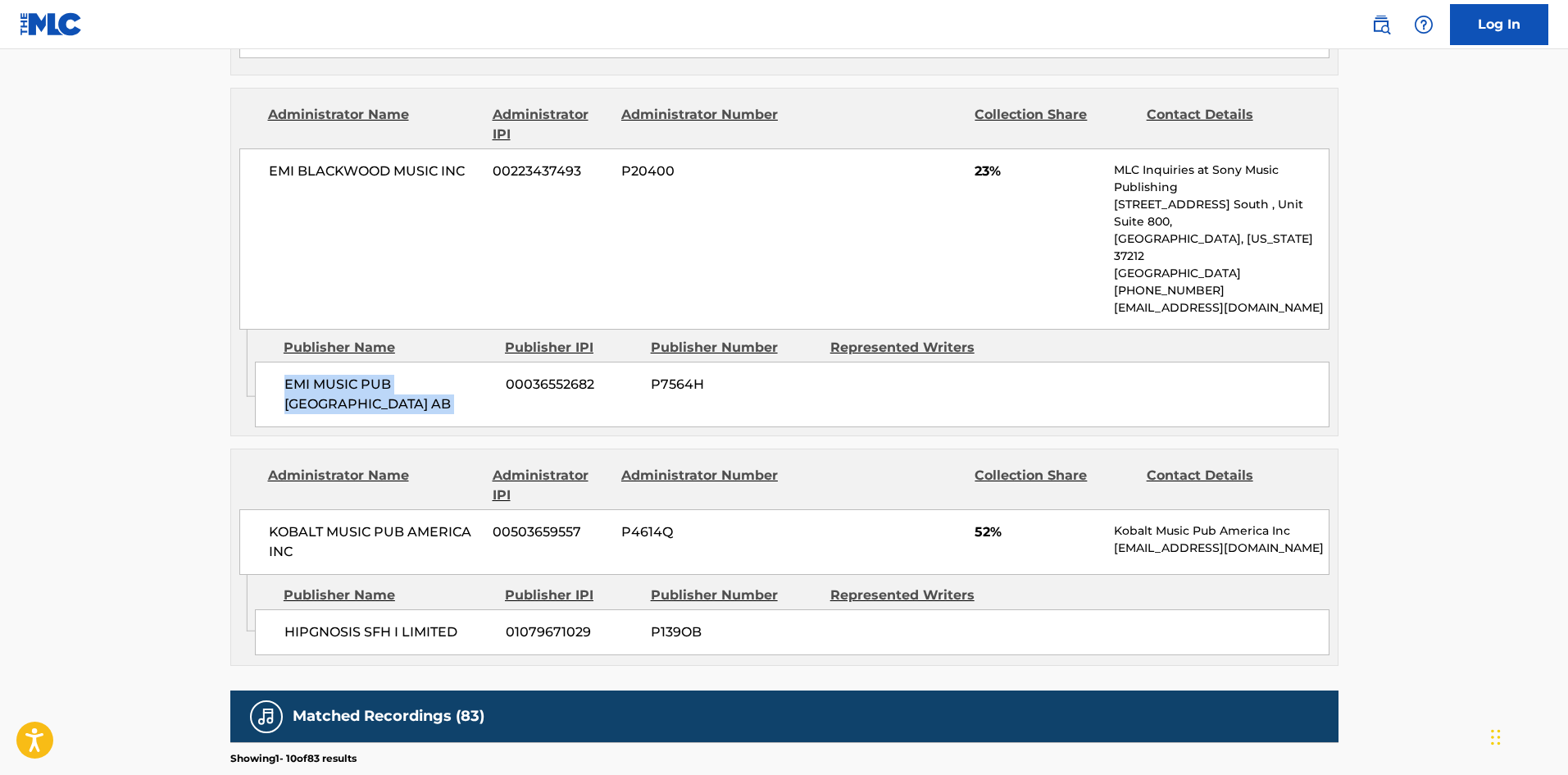
click at [344, 374] on span "EMI MUSIC PUB SCANDINAVIA AB" at bounding box center [388, 394] width 209 height 39
click at [279, 609] on div "HIPGNOSIS SFH I LIMITED 01079671029 P139OB" at bounding box center [791, 631] width 1075 height 46
drag, startPoint x: 279, startPoint y: 578, endPoint x: 451, endPoint y: 585, distance: 172.1
click at [451, 609] on div "HIPGNOSIS SFH I LIMITED 01079671029 P139OB" at bounding box center [791, 631] width 1075 height 46
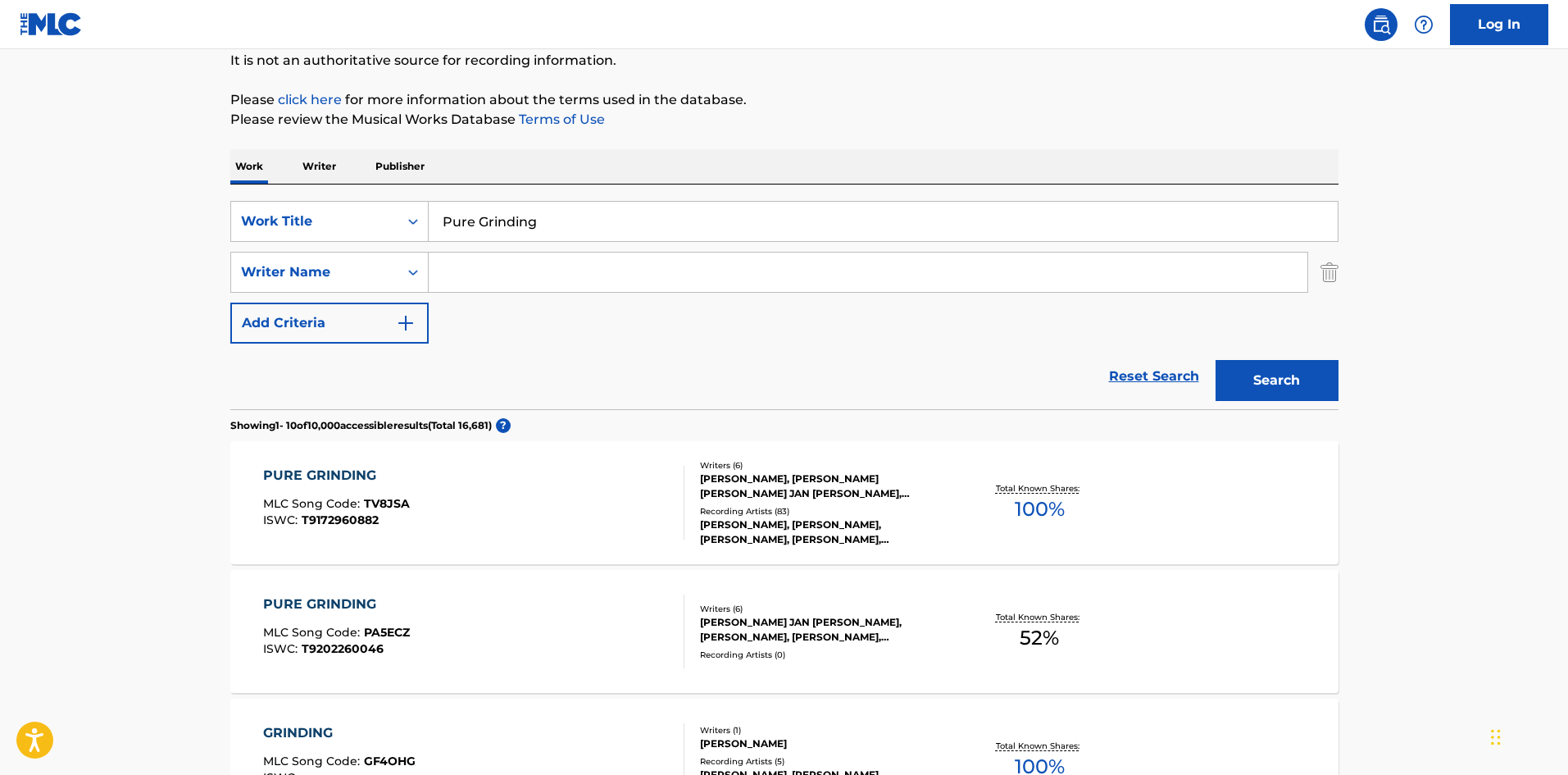
click at [464, 205] on input "Pure Grinding" at bounding box center [882, 221] width 908 height 39
click at [743, 214] on input "Pure Grinding" at bounding box center [882, 221] width 908 height 39
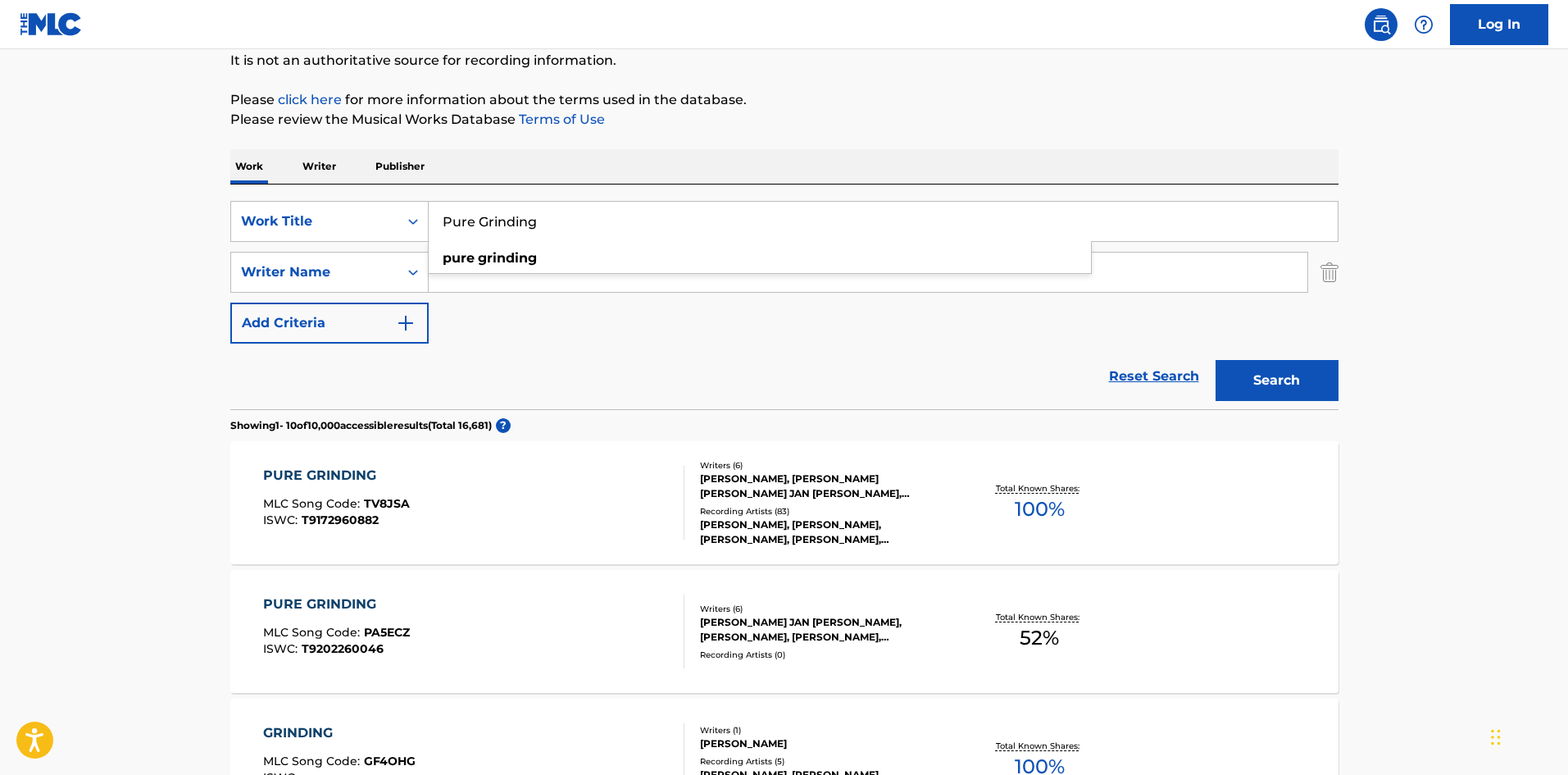
click at [743, 214] on input "Pure Grinding" at bounding box center [882, 221] width 908 height 39
paste input "Shame On Me"
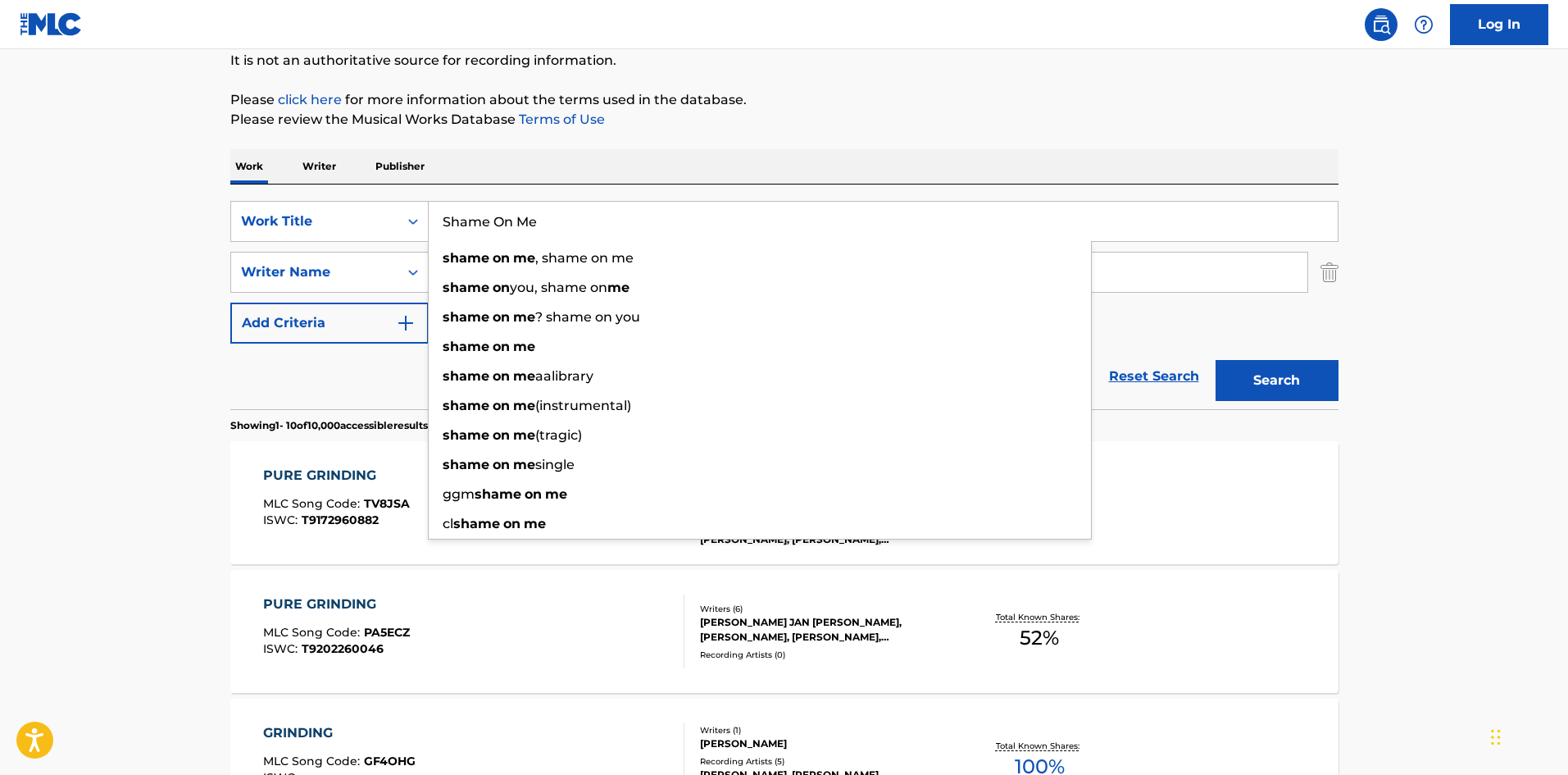
type input "Shame On Me"
drag, startPoint x: 36, startPoint y: 331, endPoint x: 407, endPoint y: 295, distance: 372.7
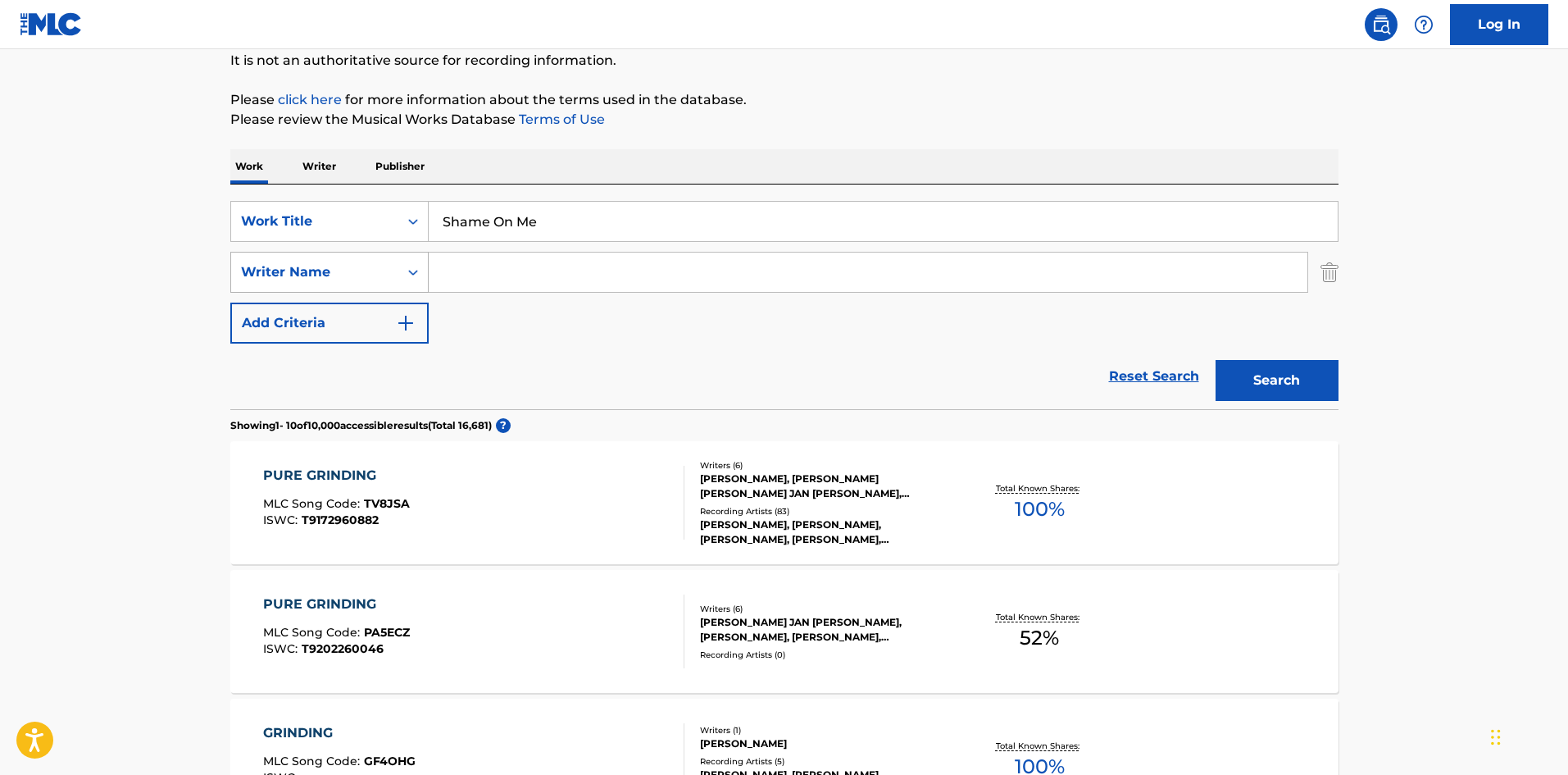
click at [424, 290] on div "Search Form" at bounding box center [413, 272] width 30 height 39
click at [477, 265] on input "Search Form" at bounding box center [868, 272] width 879 height 39
paste input "Bergling"
type input "Bergling"
click at [1274, 373] on button "Search" at bounding box center [1276, 380] width 123 height 41
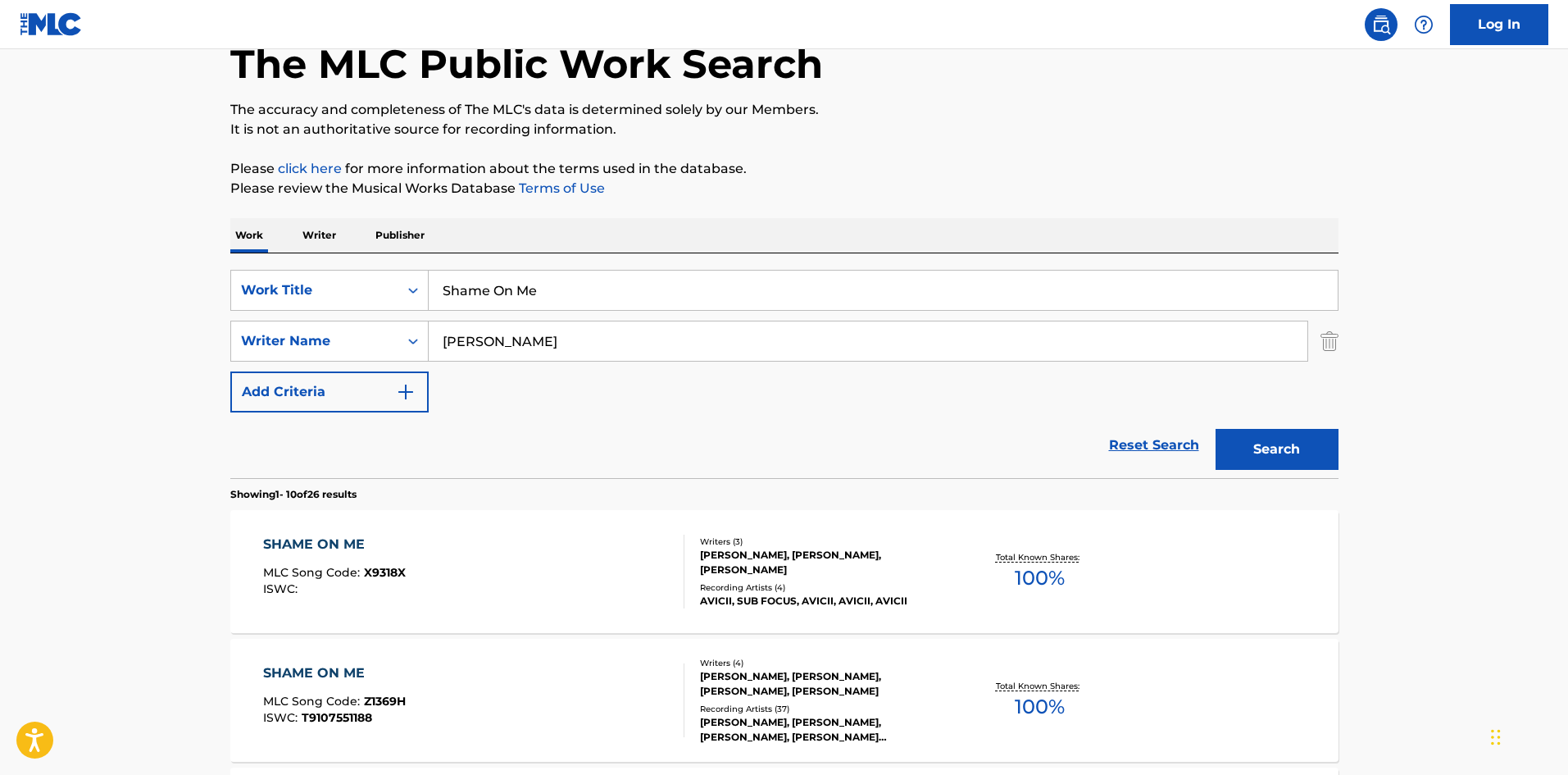
scroll to position [246, 0]
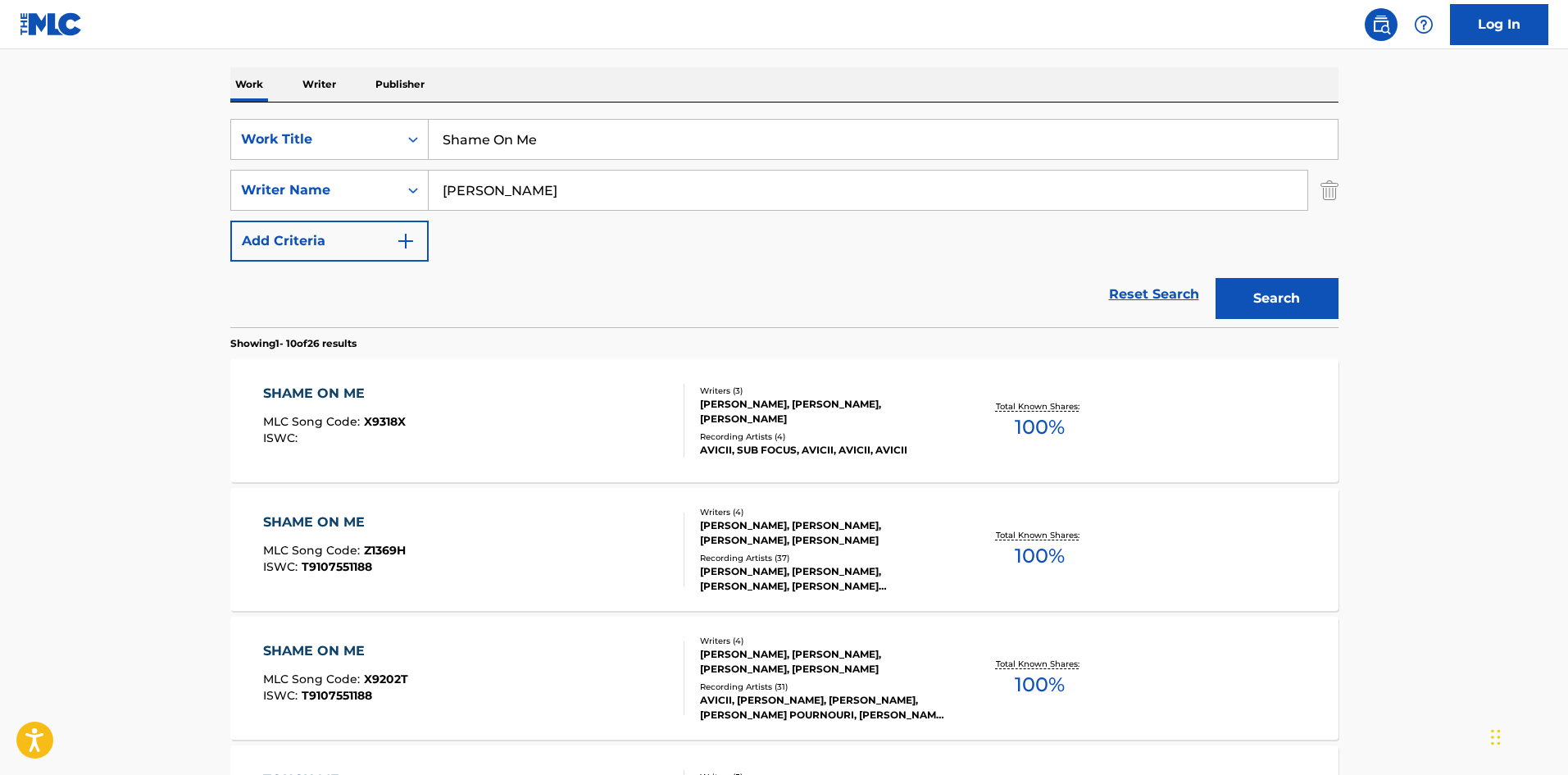
click at [522, 464] on div "SHAME ON ME MLC Song Code : X9318X ISWC : Writers ( 3 ) NILE GREGORY RODGERS, A…" at bounding box center [784, 420] width 1108 height 123
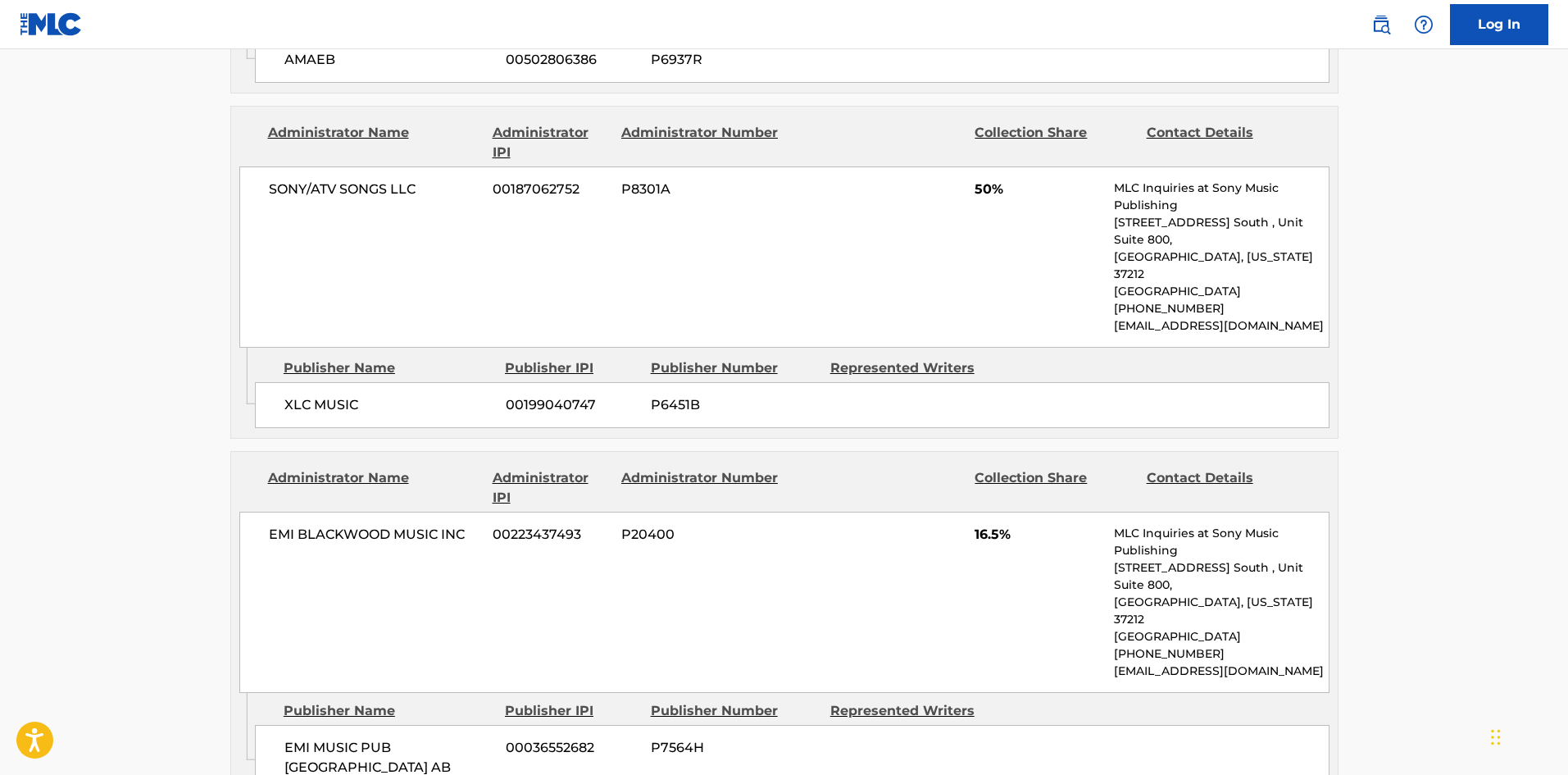
scroll to position [1394, 0]
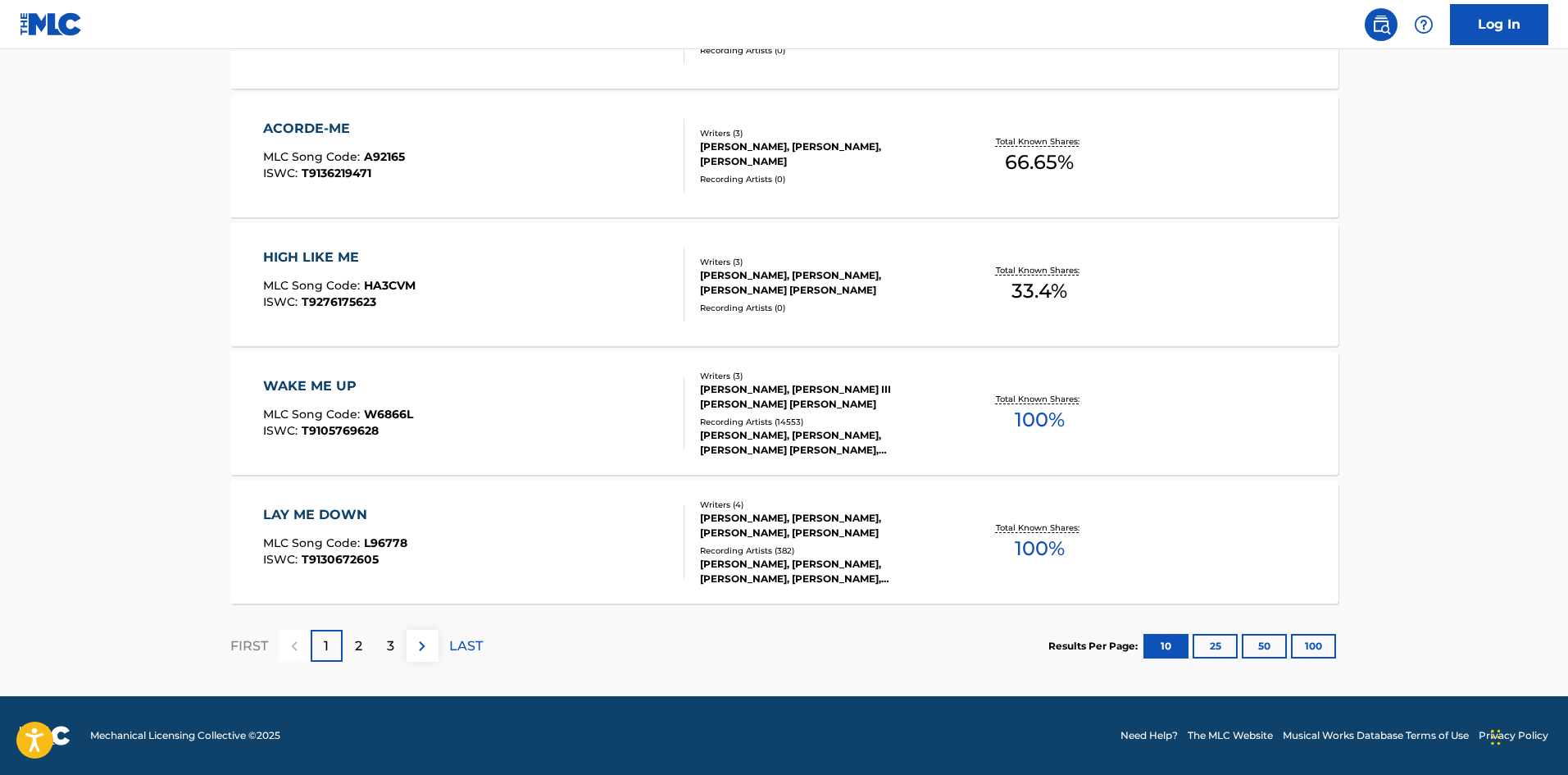
scroll to position [246, 0]
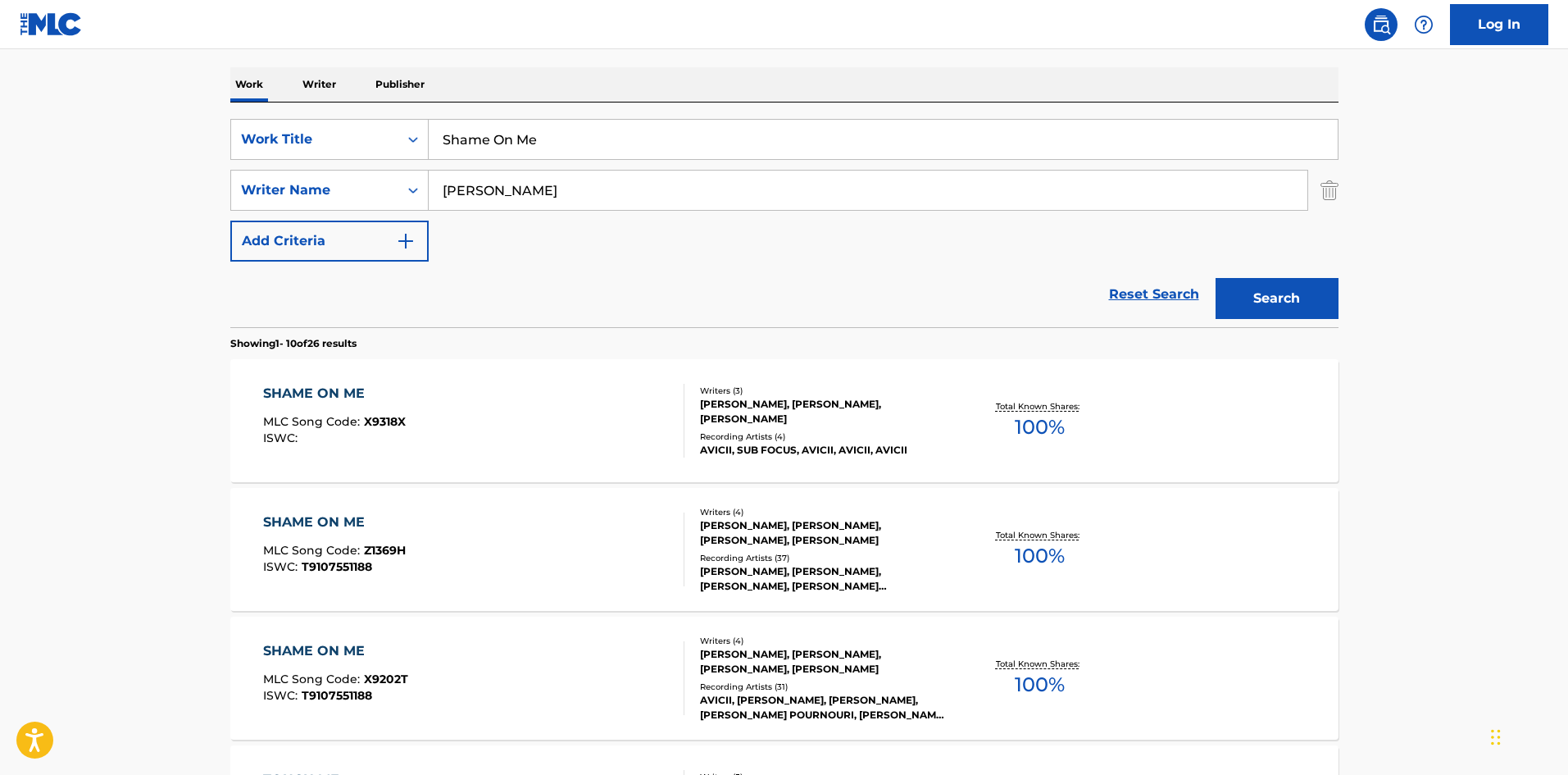
click at [531, 545] on div "SHAME ON ME MLC Song Code : Z1369H ISWC : T9107551188" at bounding box center [473, 548] width 421 height 73
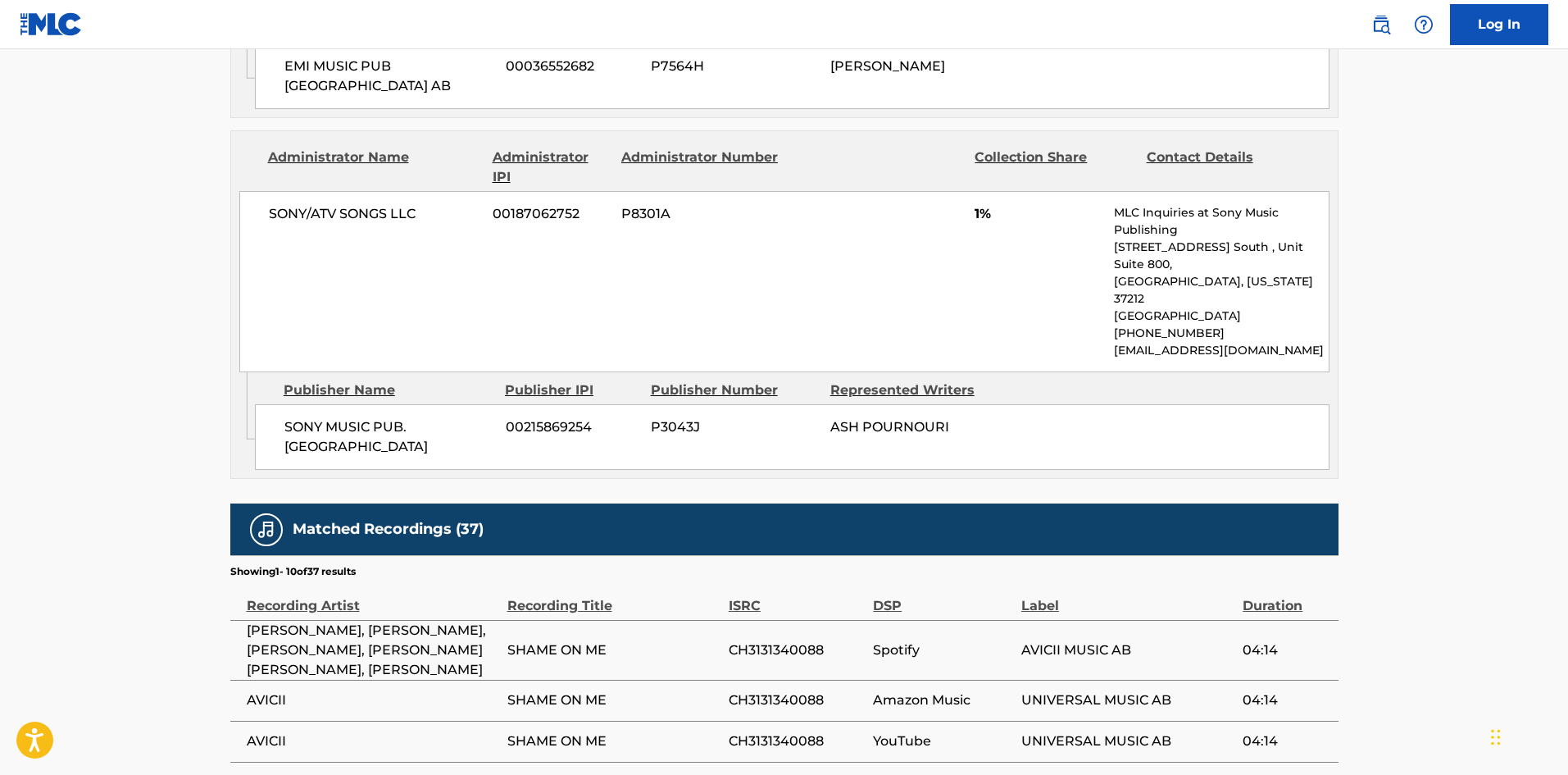
scroll to position [1885, 0]
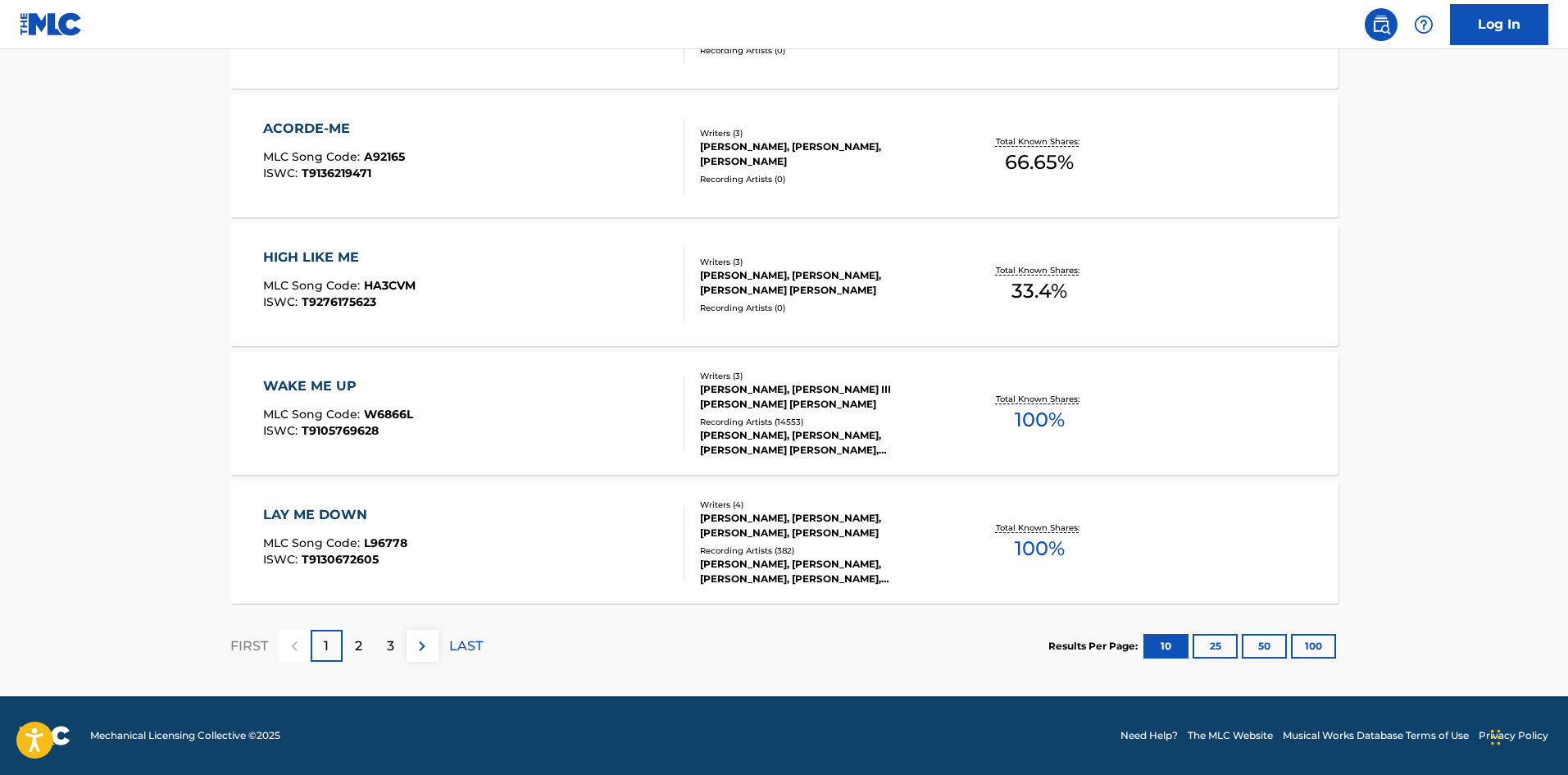
scroll to position [246, 0]
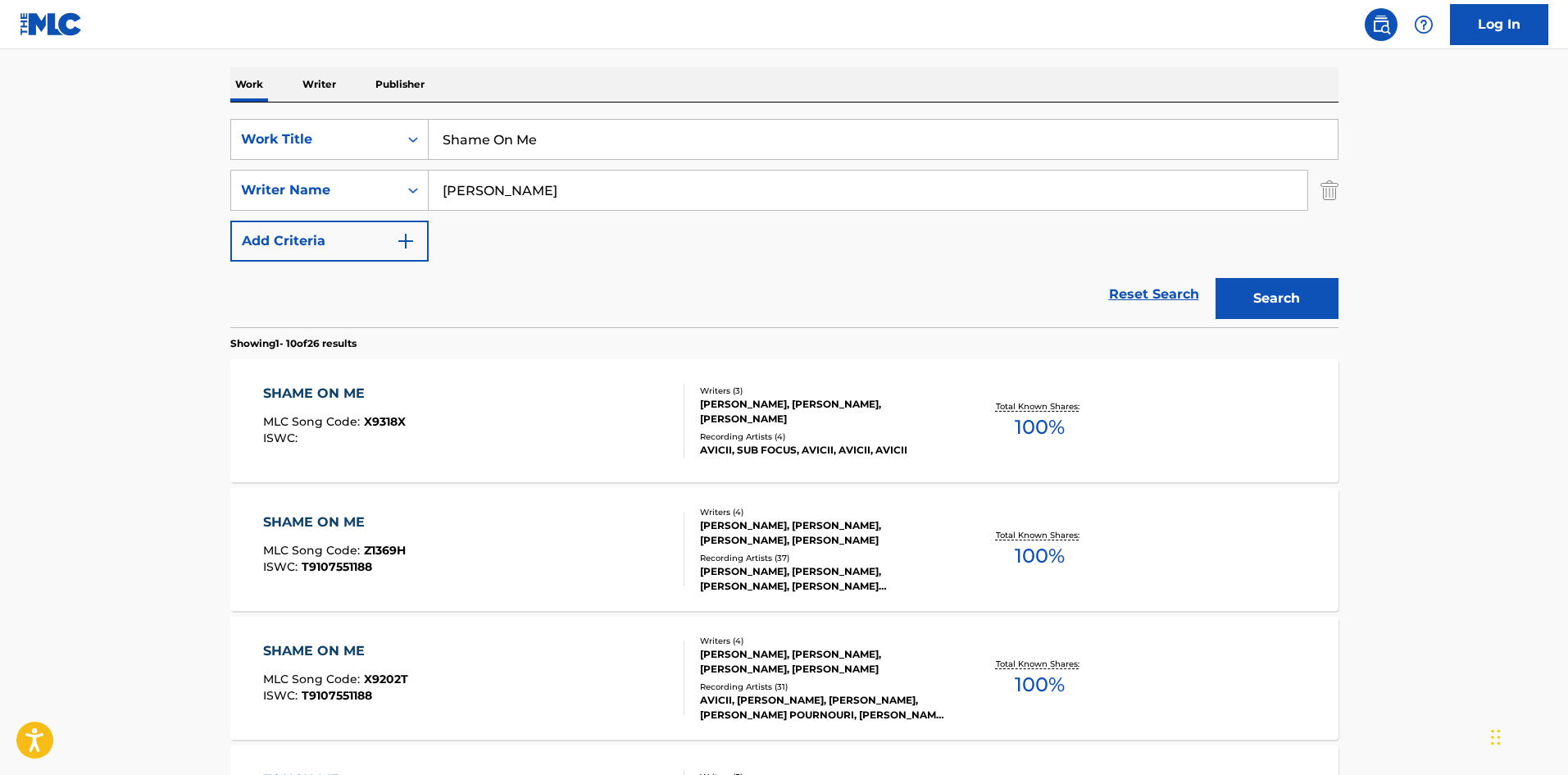
click at [497, 436] on div "SHAME ON ME MLC Song Code : X9318X ISWC :" at bounding box center [473, 420] width 421 height 73
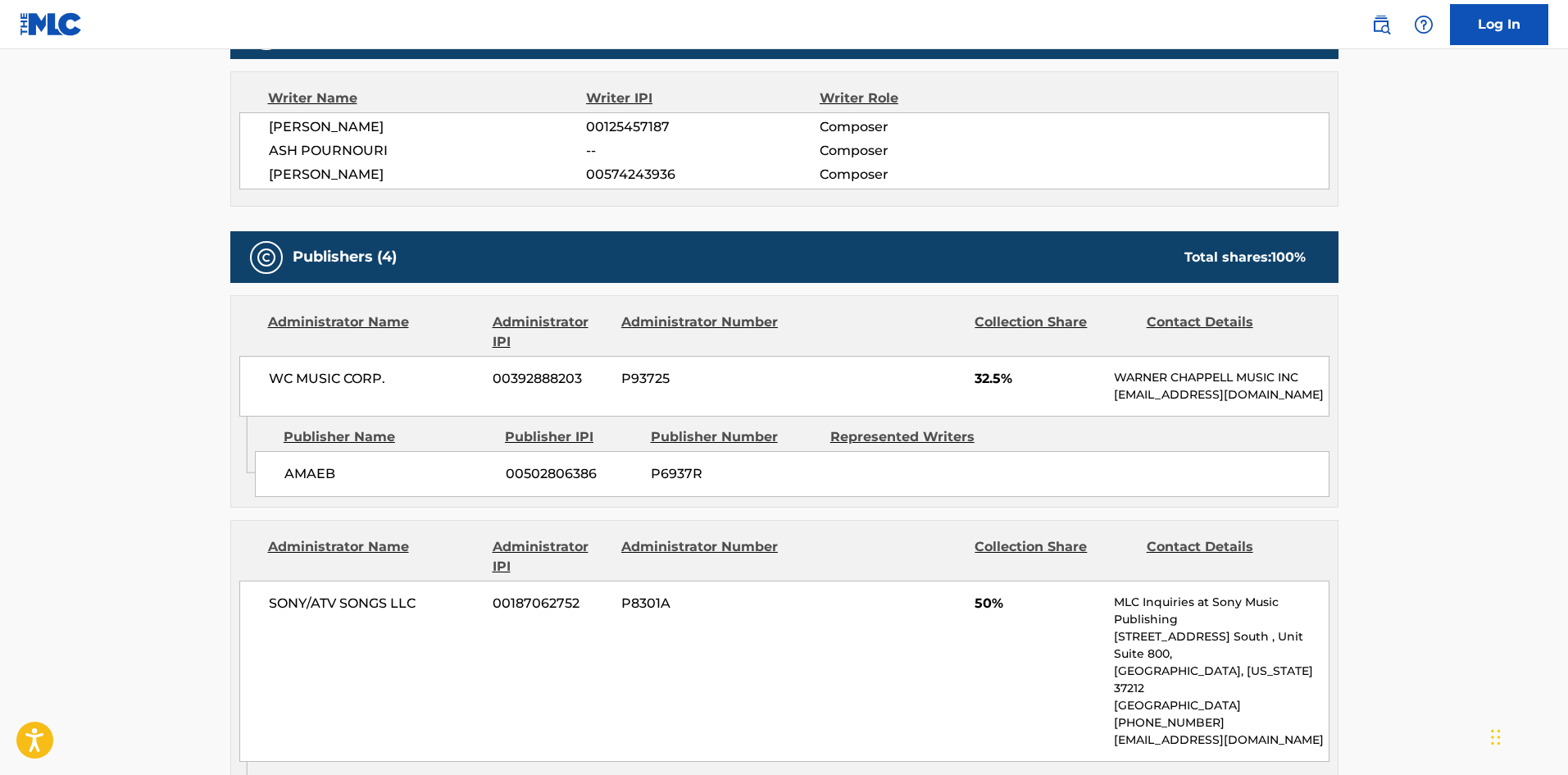
scroll to position [574, 0]
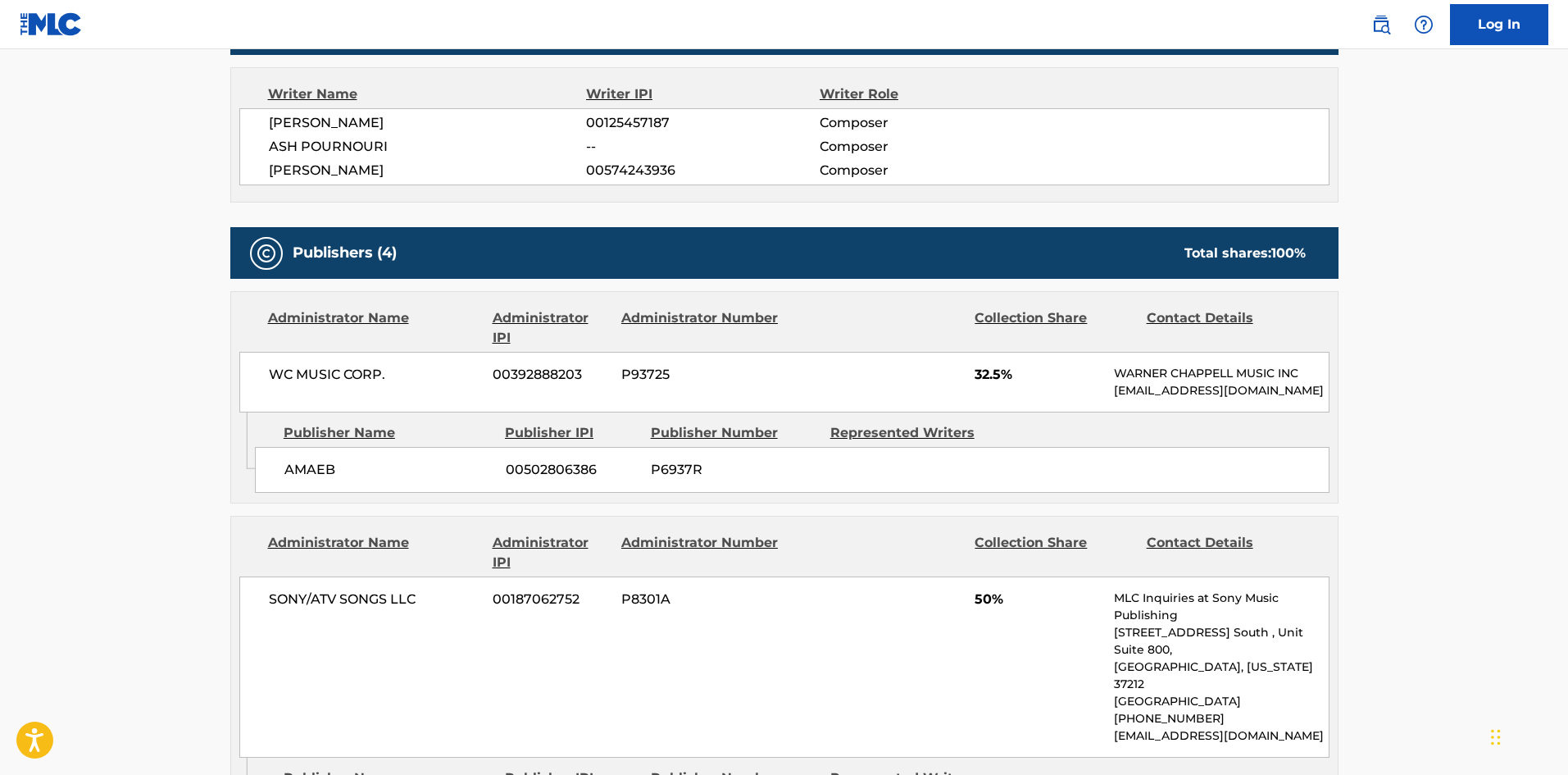
scroll to position [246, 0]
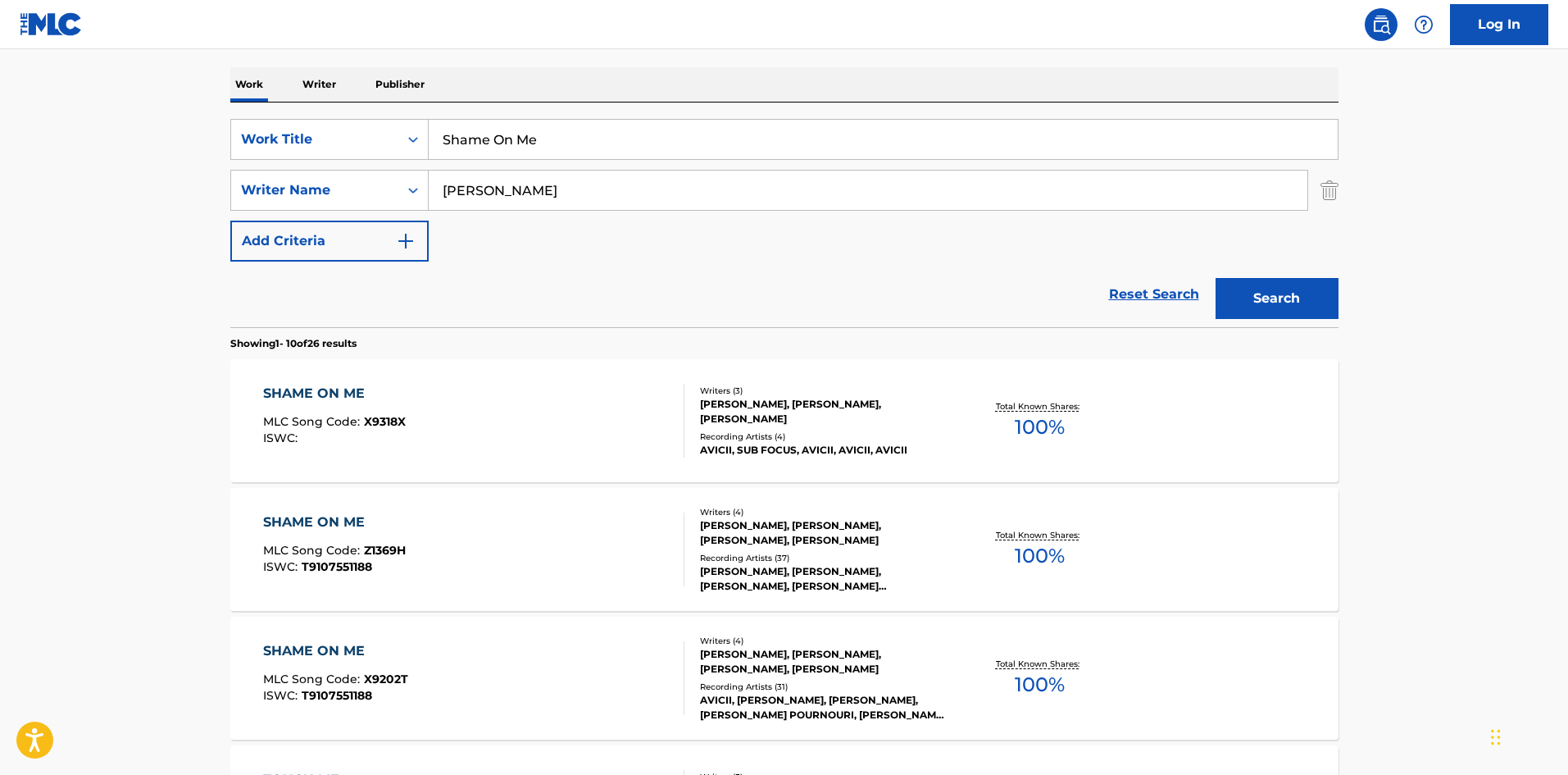
click at [541, 566] on div "SHAME ON ME MLC Song Code : Z1369H ISWC : T9107551188" at bounding box center [473, 548] width 421 height 73
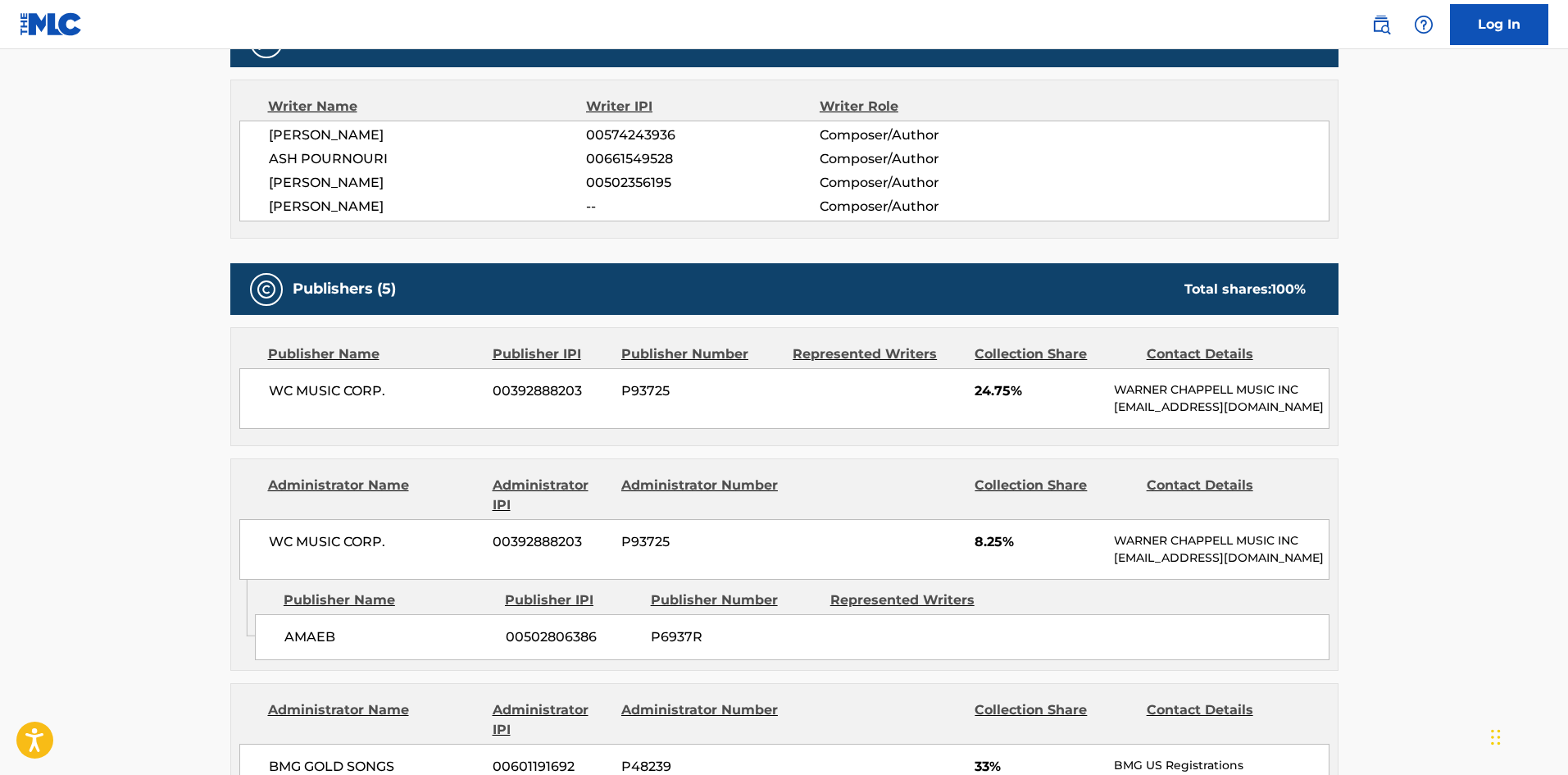
scroll to position [656, 0]
click at [272, 401] on div "WC MUSIC CORP. 00392888203 P93725 24.75% WARNER CHAPPELL MUSIC INC MLC_Inquirie…" at bounding box center [784, 397] width 1090 height 60
drag, startPoint x: 272, startPoint y: 401, endPoint x: 396, endPoint y: 391, distance: 124.4
click at [396, 391] on div "WC MUSIC CORP. 00392888203 P93725 24.75% WARNER CHAPPELL MUSIC INC MLC_Inquirie…" at bounding box center [784, 397] width 1090 height 60
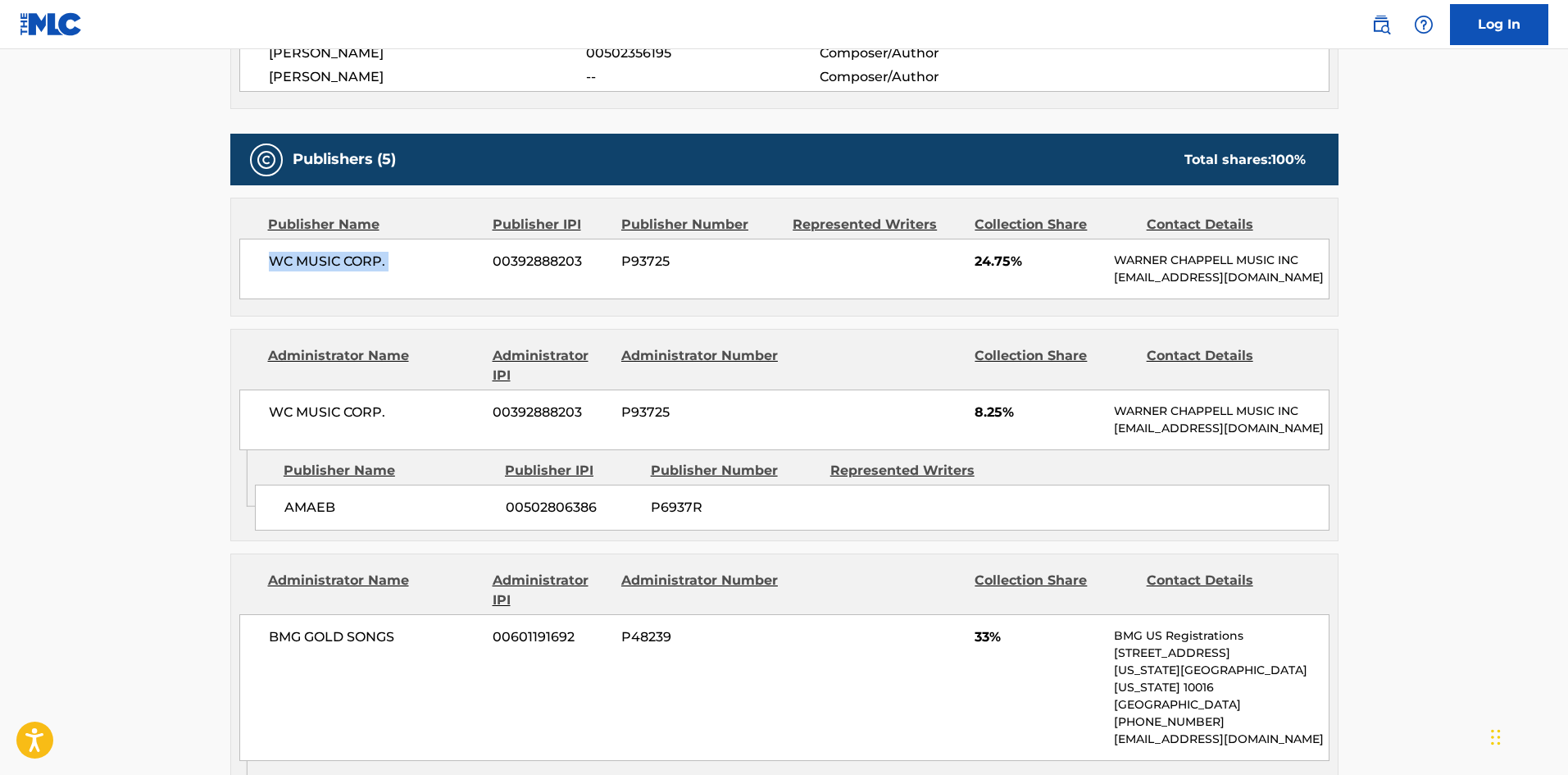
scroll to position [820, 0]
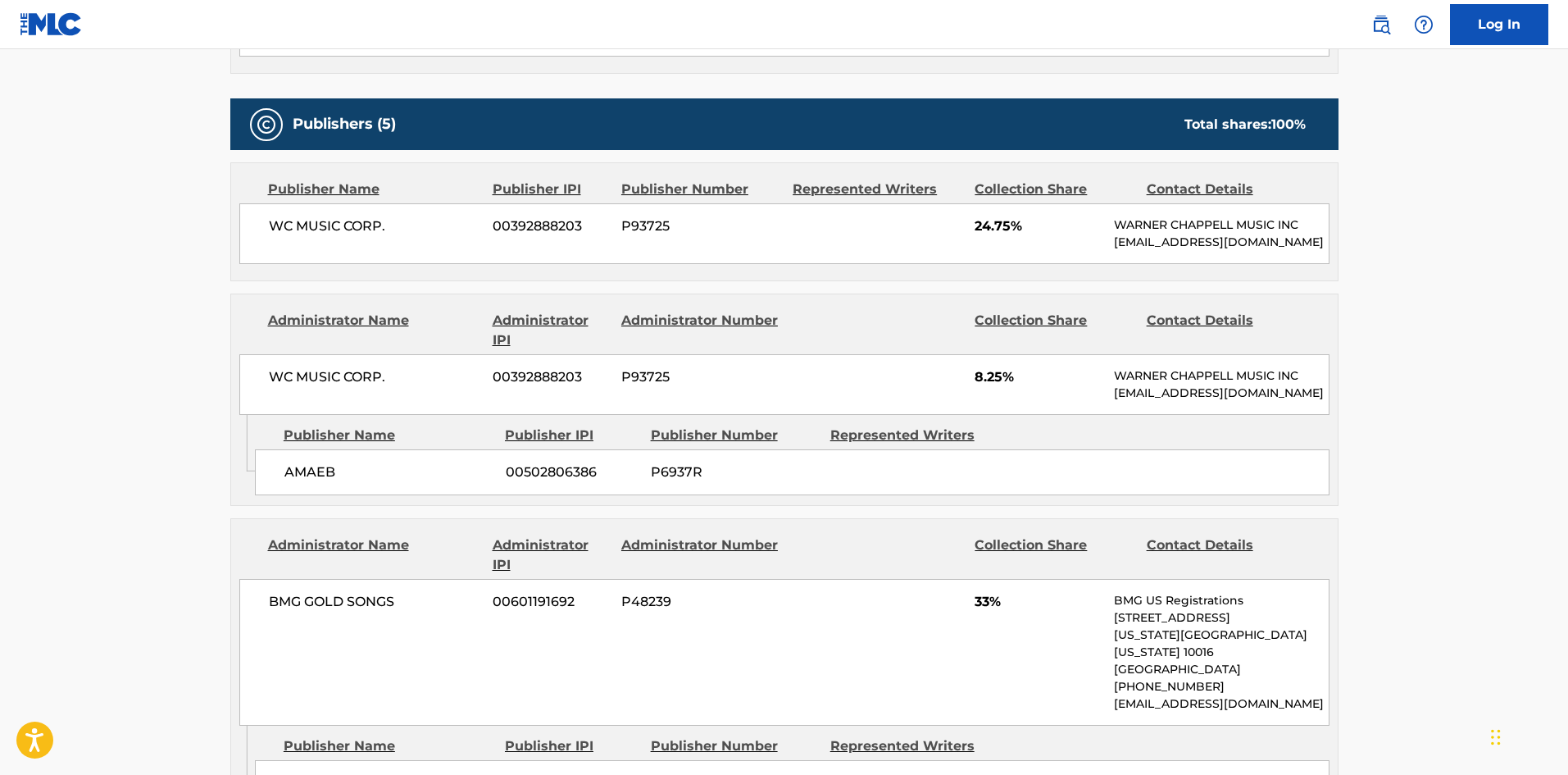
click at [293, 482] on span "AMAEB" at bounding box center [388, 472] width 209 height 20
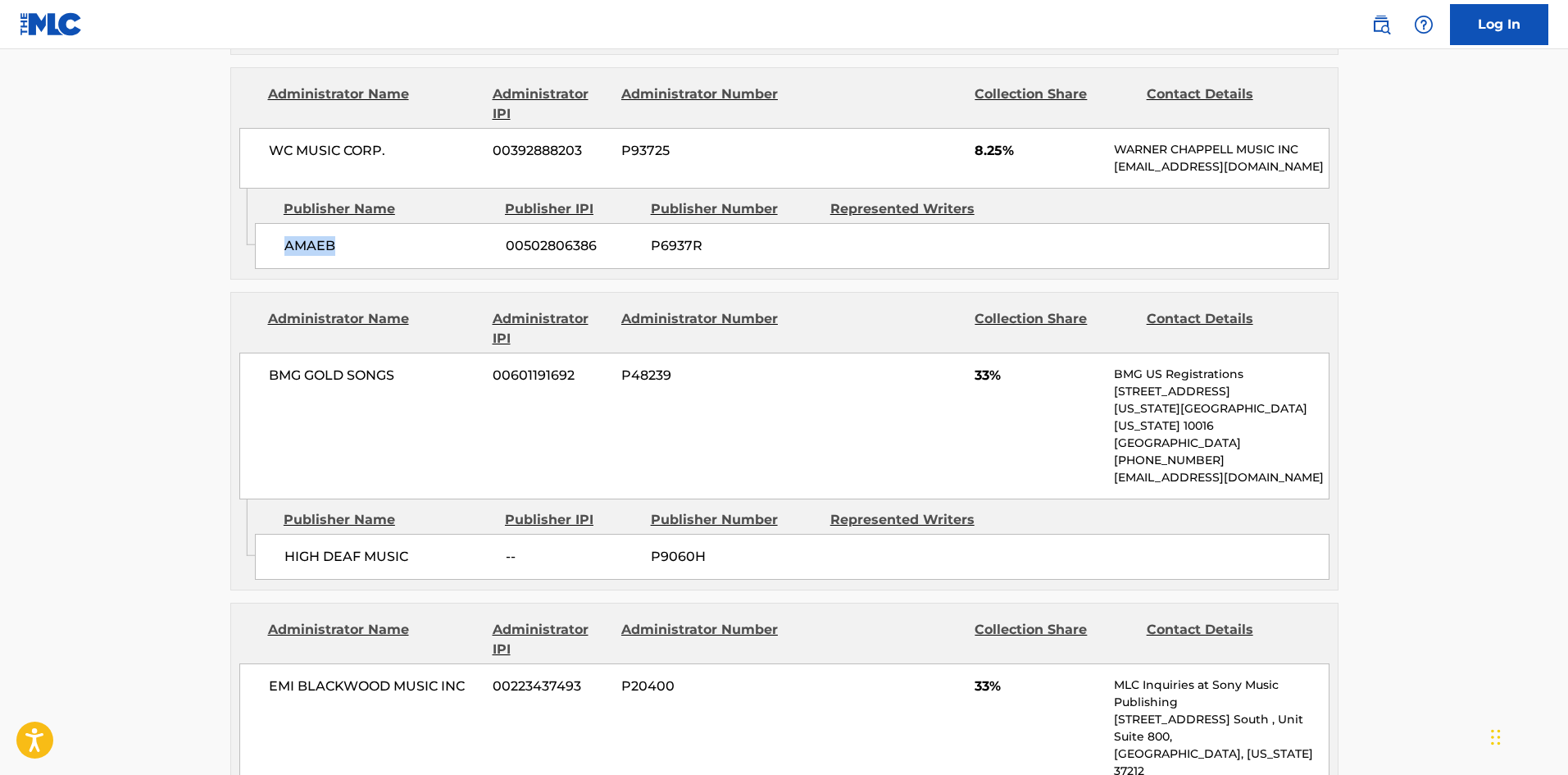
scroll to position [1066, 0]
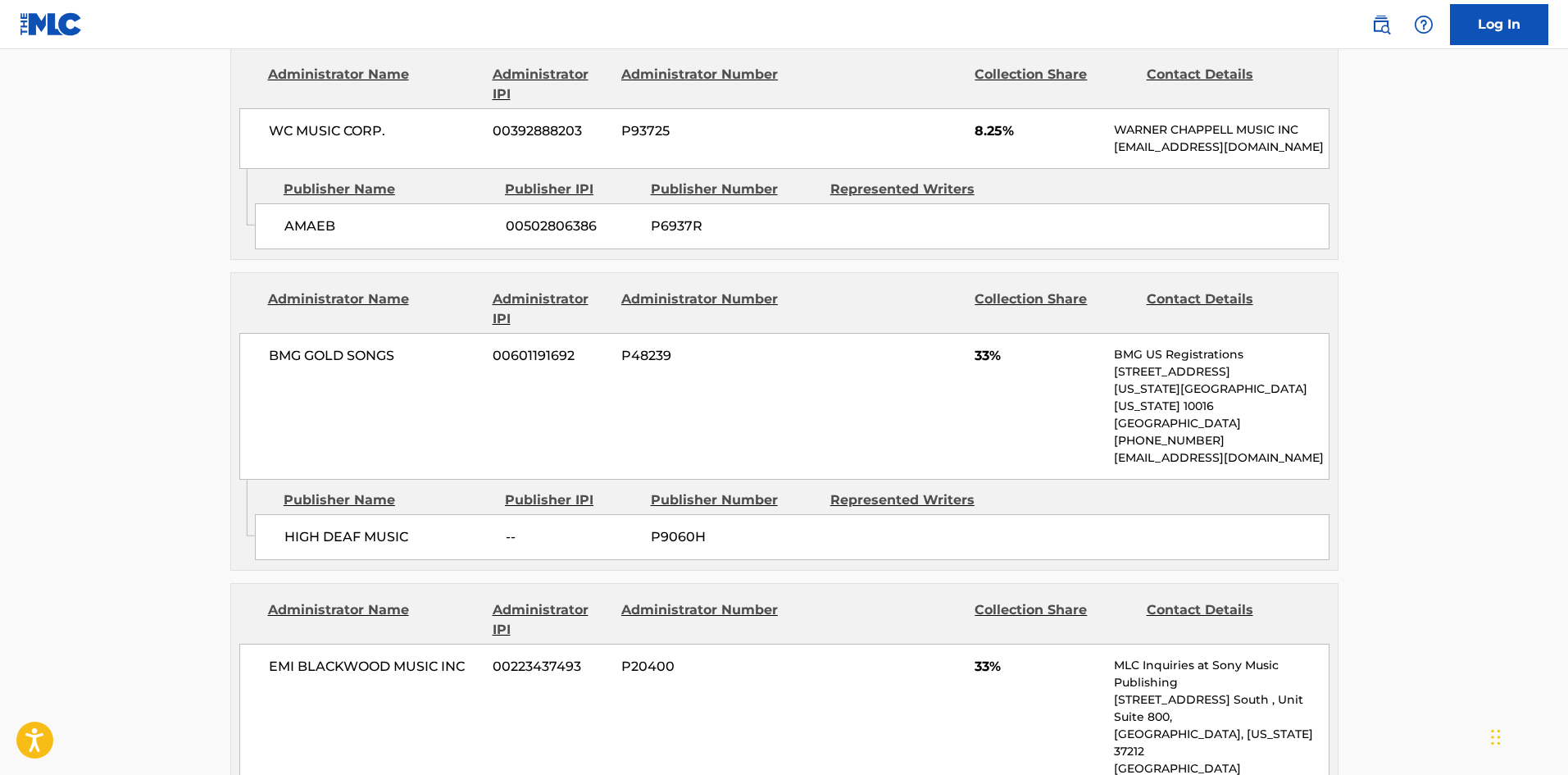
click at [303, 546] on span "HIGH DEAF MUSIC" at bounding box center [388, 536] width 209 height 20
drag, startPoint x: 303, startPoint y: 552, endPoint x: 385, endPoint y: 553, distance: 82.0
click at [385, 546] on span "HIGH DEAF MUSIC" at bounding box center [388, 536] width 209 height 20
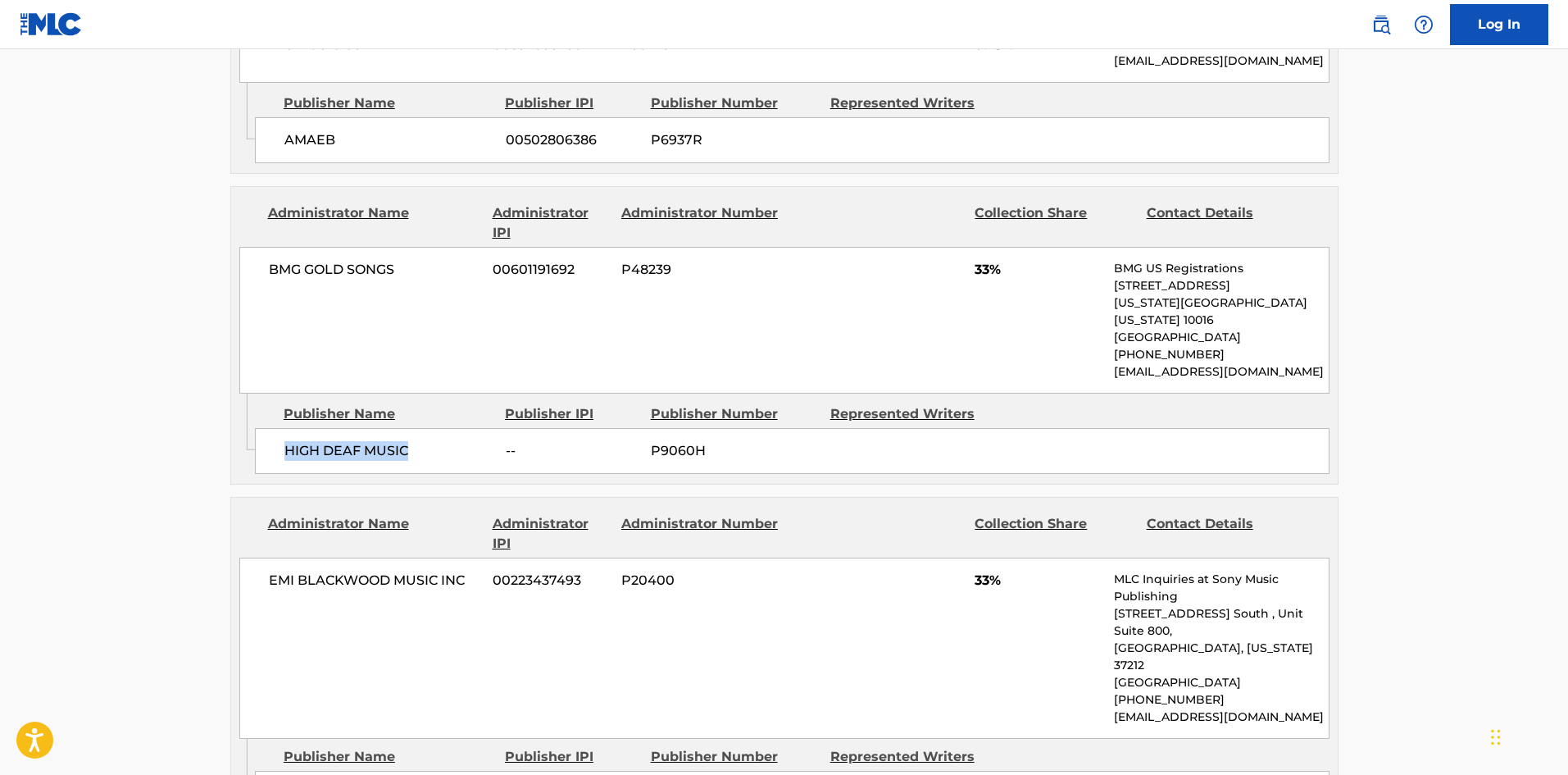
scroll to position [1312, 0]
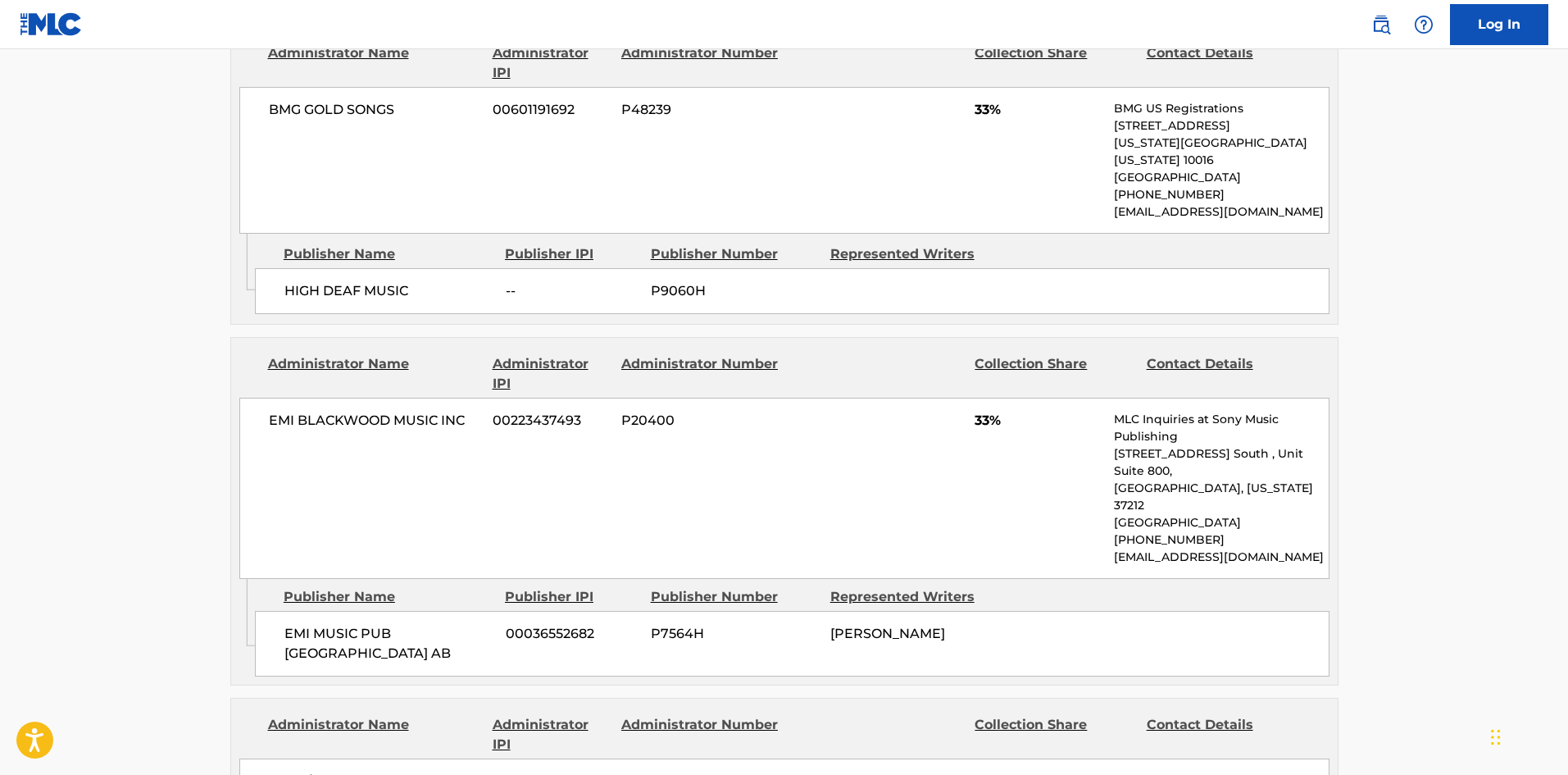
click at [290, 611] on div "EMI MUSIC PUB SCANDINAVIA AB 00036552682 P7564H TIM BERGLING" at bounding box center [791, 643] width 1075 height 66
drag, startPoint x: 290, startPoint y: 605, endPoint x: 323, endPoint y: 631, distance: 42.0
click at [323, 631] on div "EMI MUSIC PUB SCANDINAVIA AB 00036552682 P7564H TIM BERGLING" at bounding box center [791, 643] width 1075 height 66
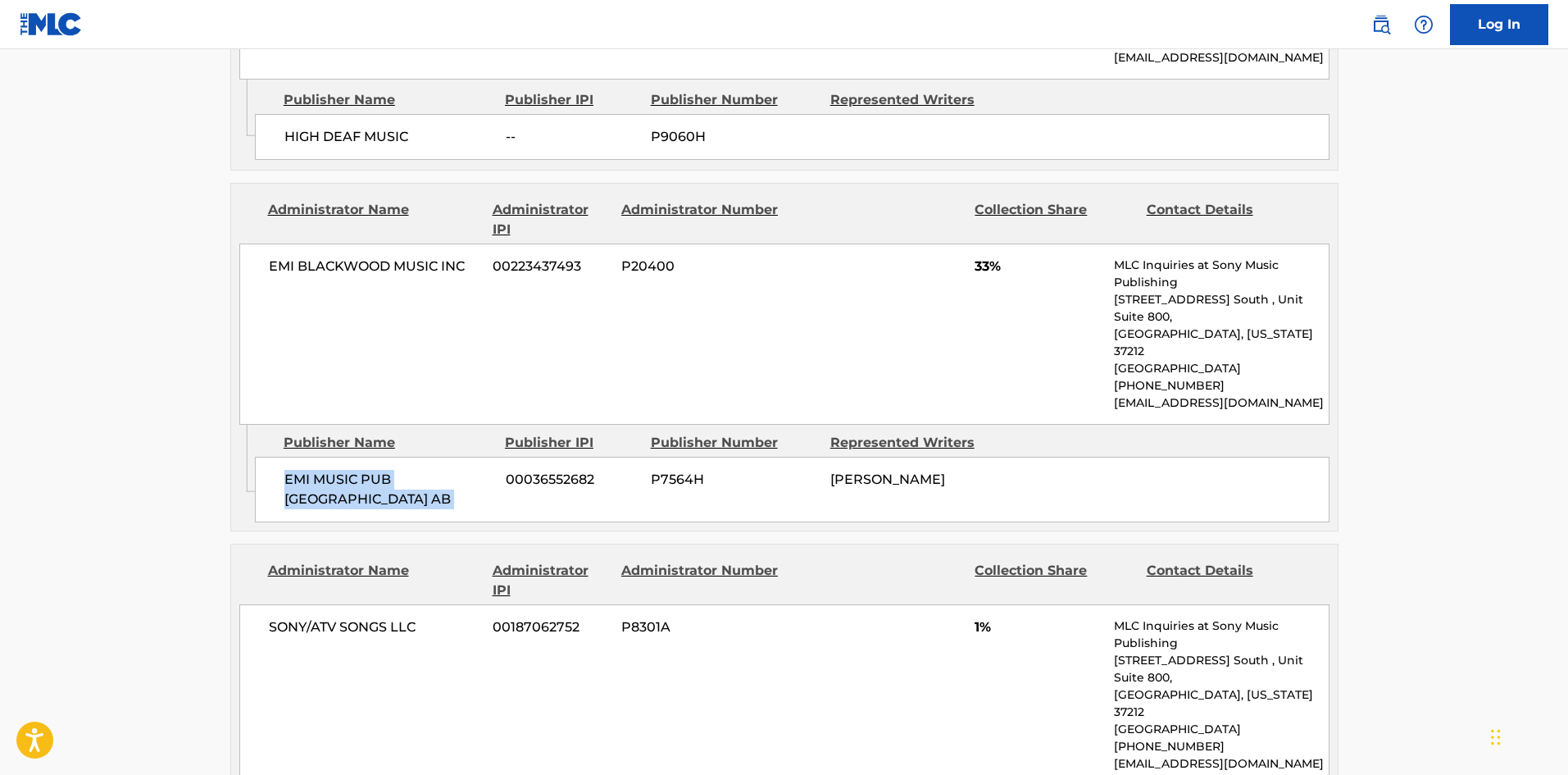
scroll to position [1722, 0]
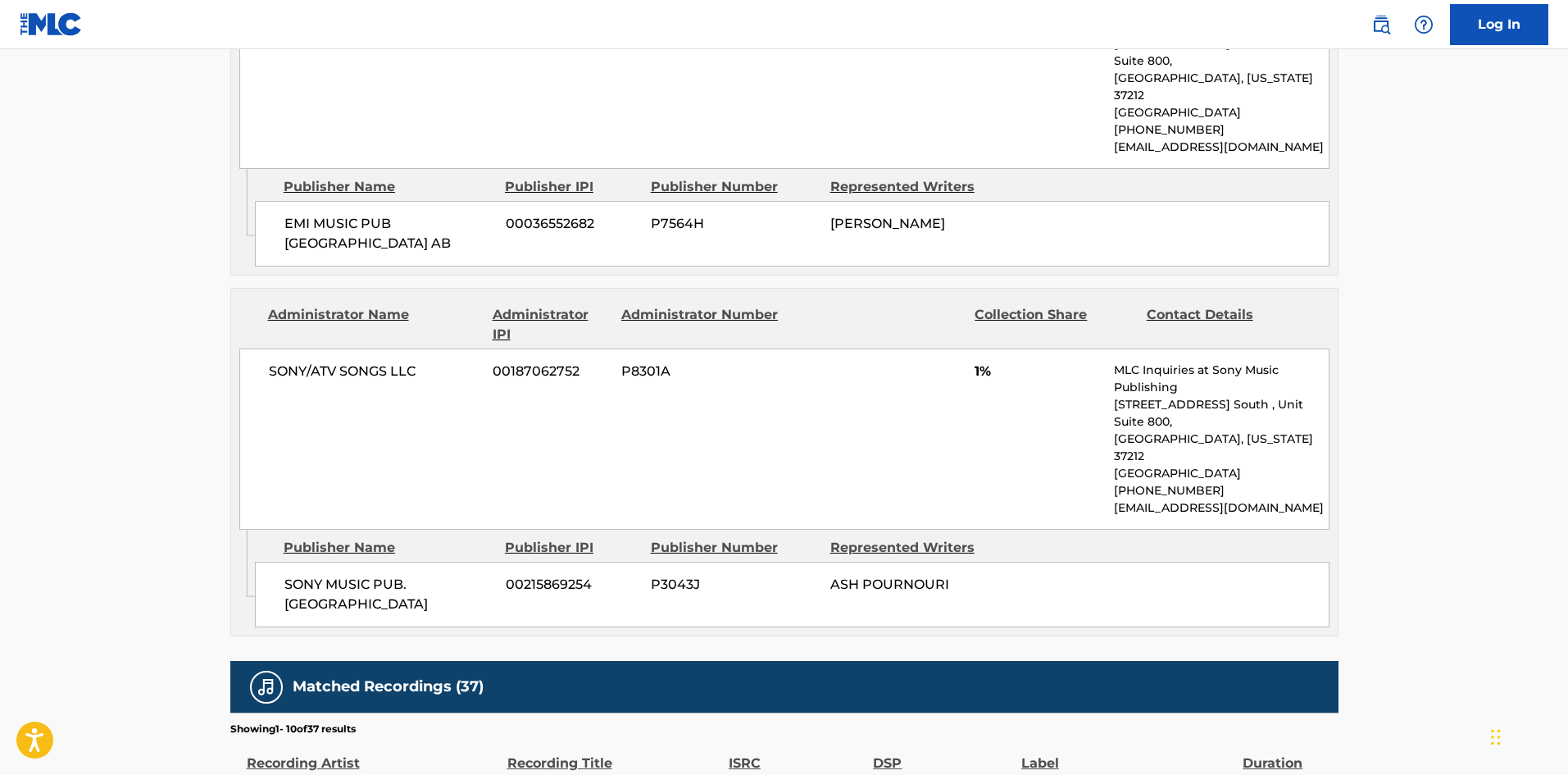
click at [303, 574] on span "SONY MUSIC PUB. SCANDINAVIA" at bounding box center [388, 594] width 209 height 39
drag, startPoint x: 303, startPoint y: 532, endPoint x: 427, endPoint y: 555, distance: 126.1
click at [427, 574] on span "SONY MUSIC PUB. SCANDINAVIA" at bounding box center [388, 594] width 209 height 39
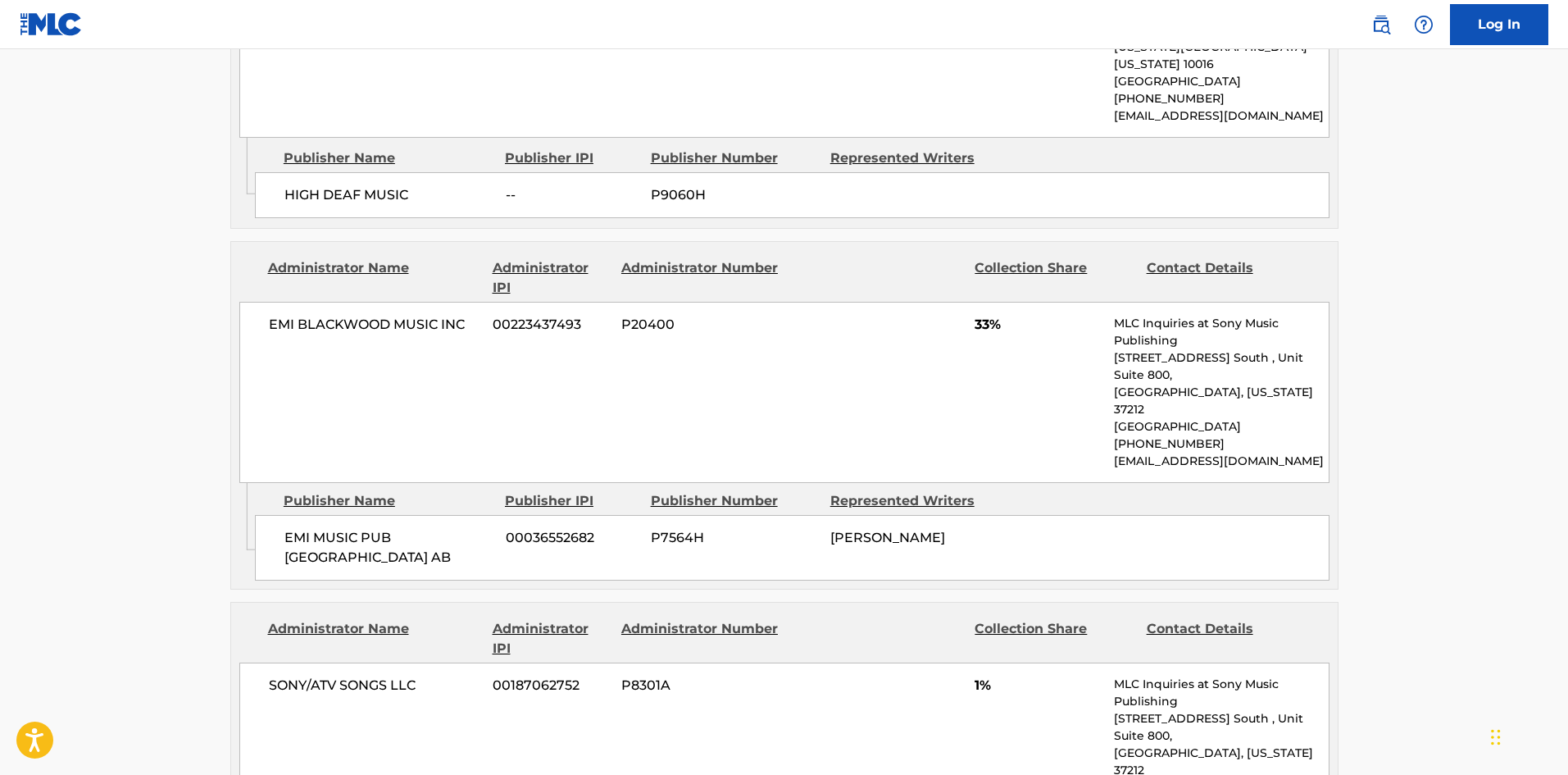
scroll to position [1476, 0]
